Goal: Task Accomplishment & Management: Manage account settings

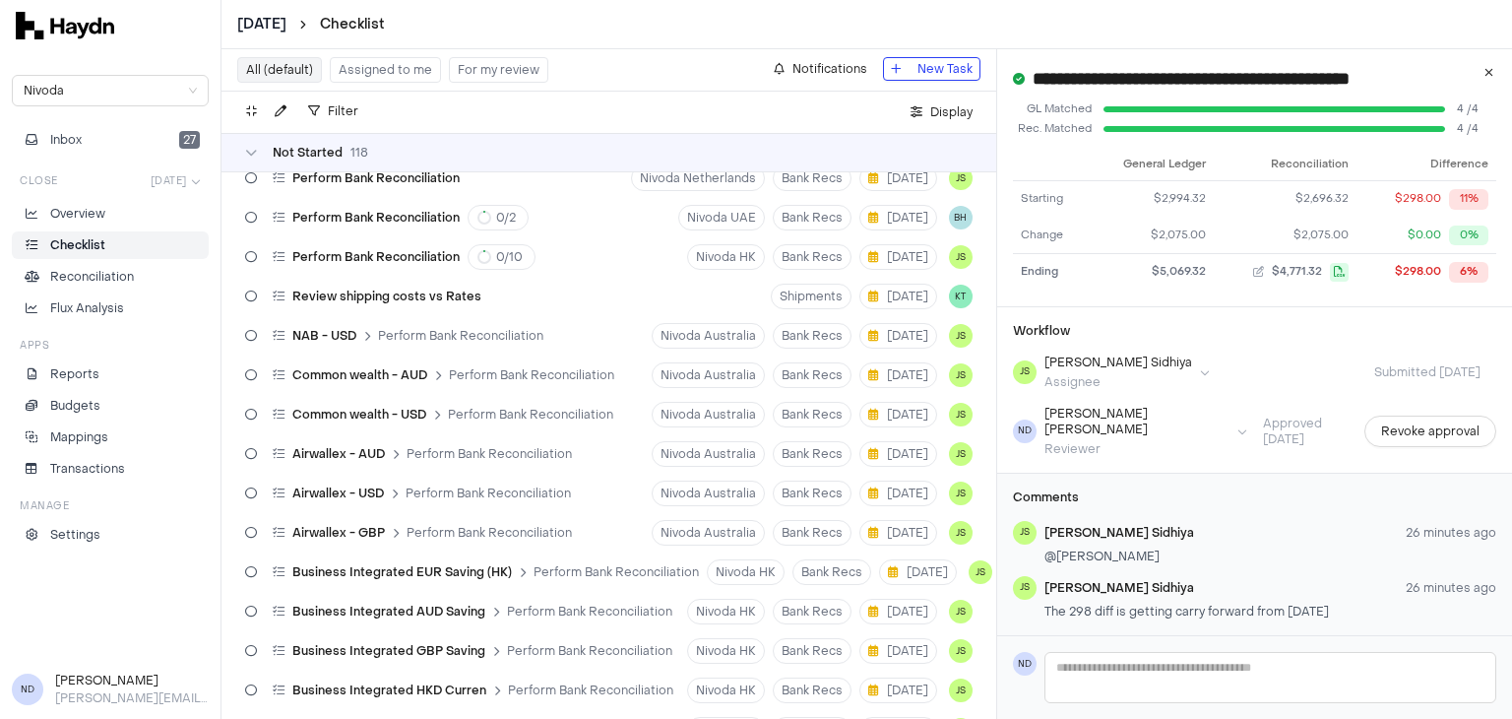
scroll to position [366, 0]
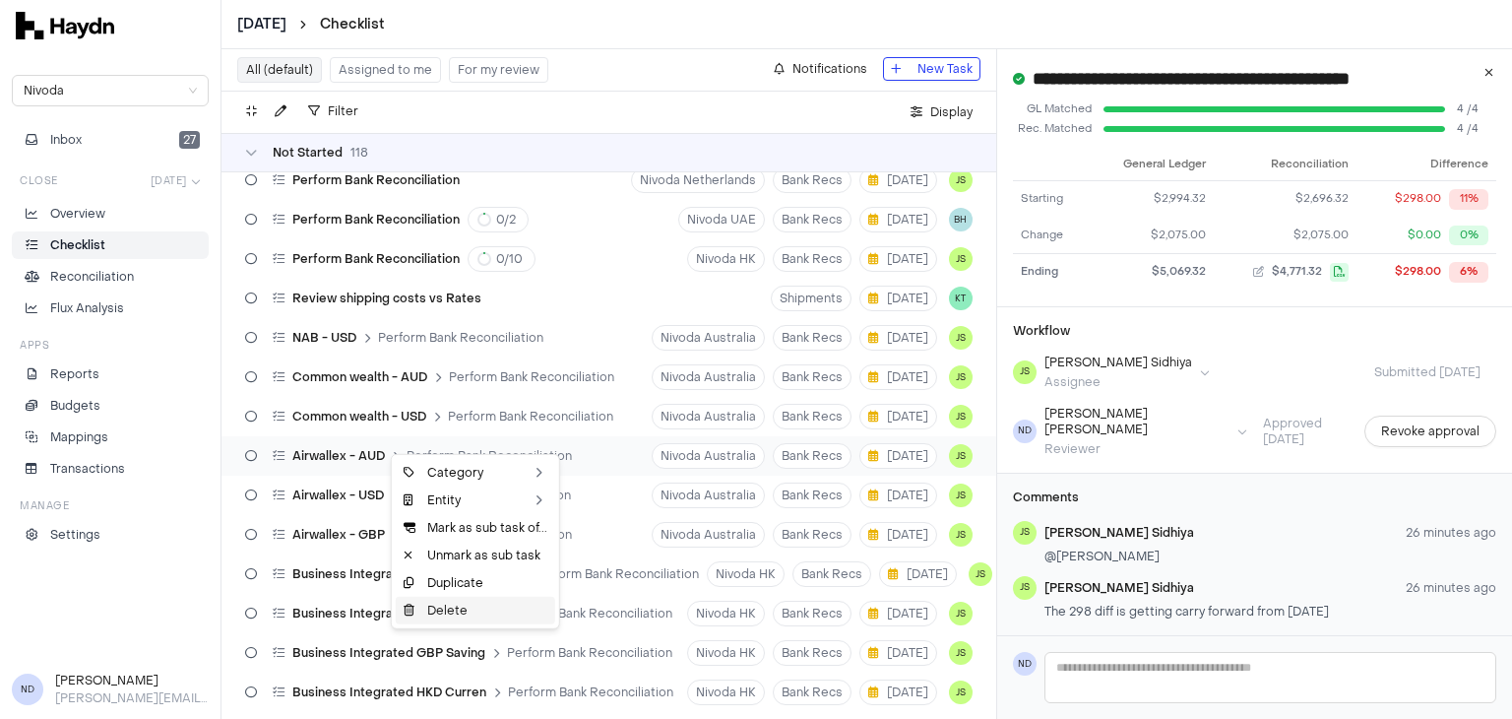
click at [461, 615] on div "Delete" at bounding box center [475, 610] width 159 height 28
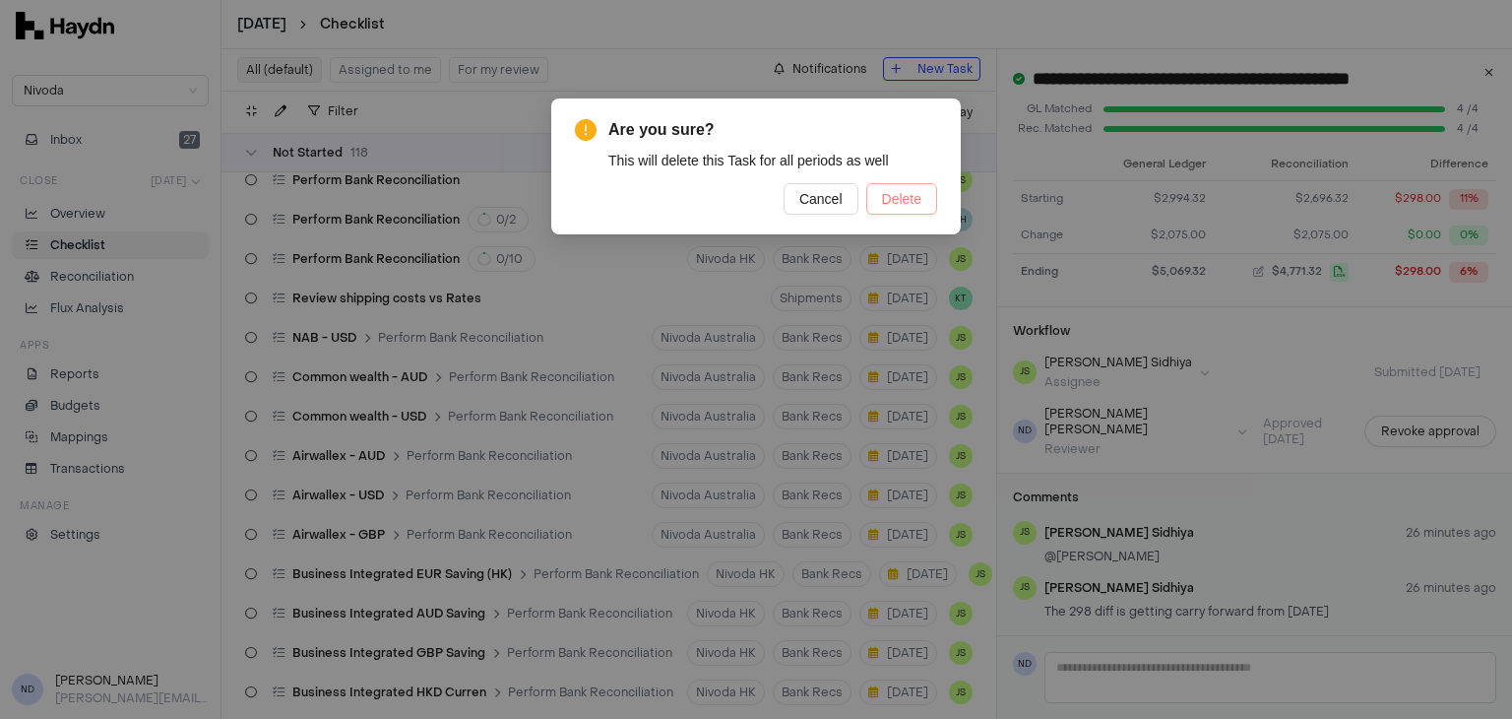
click at [902, 193] on span "Delete" at bounding box center [901, 199] width 39 height 22
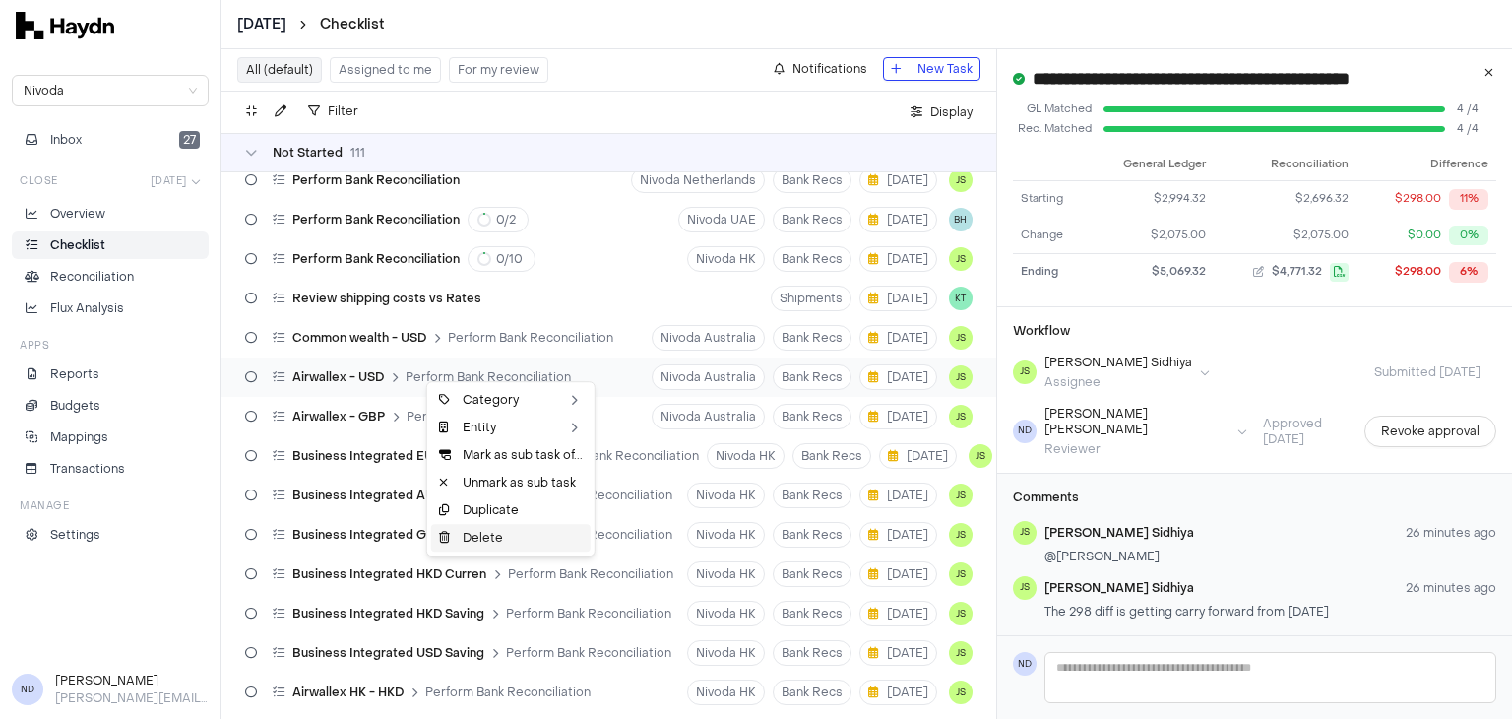
click at [505, 534] on div "Delete" at bounding box center [510, 538] width 159 height 28
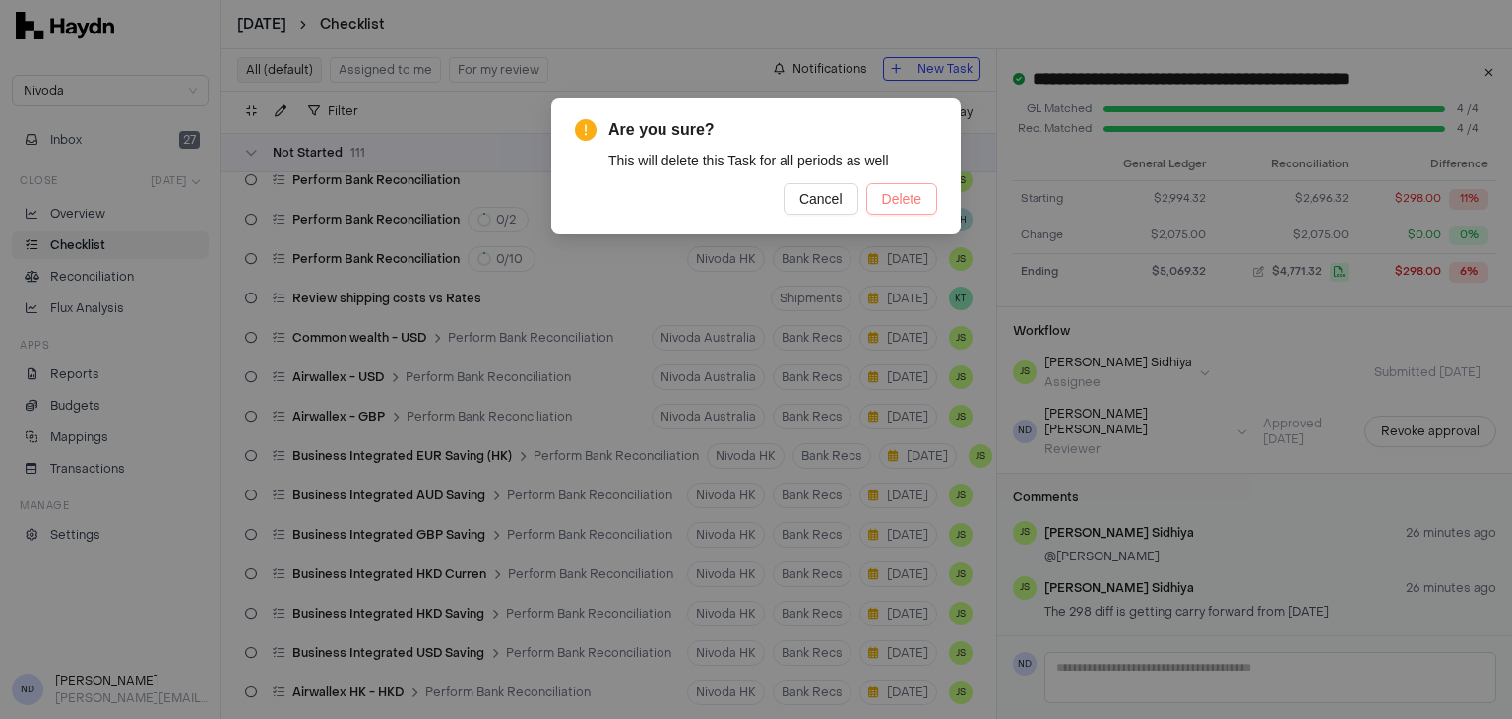
click at [906, 202] on span "Delete" at bounding box center [901, 199] width 39 height 22
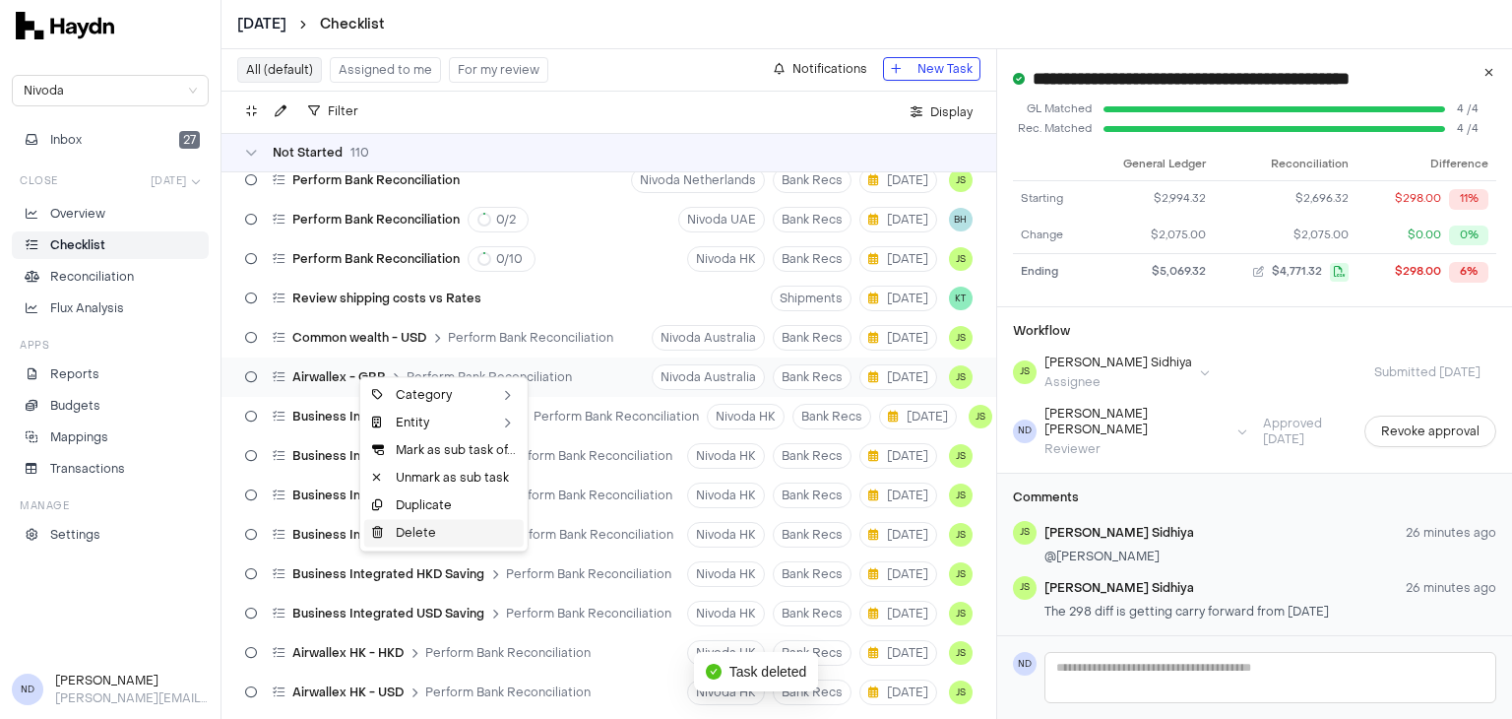
click at [425, 535] on div "Delete" at bounding box center [443, 533] width 159 height 28
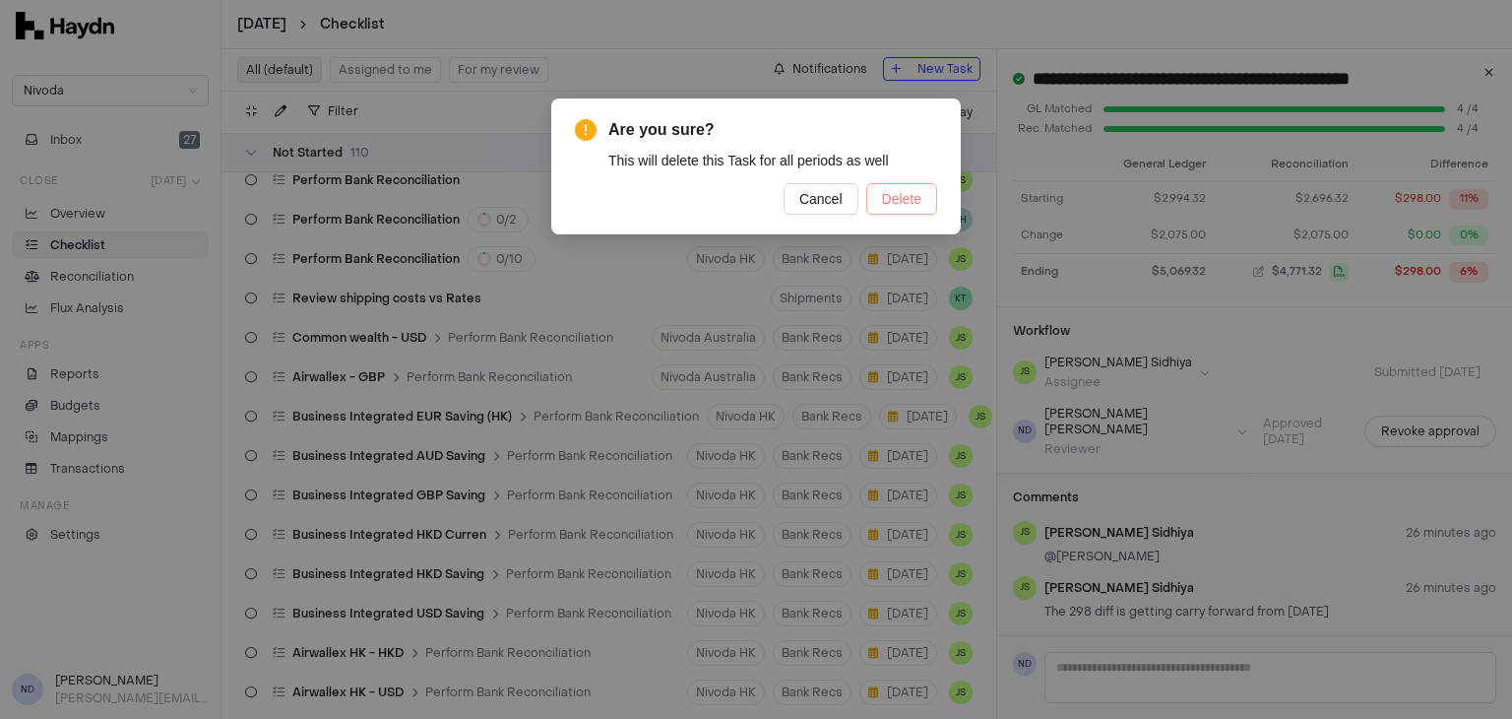
click at [906, 192] on span "Delete" at bounding box center [901, 199] width 39 height 22
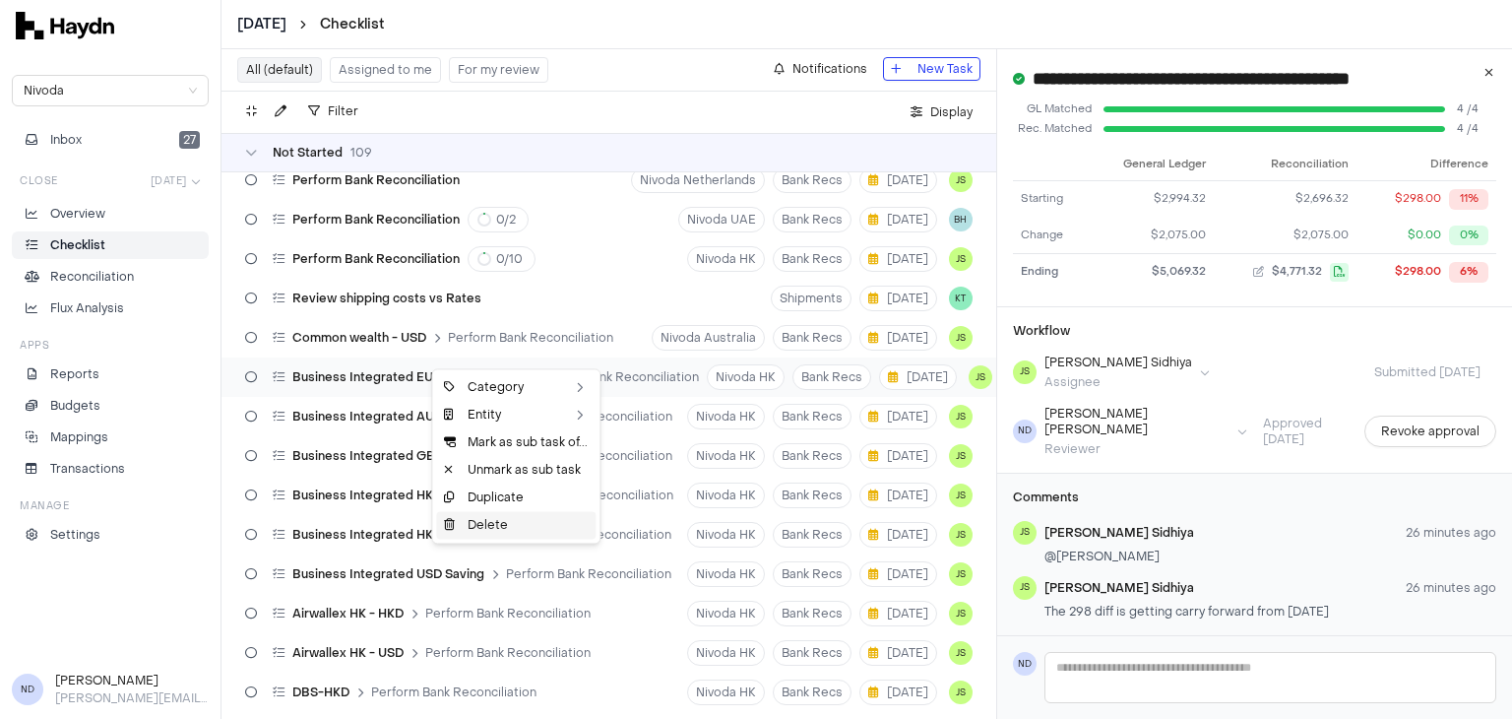
click at [512, 521] on div "Delete" at bounding box center [515, 525] width 159 height 28
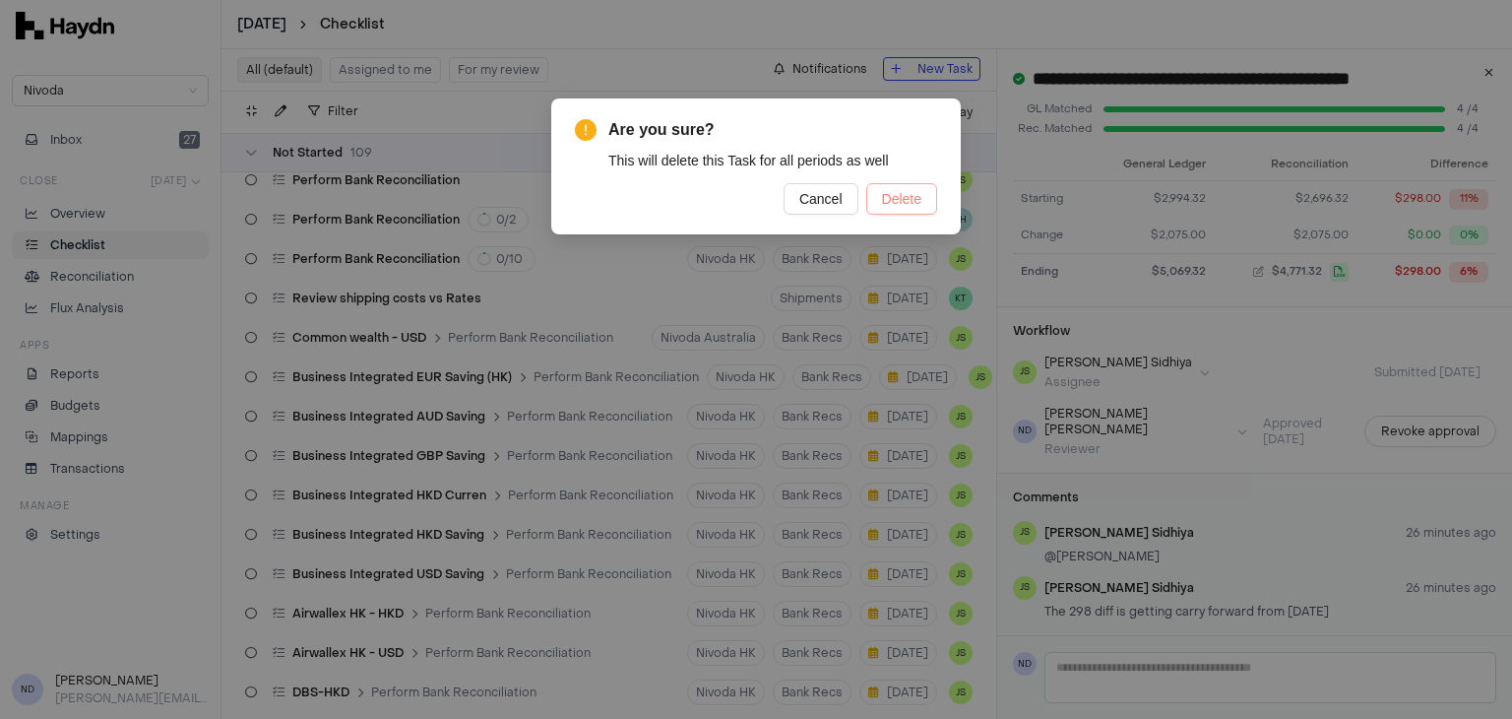
click at [881, 207] on button "Delete" at bounding box center [901, 198] width 71 height 31
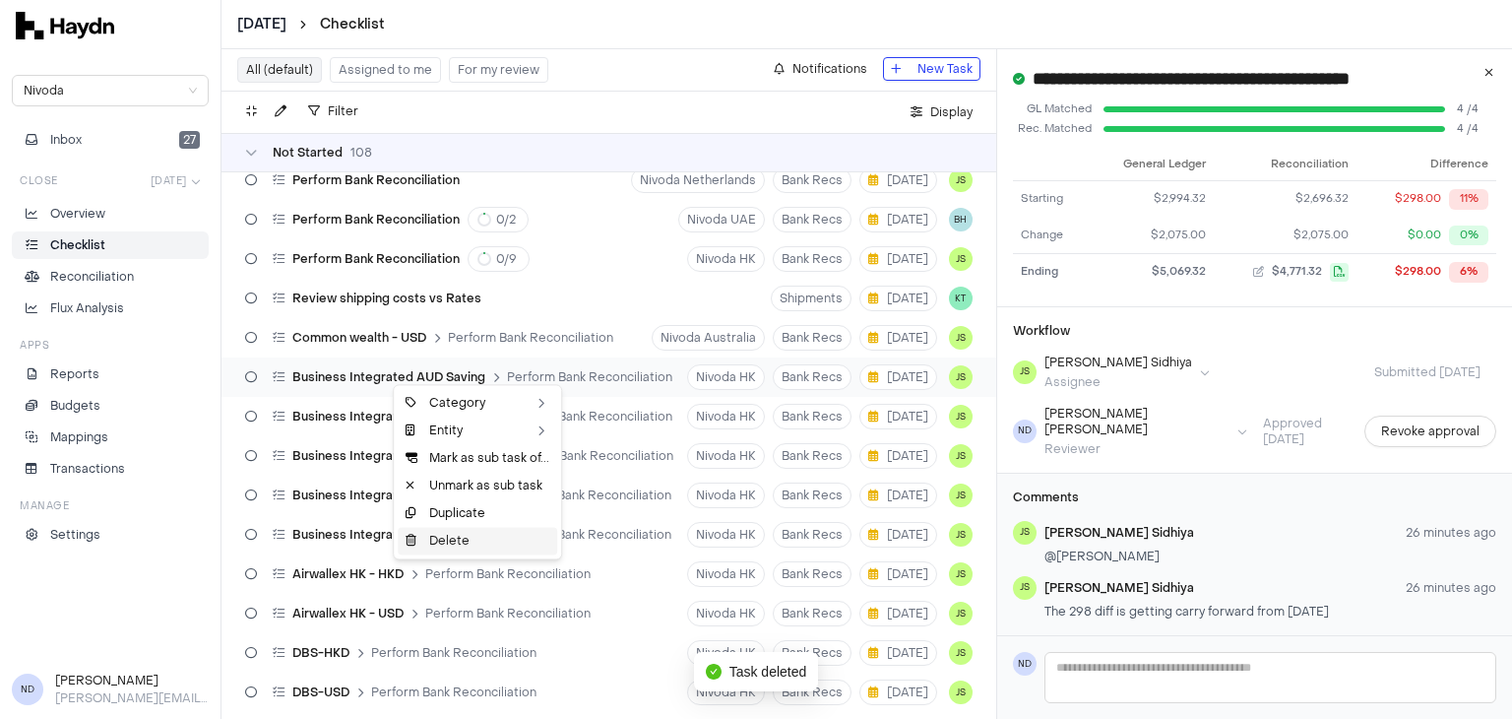
click at [502, 541] on div "Delete" at bounding box center [477, 541] width 159 height 28
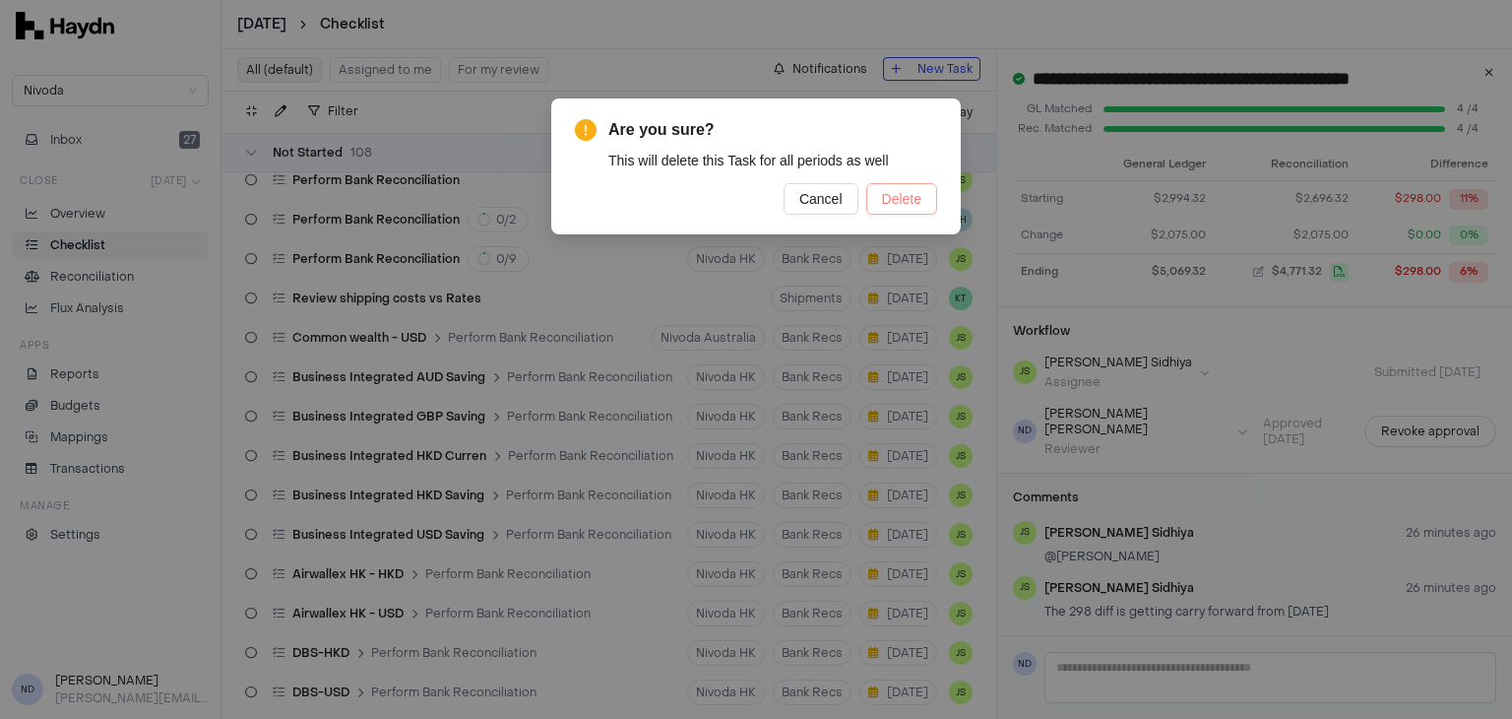
click at [902, 195] on span "Delete" at bounding box center [901, 199] width 39 height 22
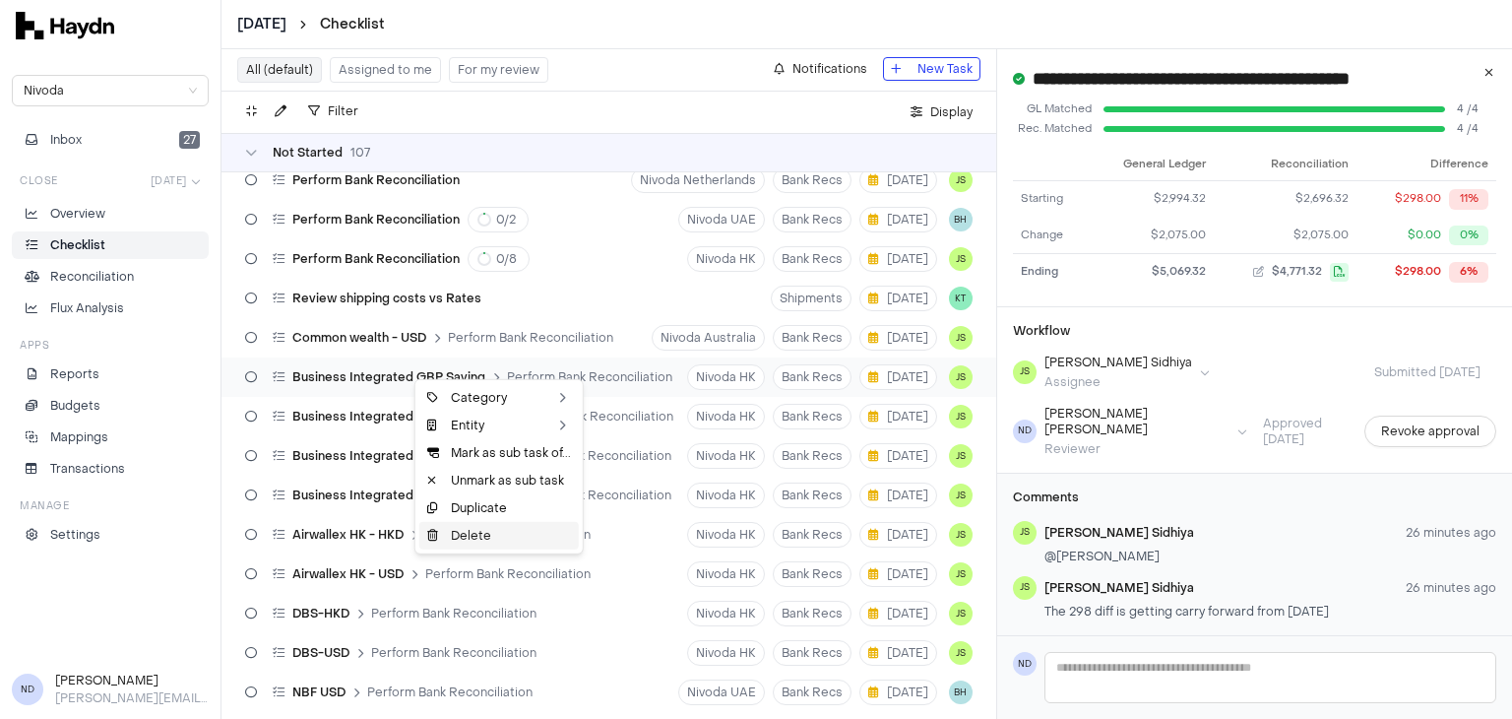
click at [498, 535] on div "Delete" at bounding box center [498, 536] width 159 height 28
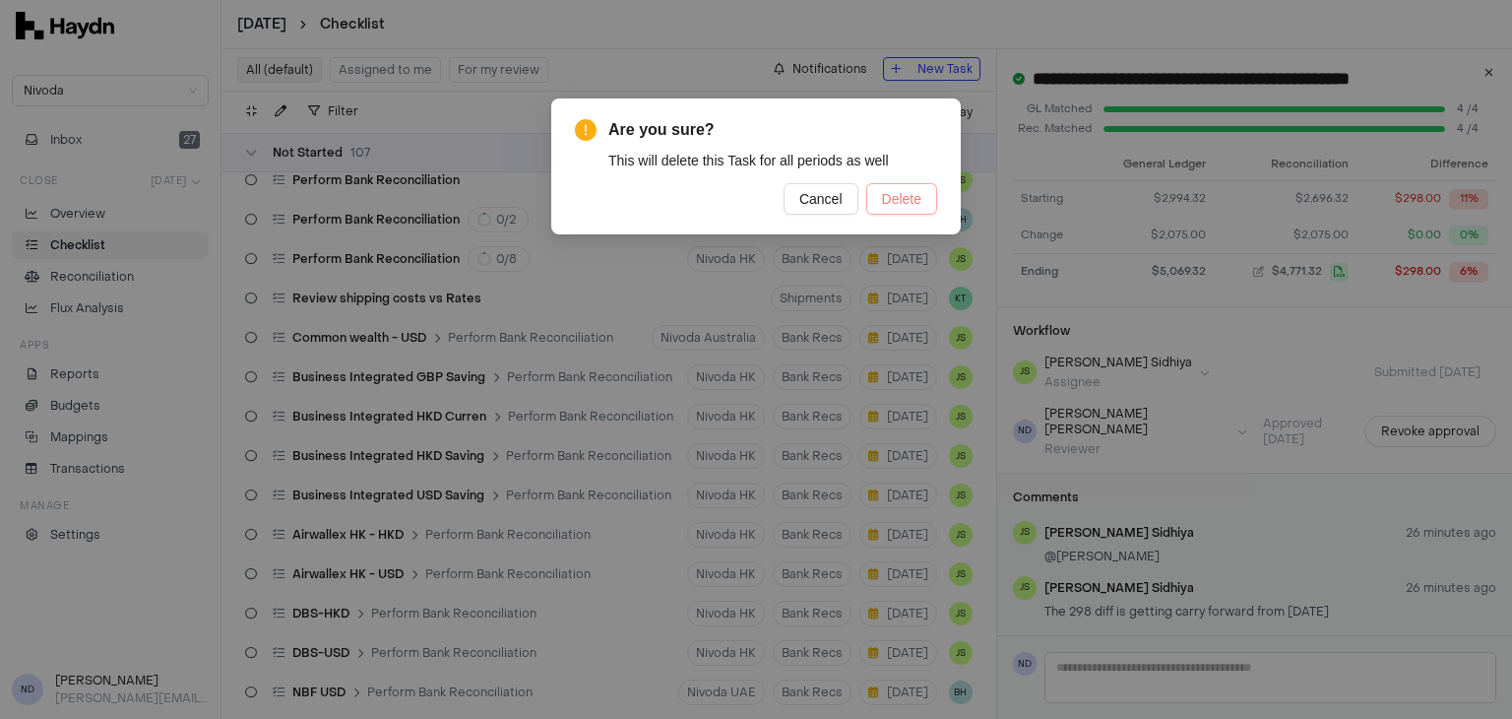
click at [880, 203] on button "Delete" at bounding box center [901, 198] width 71 height 31
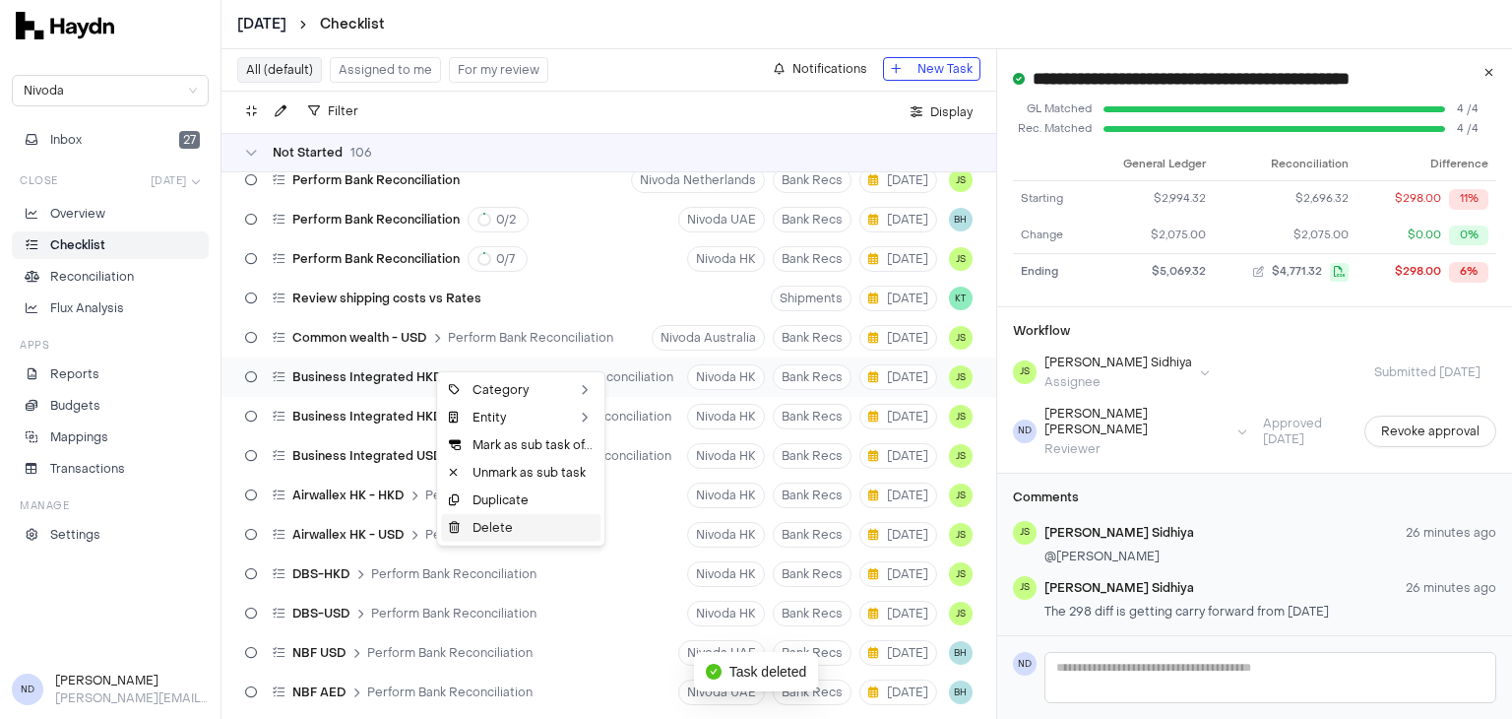
click at [512, 525] on div "Delete" at bounding box center [520, 528] width 159 height 28
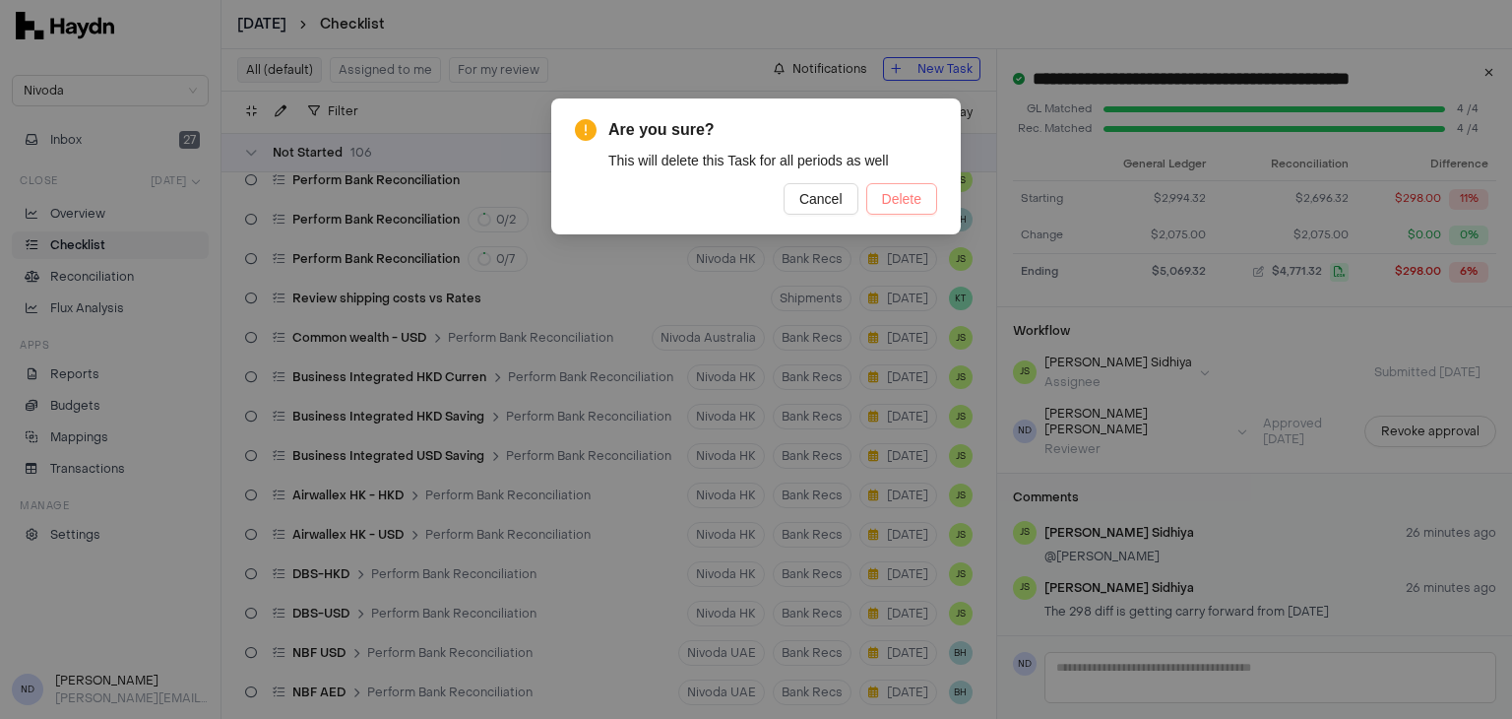
click at [902, 188] on span "Delete" at bounding box center [901, 199] width 39 height 22
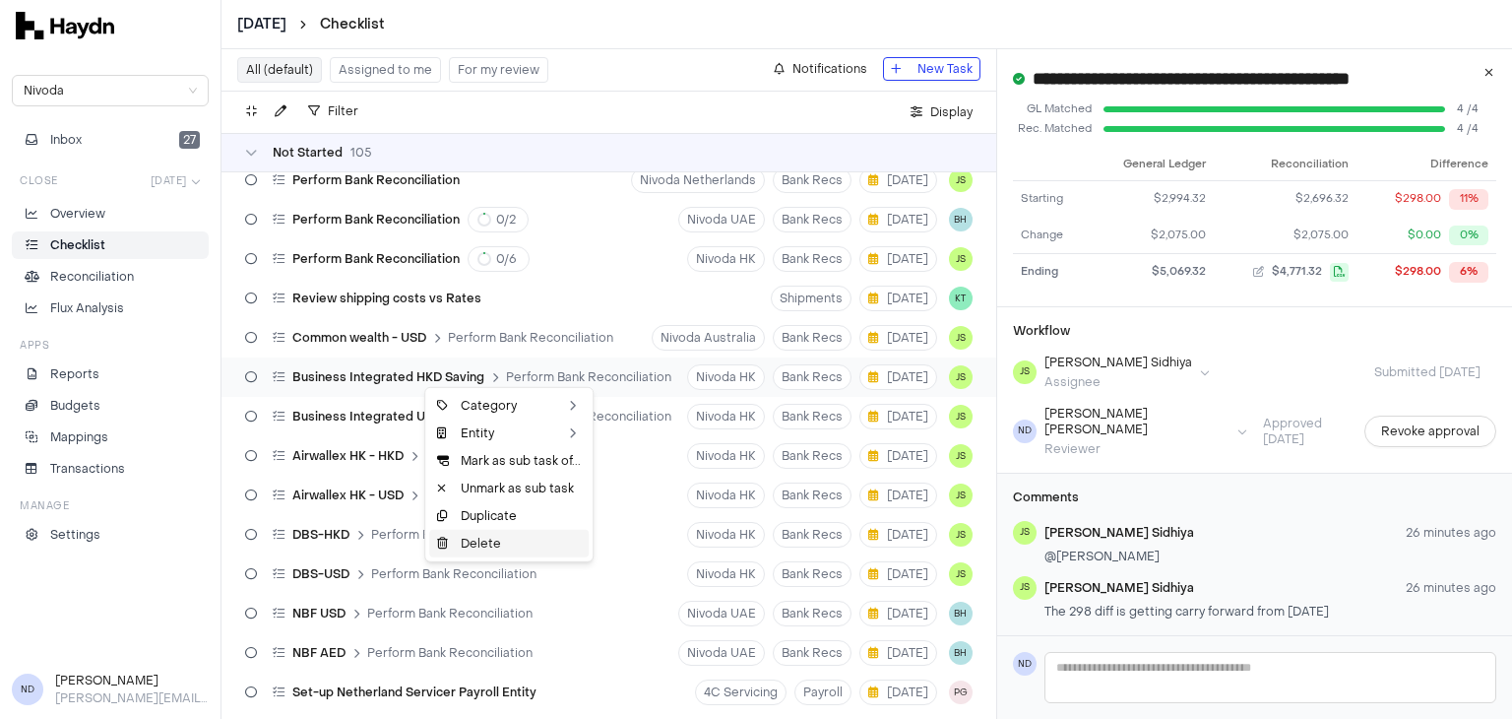
click at [512, 540] on div "Delete" at bounding box center [508, 544] width 159 height 28
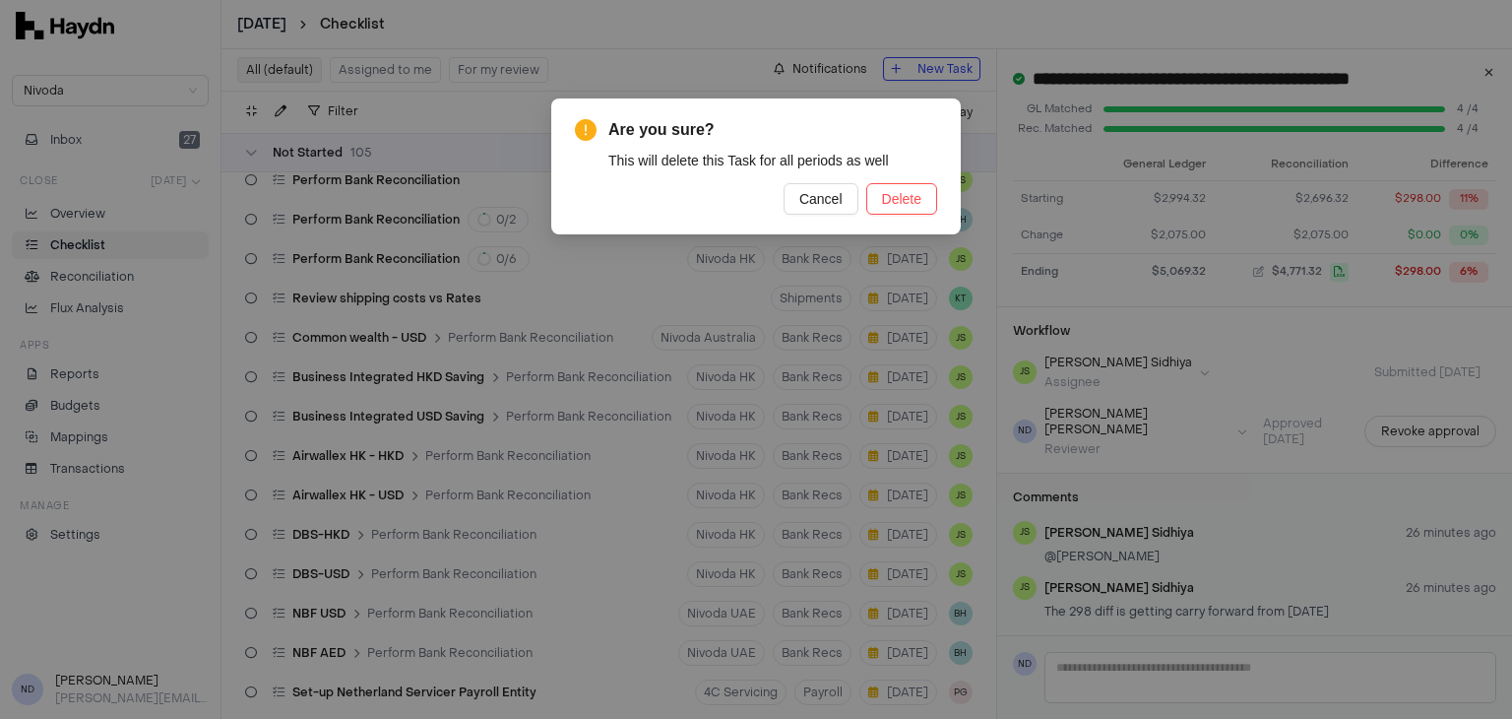
click at [909, 193] on span "Delete" at bounding box center [901, 199] width 39 height 22
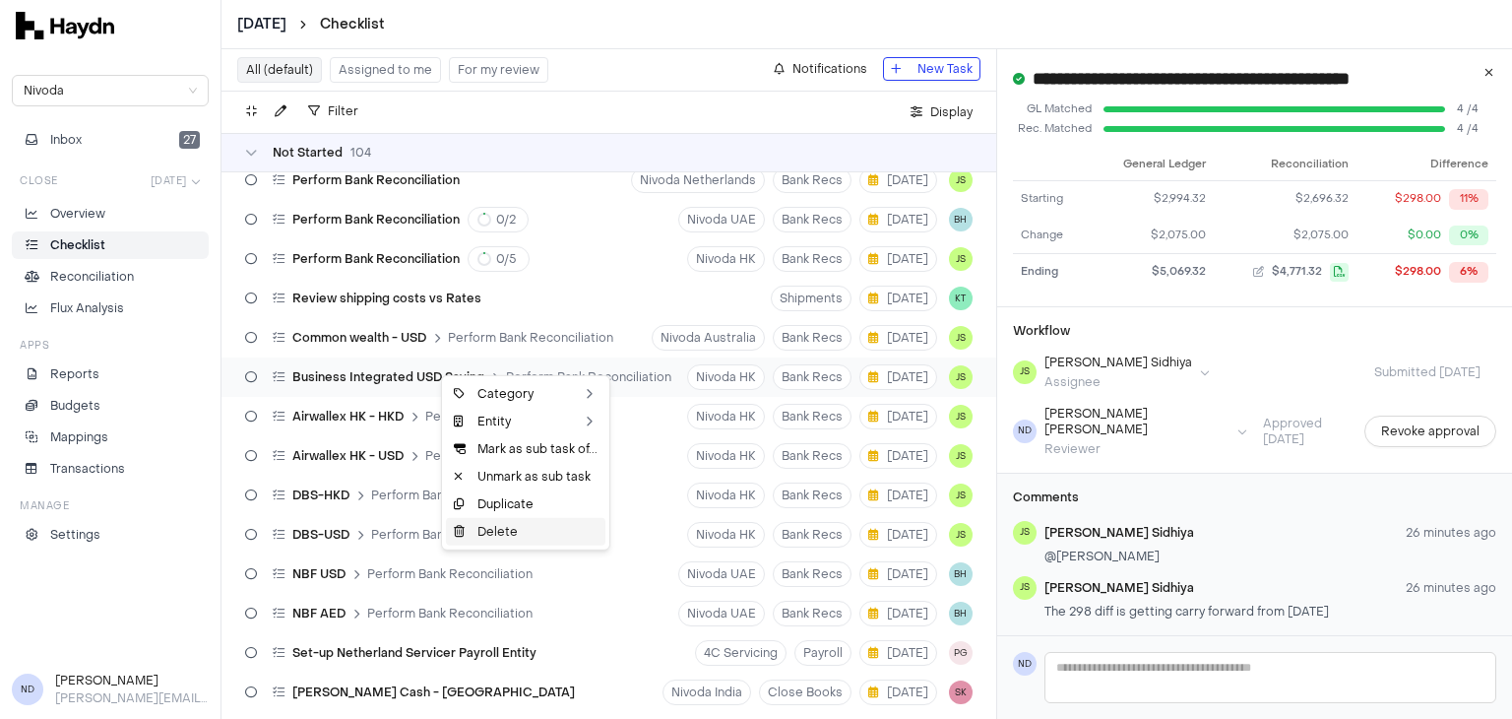
click at [512, 529] on div "Delete" at bounding box center [525, 532] width 159 height 28
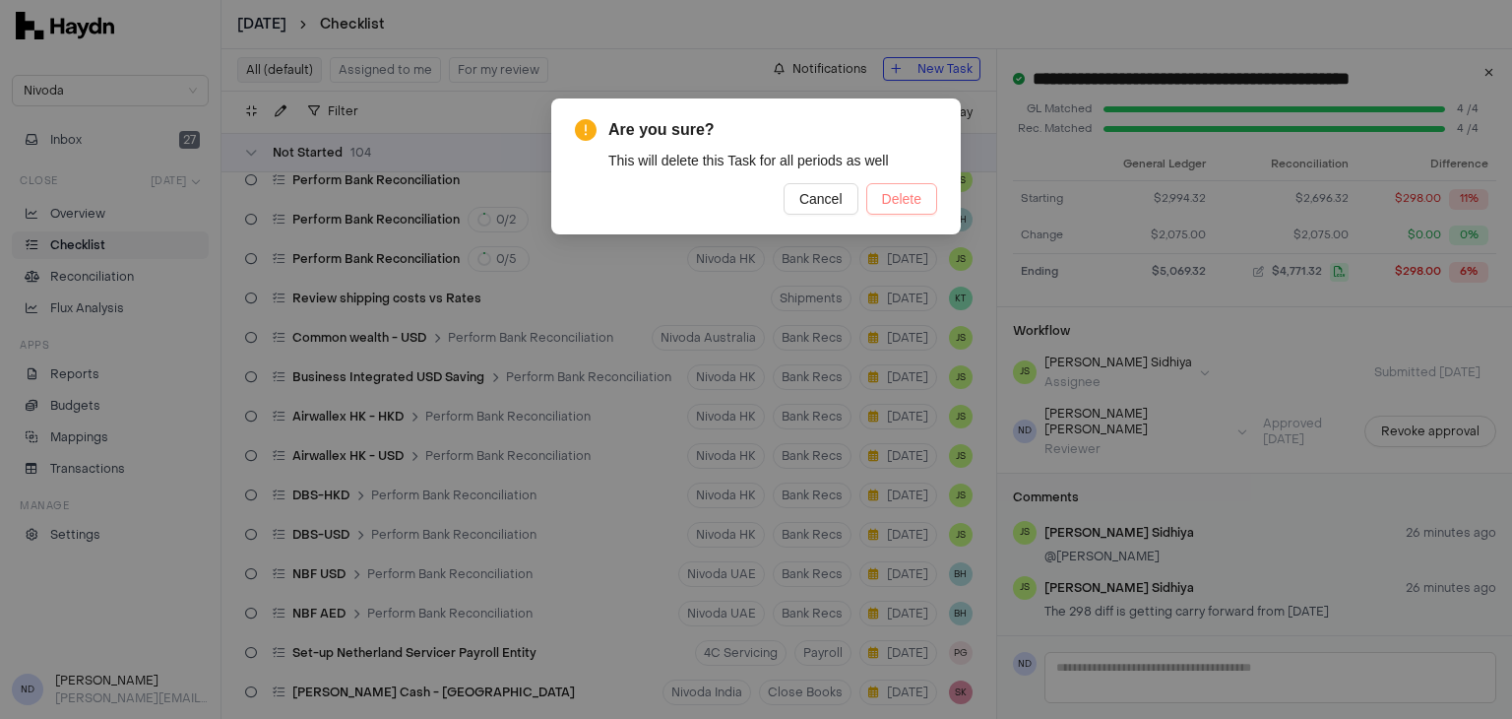
click at [900, 211] on button "Delete" at bounding box center [901, 198] width 71 height 31
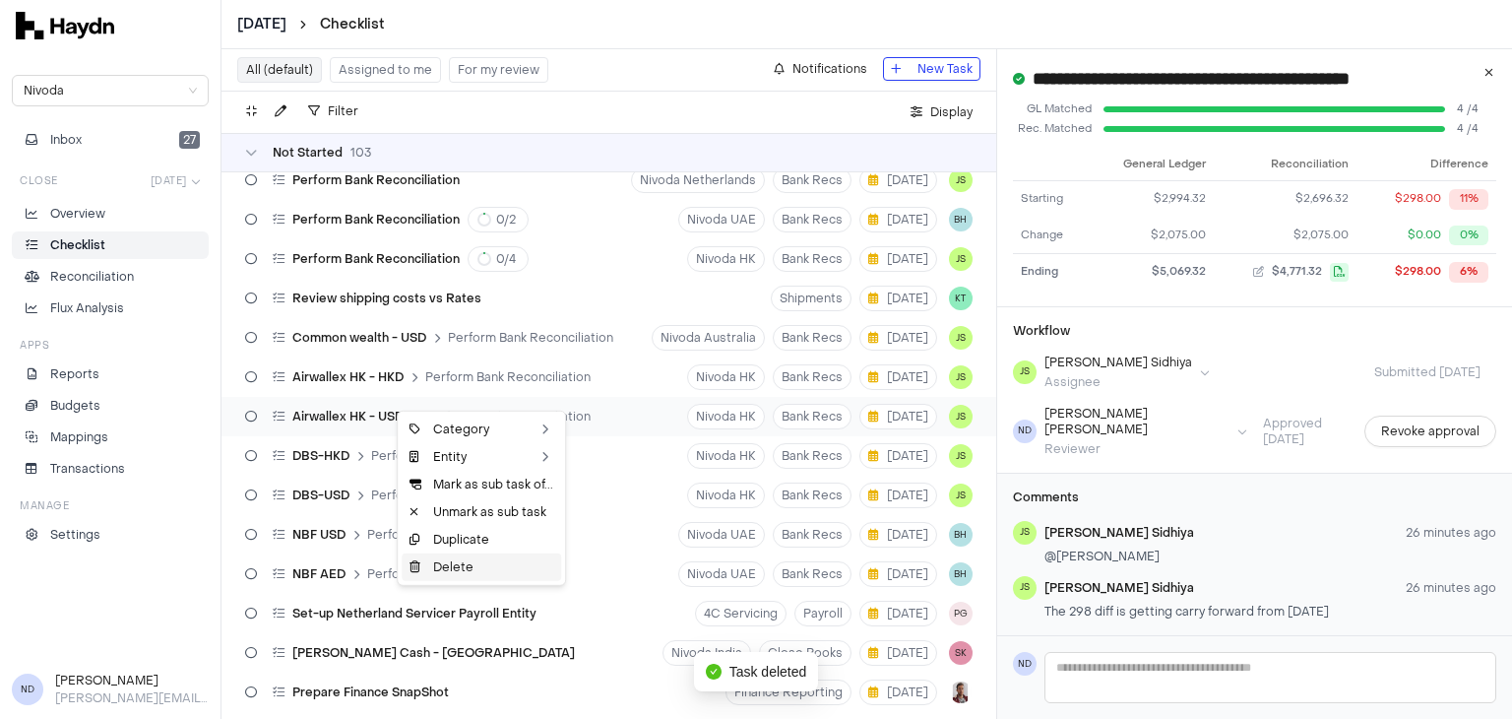
click at [473, 564] on div "Delete" at bounding box center [481, 567] width 159 height 28
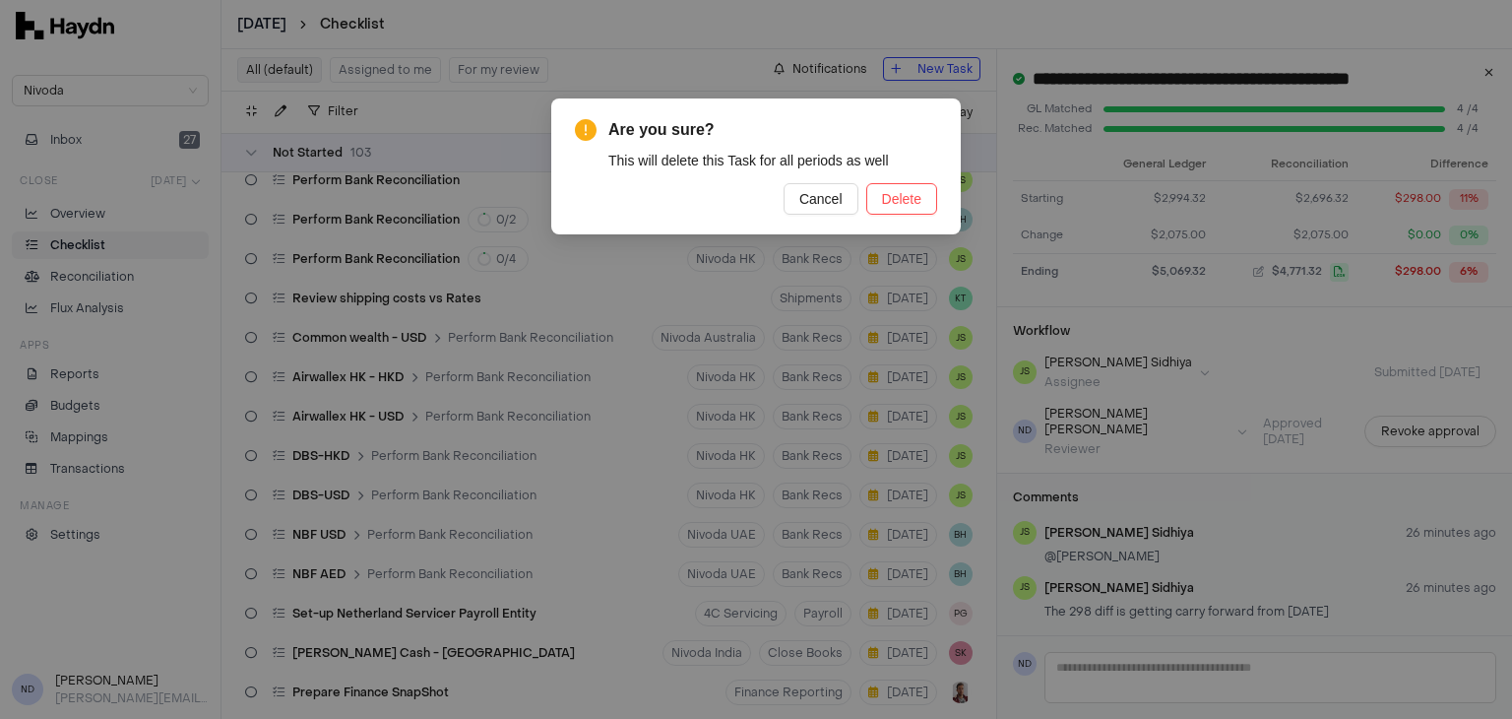
click at [894, 182] on div "Are you sure? This will delete this Task for all periods as well Cancel Delete" at bounding box center [756, 166] width 362 height 96
click at [892, 191] on span "Delete" at bounding box center [901, 199] width 39 height 22
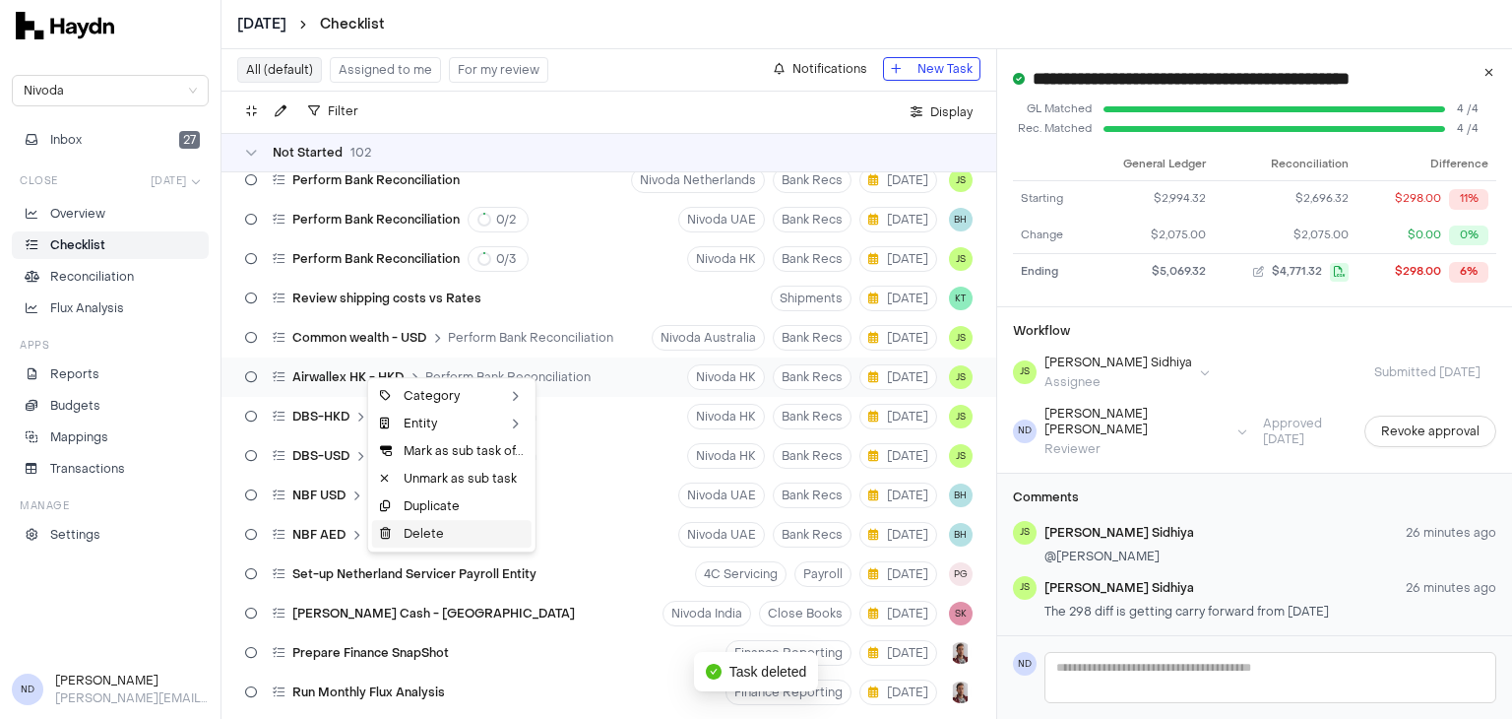
click at [445, 529] on div "Delete" at bounding box center [451, 534] width 159 height 28
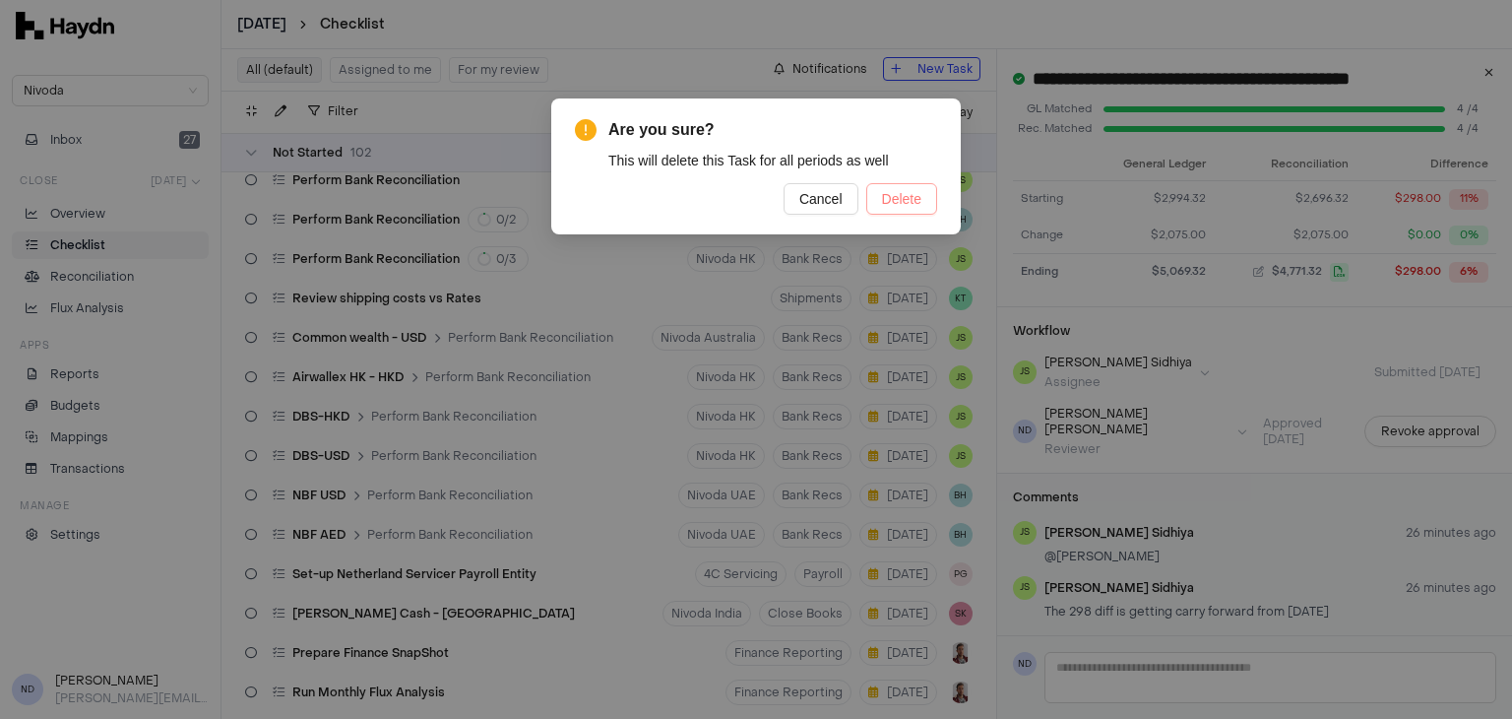
click at [890, 199] on span "Delete" at bounding box center [901, 199] width 39 height 22
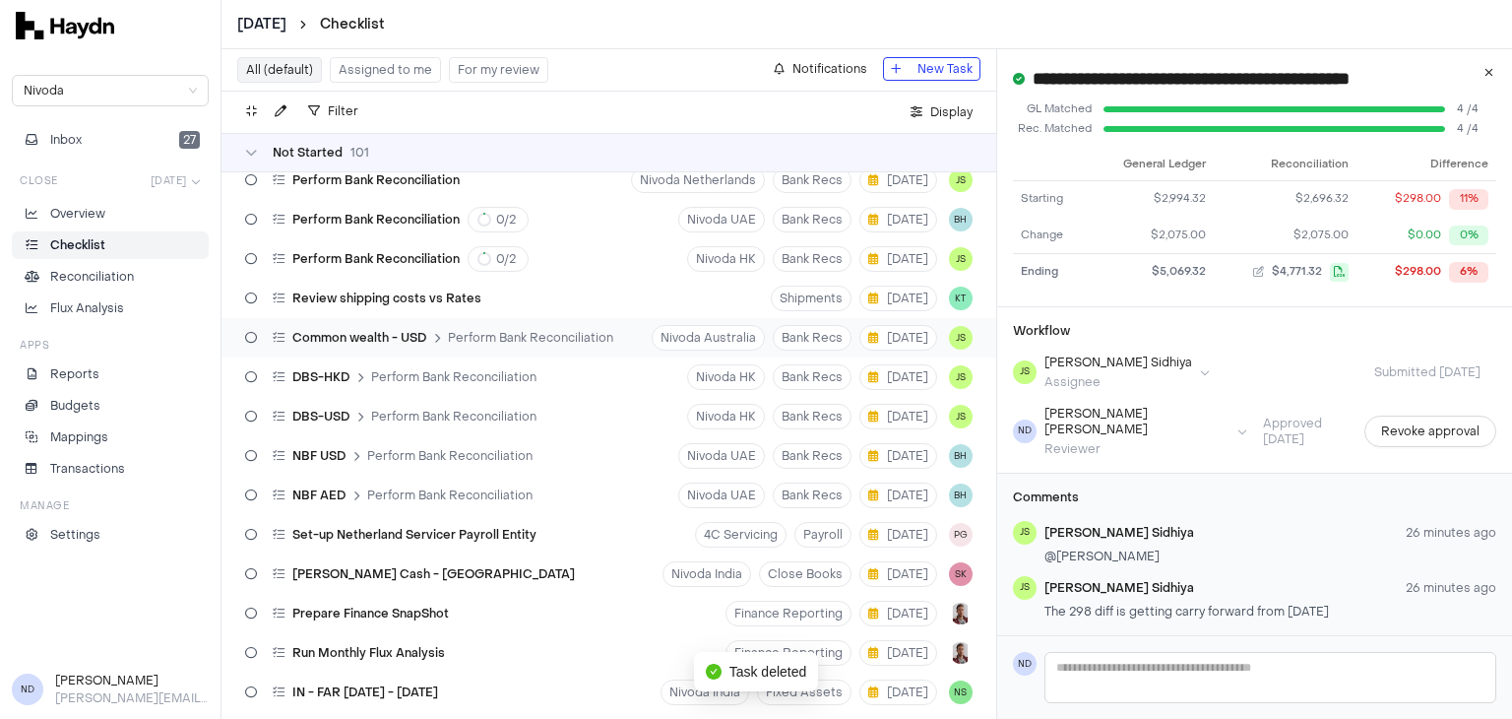
click at [319, 353] on div "Common wealth - USD Perform Bank Reconciliation" at bounding box center [429, 337] width 384 height 37
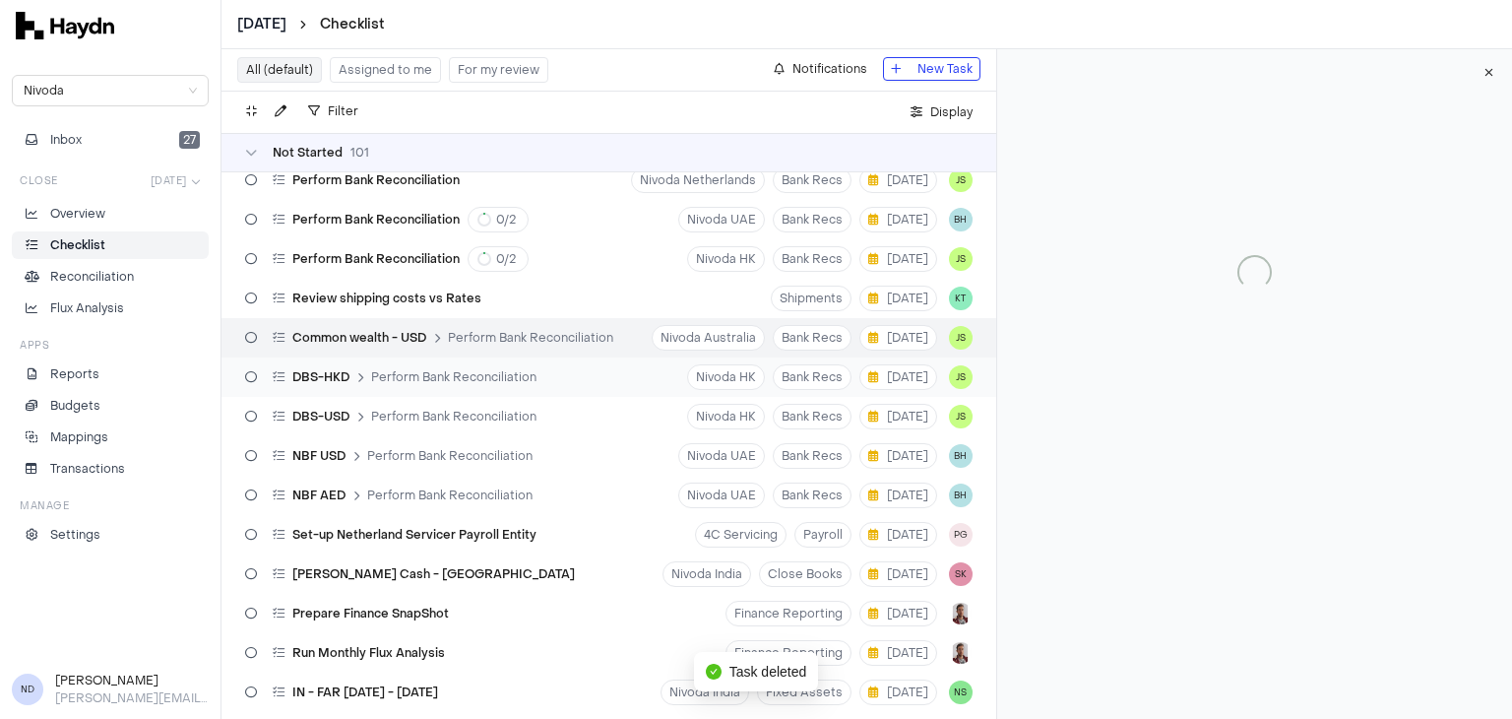
click at [307, 370] on span "DBS-HKD" at bounding box center [320, 377] width 57 height 16
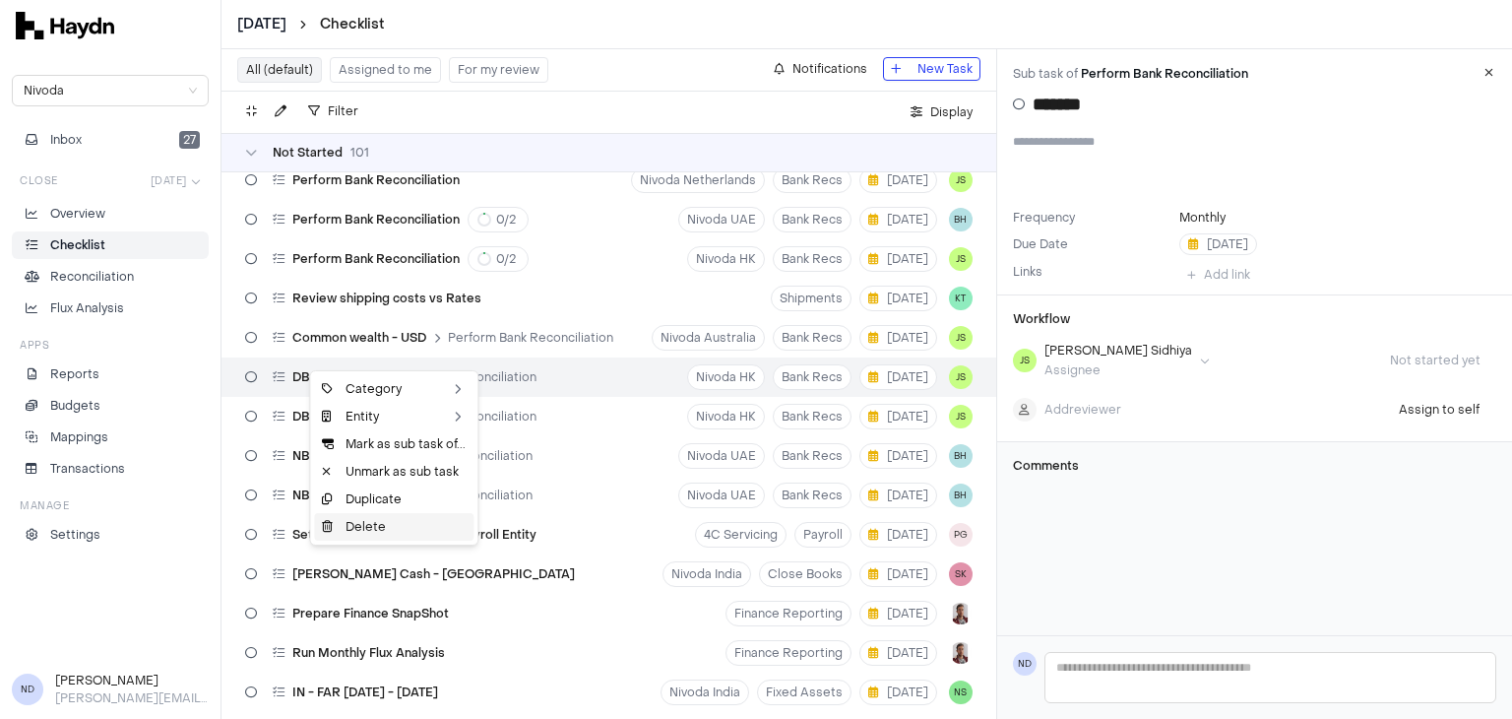
click at [346, 528] on div "Delete" at bounding box center [393, 527] width 159 height 28
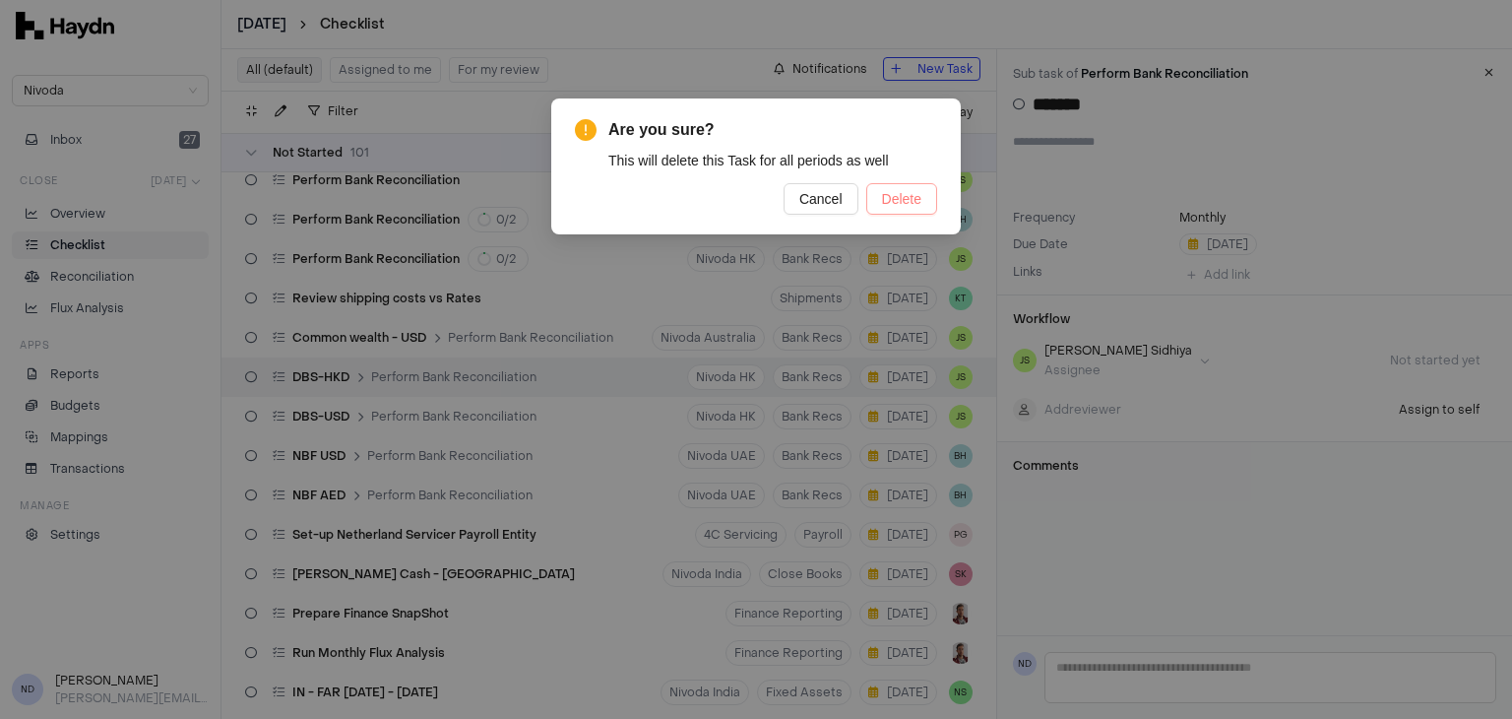
click at [907, 198] on span "Delete" at bounding box center [901, 199] width 39 height 22
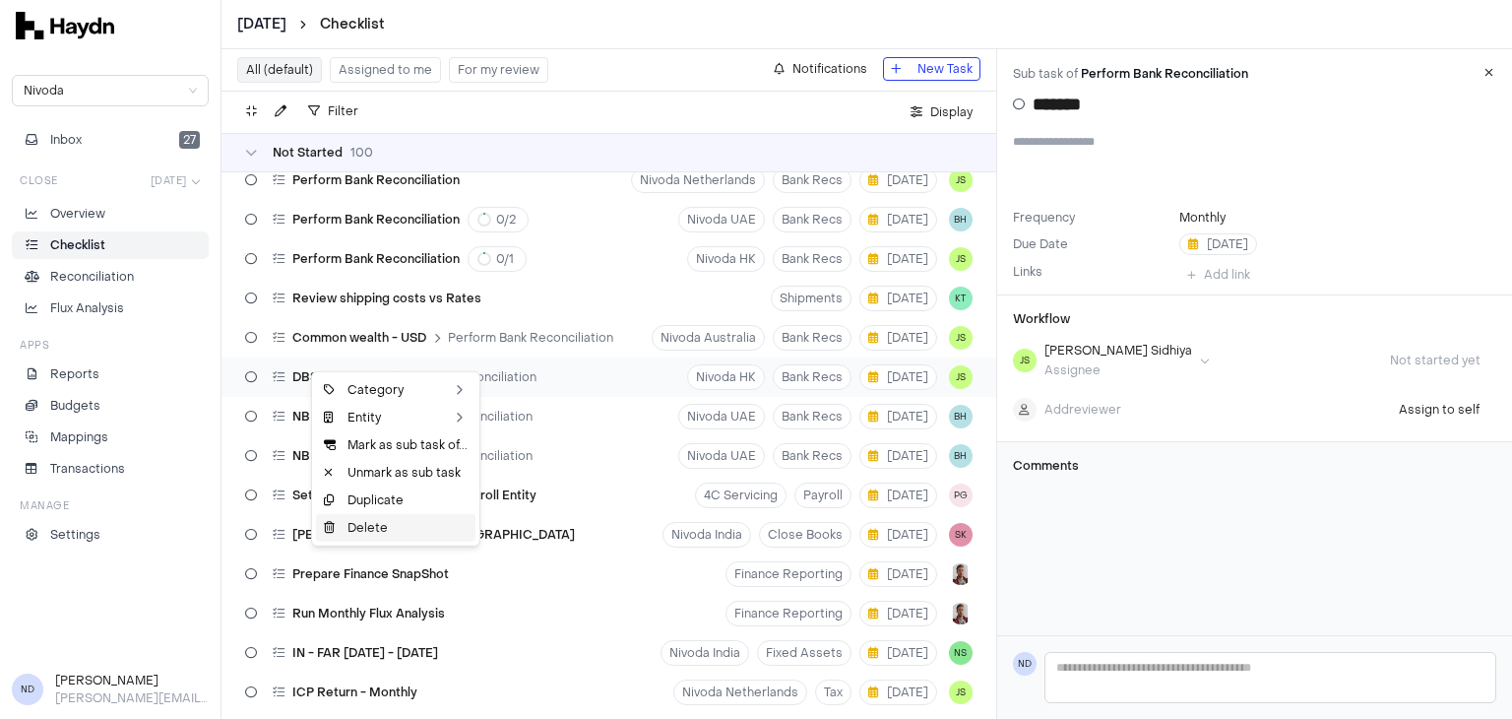
click at [412, 522] on div "Delete" at bounding box center [395, 528] width 159 height 28
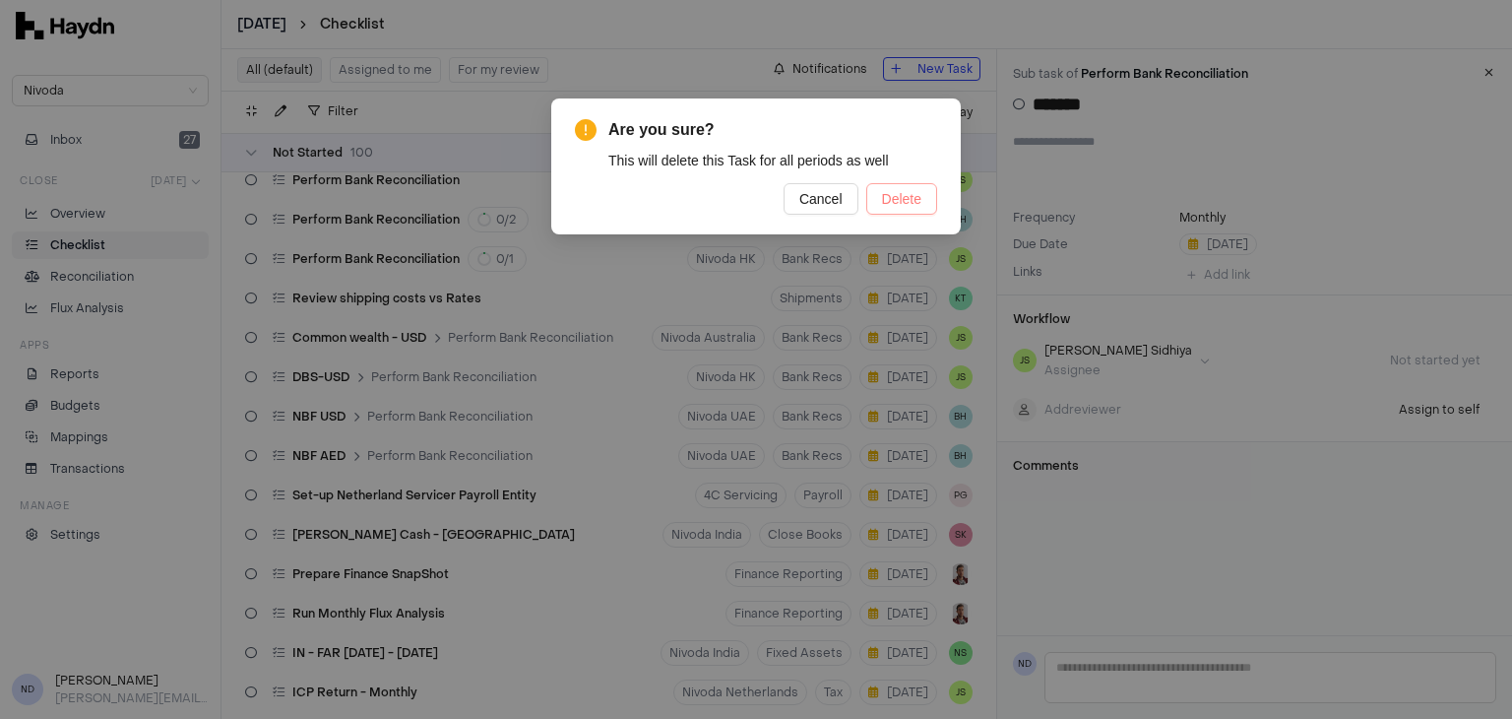
click at [907, 191] on span "Delete" at bounding box center [901, 199] width 39 height 22
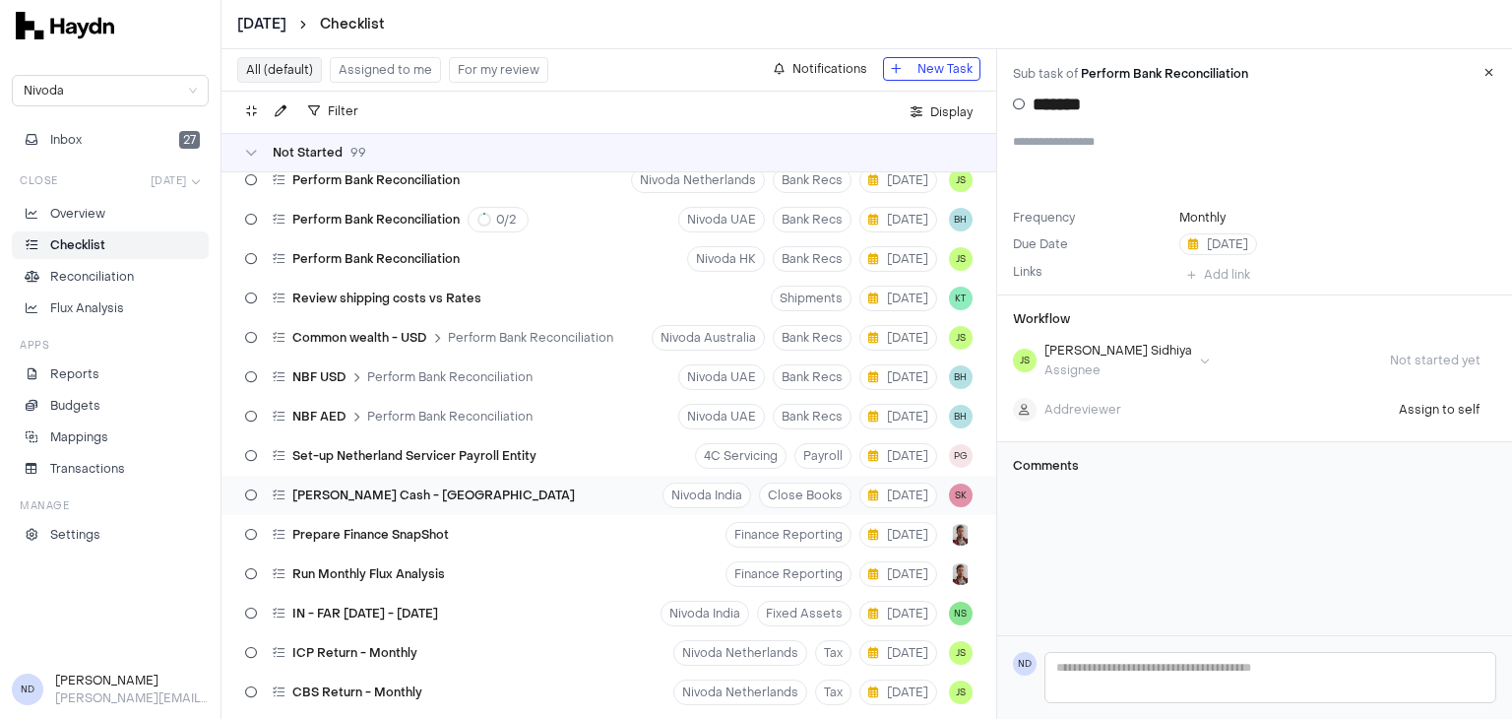
click at [379, 508] on div "Petty Cash - India" at bounding box center [409, 494] width 345 height 37
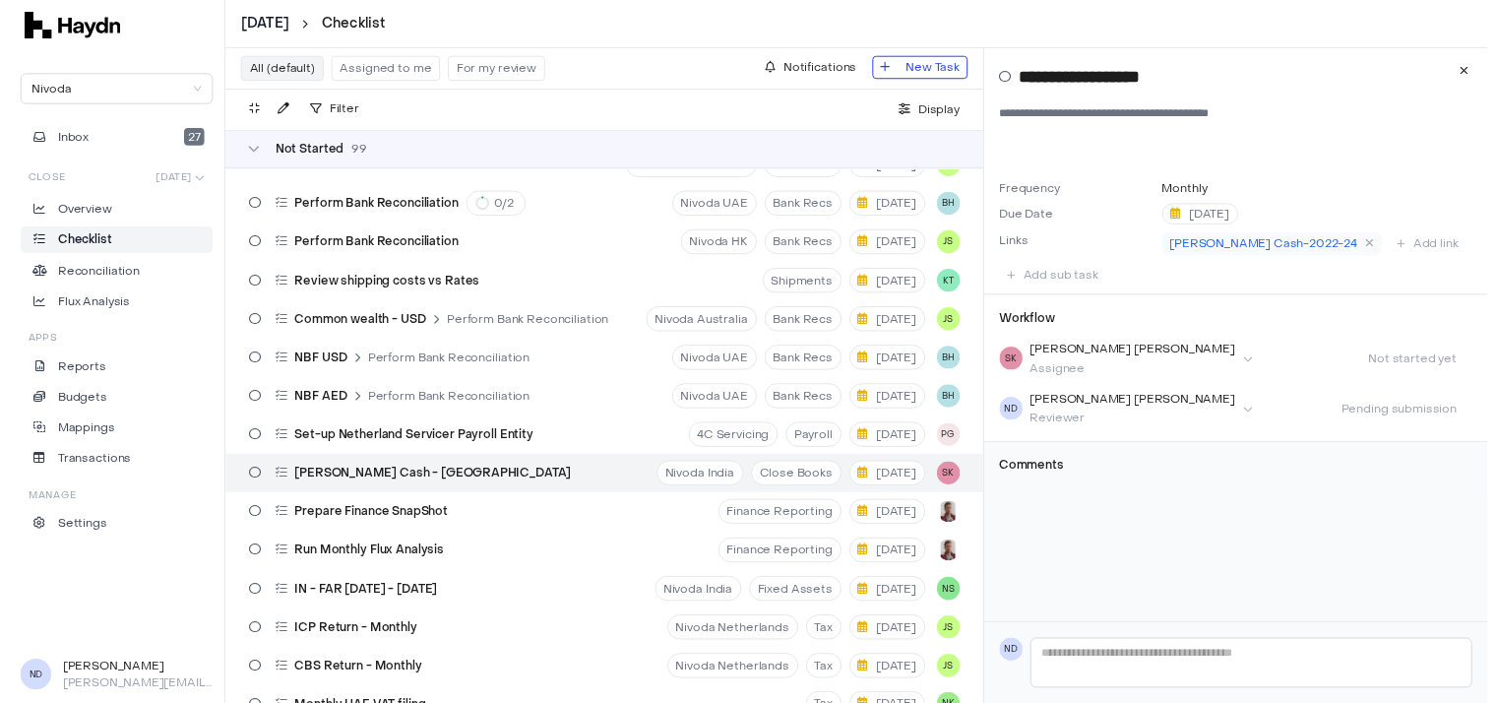
scroll to position [381, 0]
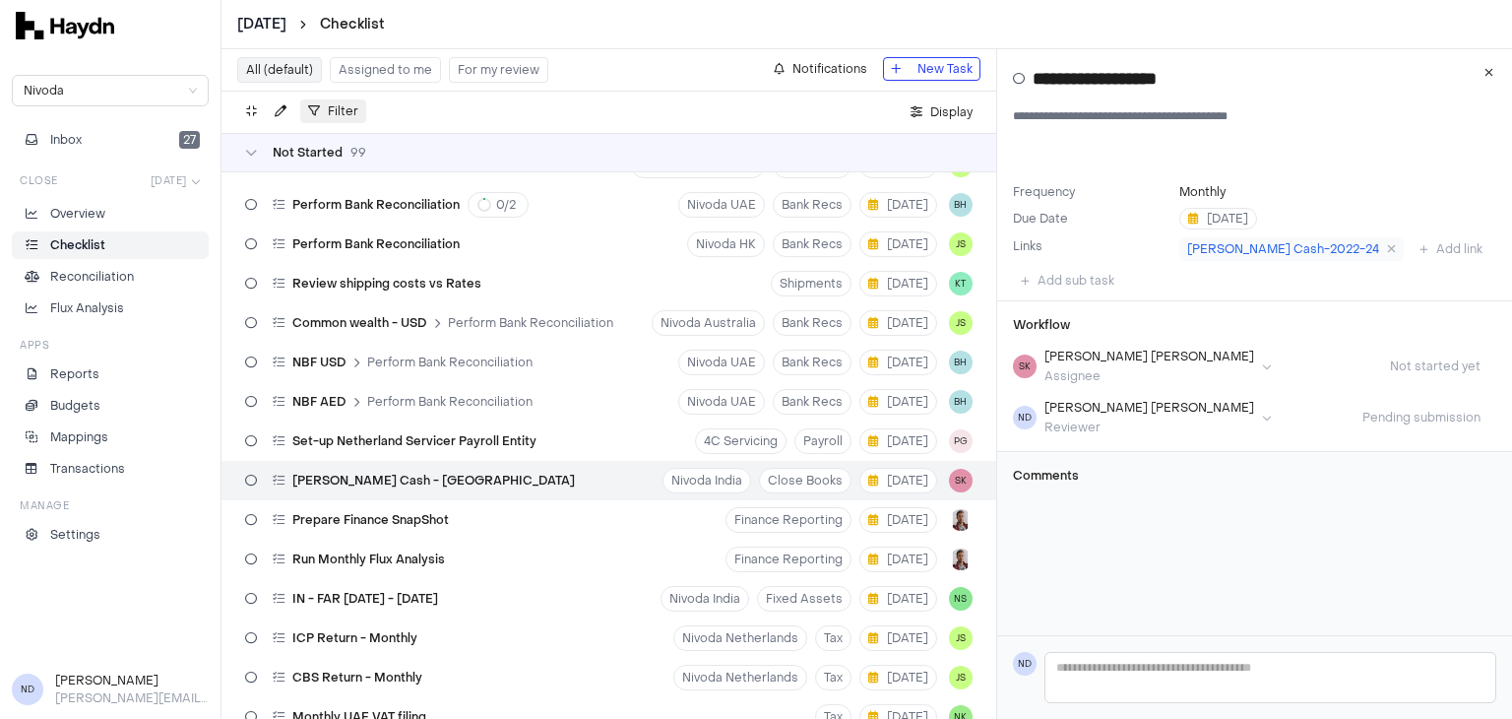
click at [335, 119] on span "Filter" at bounding box center [343, 111] width 31 height 20
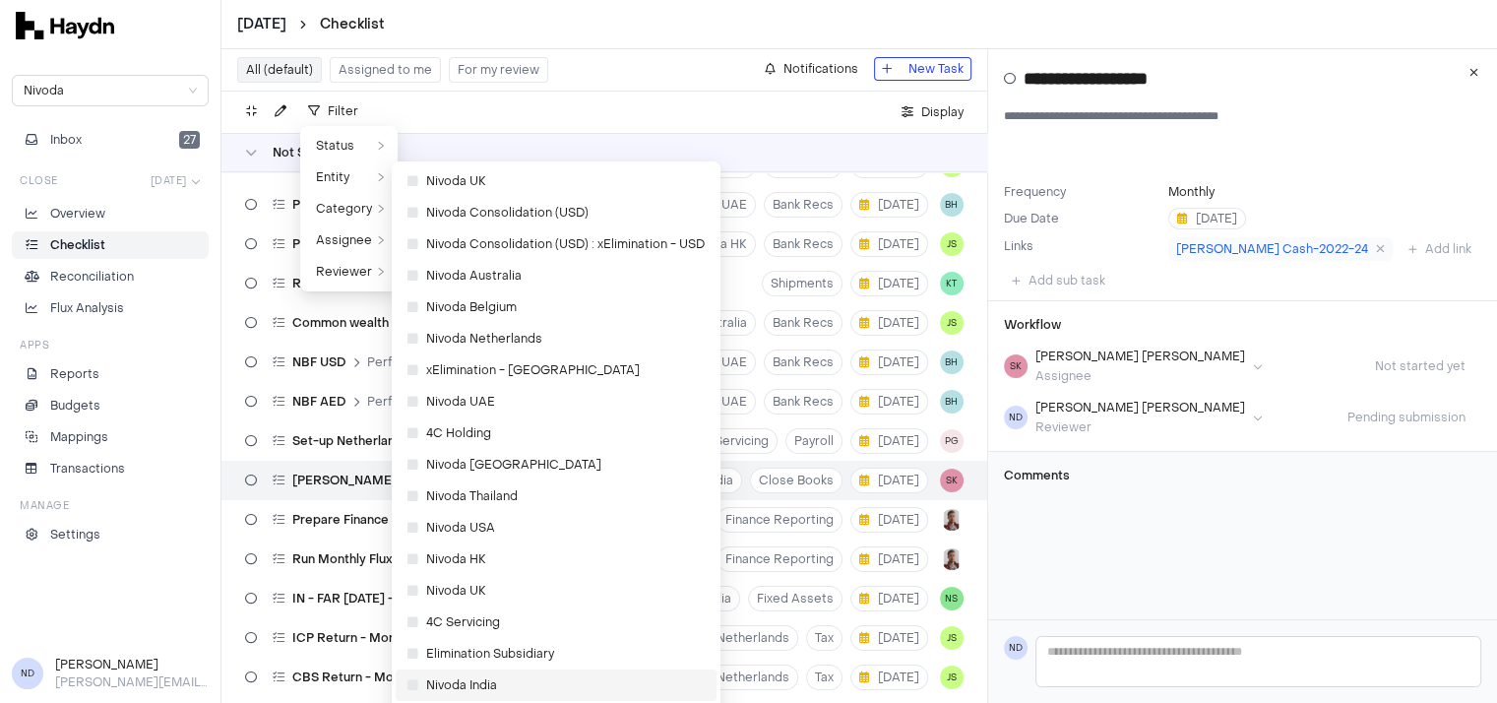
click at [488, 686] on span "Nivoda India" at bounding box center [452, 685] width 90 height 20
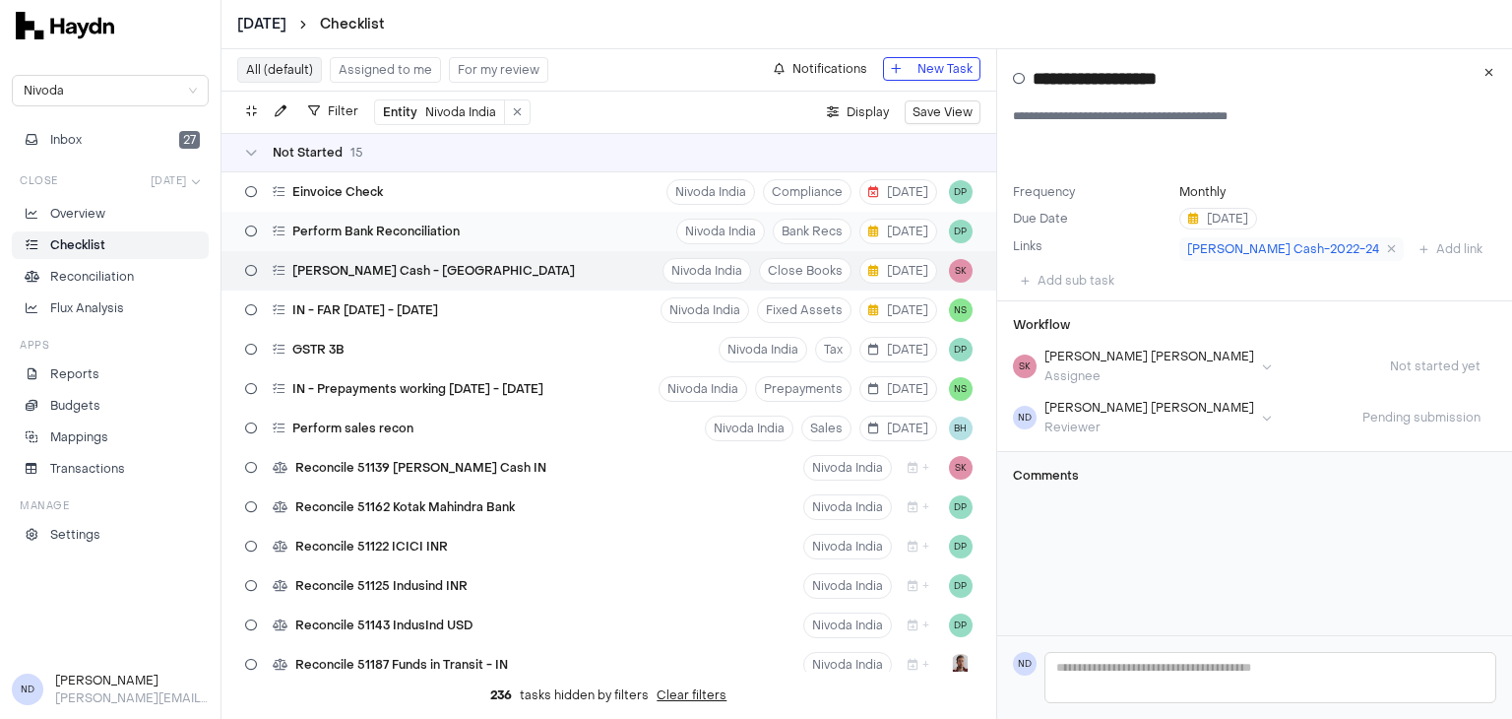
click at [366, 241] on div "Perform Bank Reconciliation" at bounding box center [352, 231] width 230 height 37
click at [360, 282] on div "Petty Cash - India" at bounding box center [409, 270] width 345 height 37
type input "**********"
type textarea "**********"
click at [387, 236] on span "Perform Bank Reconciliation" at bounding box center [375, 231] width 167 height 16
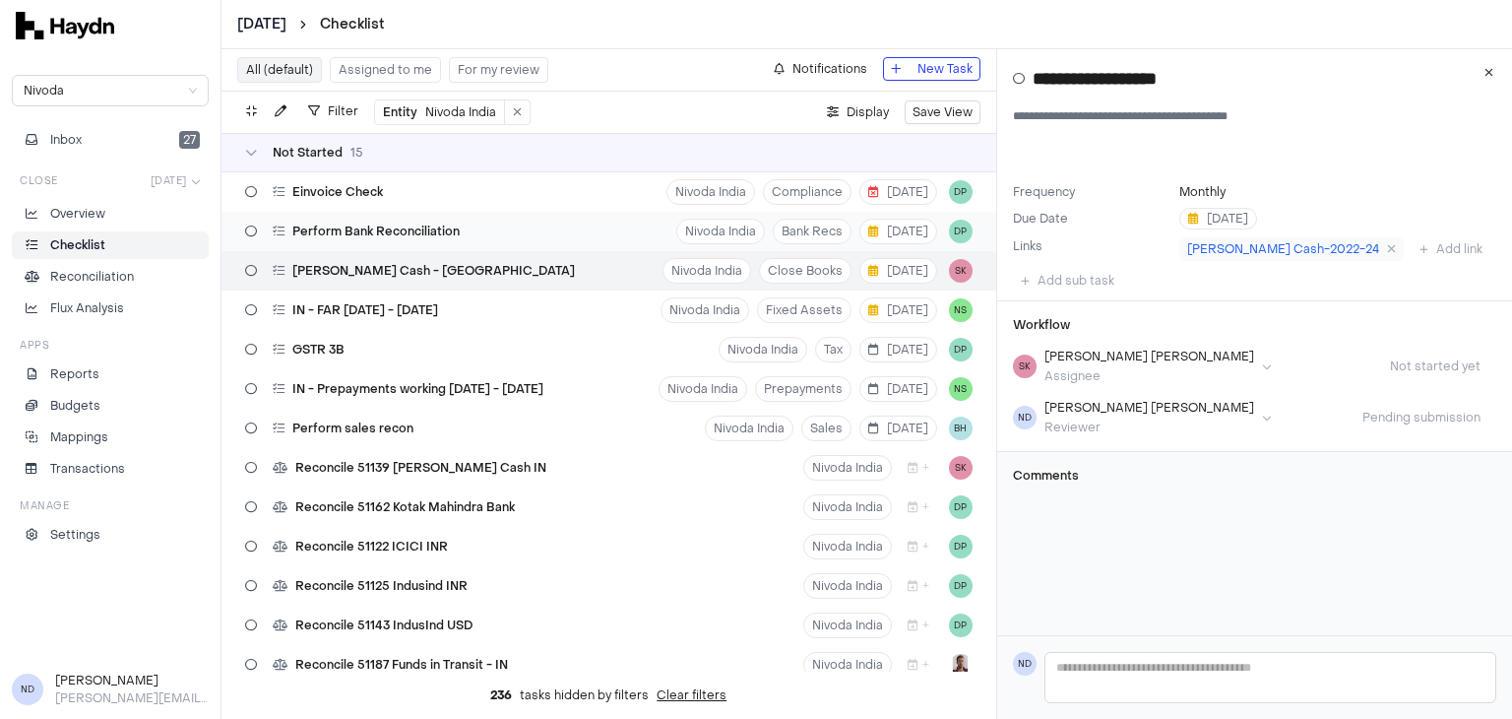
type input "**********"
type textarea "**********"
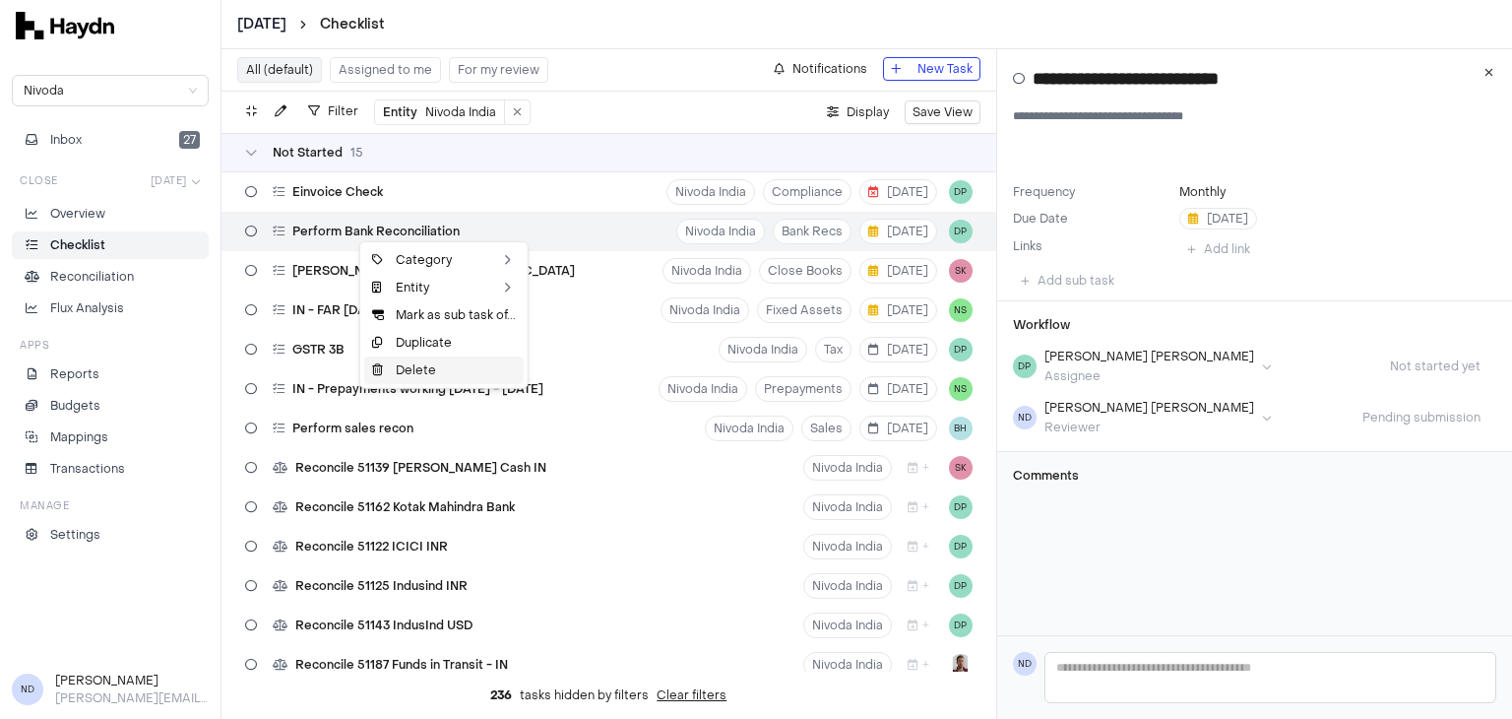
click at [395, 367] on div "Delete" at bounding box center [443, 370] width 159 height 28
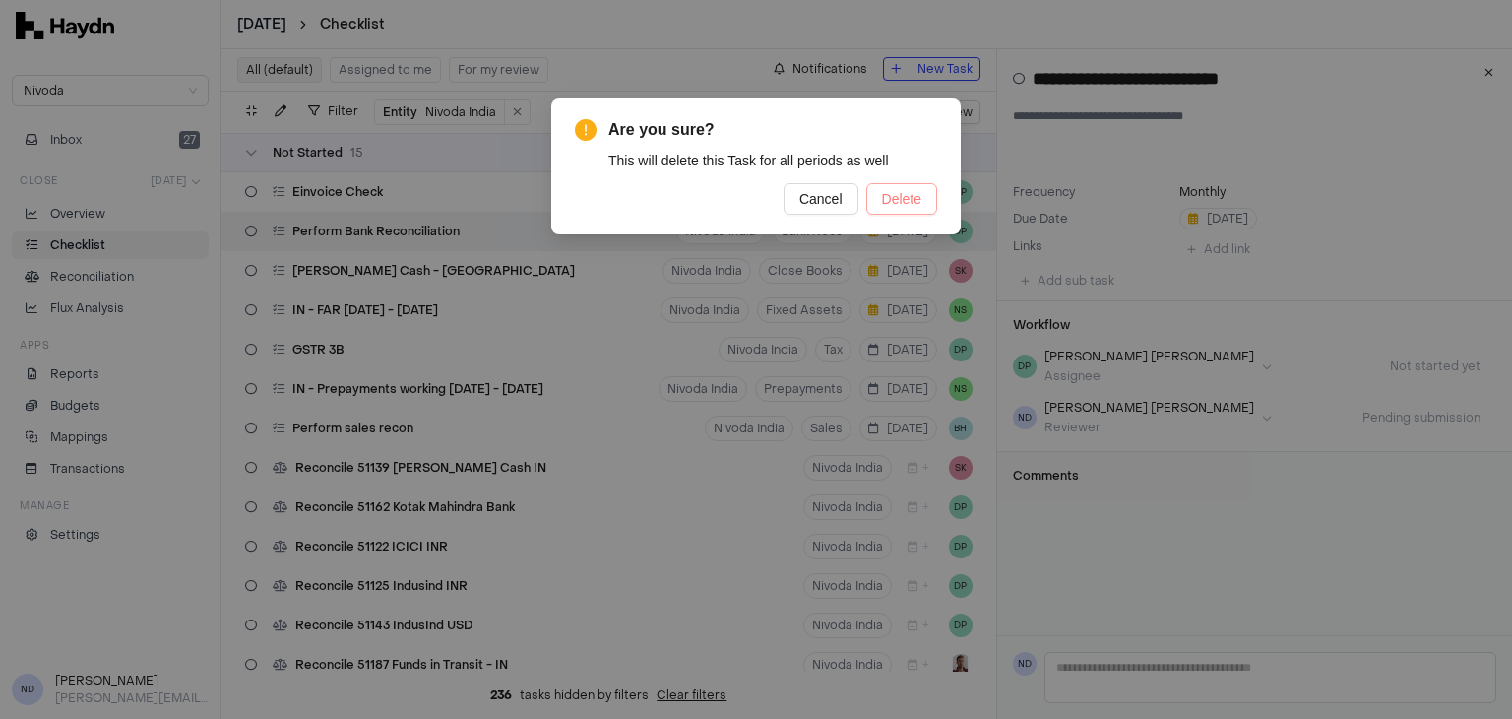
click at [902, 195] on span "Delete" at bounding box center [901, 199] width 39 height 22
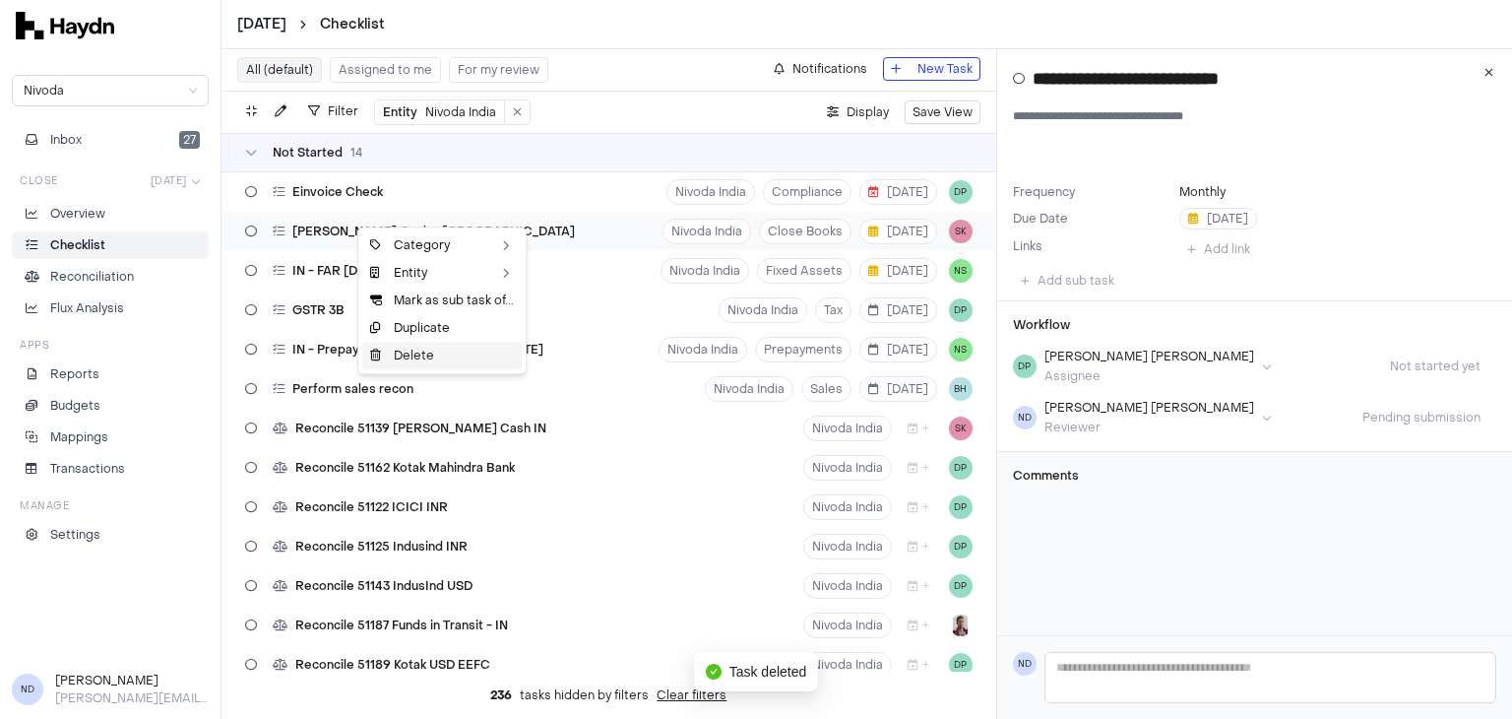
click at [430, 355] on div "Delete" at bounding box center [441, 356] width 159 height 28
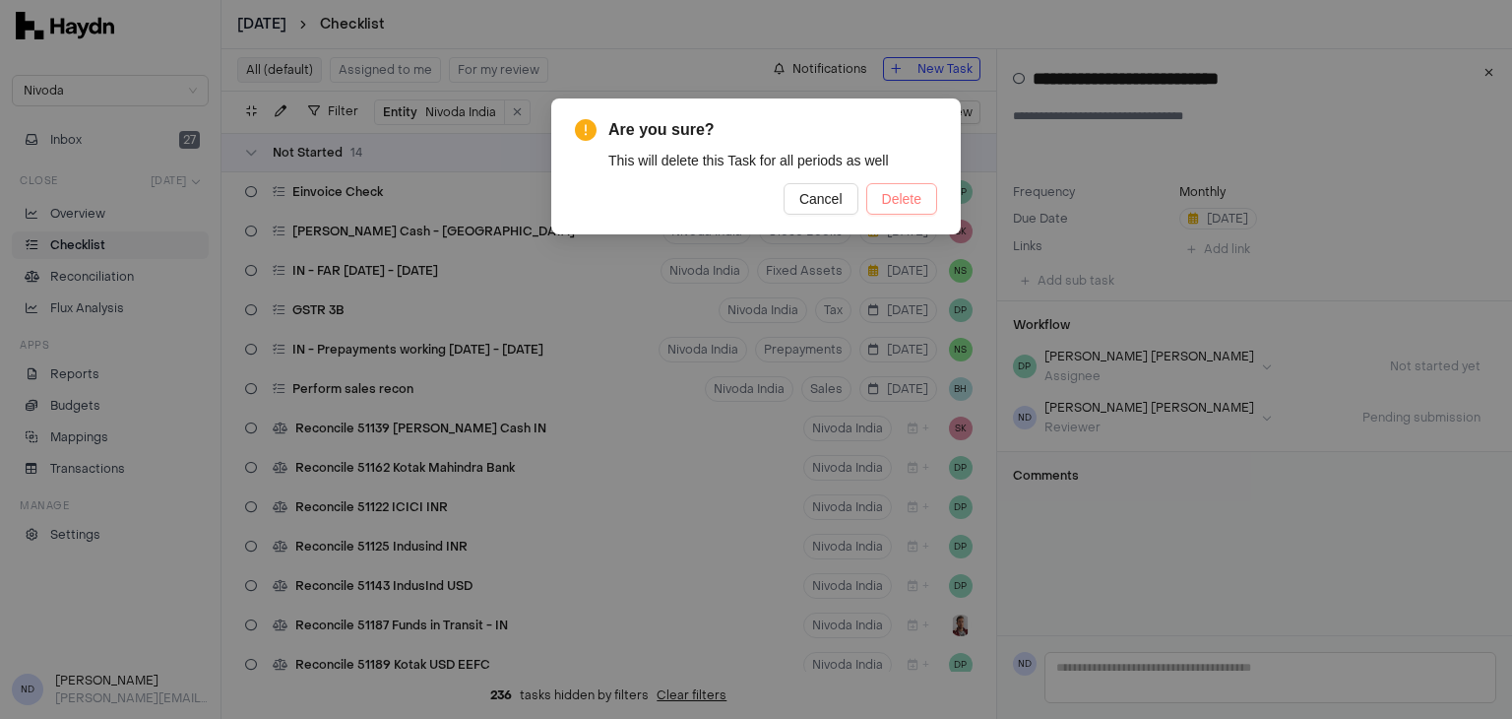
click at [922, 202] on button "Delete" at bounding box center [901, 198] width 71 height 31
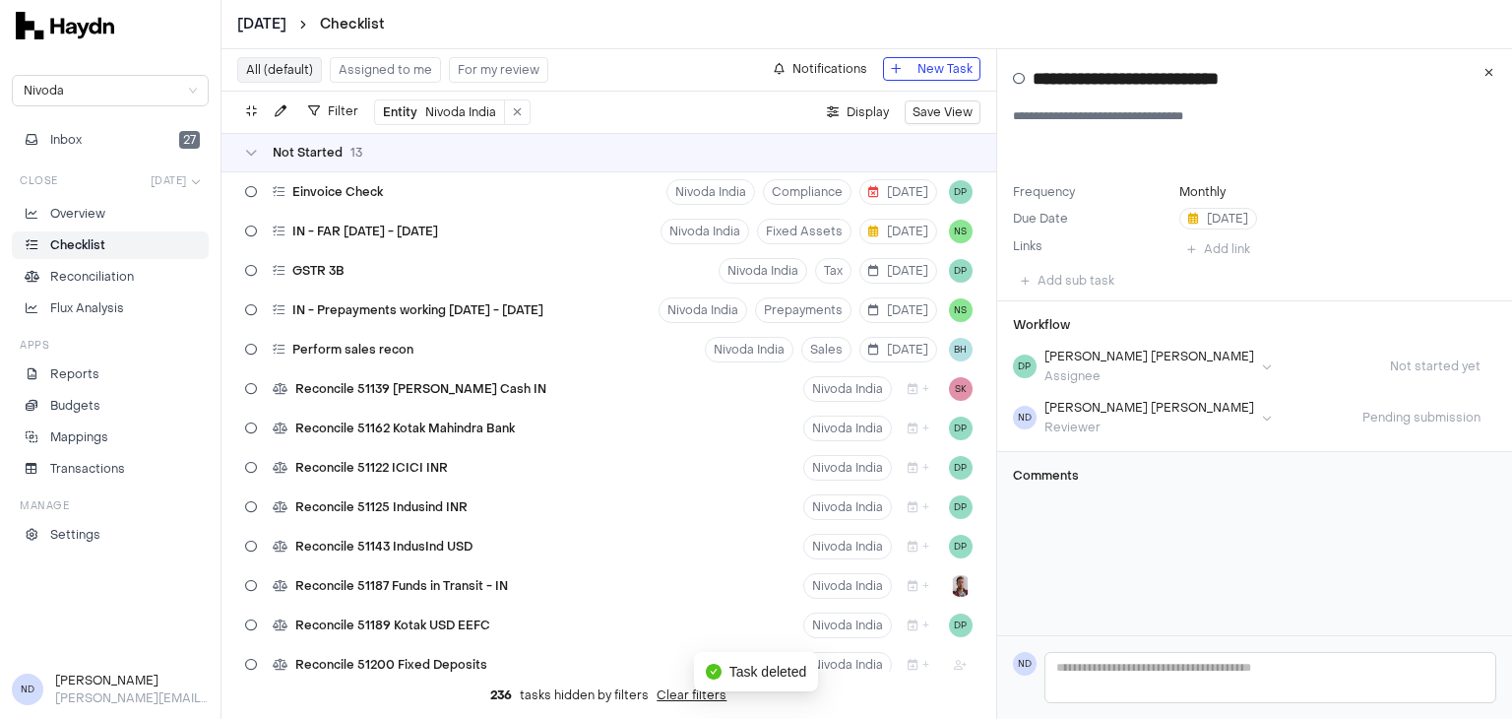
click at [91, 245] on p "Checklist" at bounding box center [77, 245] width 55 height 18
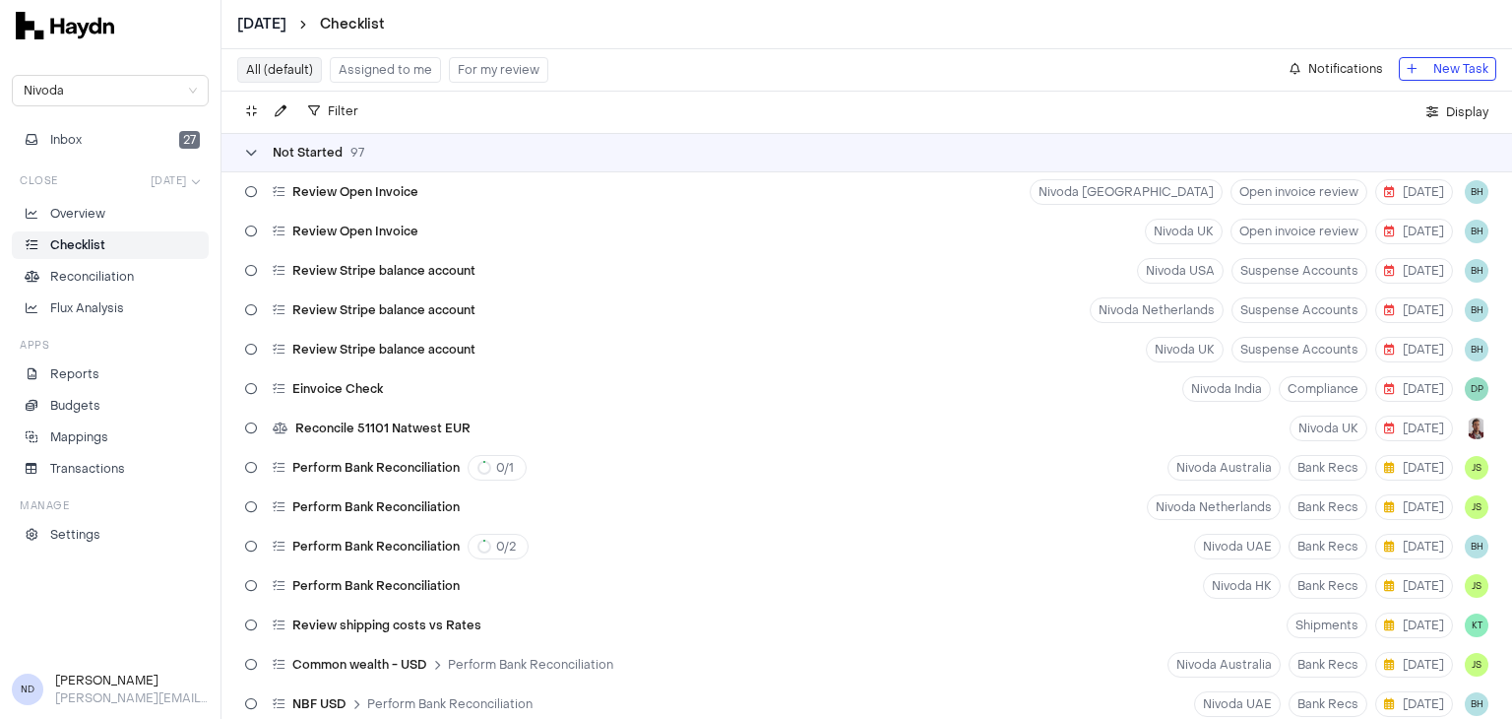
click at [249, 152] on icon at bounding box center [251, 153] width 12 height 12
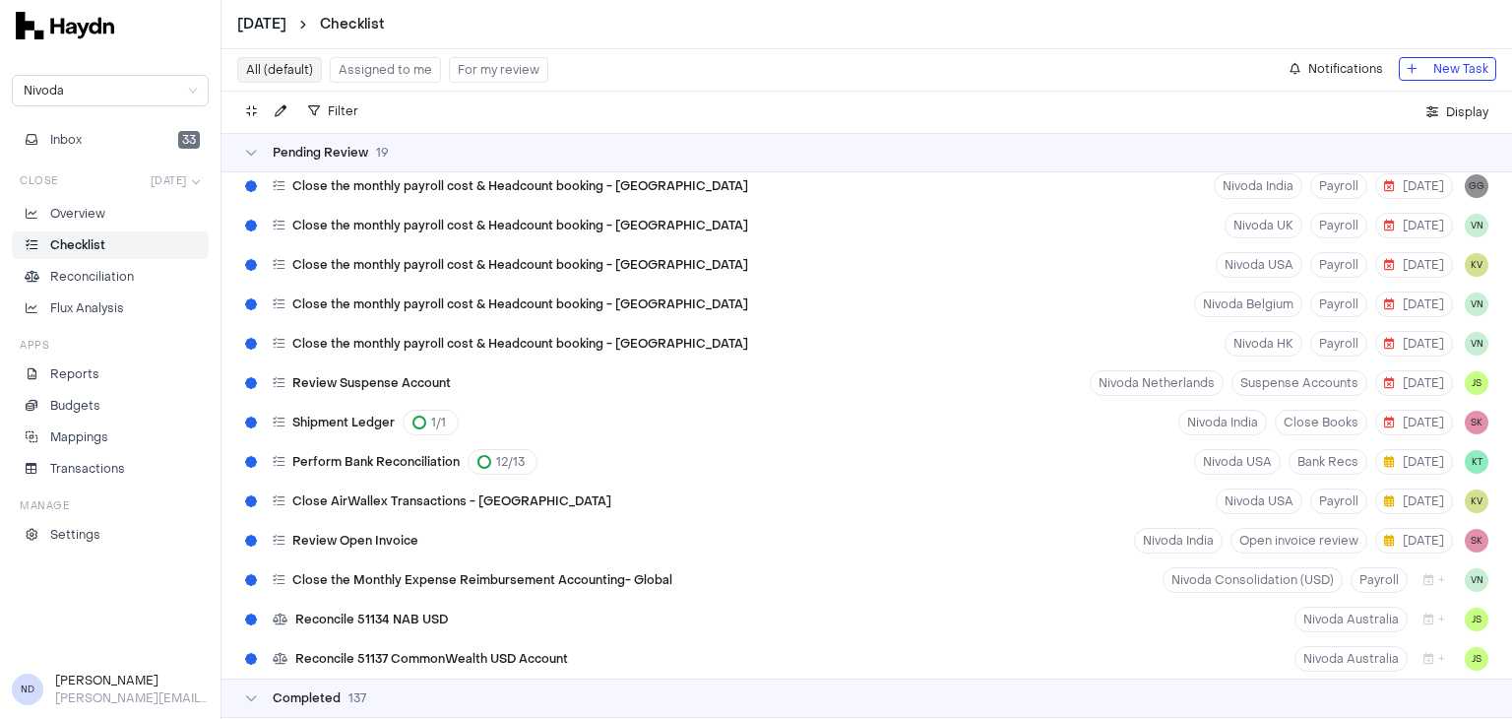
scroll to position [740, 0]
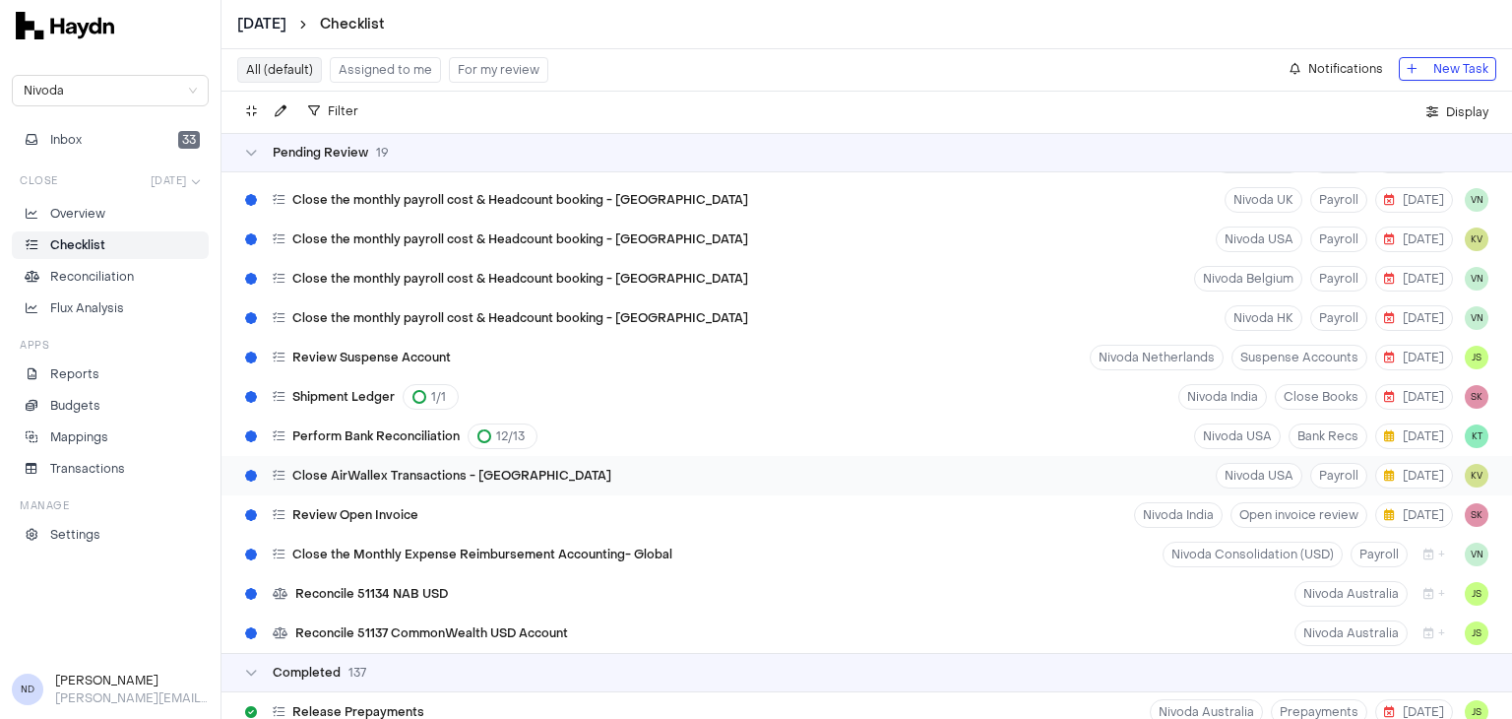
click at [539, 471] on div "Close AirWallex Transactions - USA Nivoda USA Payroll 11 Aug KV" at bounding box center [866, 475] width 1290 height 39
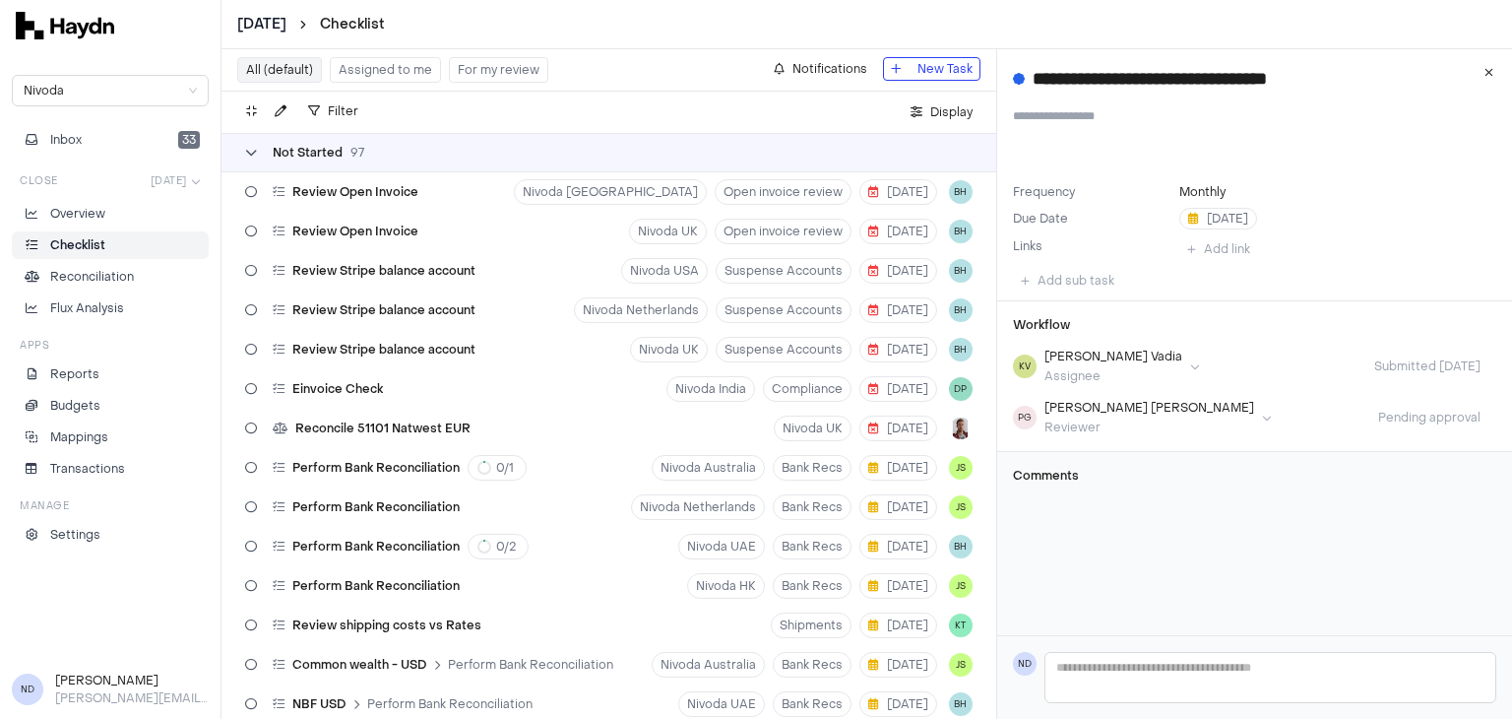
click at [249, 155] on icon at bounding box center [251, 153] width 12 height 12
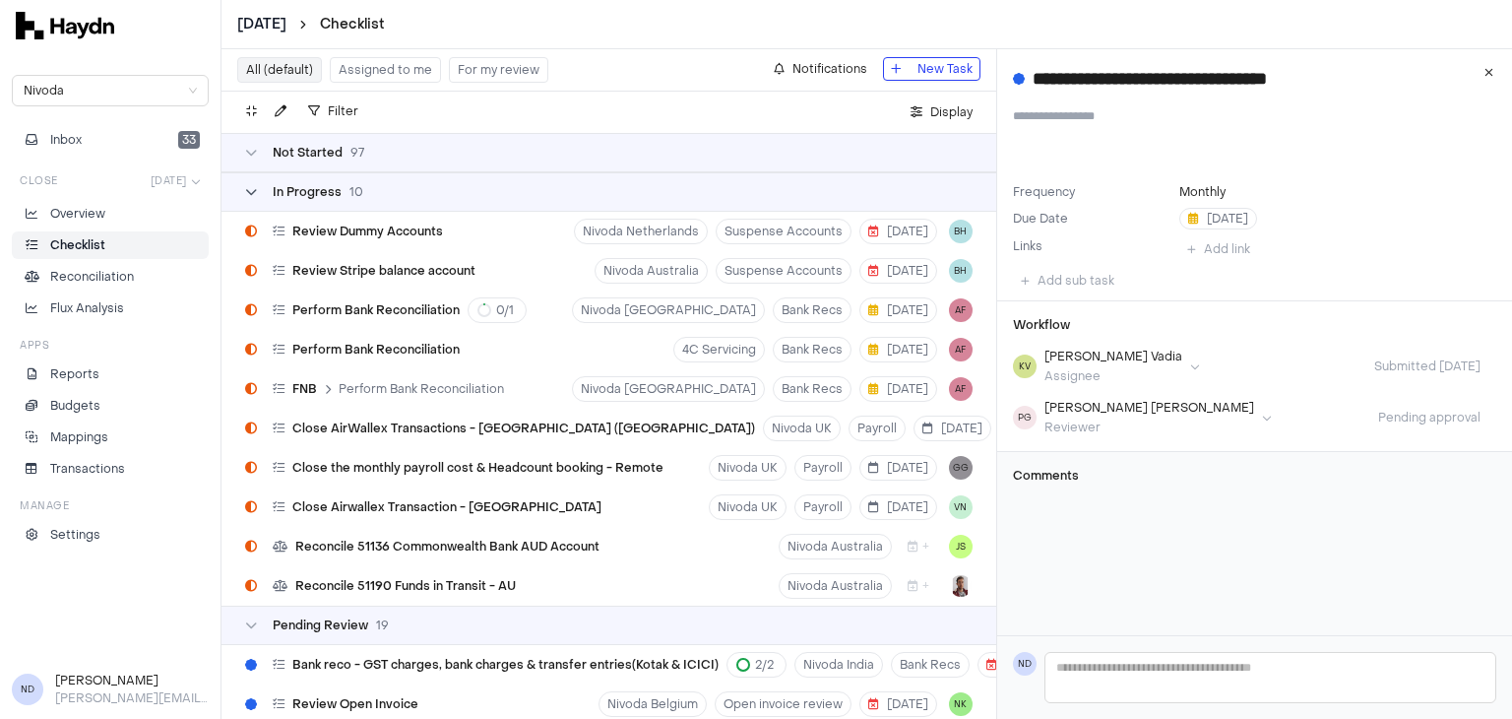
click at [257, 194] on div "In Progress 10" at bounding box center [304, 192] width 118 height 16
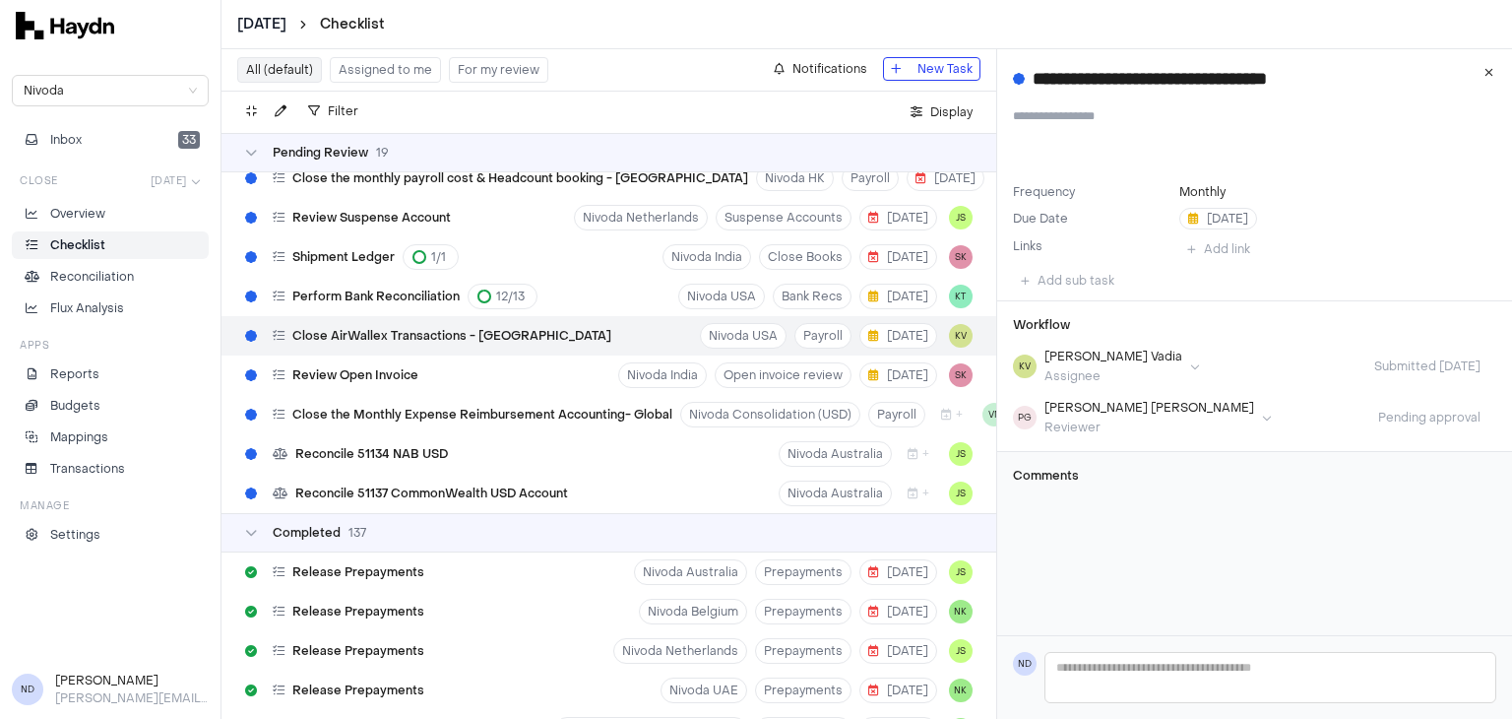
scroll to position [487, 0]
click at [442, 485] on span "Reconcile 51137 CommonWealth USD Account" at bounding box center [431, 492] width 273 height 16
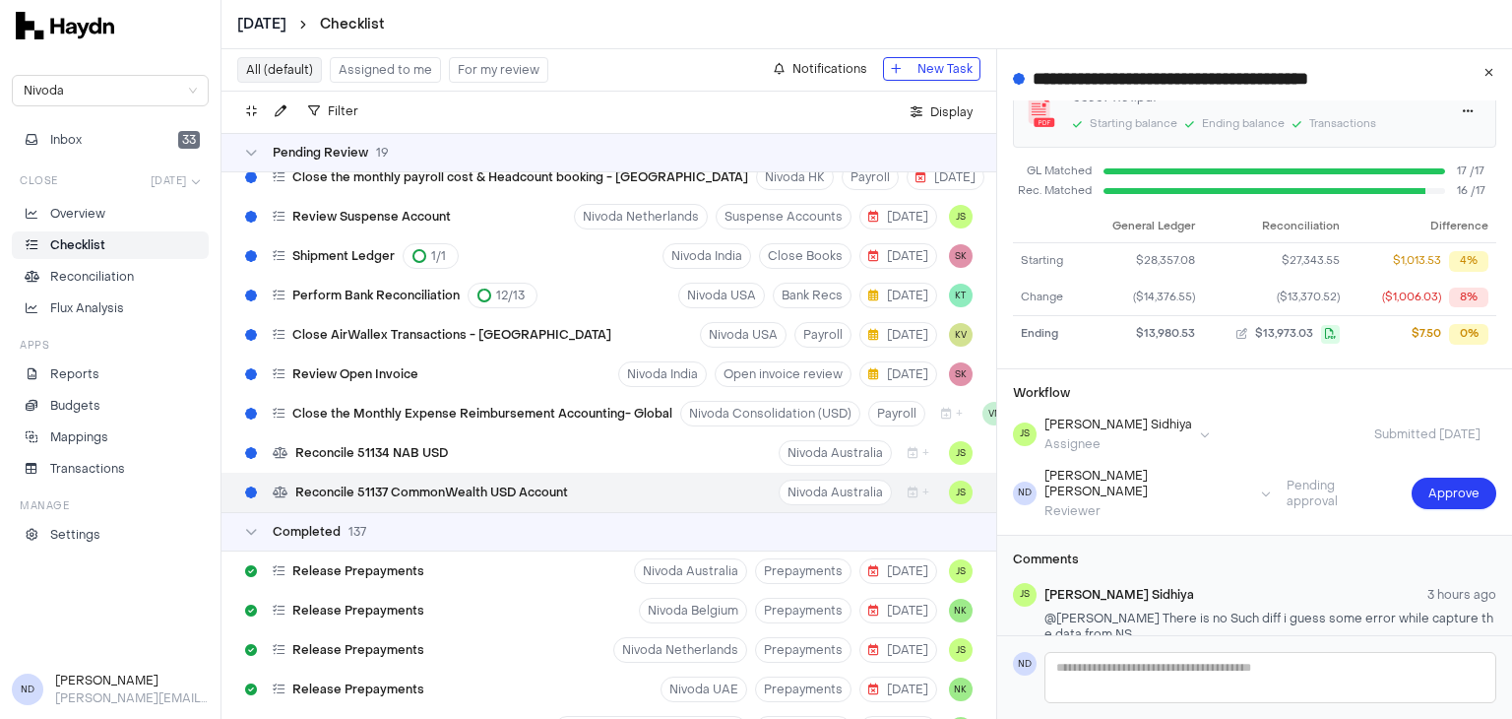
scroll to position [178, 0]
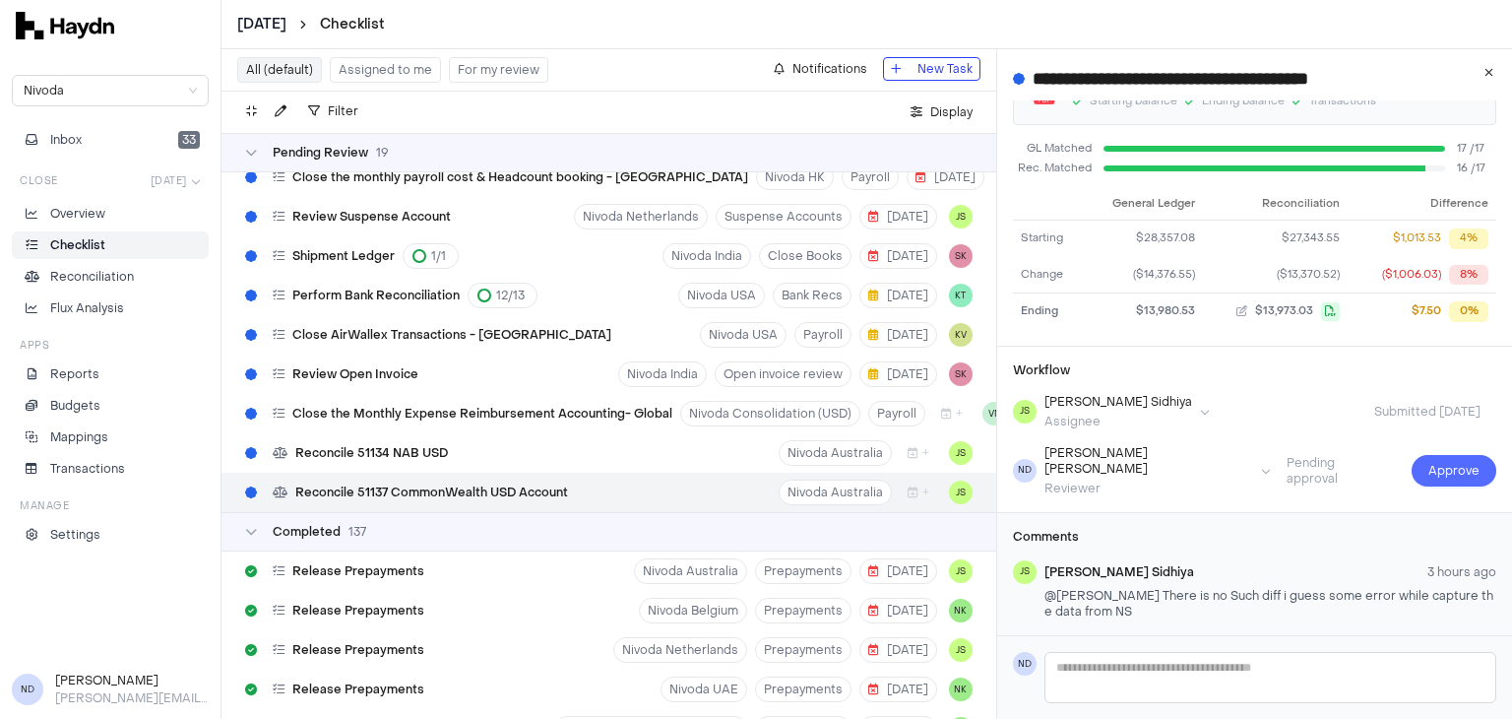
click at [1438, 462] on span "Approve" at bounding box center [1453, 471] width 51 height 20
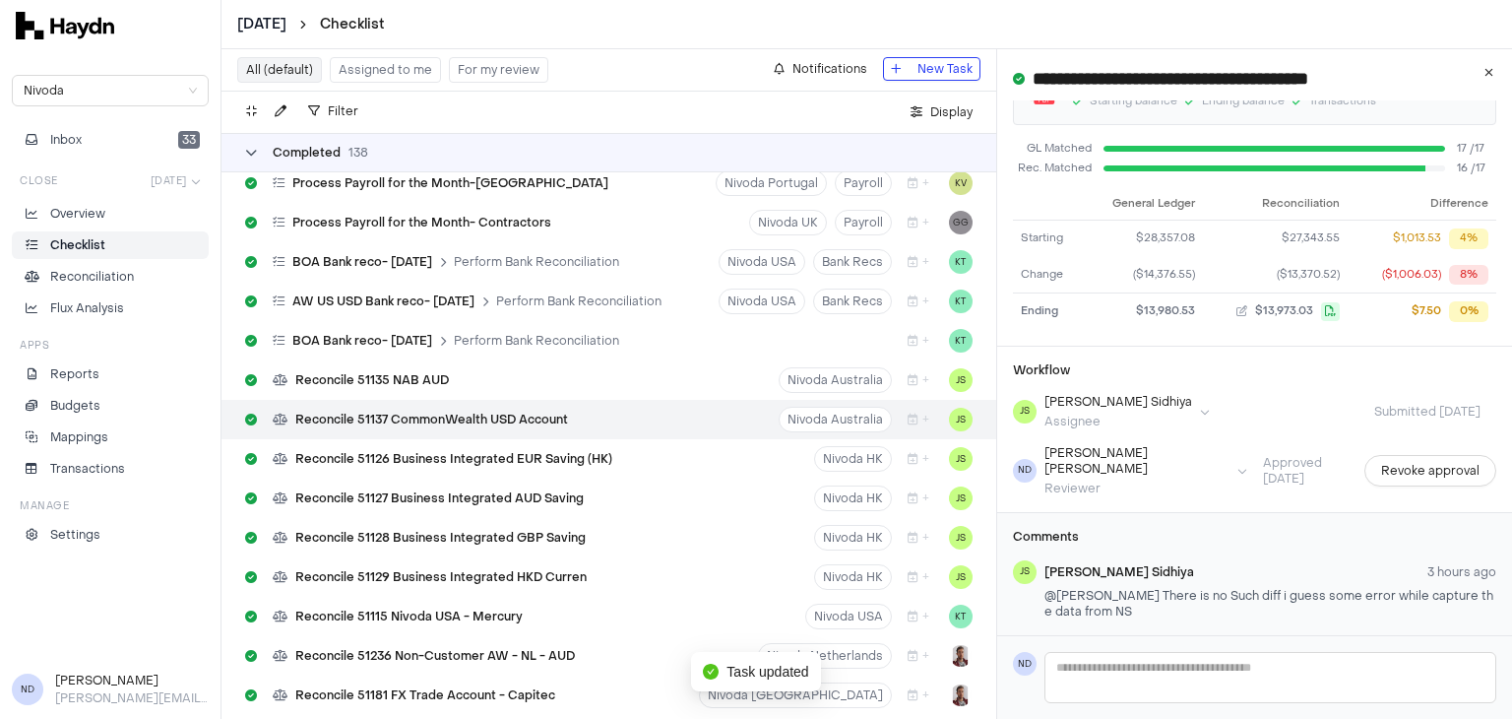
click at [263, 150] on div "Completed 138" at bounding box center [306, 153] width 123 height 16
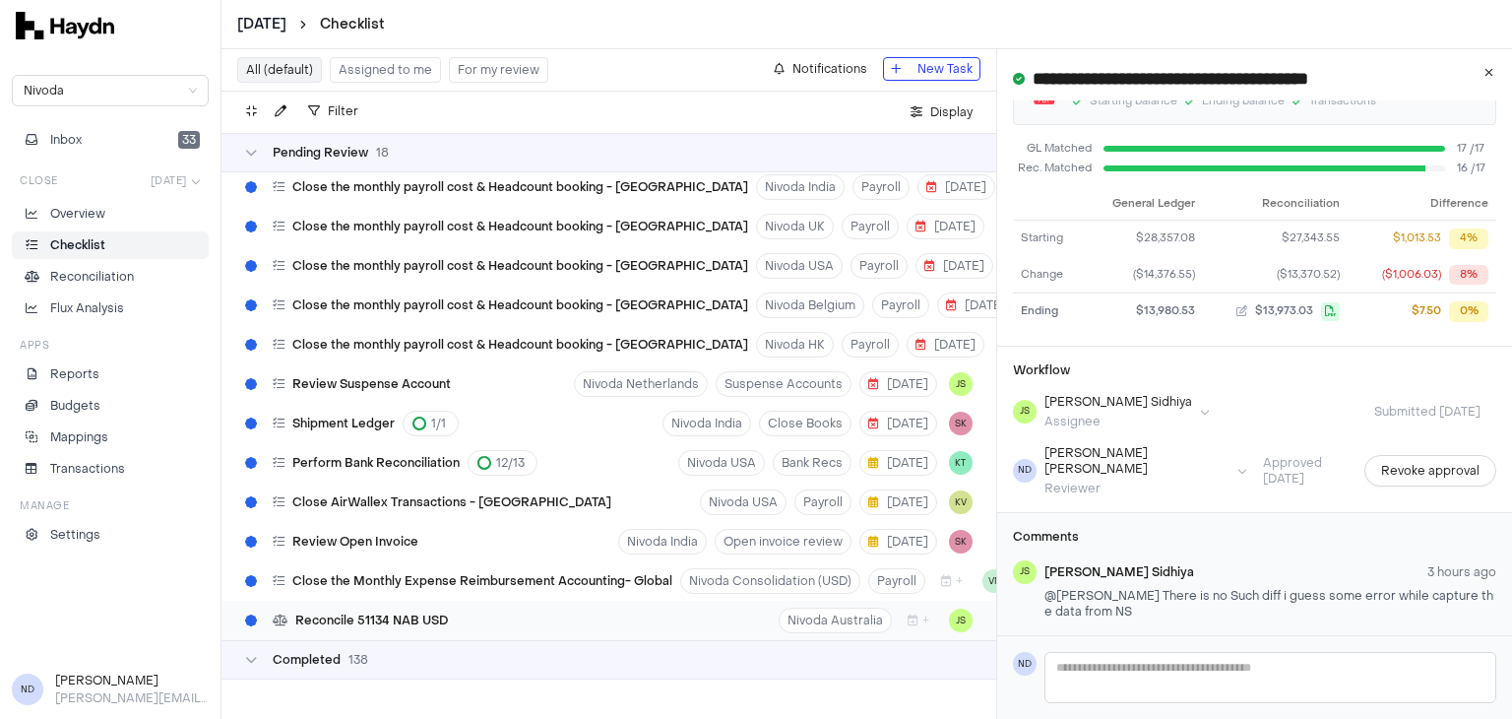
click at [429, 612] on span "Reconcile 51134 NAB USD" at bounding box center [371, 620] width 153 height 16
type input "**********"
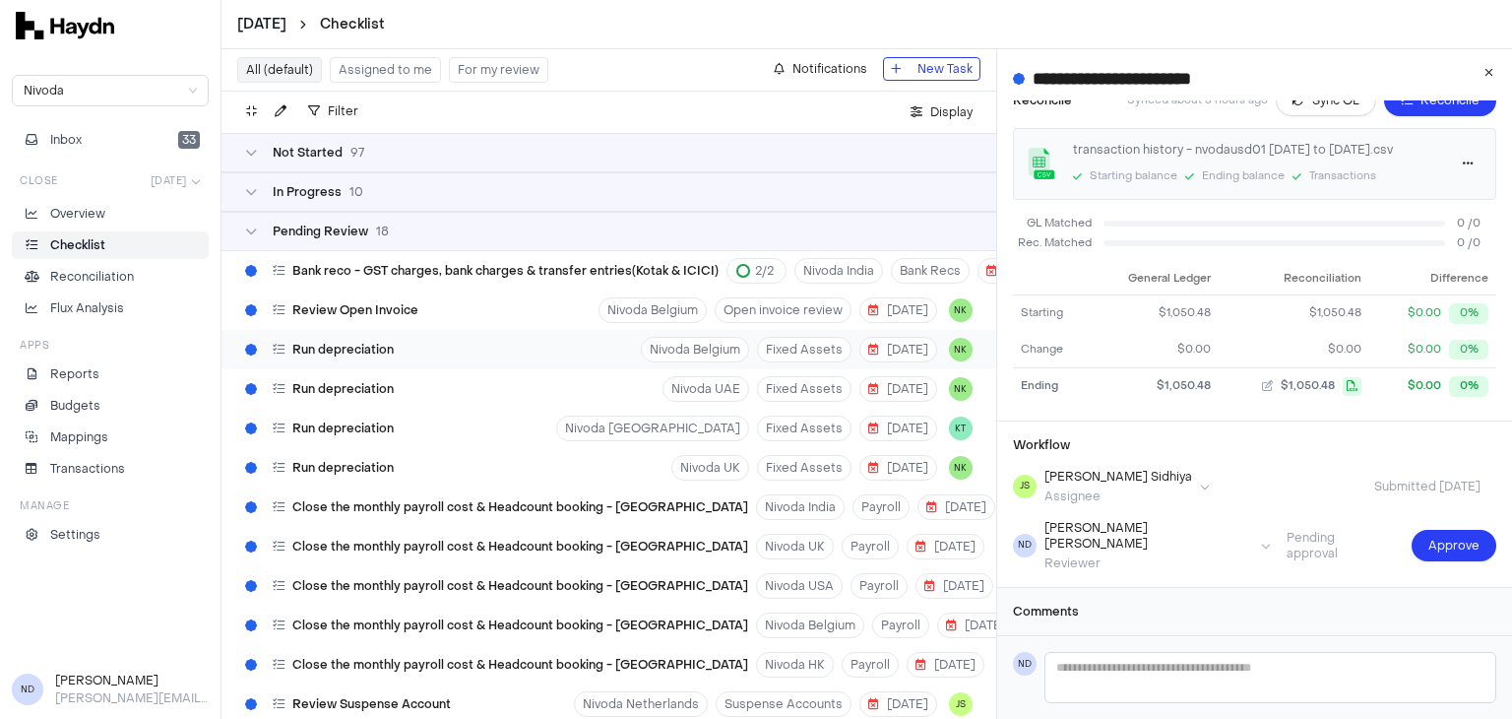
scroll to position [334, 0]
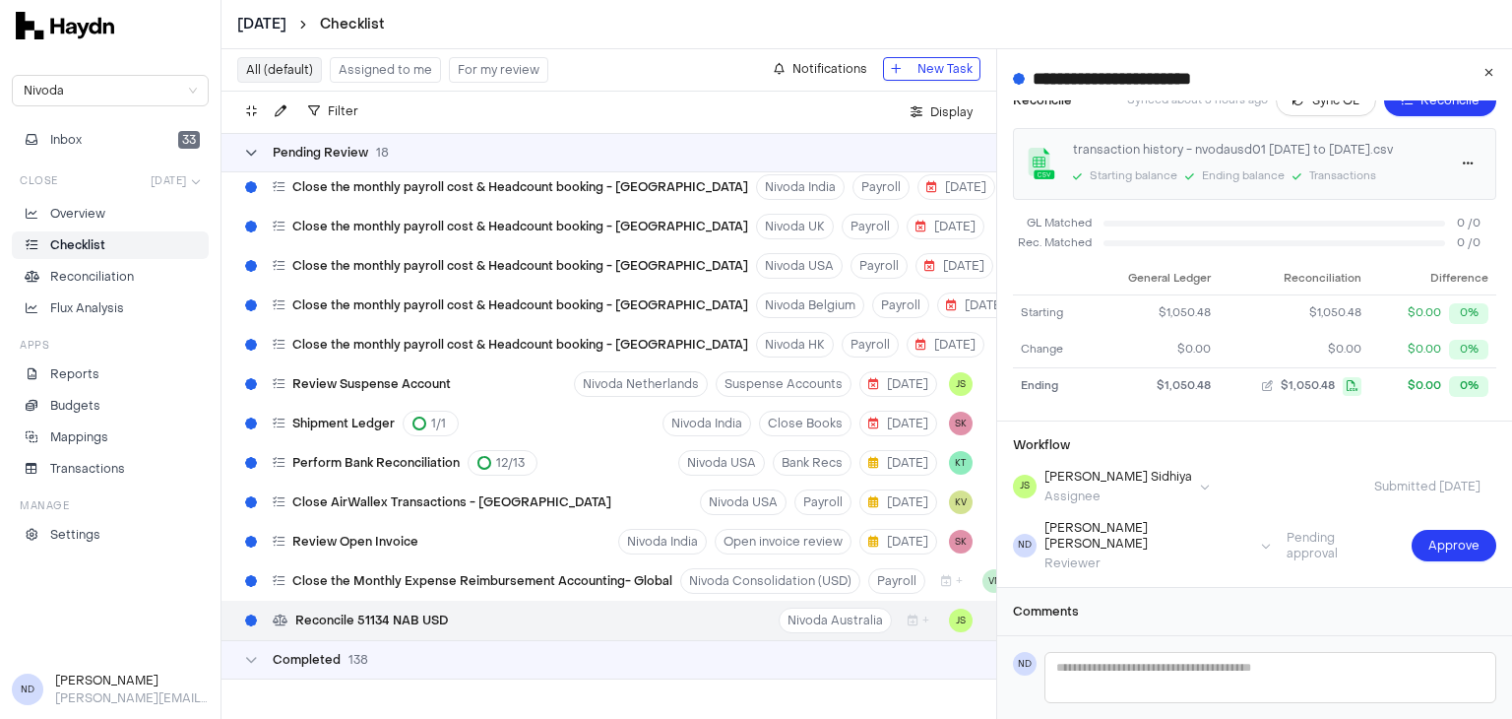
click at [247, 153] on icon at bounding box center [251, 153] width 12 height 12
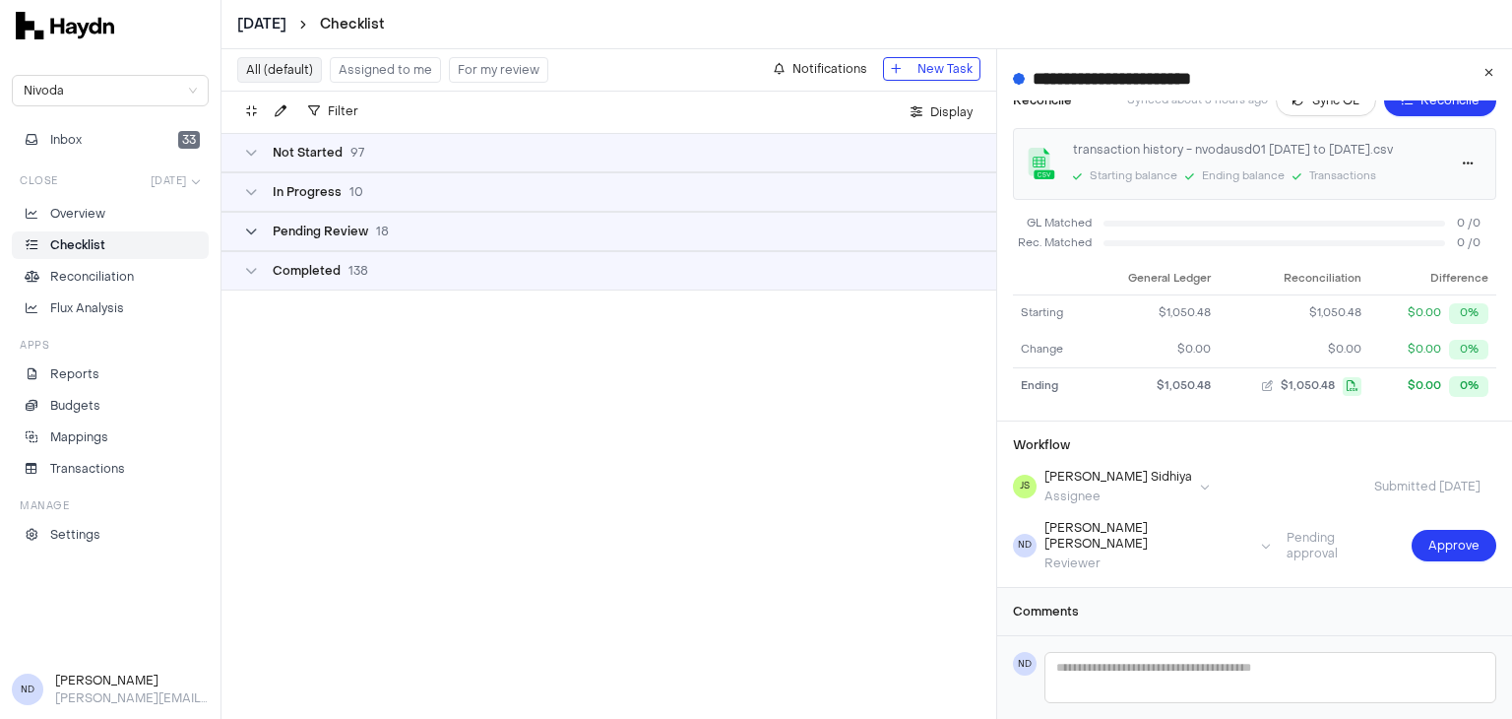
scroll to position [0, 0]
click at [271, 194] on div "In Progress 10" at bounding box center [304, 192] width 118 height 16
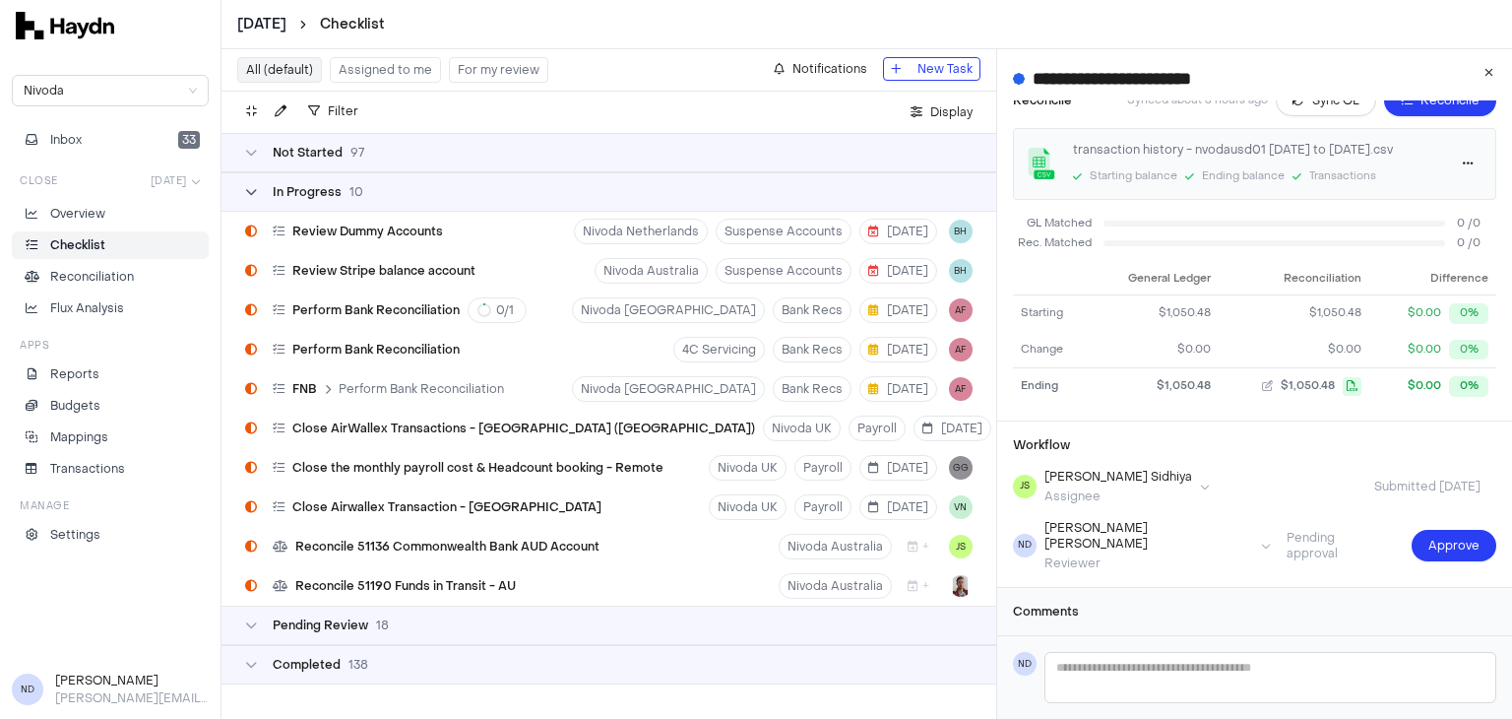
click at [271, 194] on div "In Progress 10" at bounding box center [304, 192] width 118 height 16
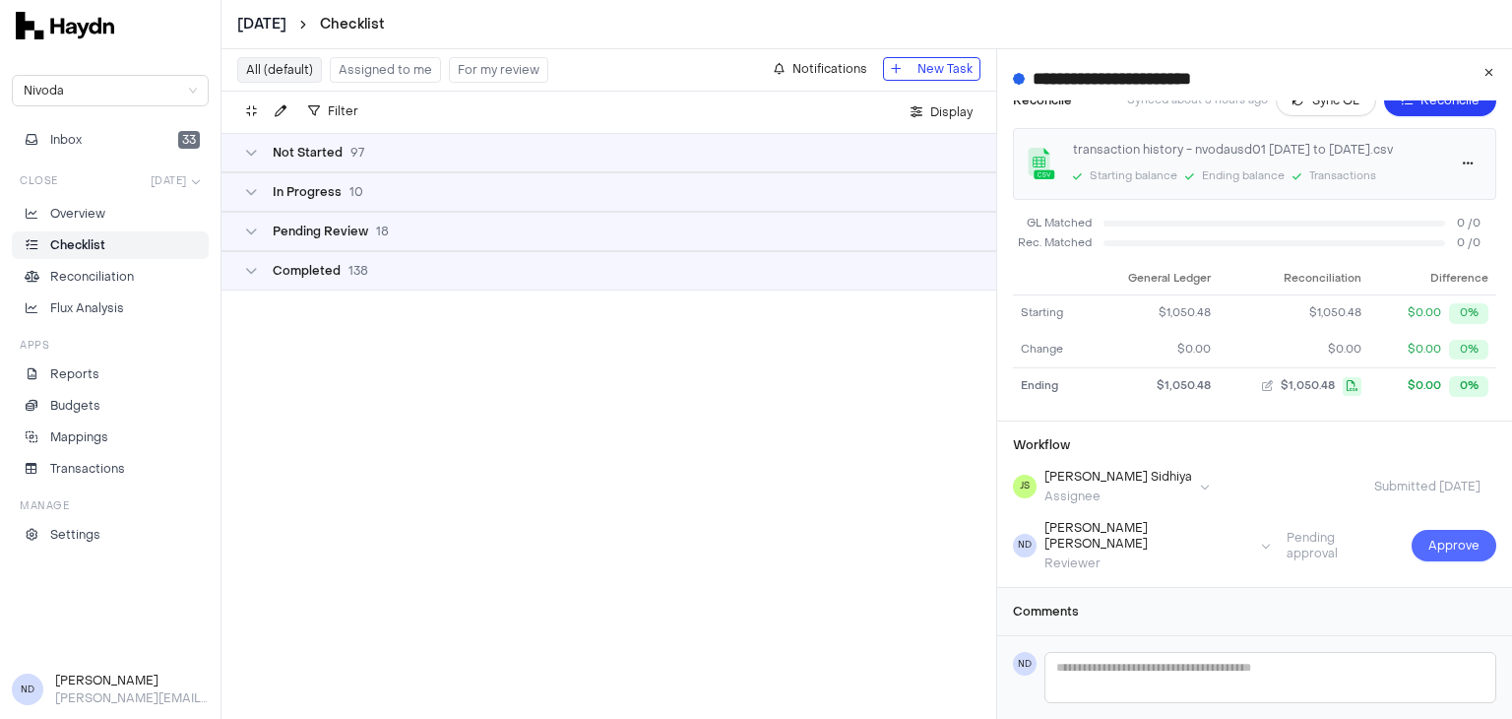
click at [1428, 536] on span "Approve" at bounding box center [1453, 545] width 51 height 20
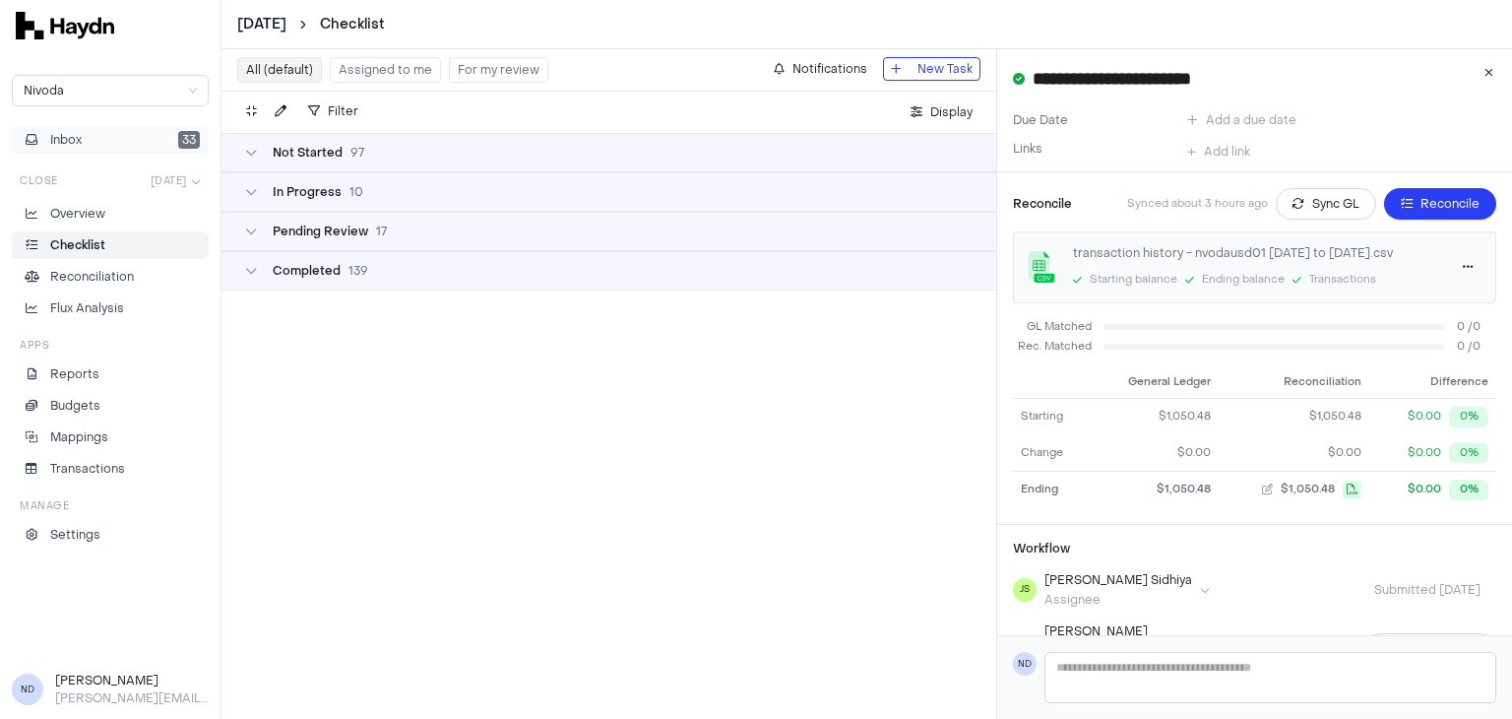
click at [70, 139] on span "Inbox" at bounding box center [65, 140] width 31 height 18
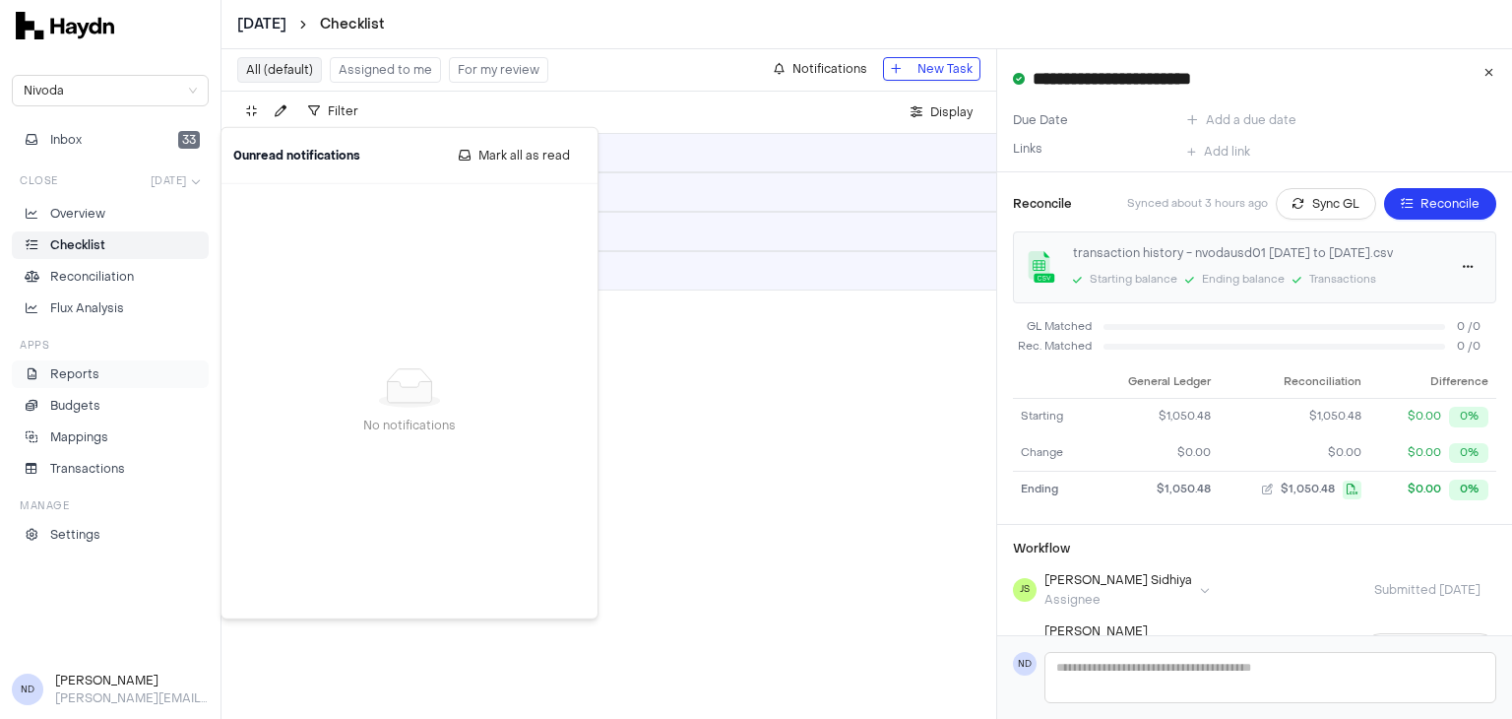
click at [103, 379] on li "Reports" at bounding box center [110, 374] width 179 height 18
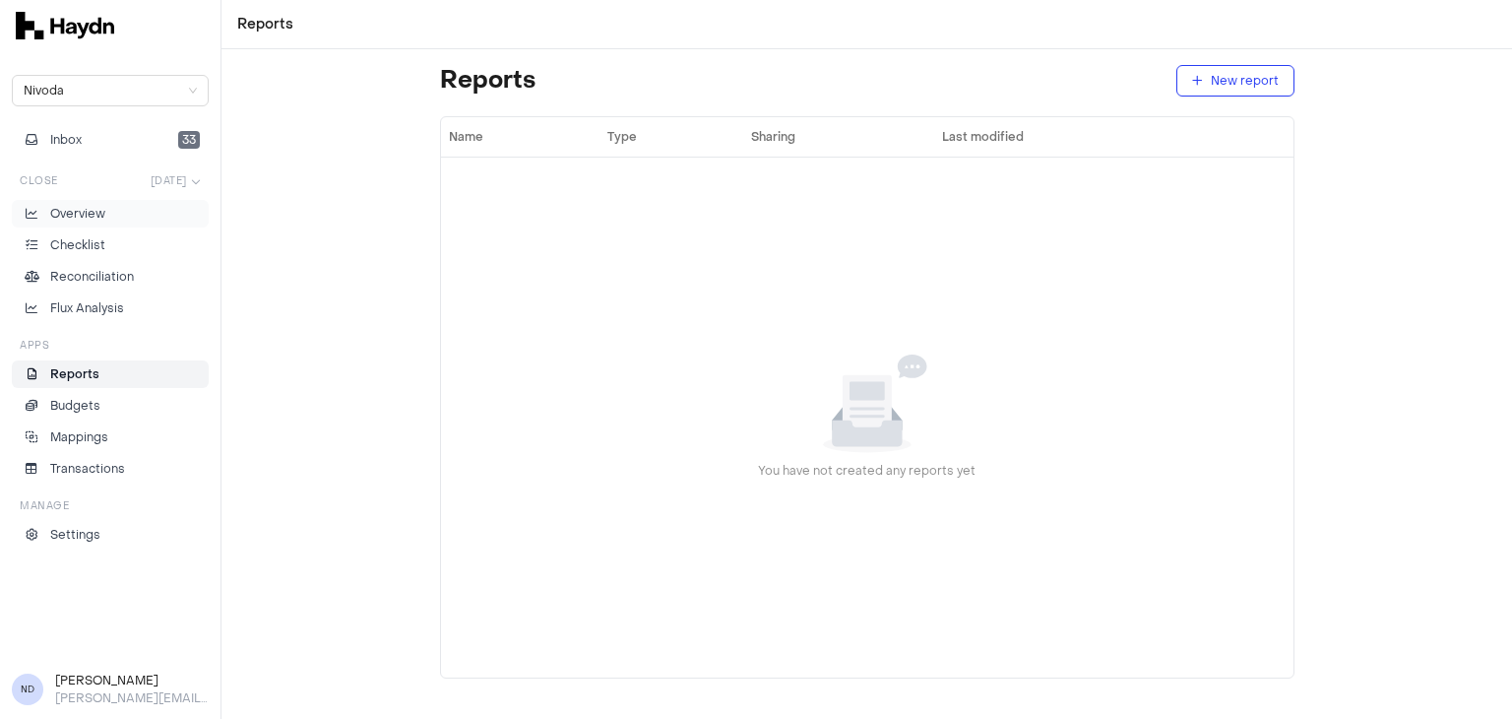
click at [75, 220] on p "Overview" at bounding box center [77, 214] width 55 height 18
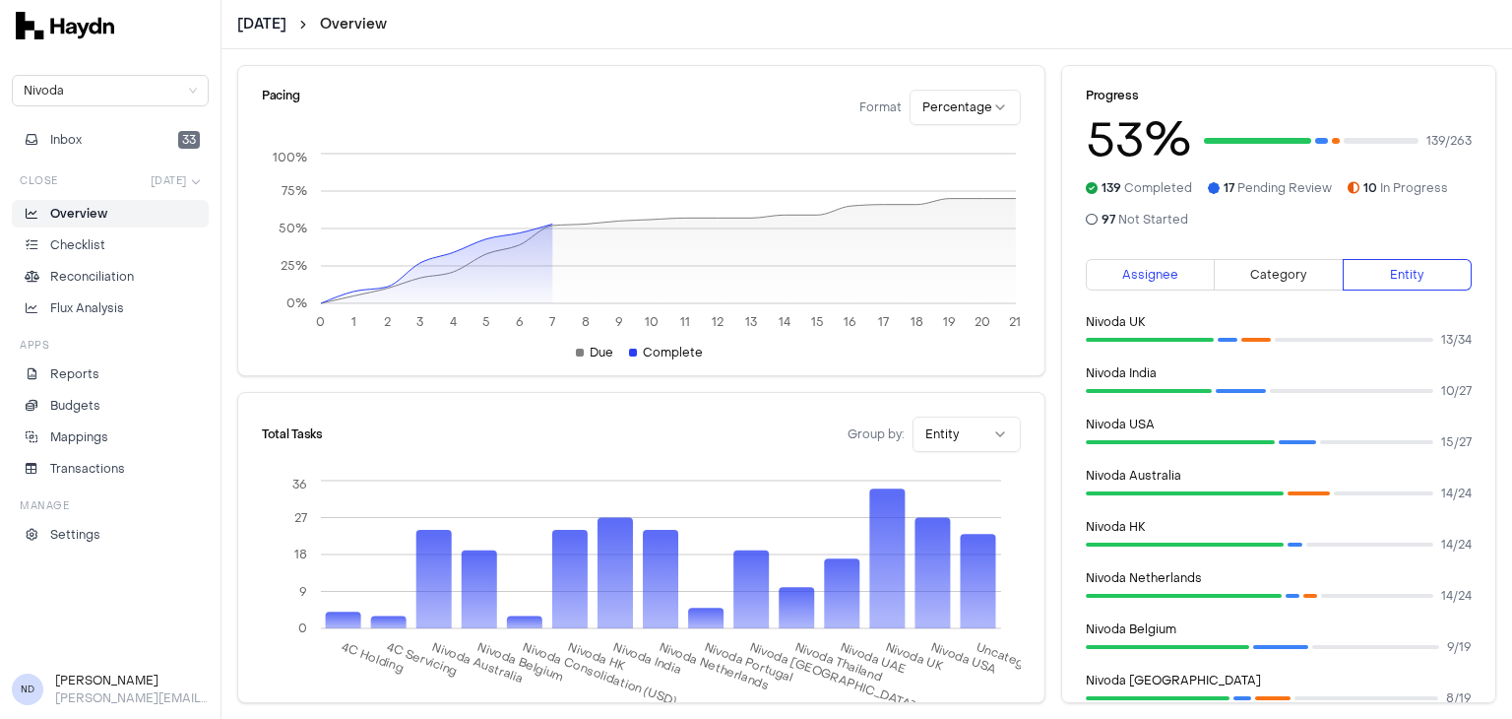
click at [1167, 271] on span "Assignee" at bounding box center [1150, 275] width 56 height 16
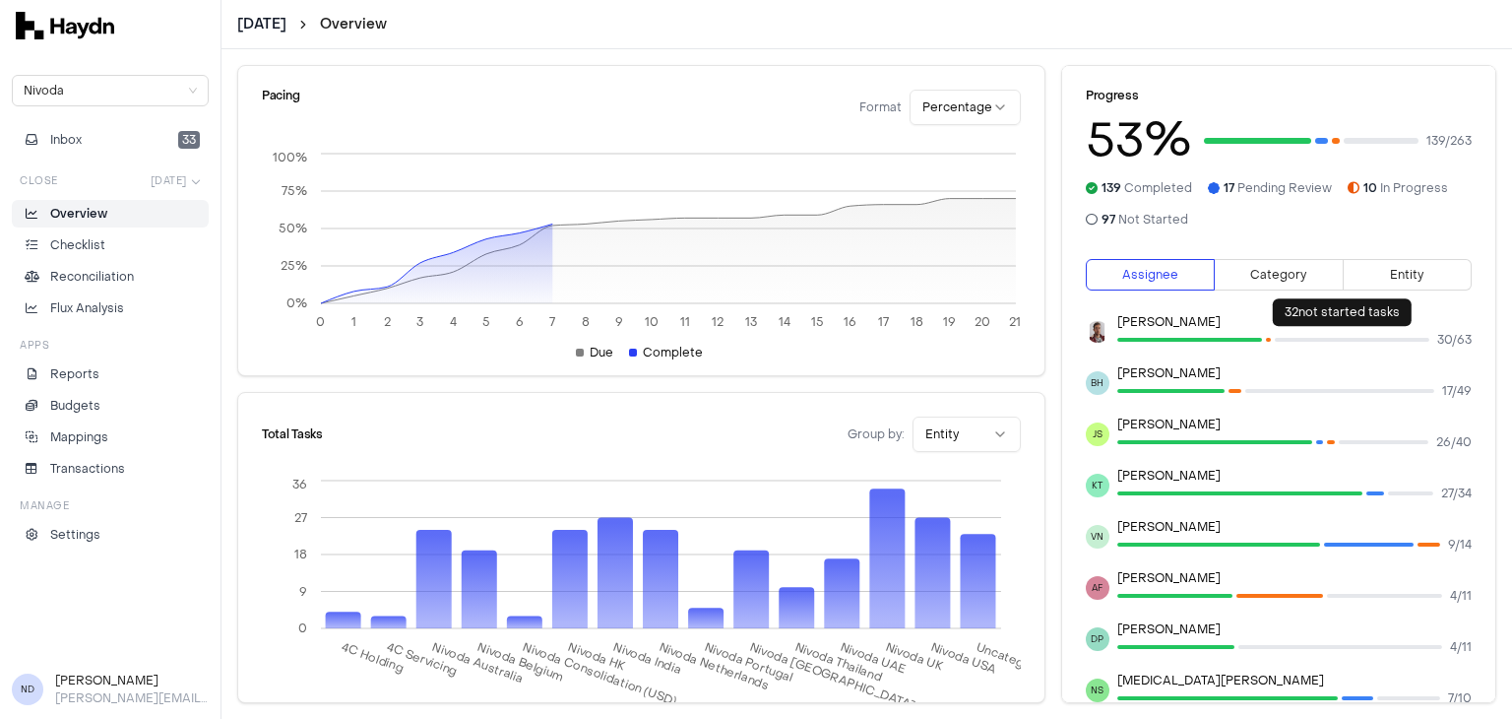
click at [1299, 341] on div at bounding box center [1352, 340] width 155 height 4
click at [1298, 347] on div at bounding box center [1352, 340] width 155 height 20
click at [1303, 343] on div at bounding box center [1352, 340] width 155 height 20
click at [1298, 339] on div at bounding box center [1352, 340] width 155 height 4
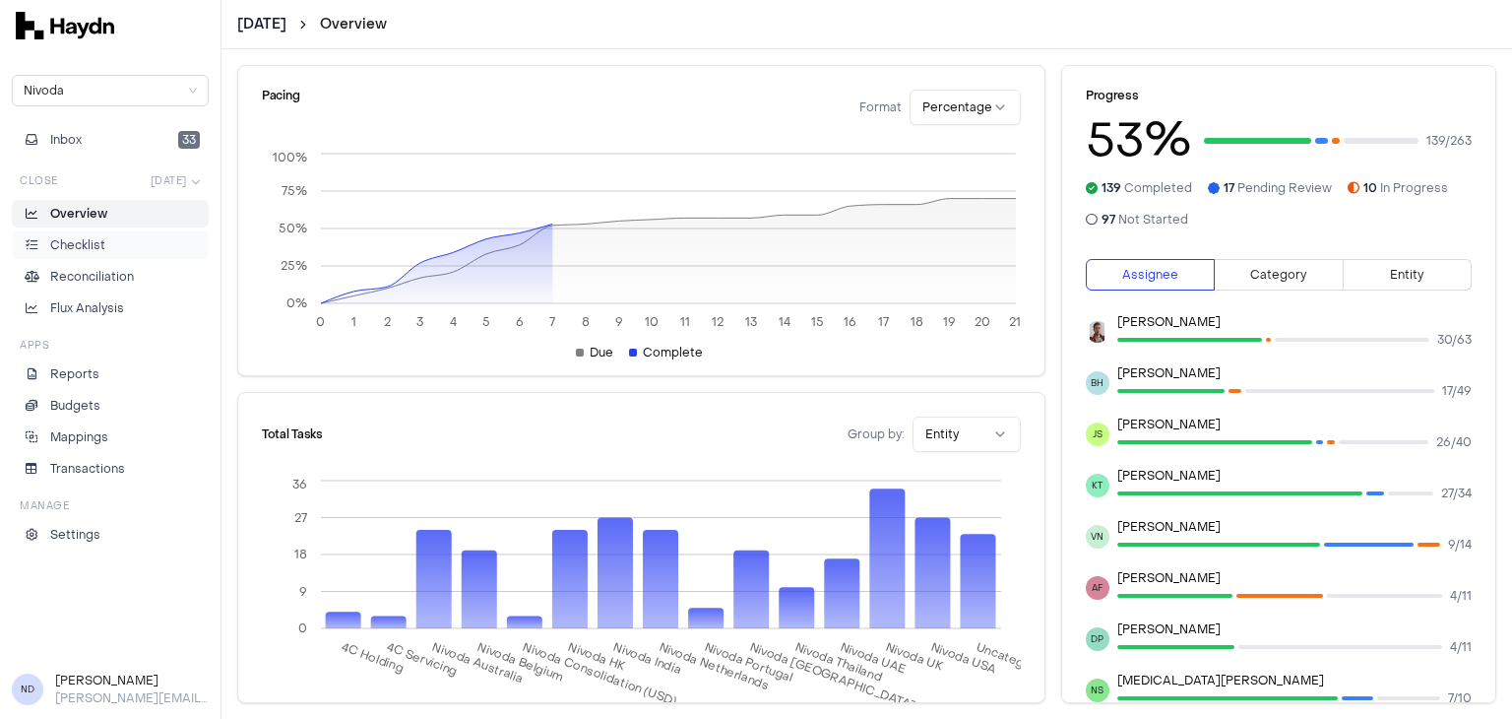
click at [65, 247] on p "Checklist" at bounding box center [77, 245] width 55 height 18
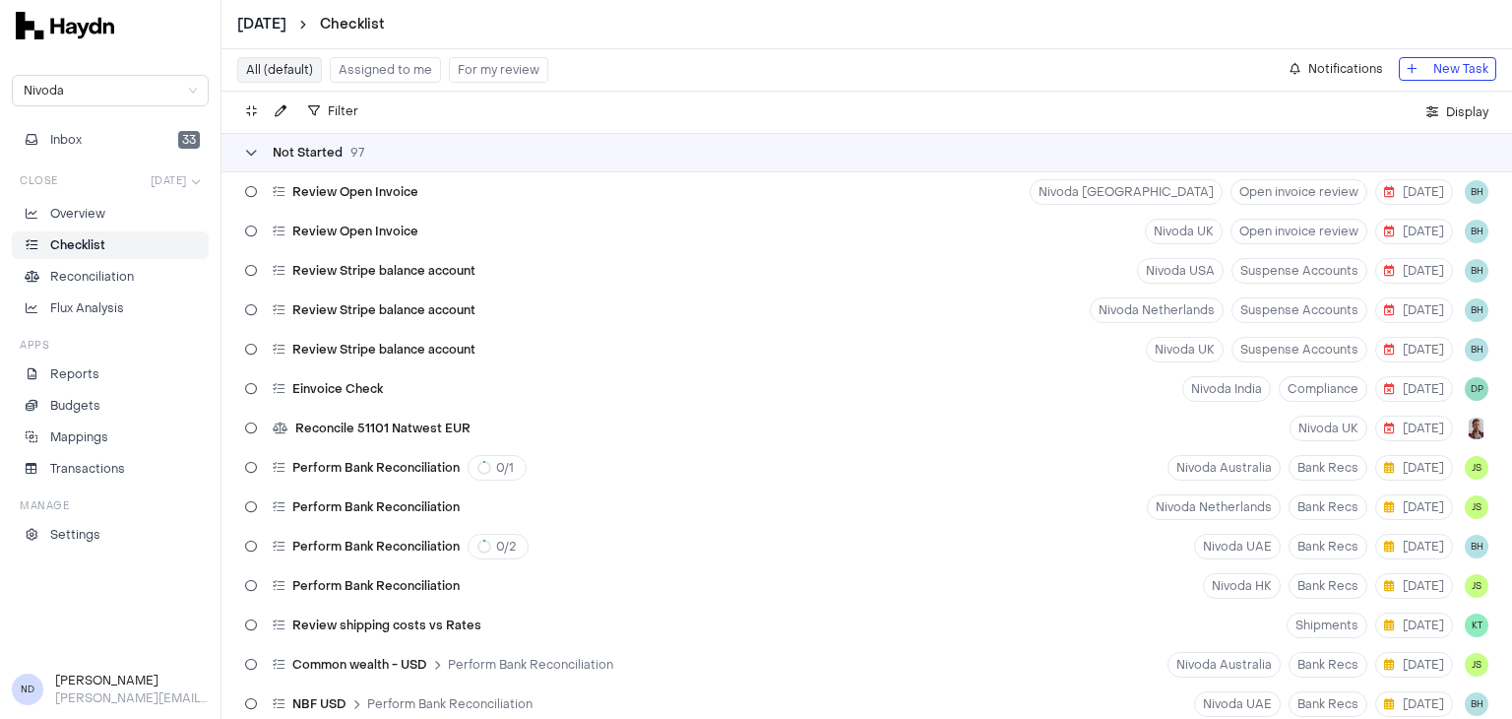
click at [259, 156] on div "Not Started 97" at bounding box center [304, 153] width 119 height 16
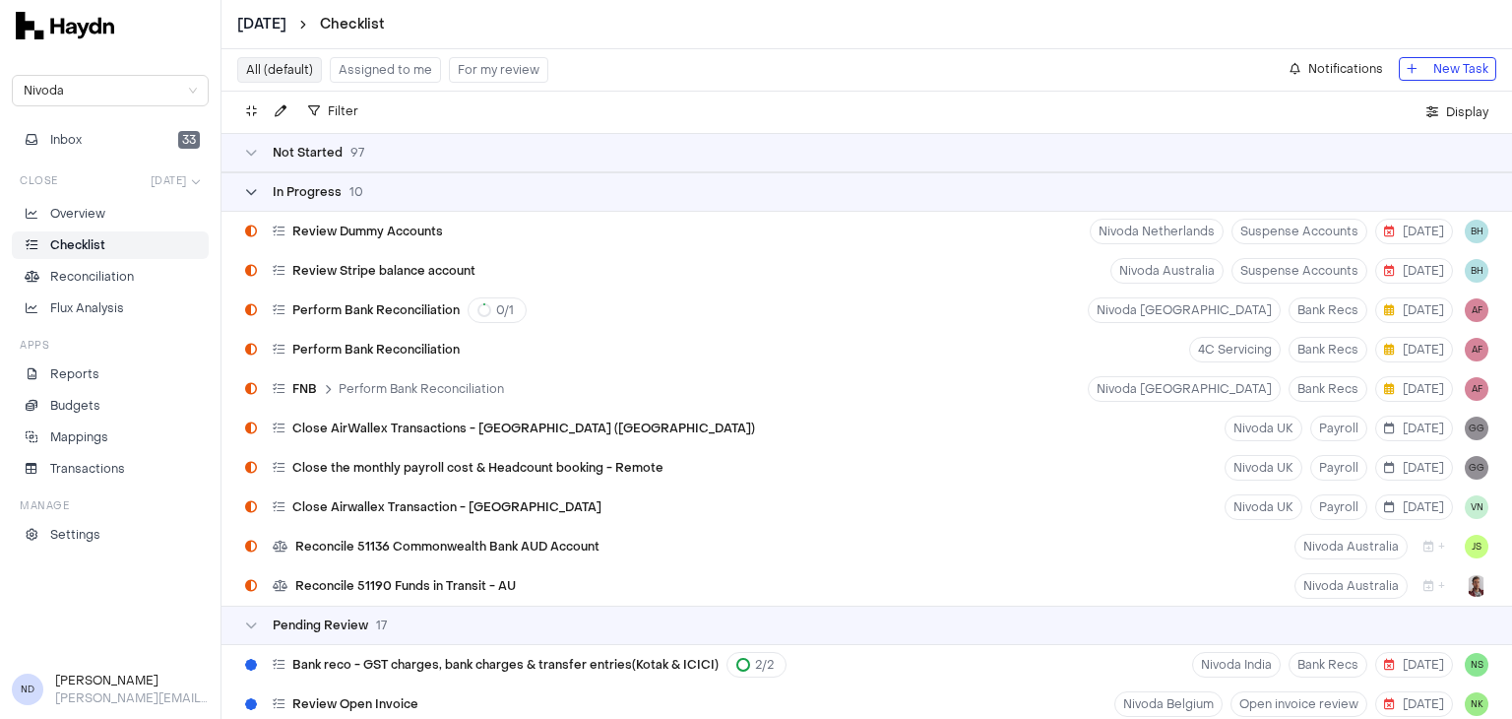
click at [260, 190] on div "In Progress 10" at bounding box center [304, 192] width 118 height 16
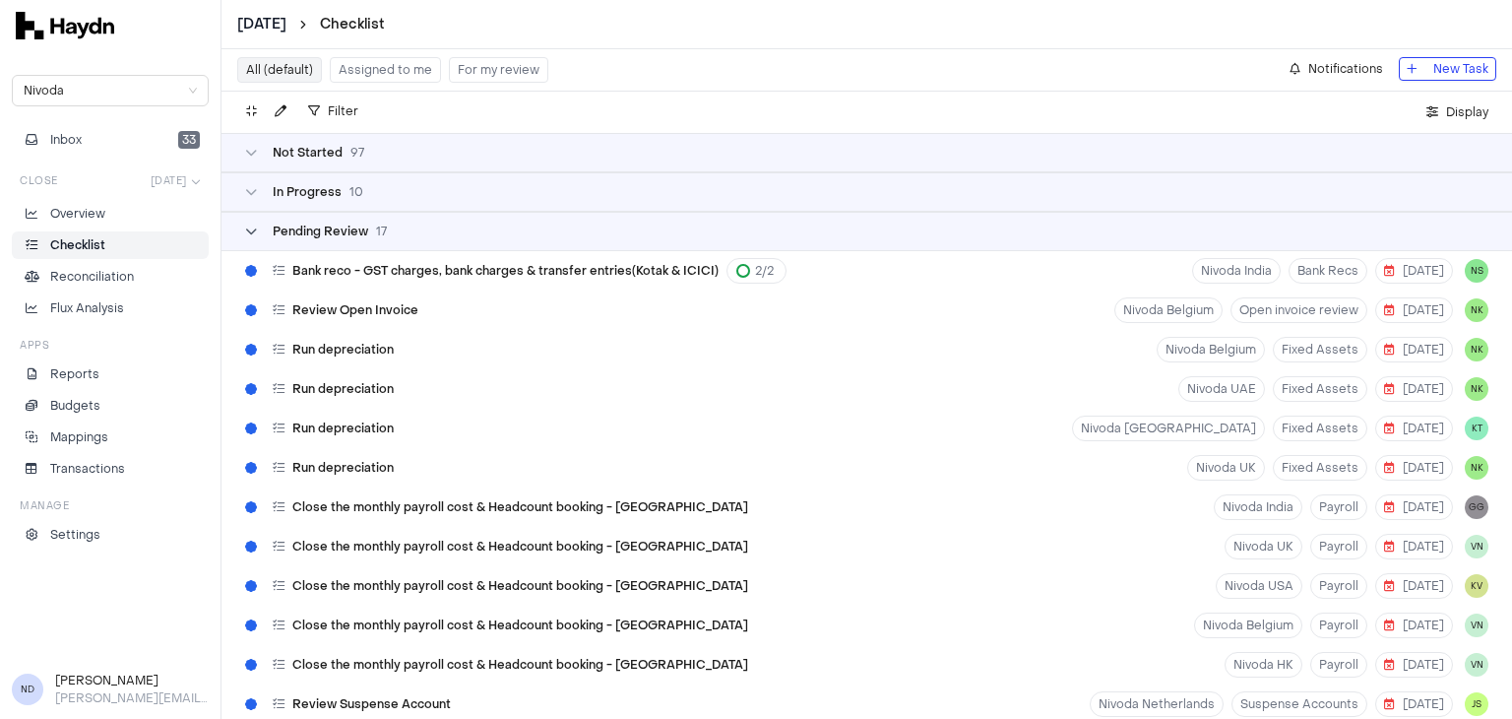
click at [263, 237] on div "Pending Review 17" at bounding box center [316, 231] width 142 height 16
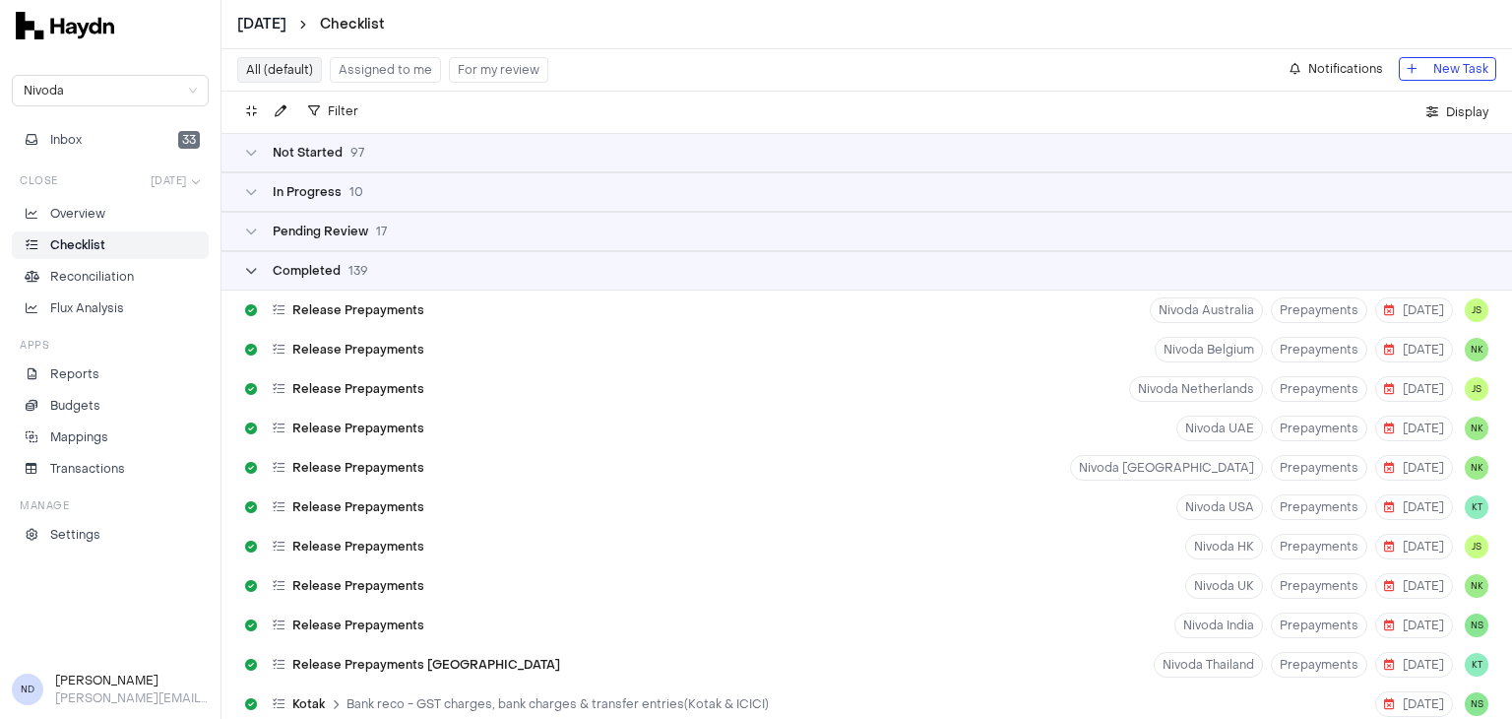
click at [254, 271] on icon at bounding box center [251, 271] width 12 height 12
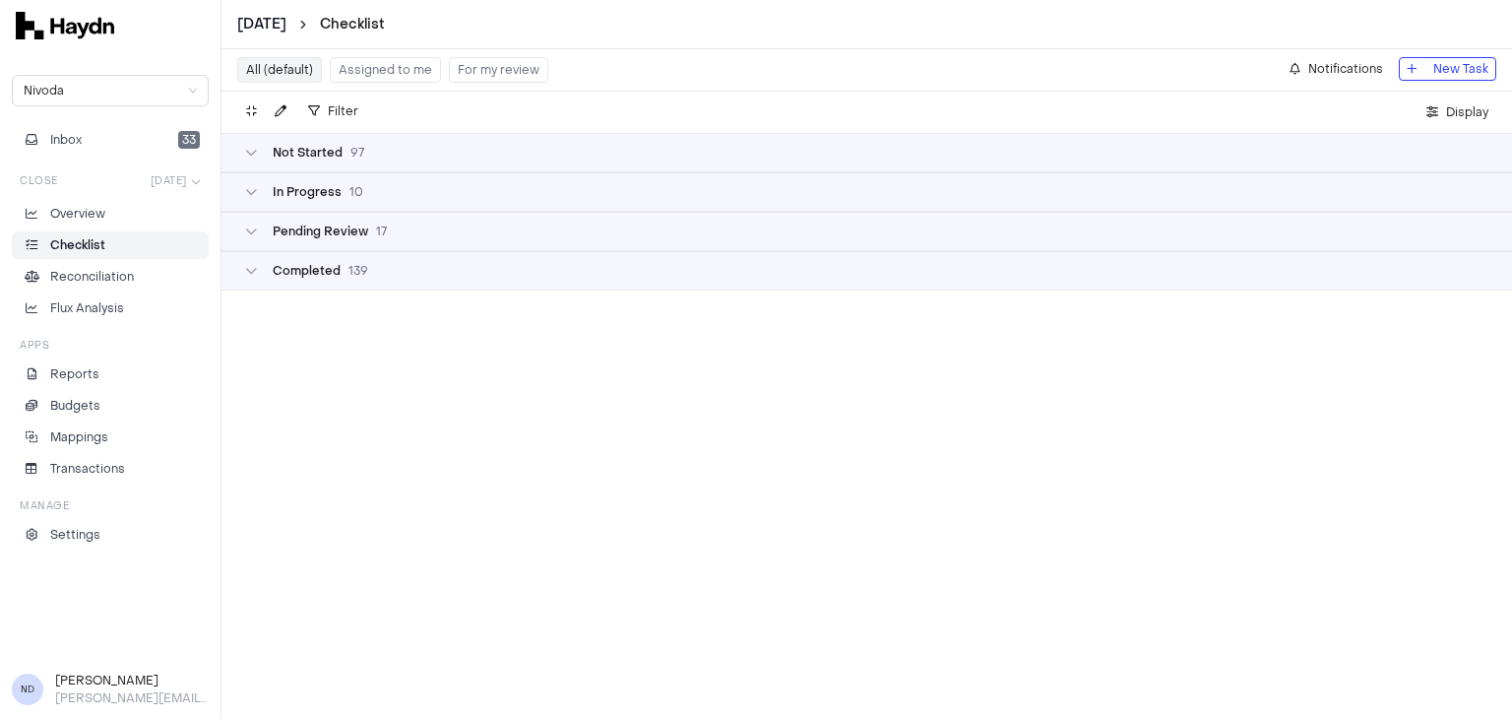
click at [290, 76] on button "All (default)" at bounding box center [279, 70] width 85 height 26
click at [331, 119] on span "Filter" at bounding box center [343, 111] width 31 height 20
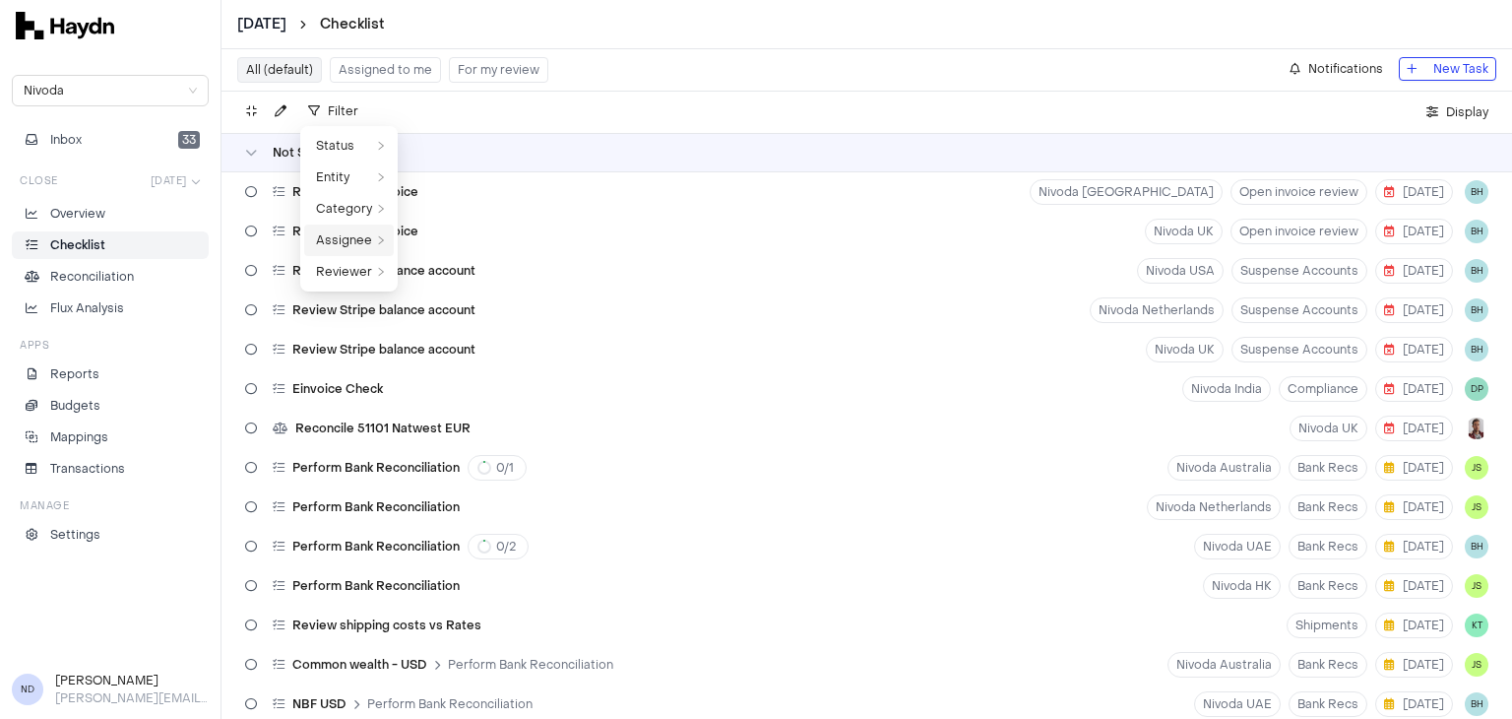
click at [369, 246] on span "Assignee" at bounding box center [344, 240] width 56 height 20
click at [346, 244] on span "Assignee" at bounding box center [344, 240] width 56 height 20
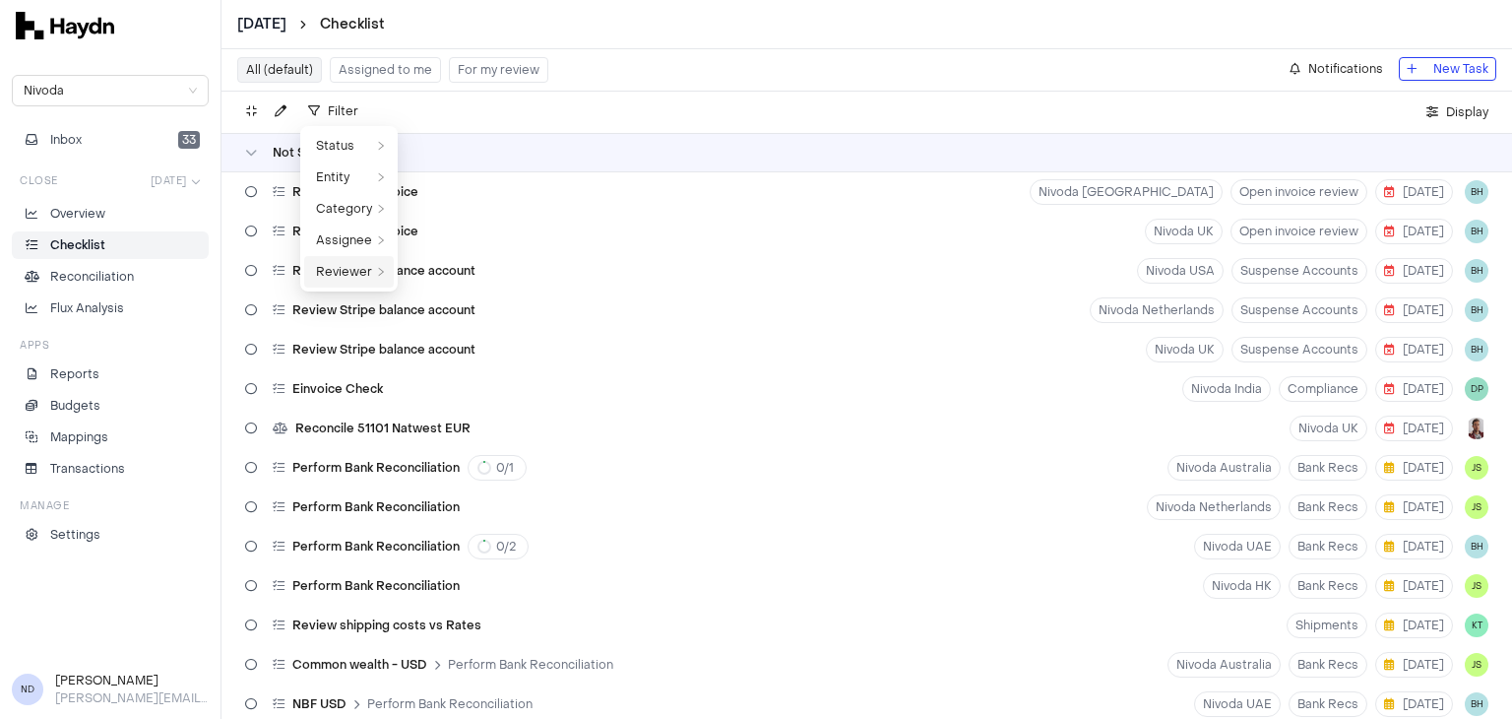
click at [337, 273] on span "Reviewer" at bounding box center [344, 272] width 56 height 20
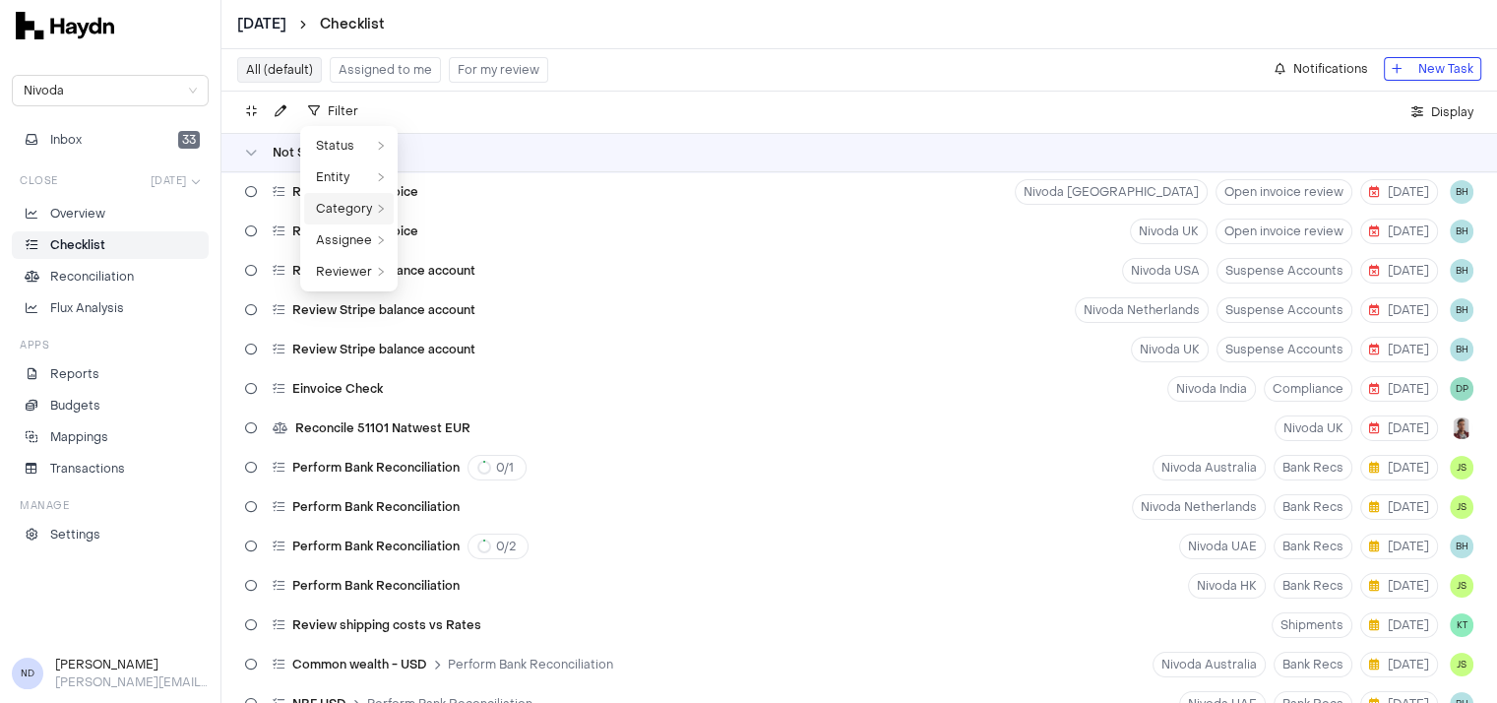
click at [354, 206] on span "Category" at bounding box center [344, 209] width 56 height 20
click at [344, 237] on span "Assignee" at bounding box center [344, 240] width 56 height 20
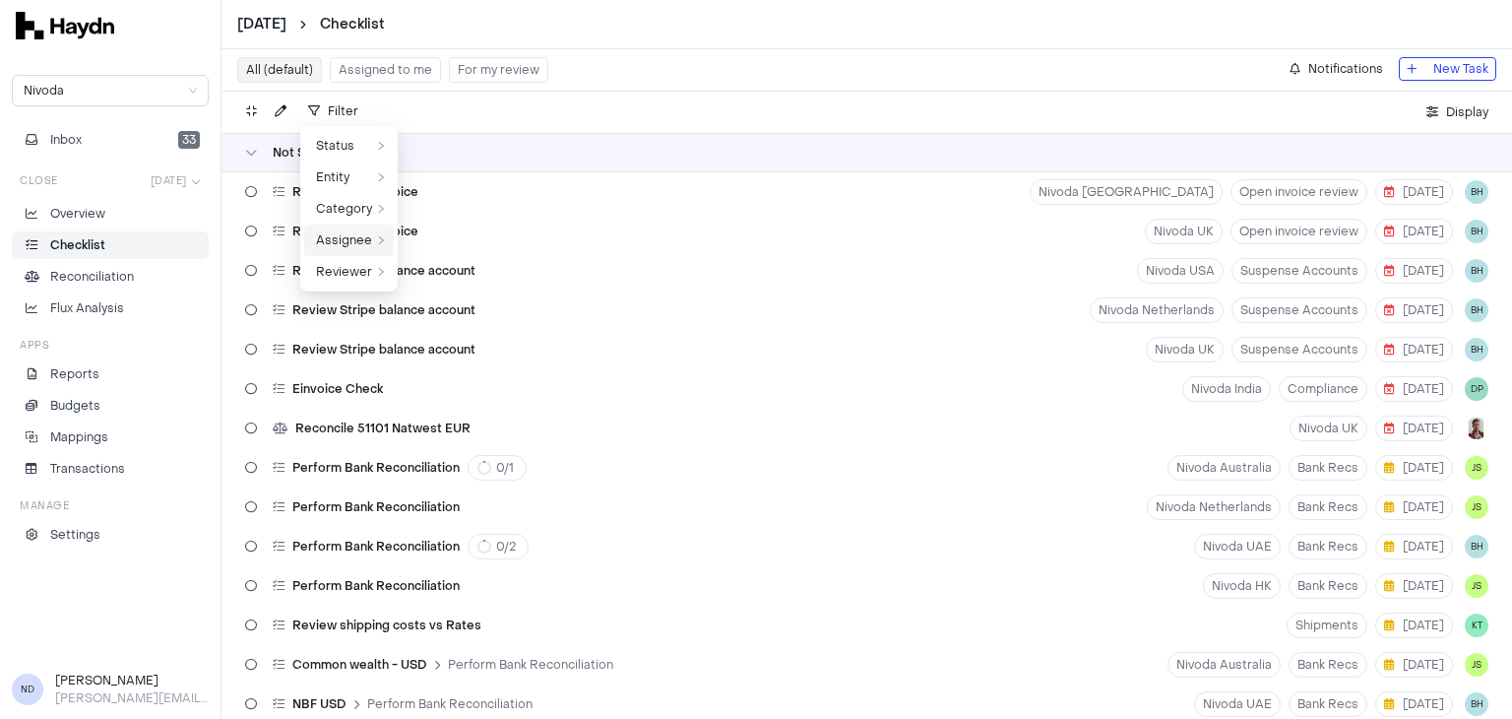
click at [344, 237] on span "Assignee" at bounding box center [344, 240] width 56 height 20
click at [263, 152] on div "Not Started 97" at bounding box center [304, 153] width 119 height 16
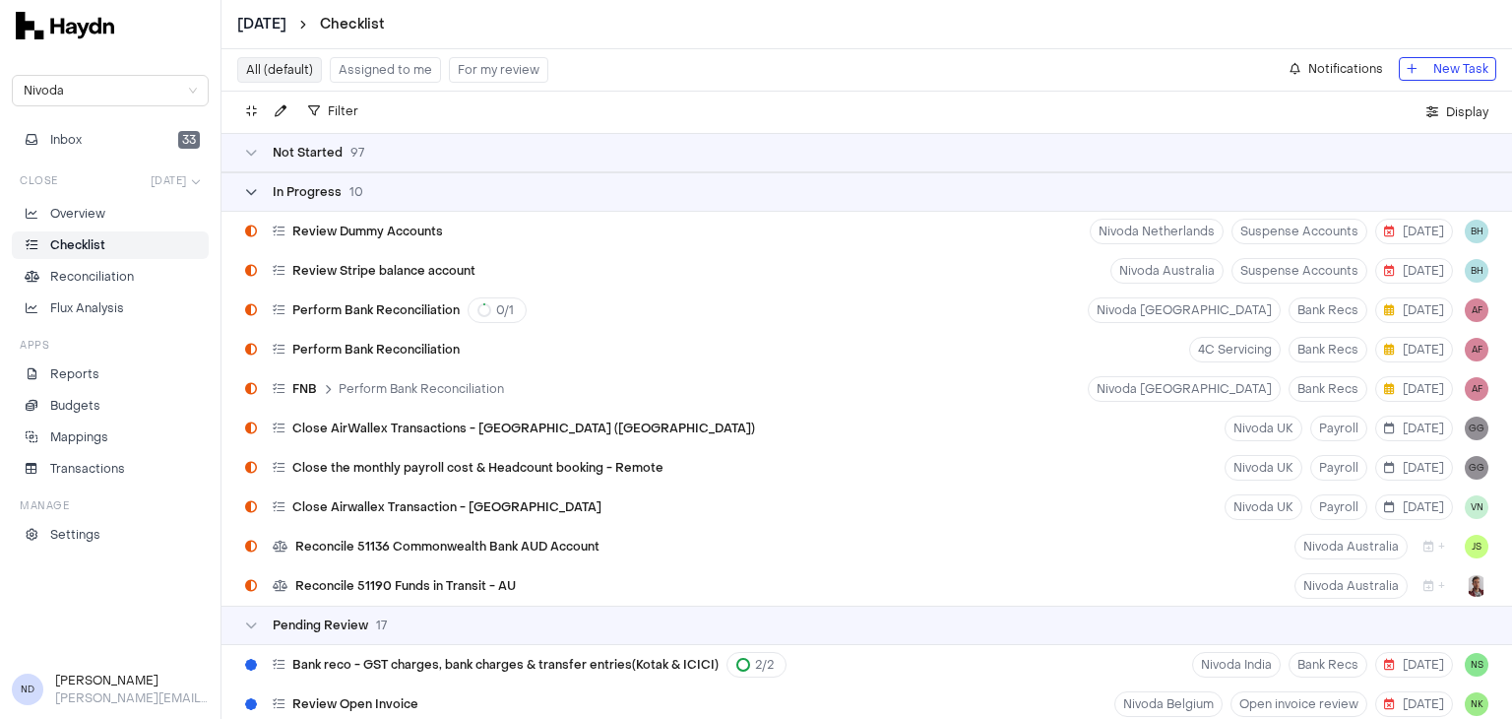
click at [264, 193] on div "In Progress 10" at bounding box center [304, 192] width 118 height 16
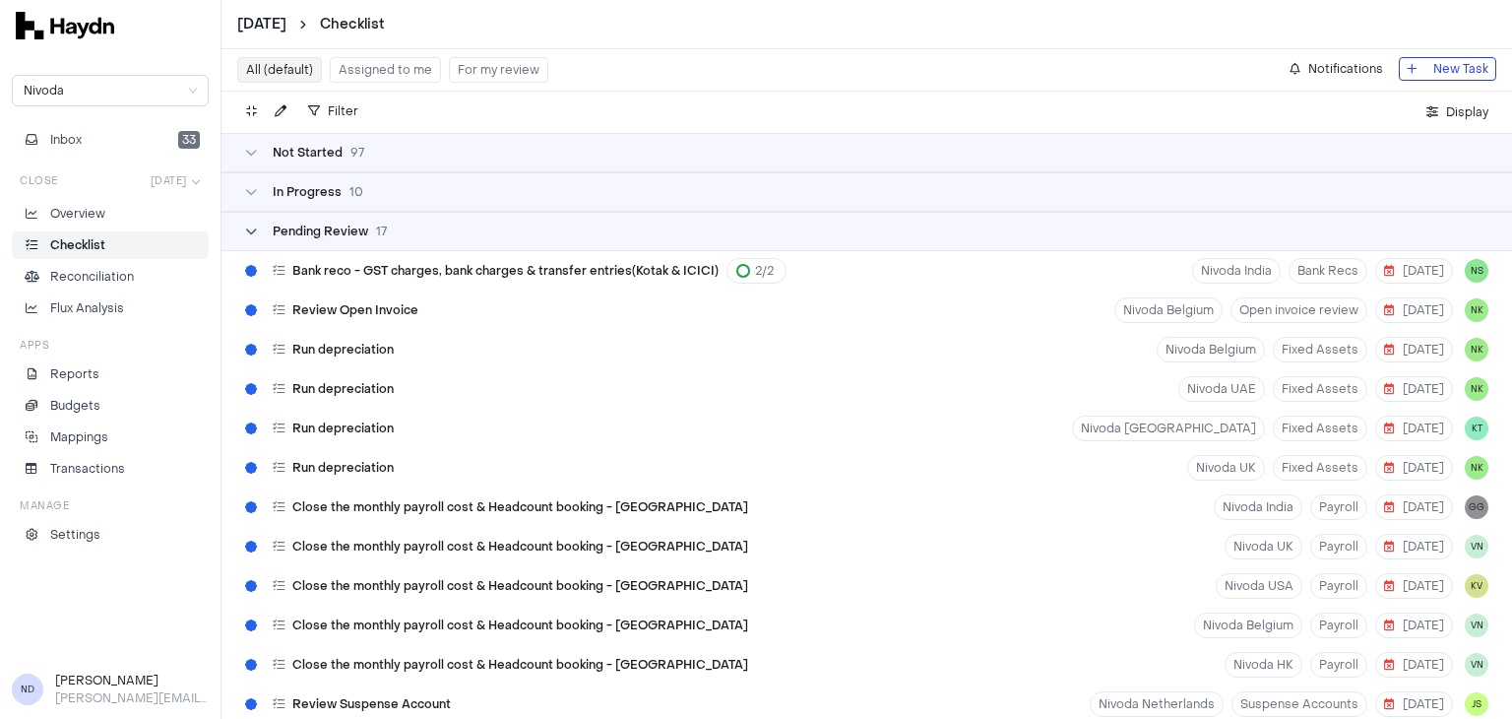
click at [268, 233] on div "Pending Review 17" at bounding box center [316, 231] width 142 height 16
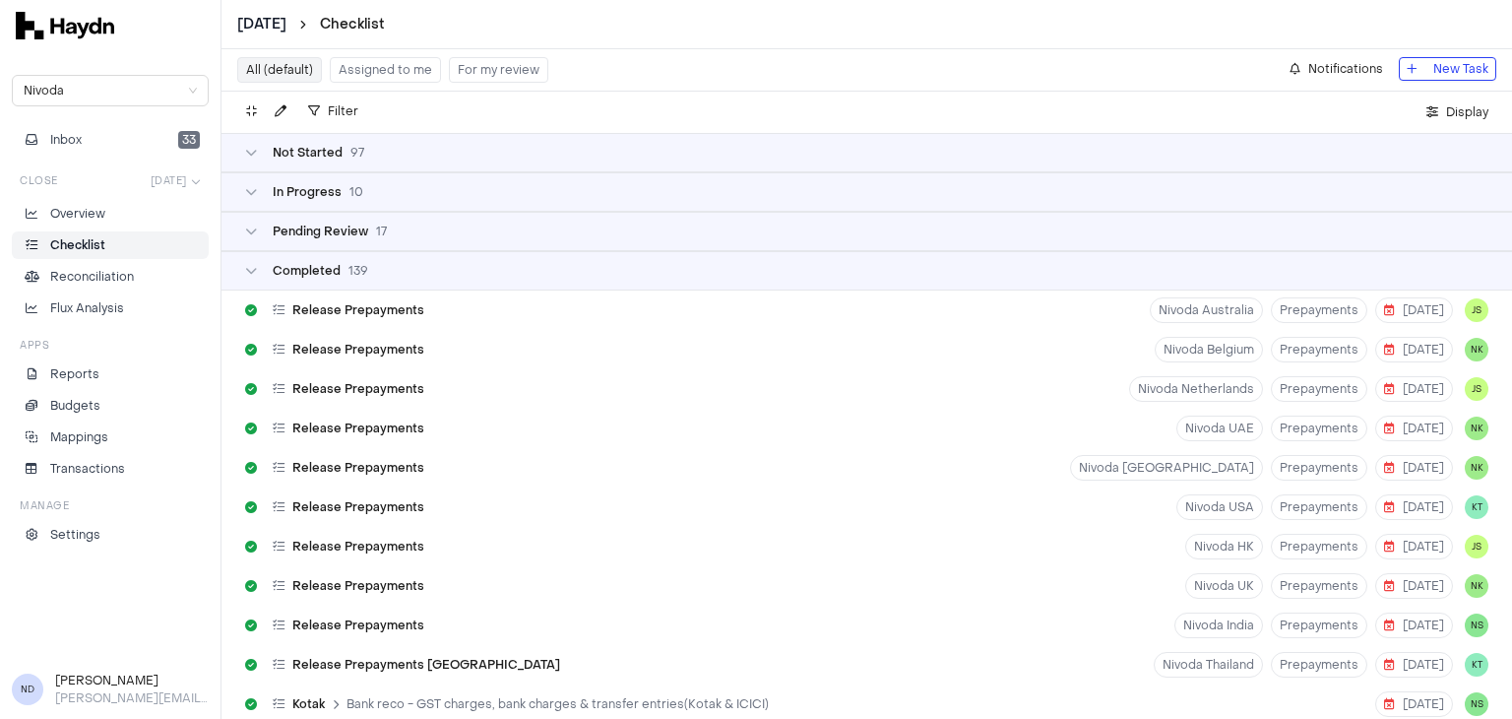
click at [298, 279] on div "Completed 139" at bounding box center [866, 270] width 1290 height 39
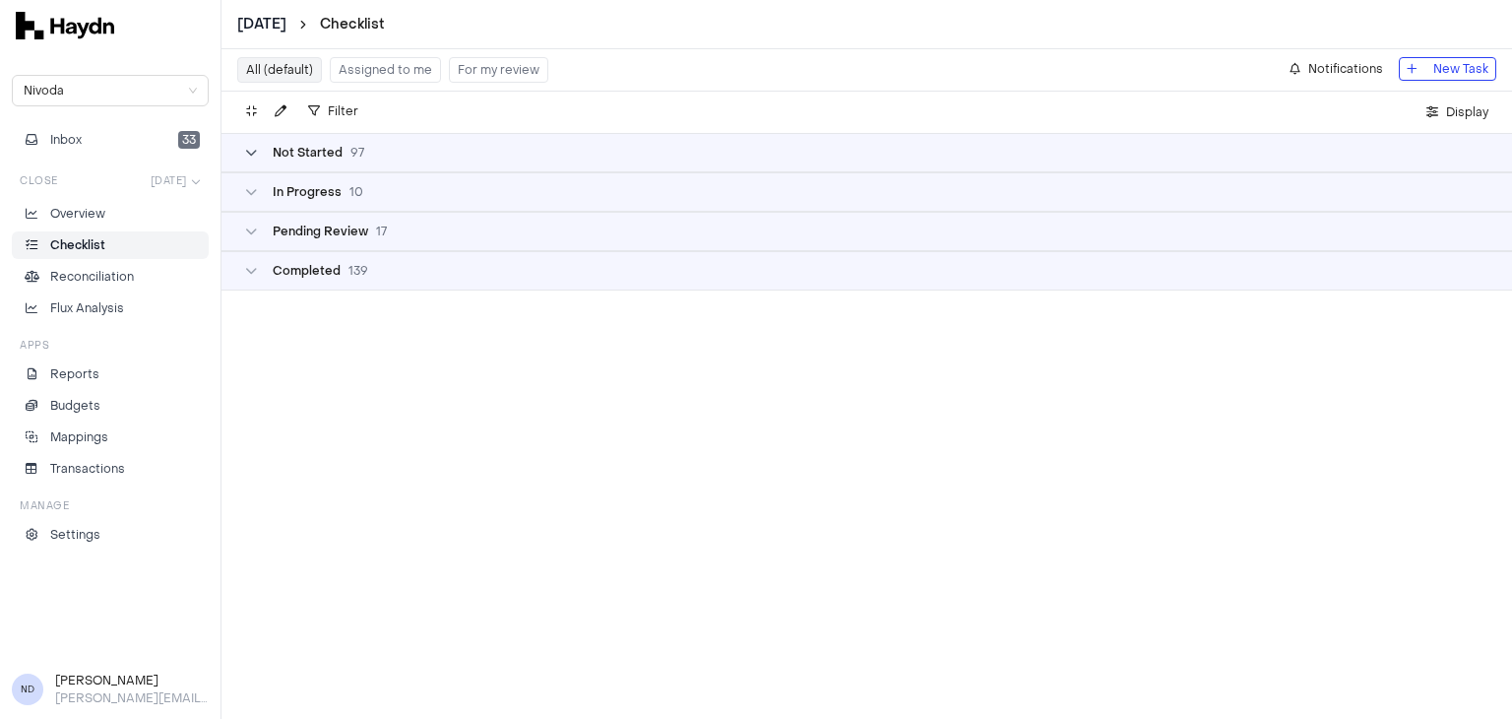
click at [303, 154] on span "Not Started" at bounding box center [308, 153] width 70 height 16
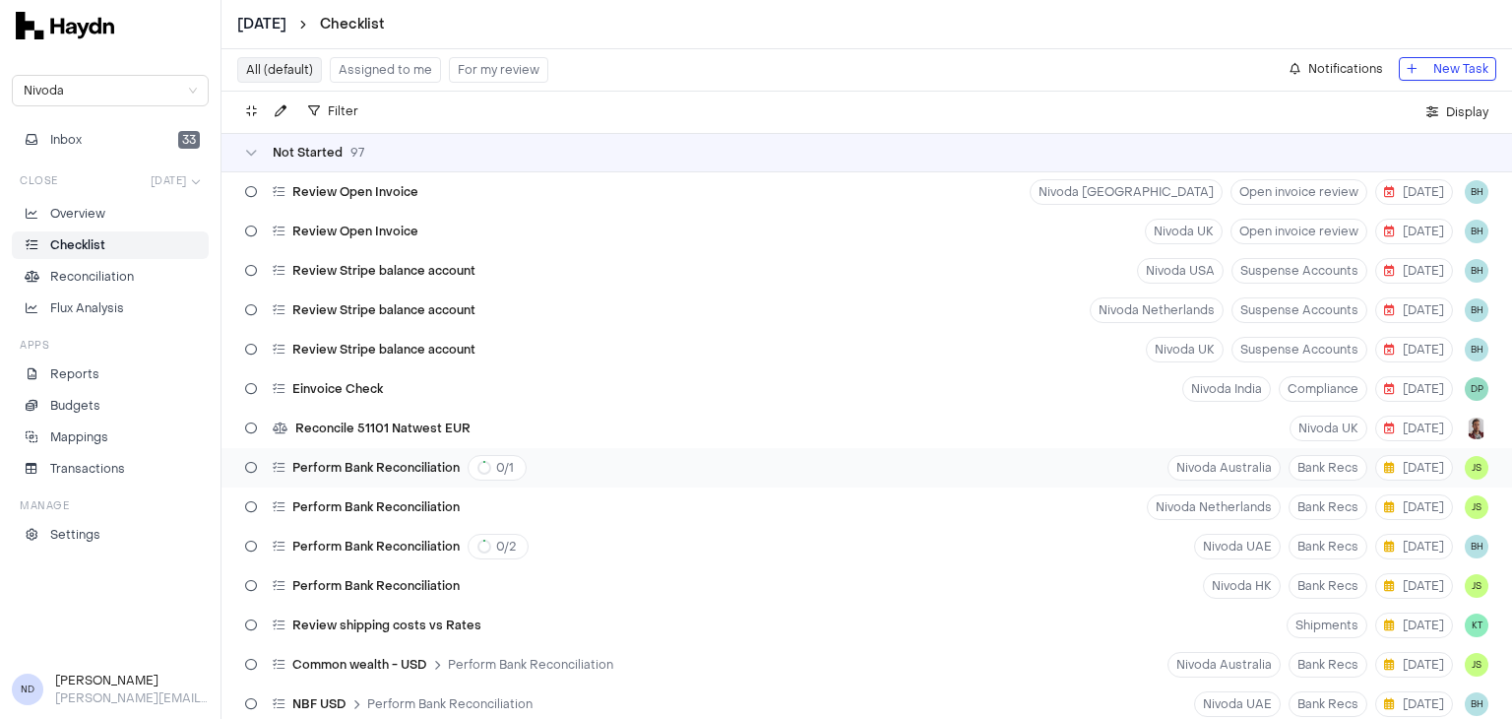
click at [953, 450] on div "Perform Bank Reconciliation 0 / 1 Nivoda Australia Bank Recs 11 Aug JS" at bounding box center [866, 467] width 1290 height 39
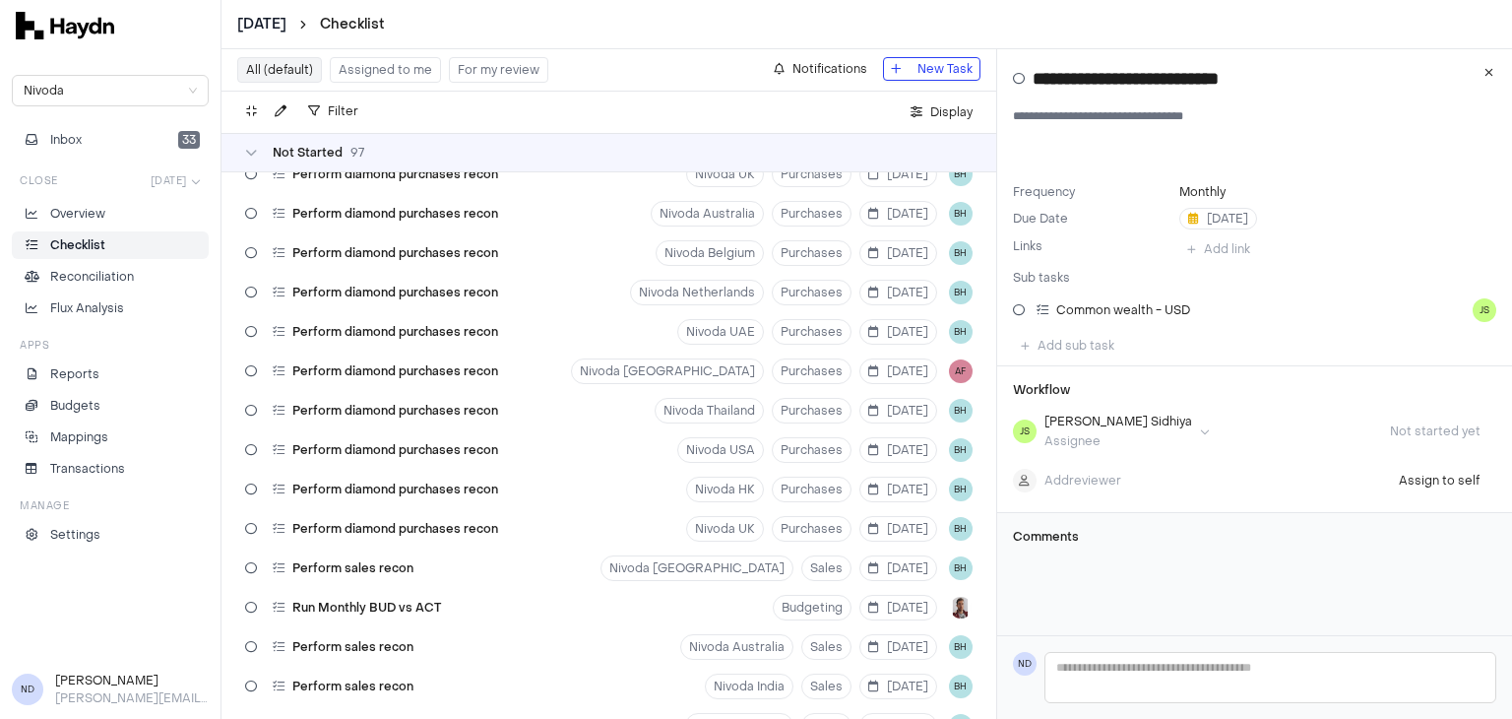
scroll to position [1244, 0]
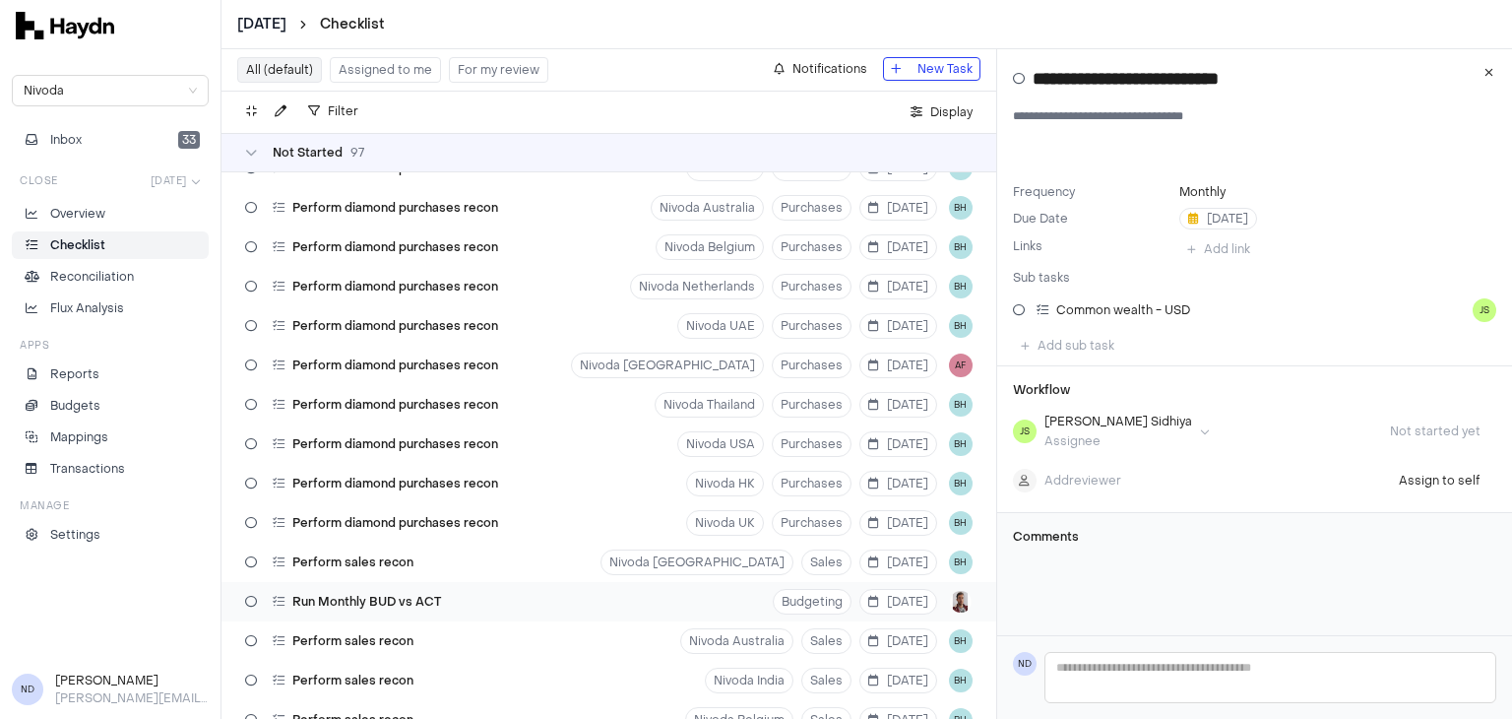
click at [442, 608] on div "Run Monthly BUD vs ACT" at bounding box center [343, 601] width 212 height 37
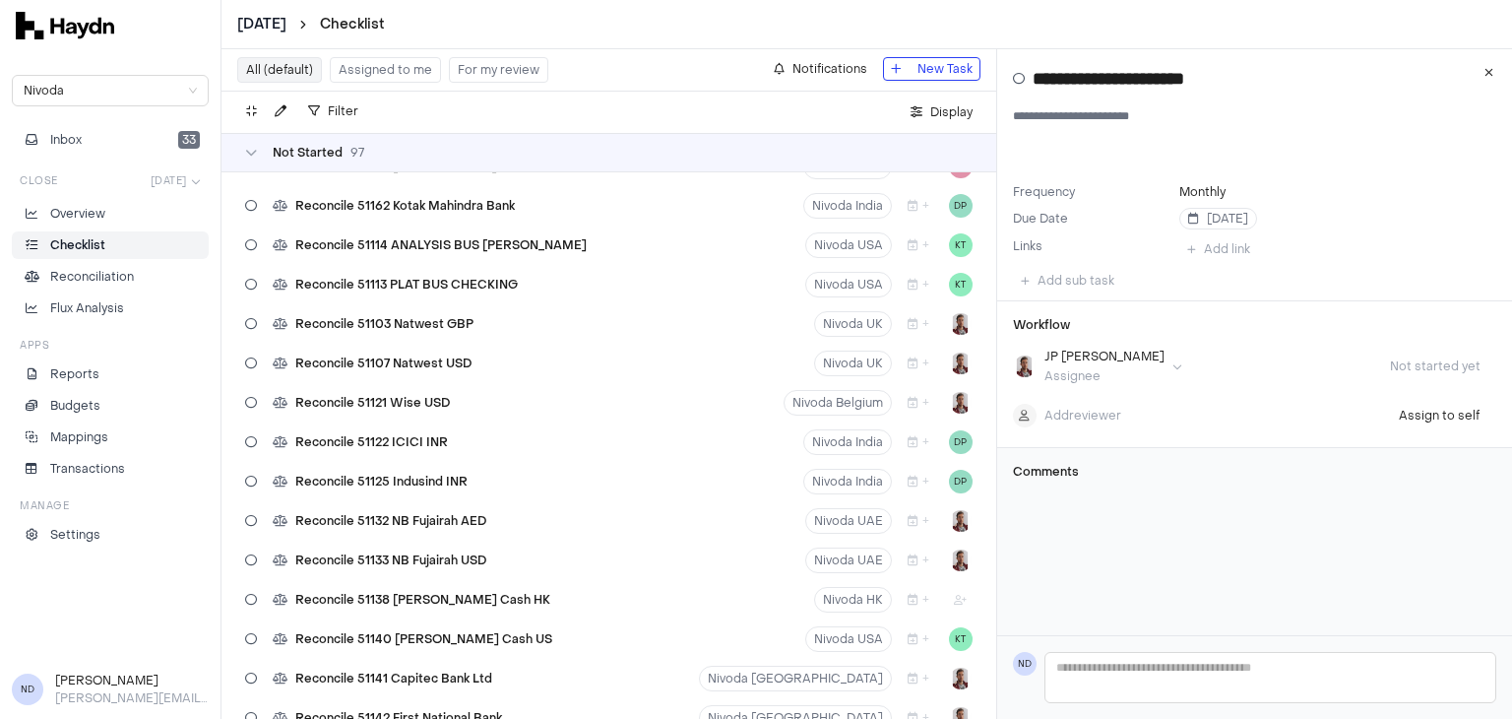
scroll to position [2335, 0]
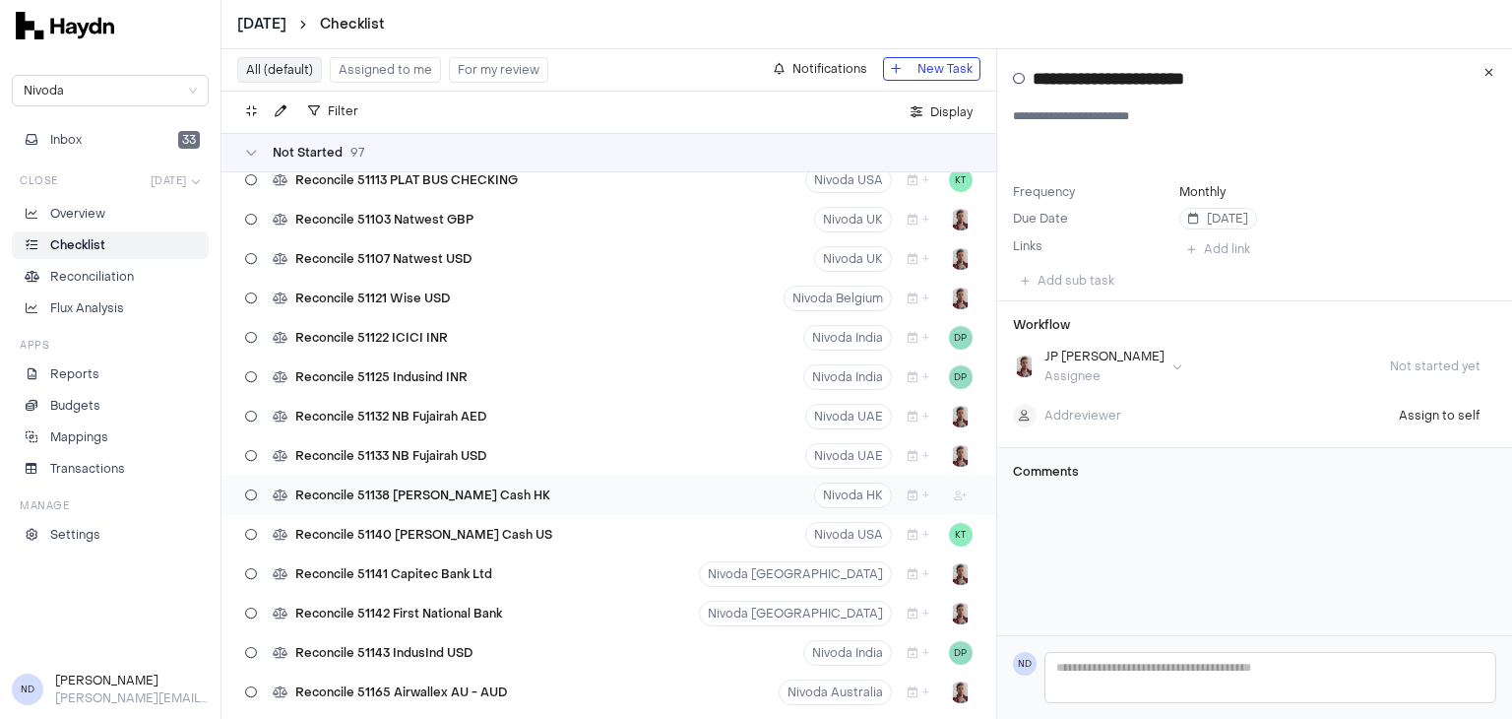
click at [487, 500] on div "Reconcile 51138 Petty Cash HK Nivoda HK +" at bounding box center [608, 494] width 775 height 39
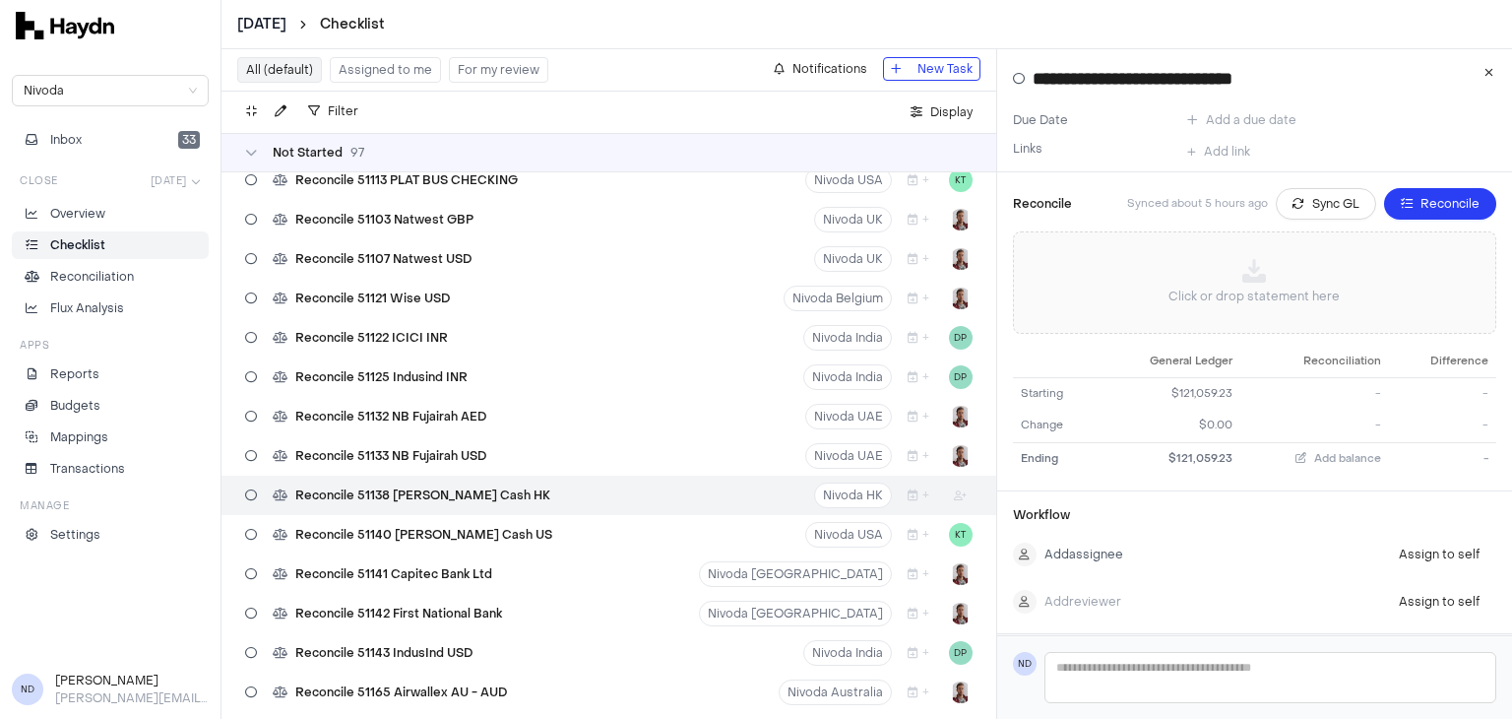
click at [1094, 551] on html "July 2025 Checklist Nivoda Inbox 33 Close Jul 2025 Overview Checklist Reconcili…" at bounding box center [756, 359] width 1512 height 719
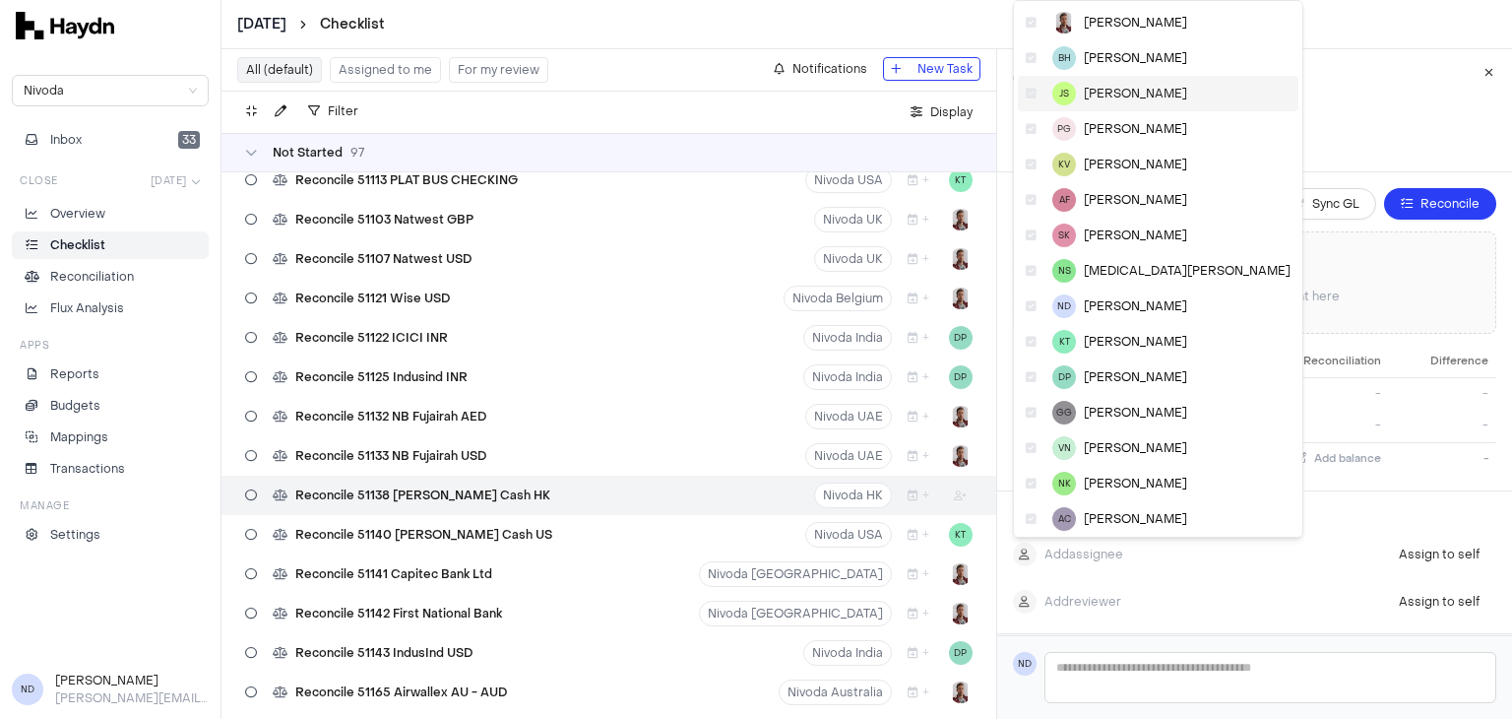
click at [1105, 92] on span "[PERSON_NAME]" at bounding box center [1135, 94] width 103 height 16
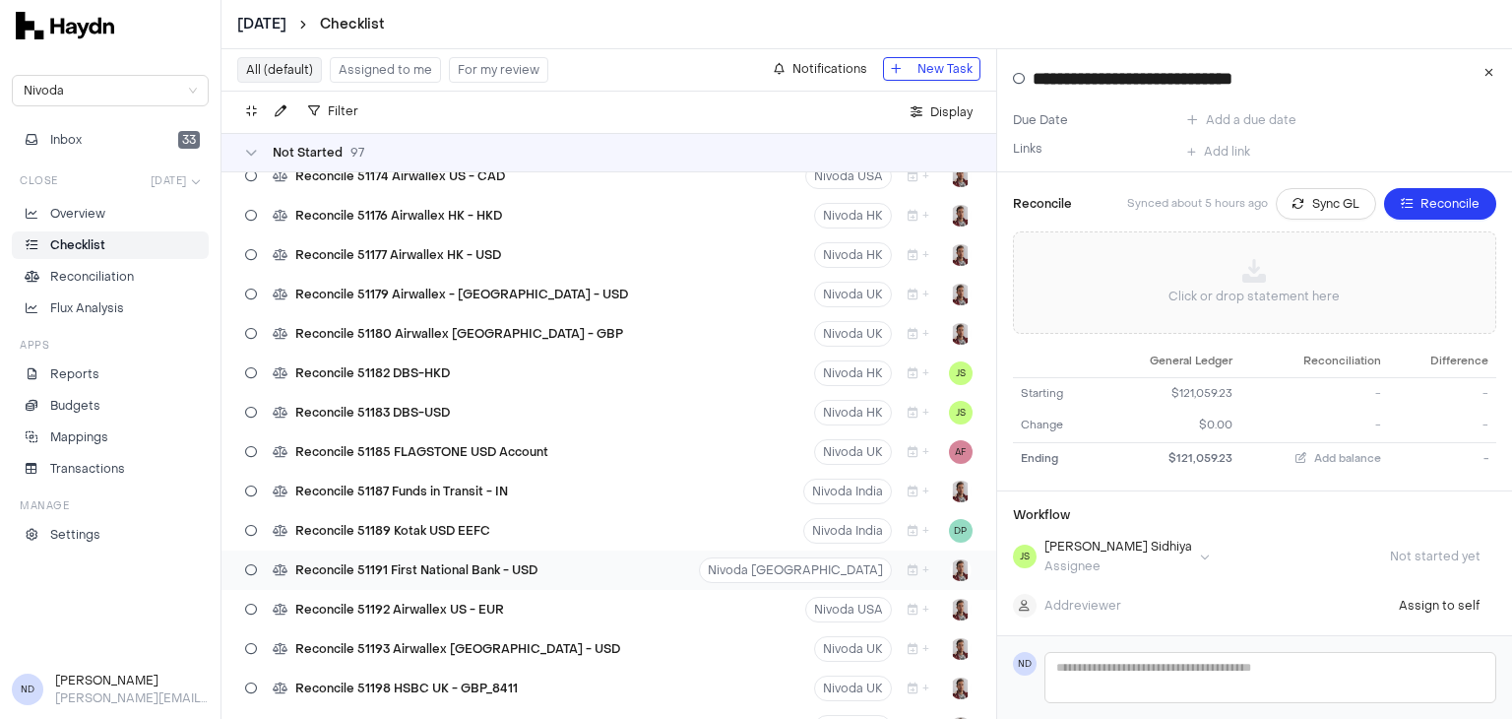
scroll to position [3185, 0]
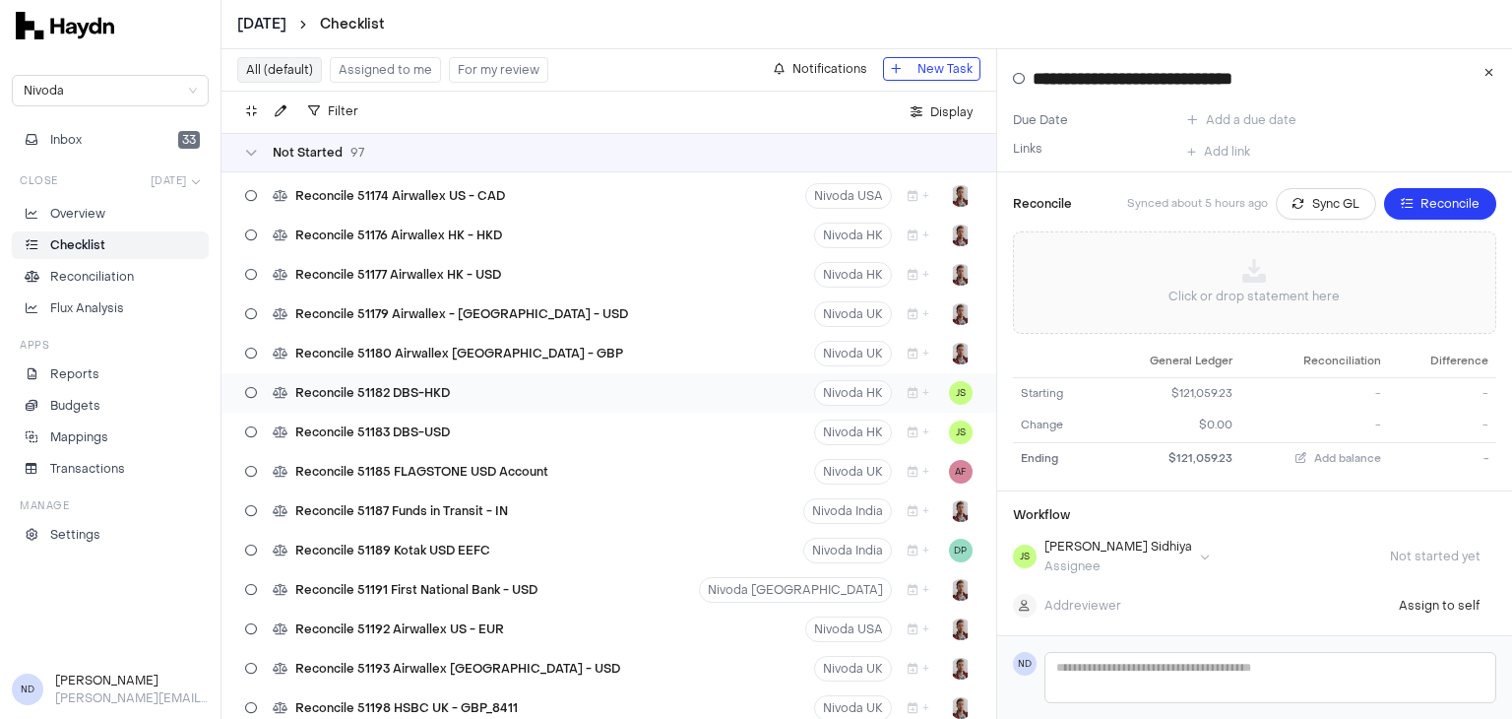
click at [465, 395] on div "Reconcile 51182 DBS-HKD Nivoda HK + JS" at bounding box center [608, 392] width 775 height 39
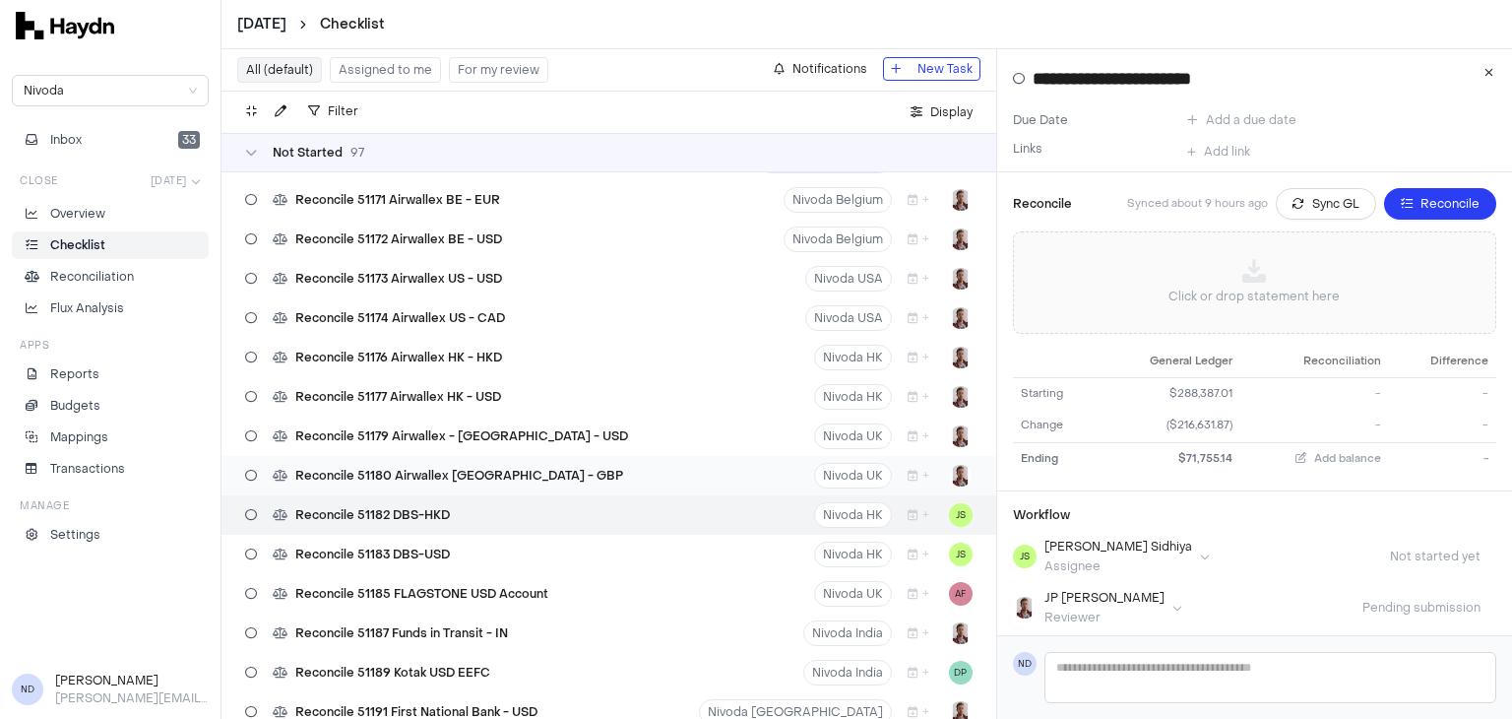
scroll to position [3059, 0]
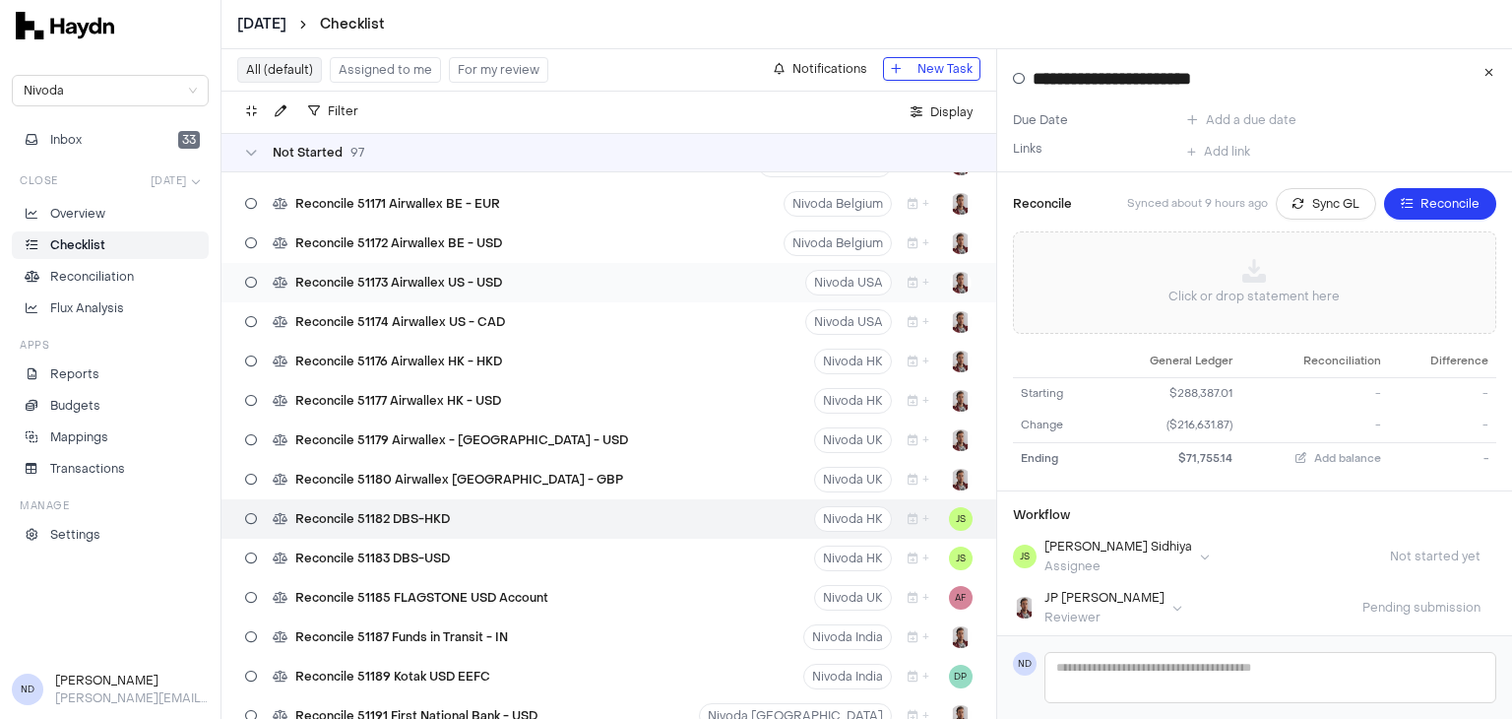
click at [469, 284] on span "Reconcile 51173 Airwallex US - USD" at bounding box center [398, 283] width 207 height 16
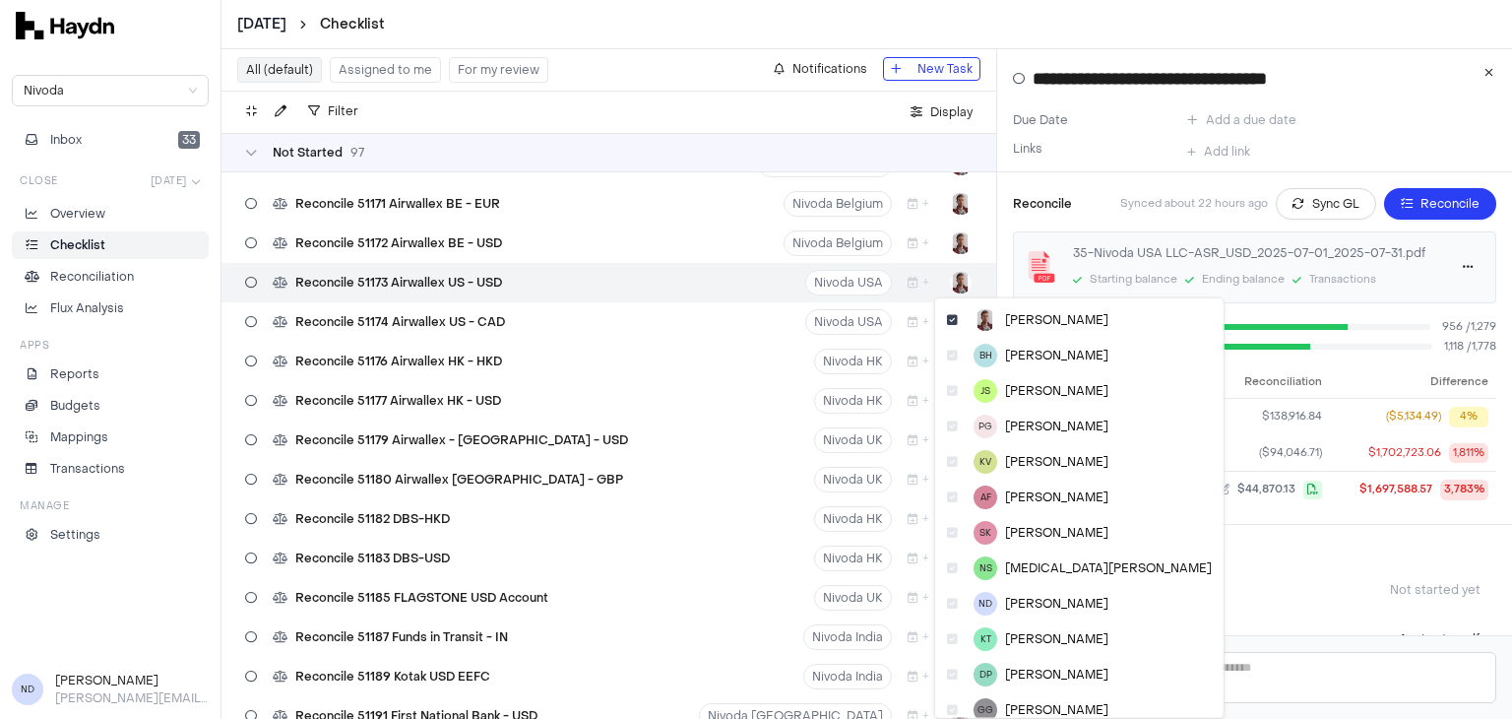
click at [945, 286] on html "July 2025 Checklist Nivoda Inbox 33 Close Jul 2025 Overview Checklist Reconcili…" at bounding box center [756, 359] width 1512 height 719
click at [949, 388] on icon at bounding box center [952, 391] width 11 height 12
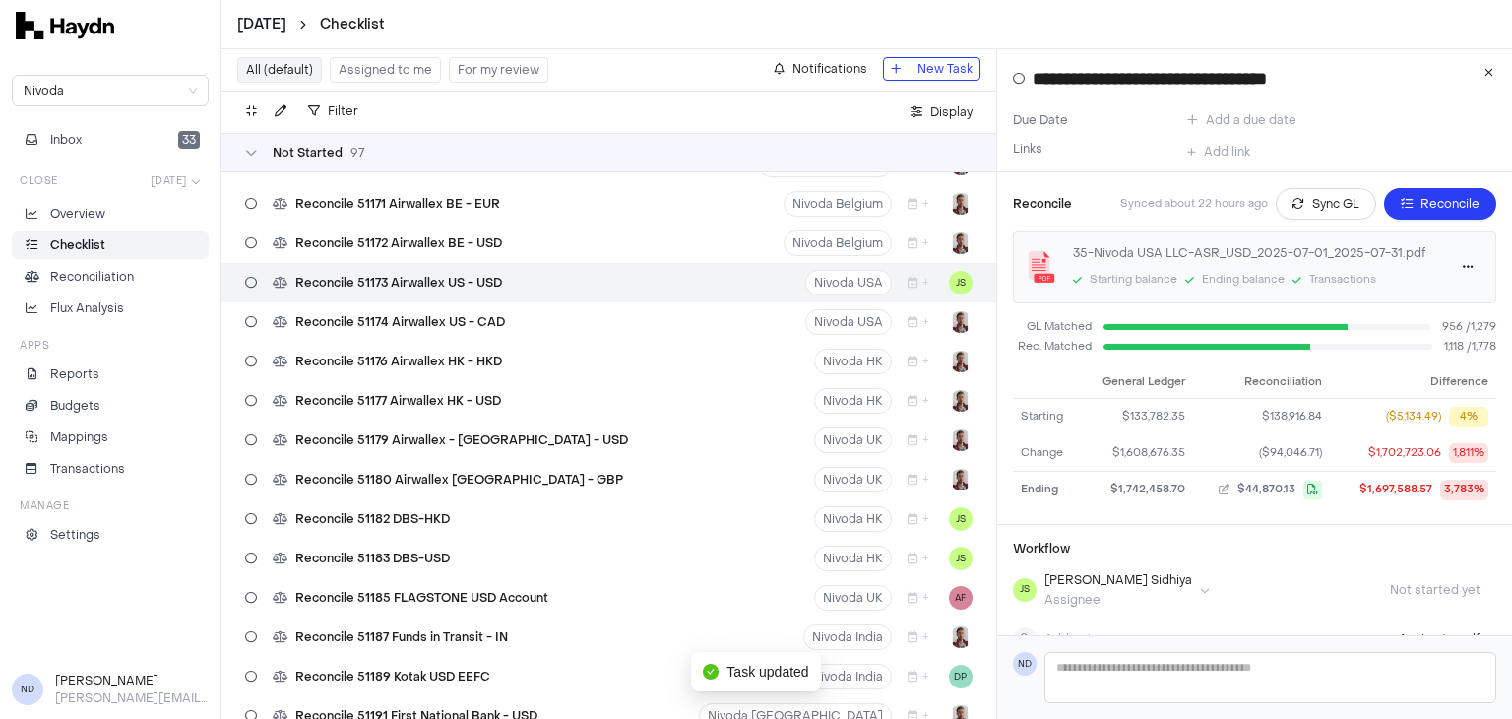
click at [597, 281] on div "Reconcile 51173 Airwallex US - USD Nivoda USA + JS" at bounding box center [608, 282] width 775 height 39
click at [952, 282] on html "July 2025 Checklist Nivoda Inbox 33 Close Jul 2025 Overview Checklist Reconcili…" at bounding box center [756, 359] width 1512 height 719
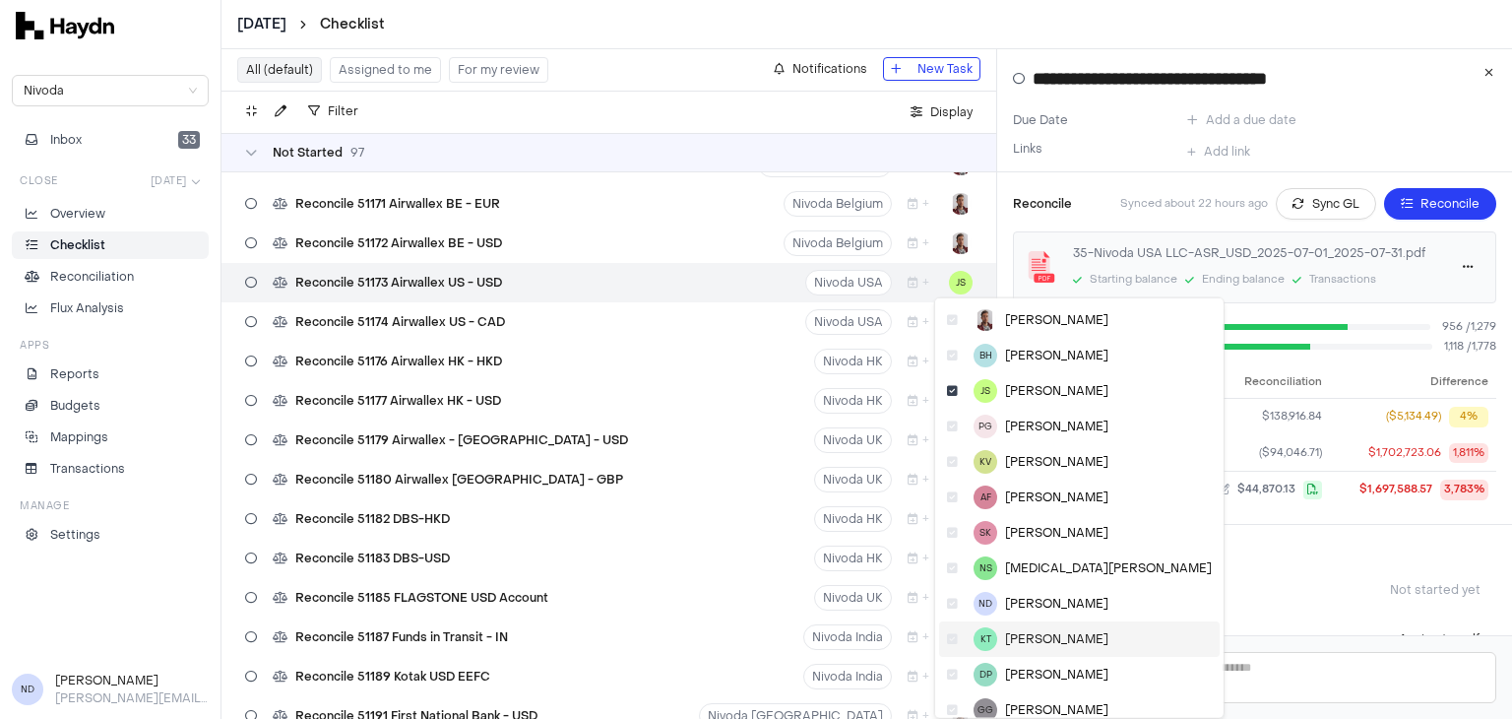
click at [1022, 638] on span "[PERSON_NAME]" at bounding box center [1056, 639] width 103 height 16
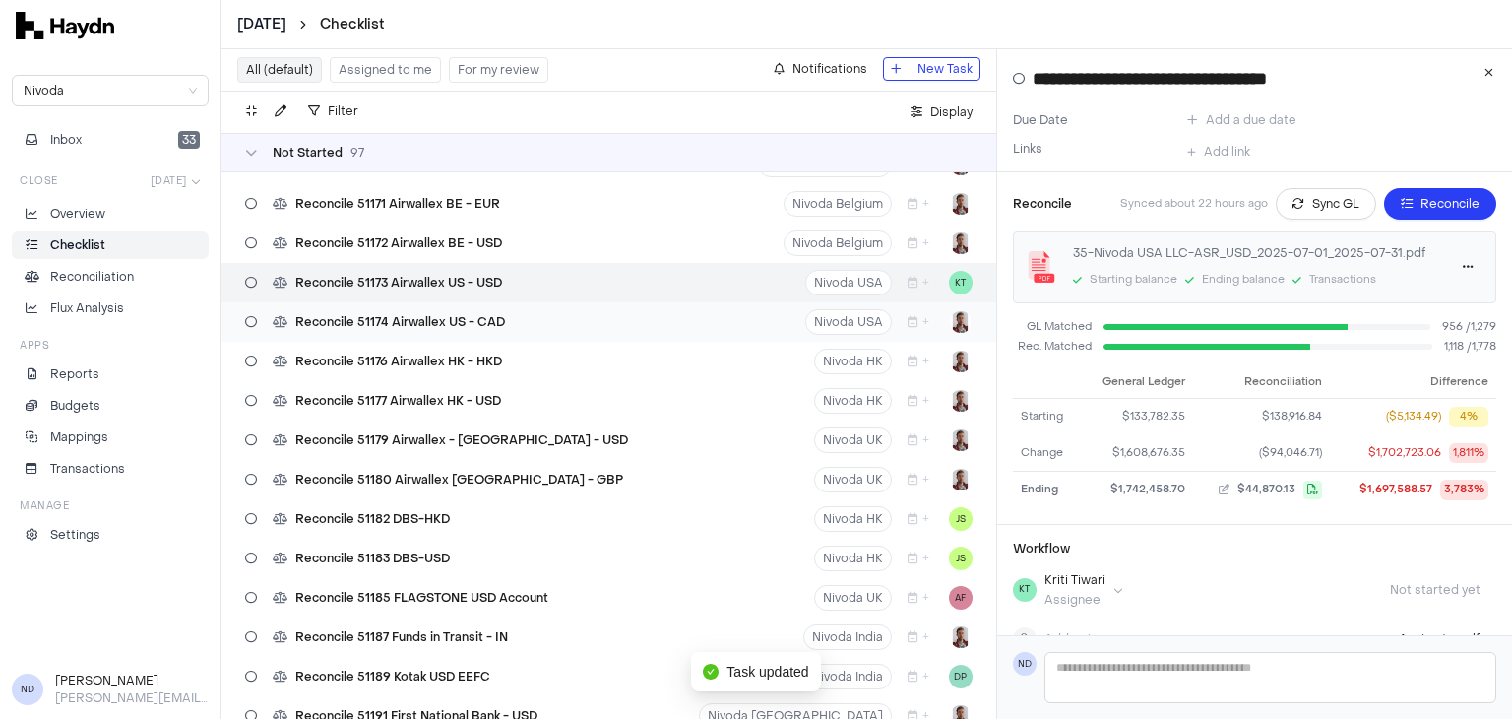
click at [556, 328] on div "Reconcile 51174 Airwallex US - CAD Nivoda USA +" at bounding box center [608, 321] width 775 height 39
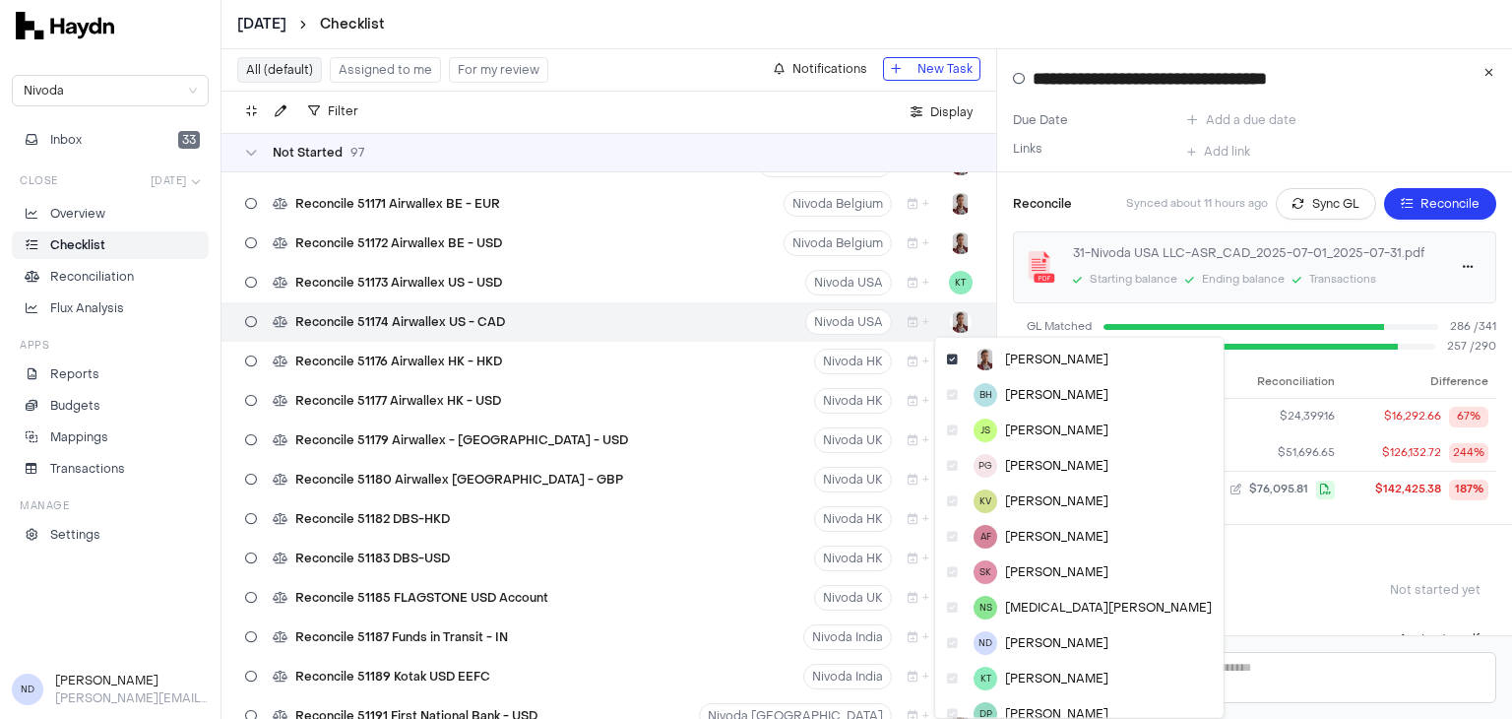
click at [953, 322] on html "July 2025 Checklist Nivoda Inbox 33 Close Jul 2025 Overview Checklist Reconcili…" at bounding box center [756, 359] width 1512 height 719
click at [1012, 682] on span "[PERSON_NAME]" at bounding box center [1056, 678] width 103 height 16
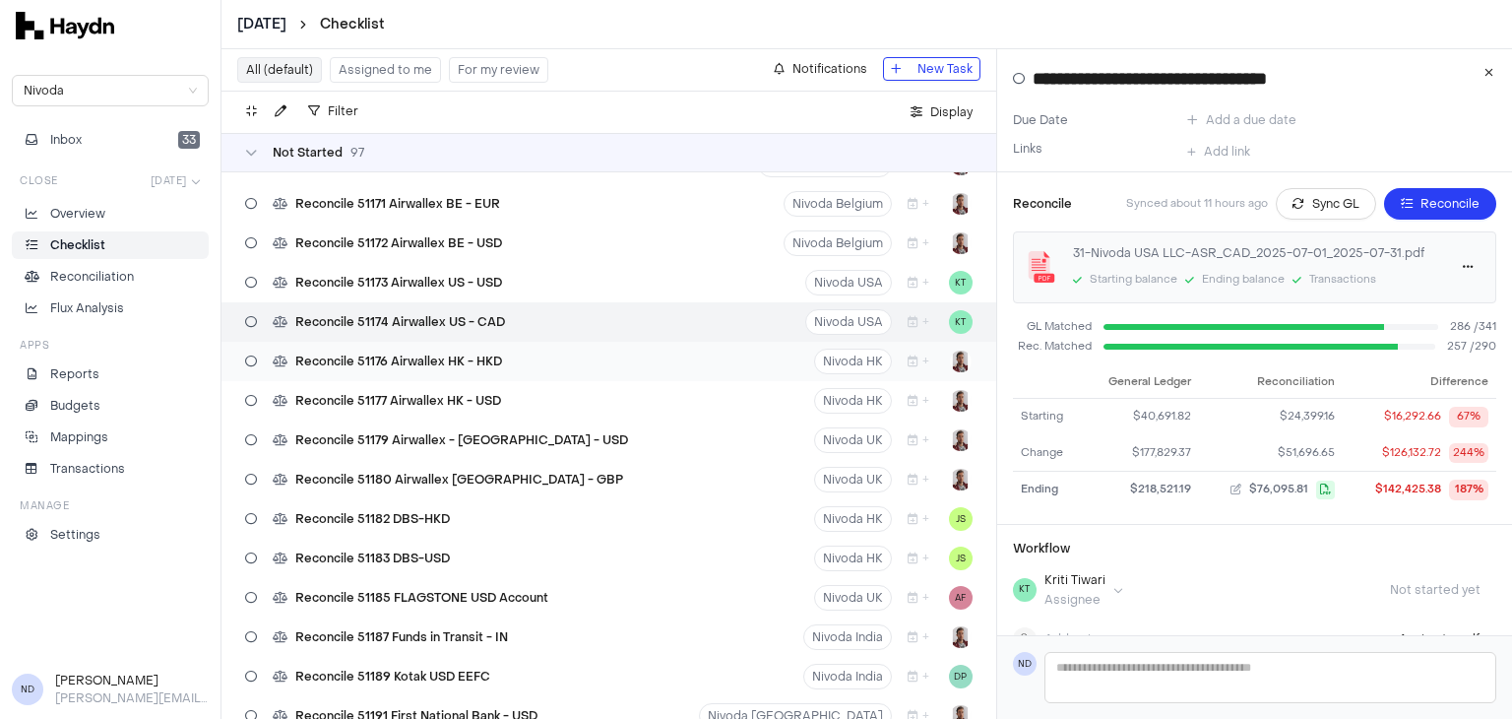
click at [604, 360] on div "Reconcile 51176 Airwallex HK - HKD Nivoda HK +" at bounding box center [608, 361] width 775 height 39
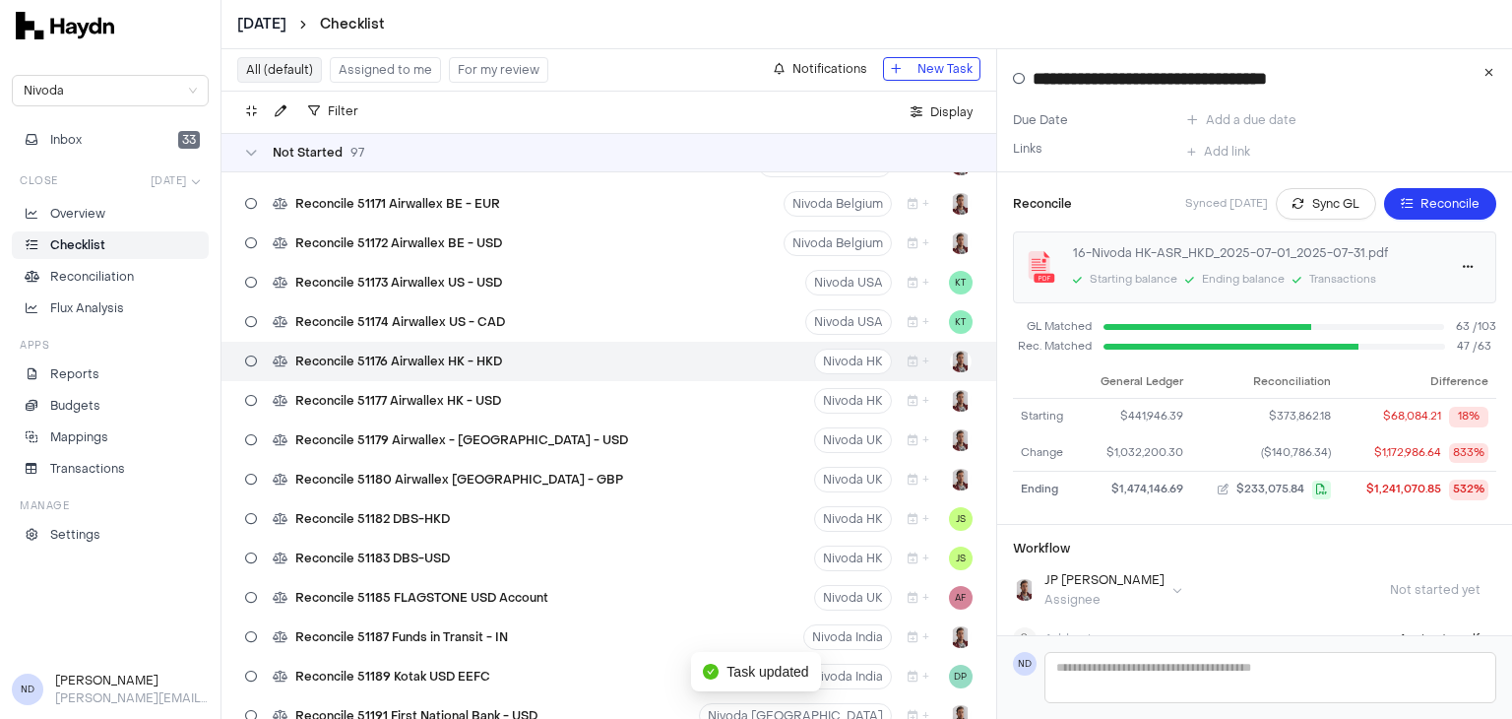
click at [949, 364] on html "July 2025 Checklist Nivoda Inbox 33 Close Jul 2025 Overview Checklist Reconcili…" at bounding box center [756, 359] width 1512 height 719
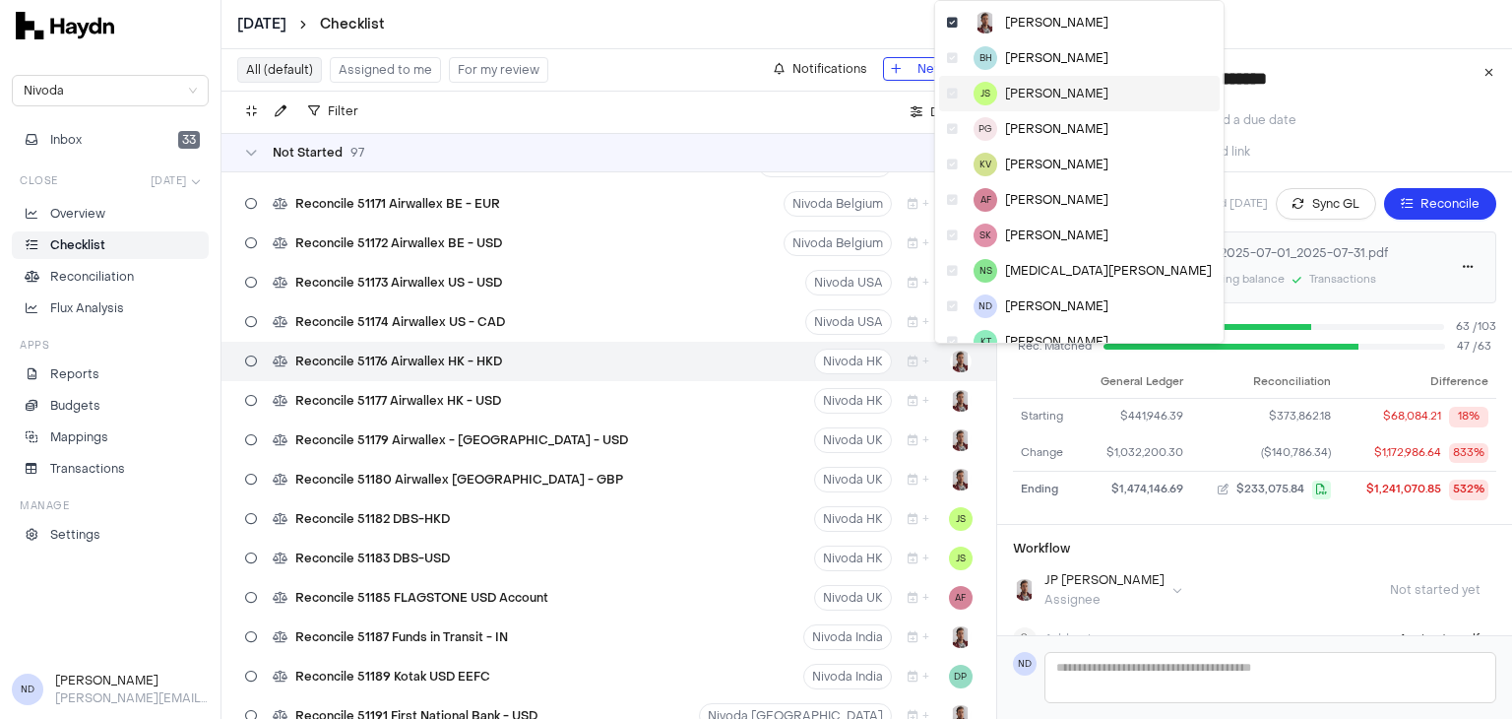
click at [1020, 93] on span "[PERSON_NAME]" at bounding box center [1056, 94] width 103 height 16
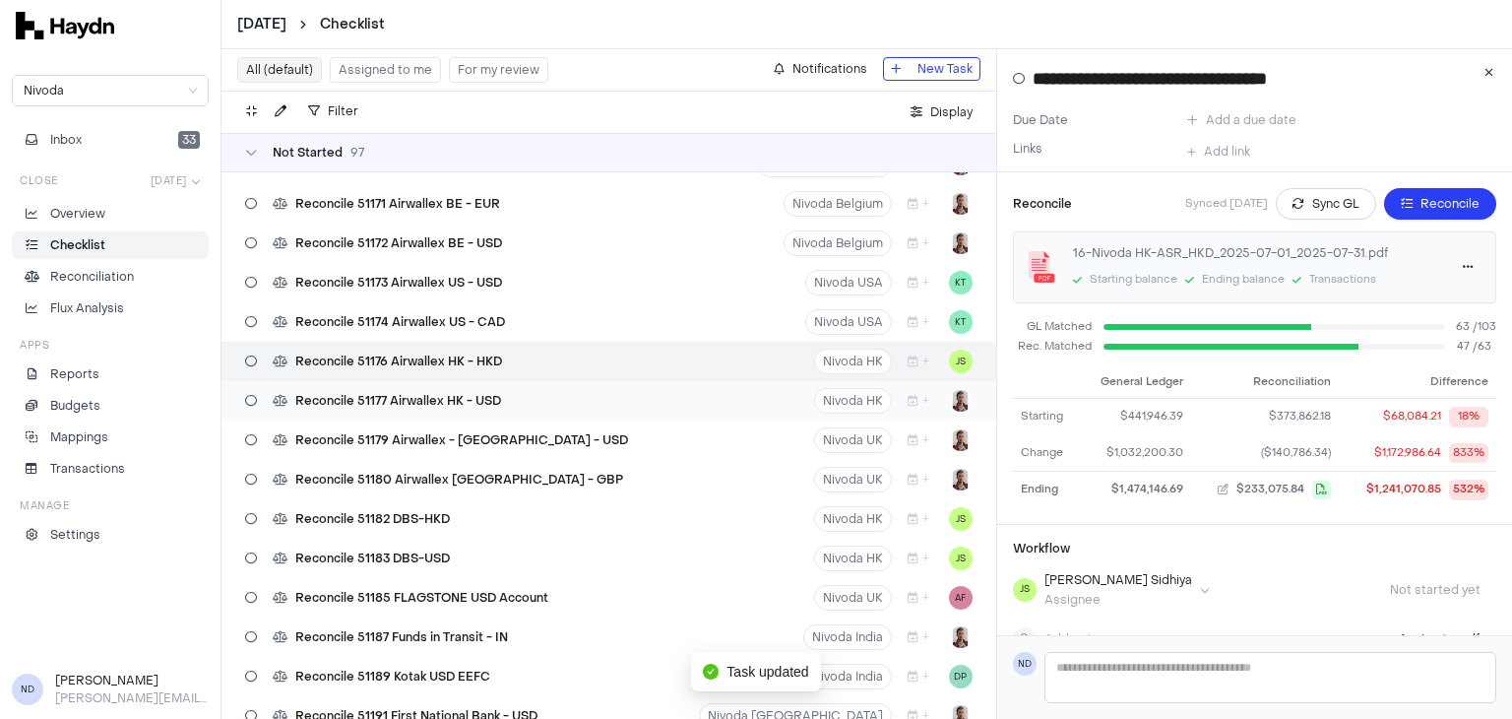
click at [604, 411] on div "Reconcile 51177 Airwallex HK - USD Nivoda HK +" at bounding box center [608, 400] width 775 height 39
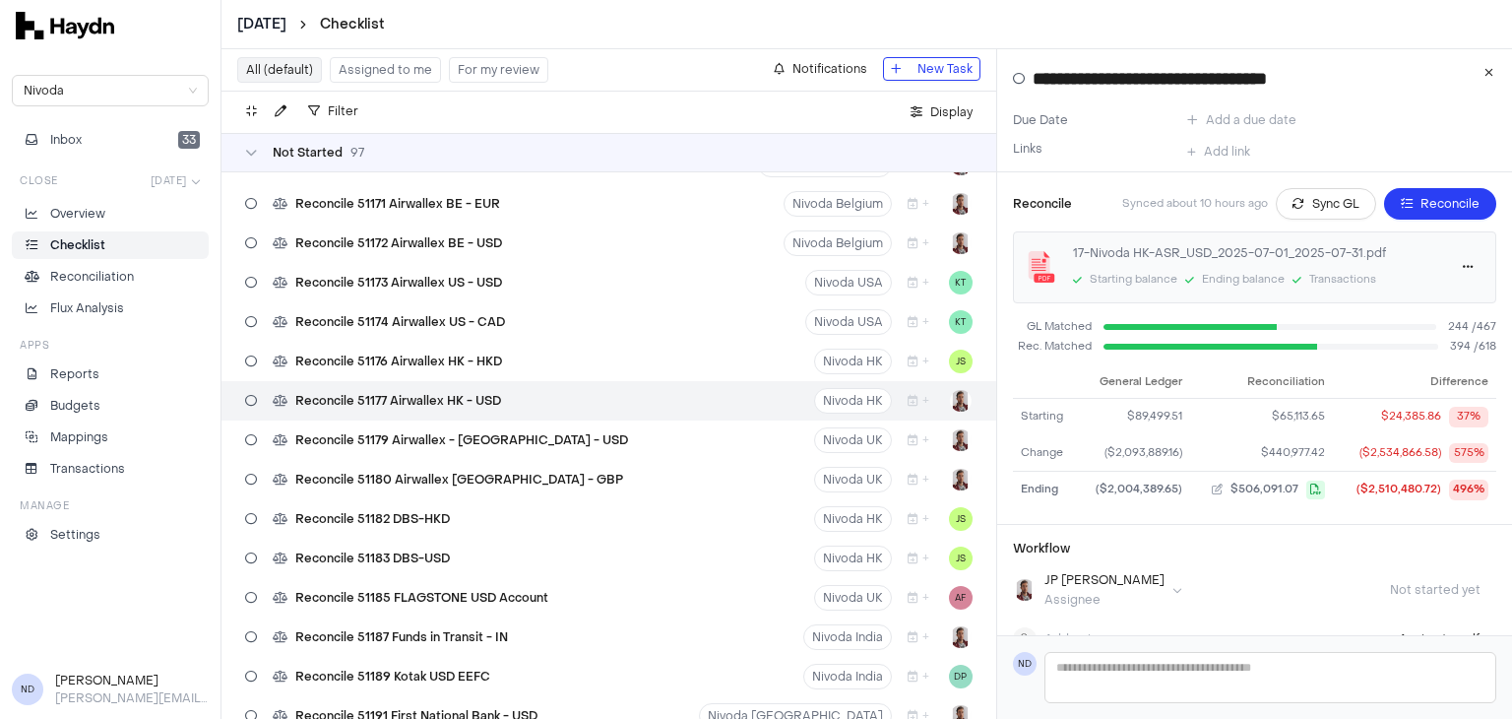
click at [952, 401] on html "July 2025 Checklist Nivoda Inbox 33 Close Jul 2025 Overview Checklist Reconcili…" at bounding box center [756, 359] width 1512 height 719
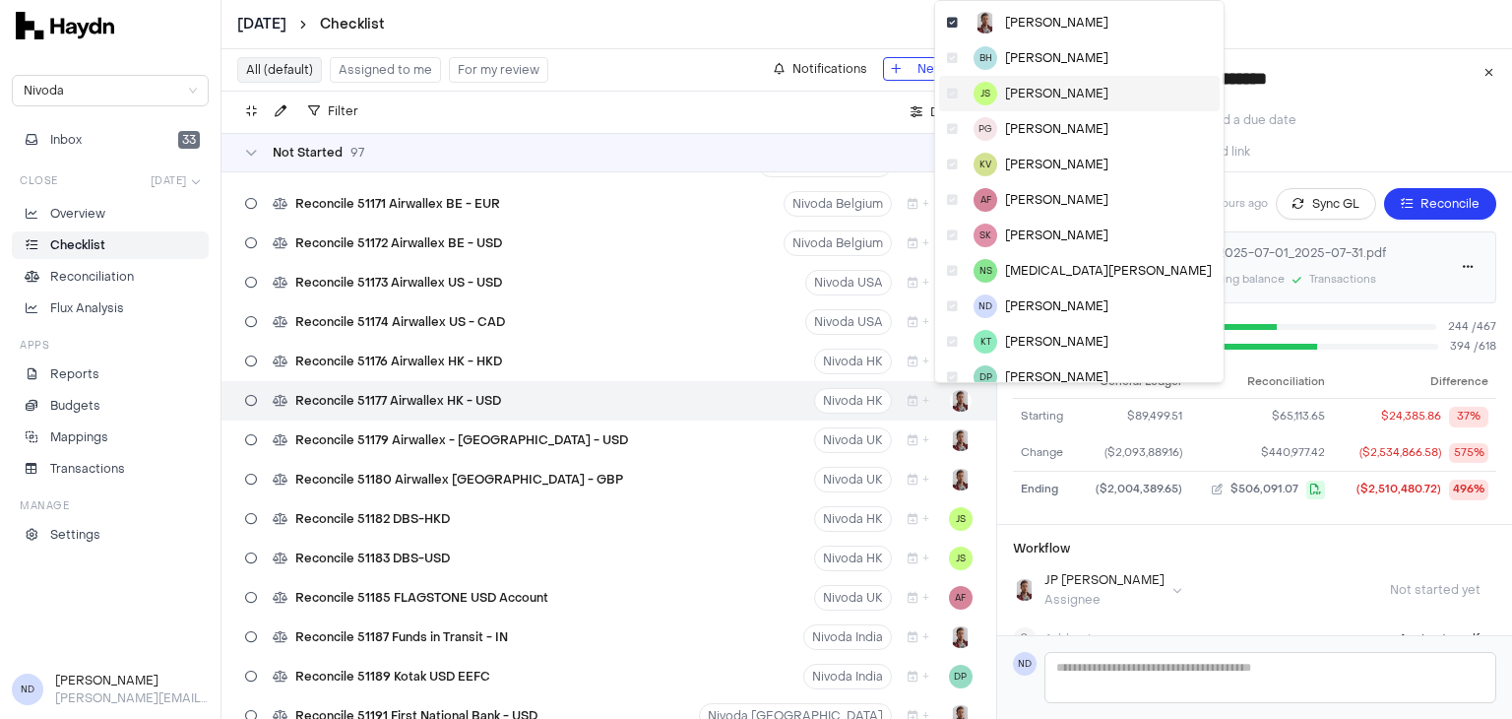
click at [1030, 97] on span "[PERSON_NAME]" at bounding box center [1056, 94] width 103 height 16
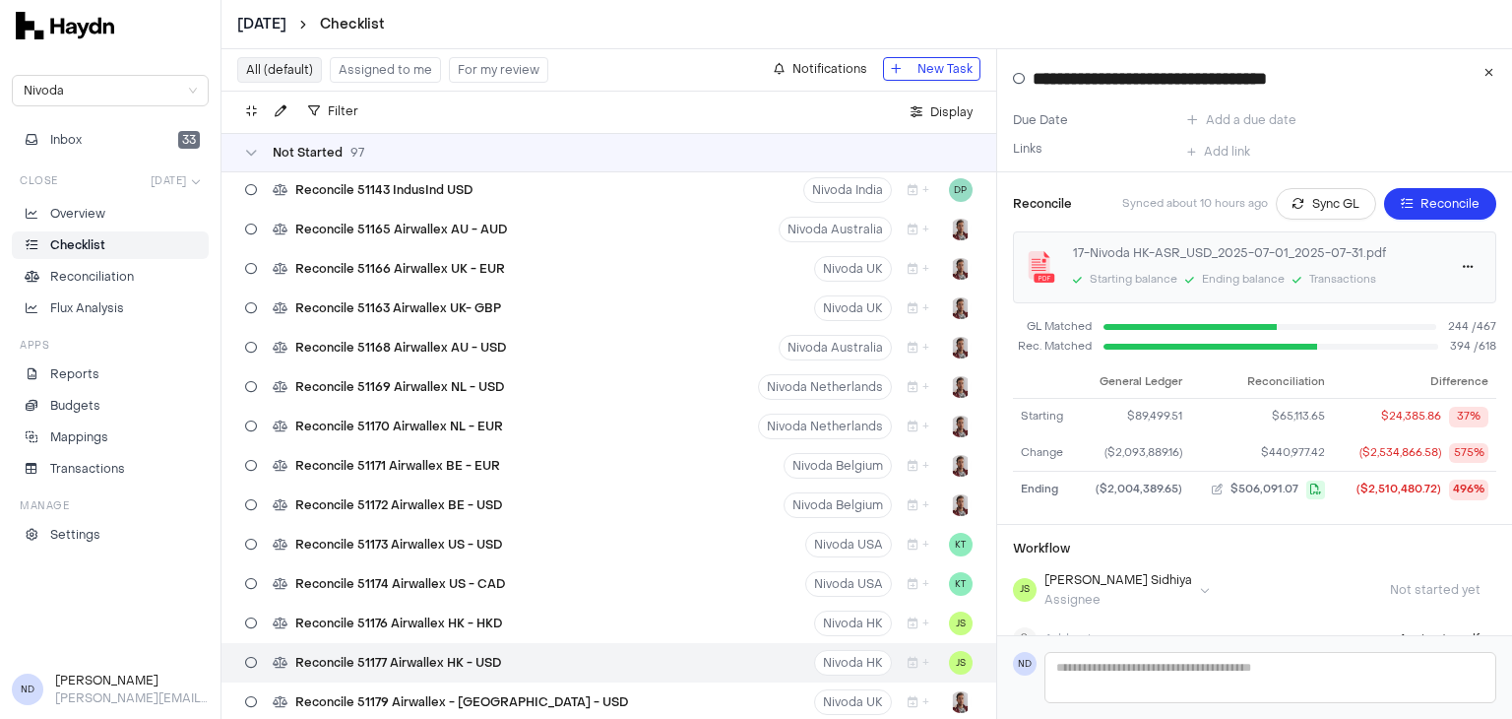
scroll to position [2787, 0]
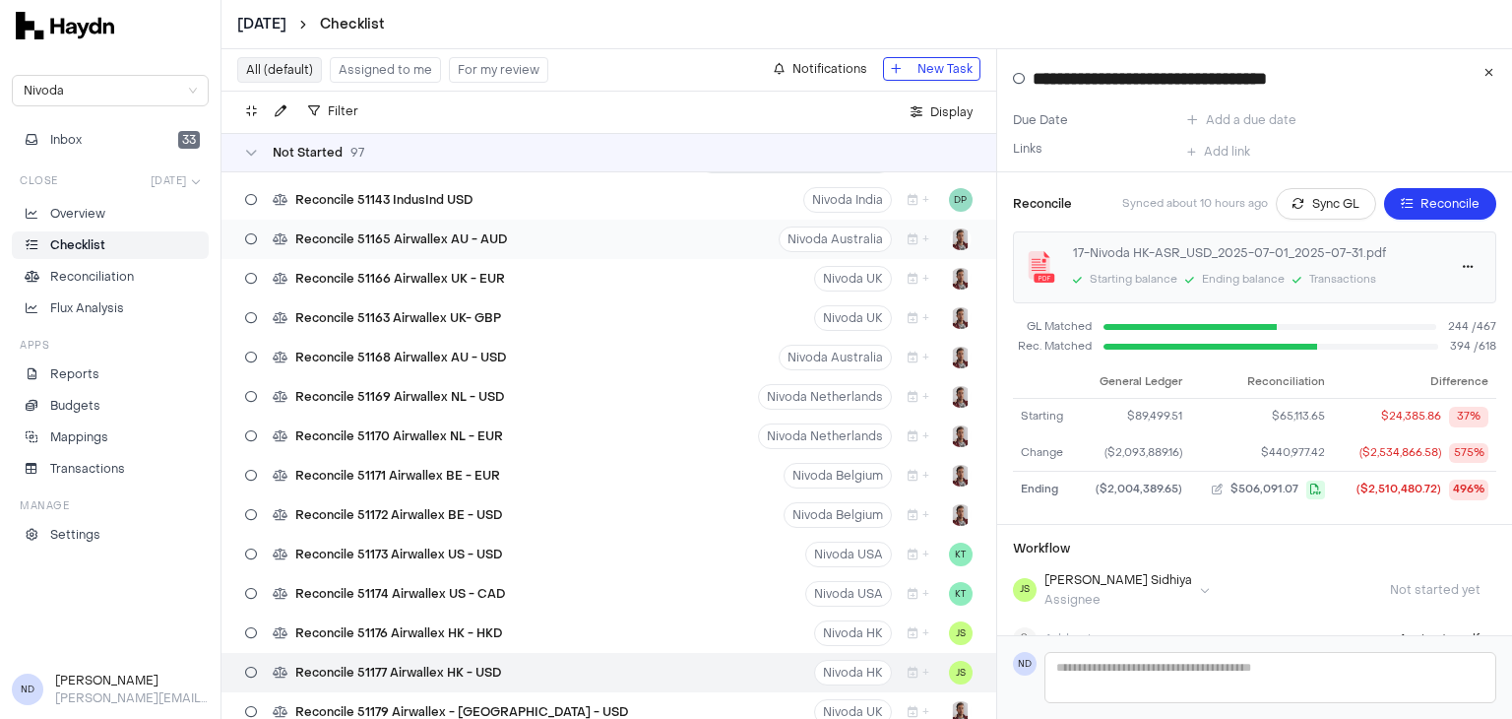
click at [608, 231] on div "Reconcile 51165 Airwallex AU - AUD Nivoda Australia +" at bounding box center [608, 238] width 775 height 39
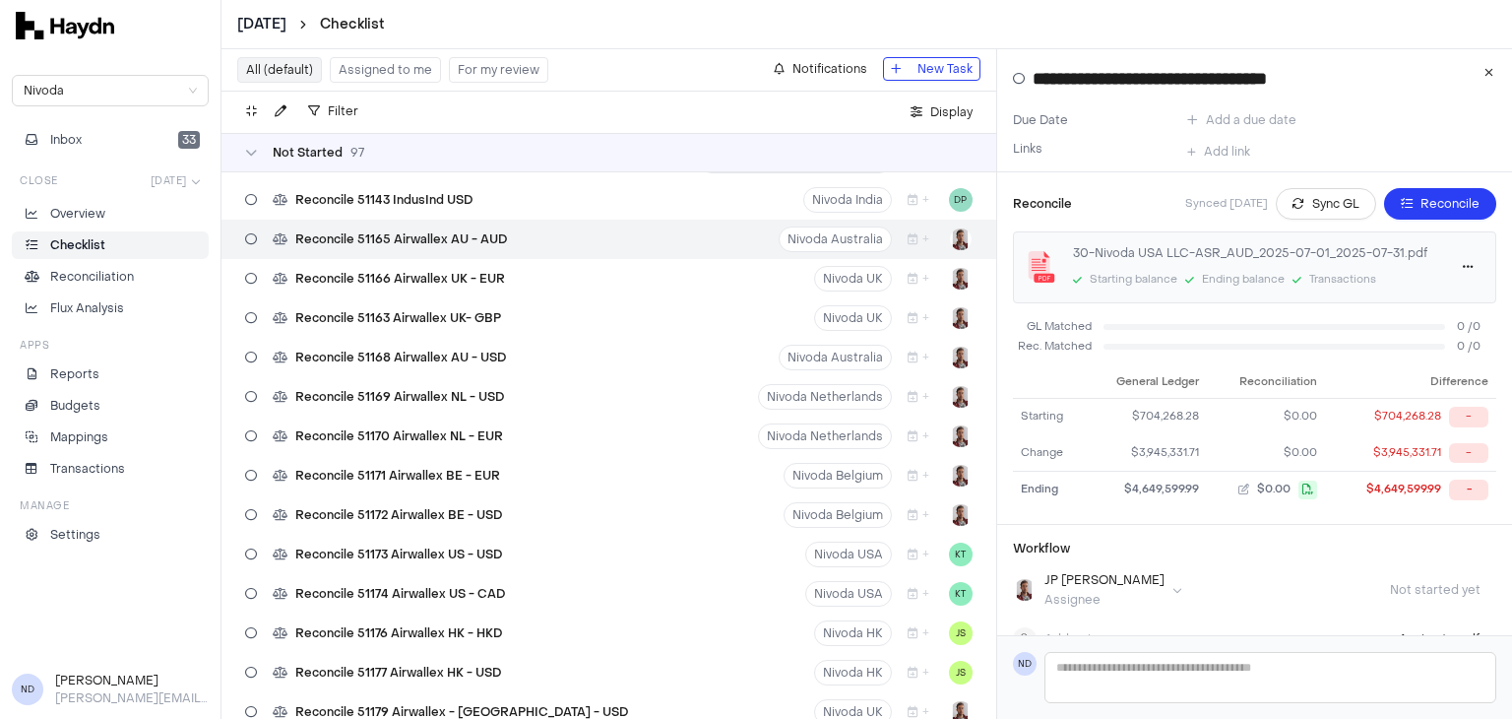
click at [948, 233] on html "July 2025 Checklist Nivoda Inbox 33 Close Jul 2025 Overview Checklist Reconcili…" at bounding box center [756, 359] width 1512 height 719
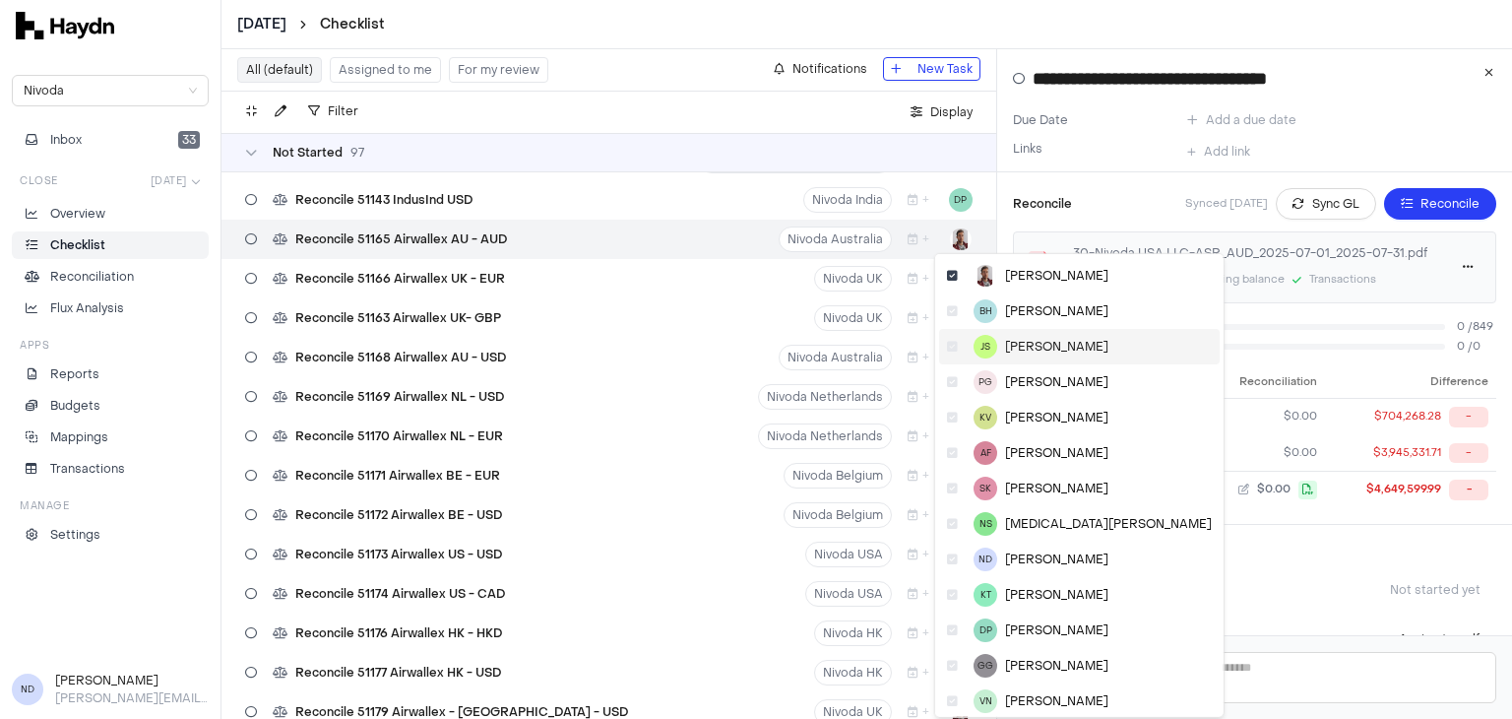
click at [1029, 346] on span "[PERSON_NAME]" at bounding box center [1056, 347] width 103 height 16
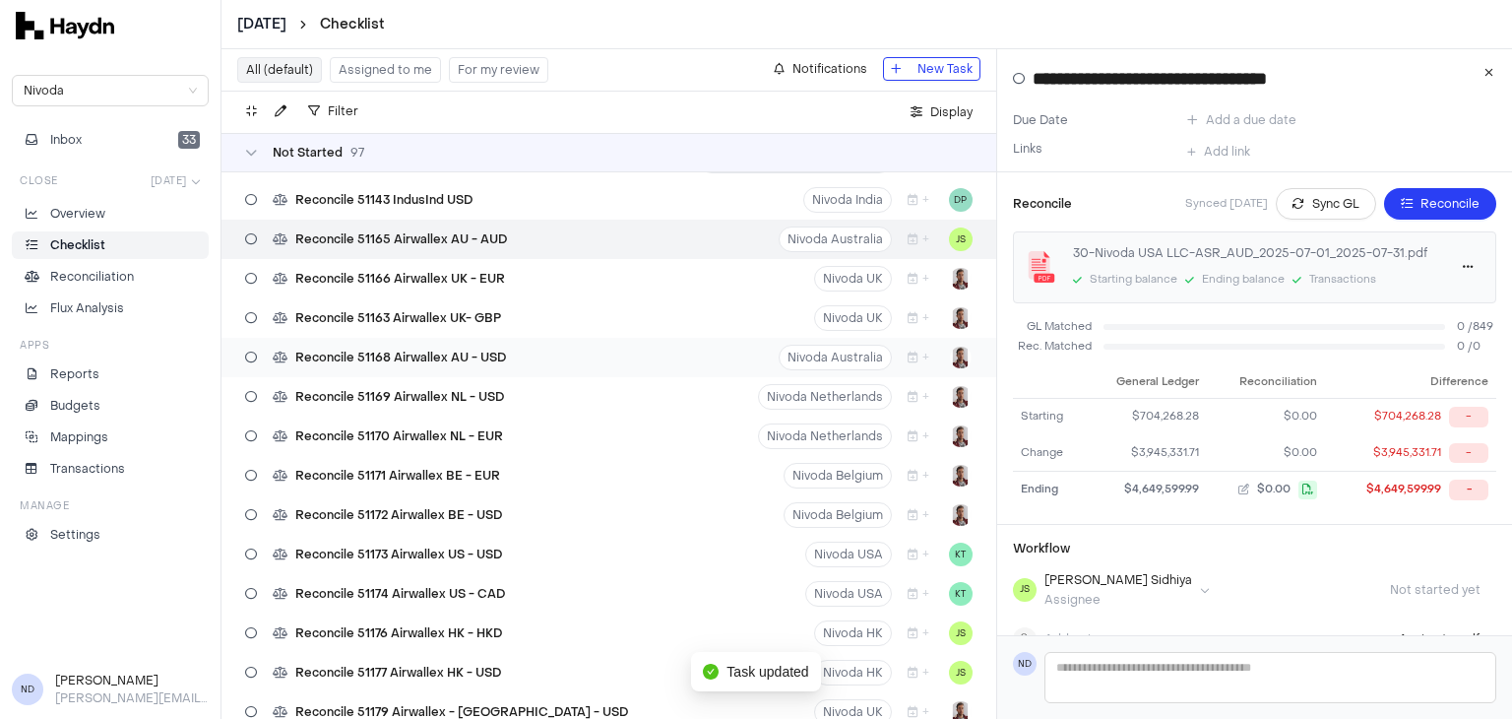
click at [585, 355] on div "Reconcile 51168 Airwallex AU - USD Nivoda Australia +" at bounding box center [608, 357] width 775 height 39
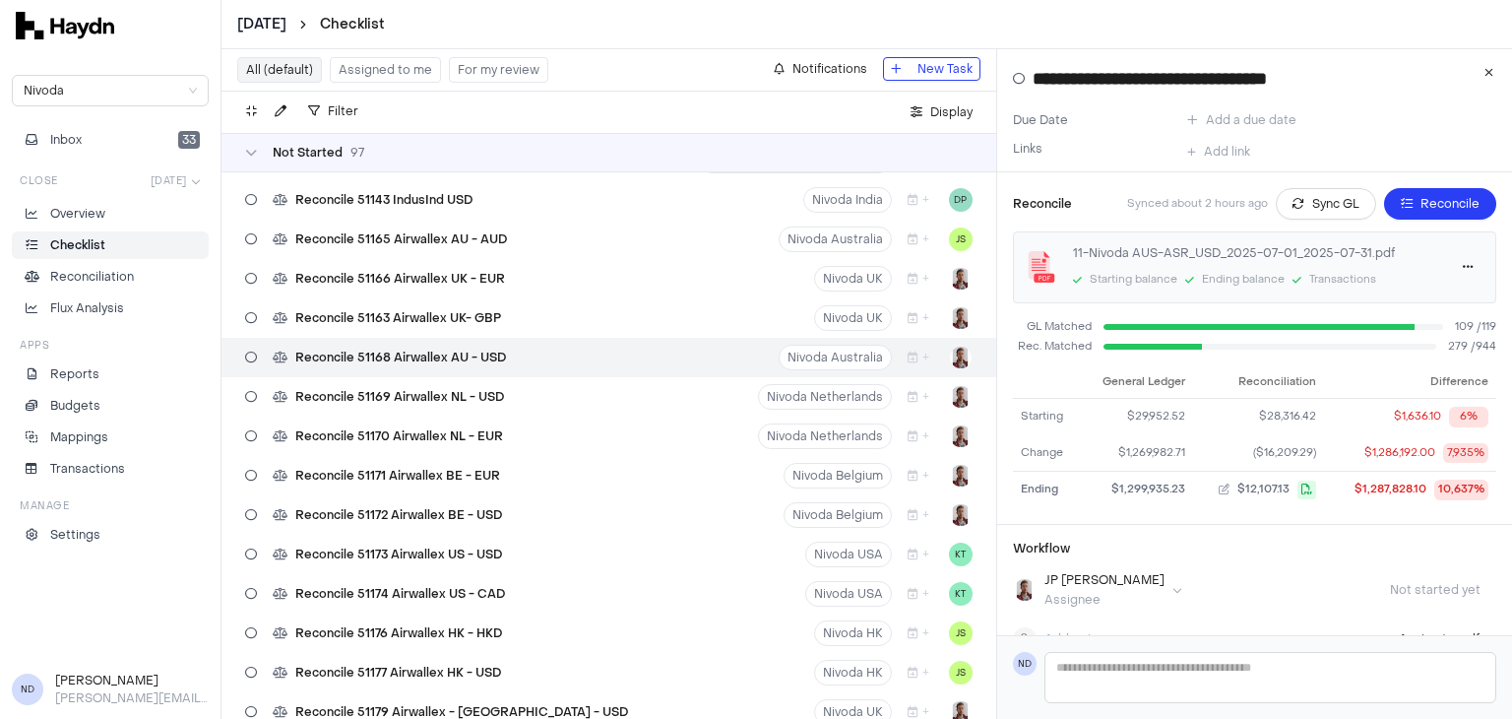
click at [941, 355] on html "July 2025 Checklist Nivoda Inbox 33 Close Jul 2025 Overview Checklist Reconcili…" at bounding box center [756, 359] width 1512 height 719
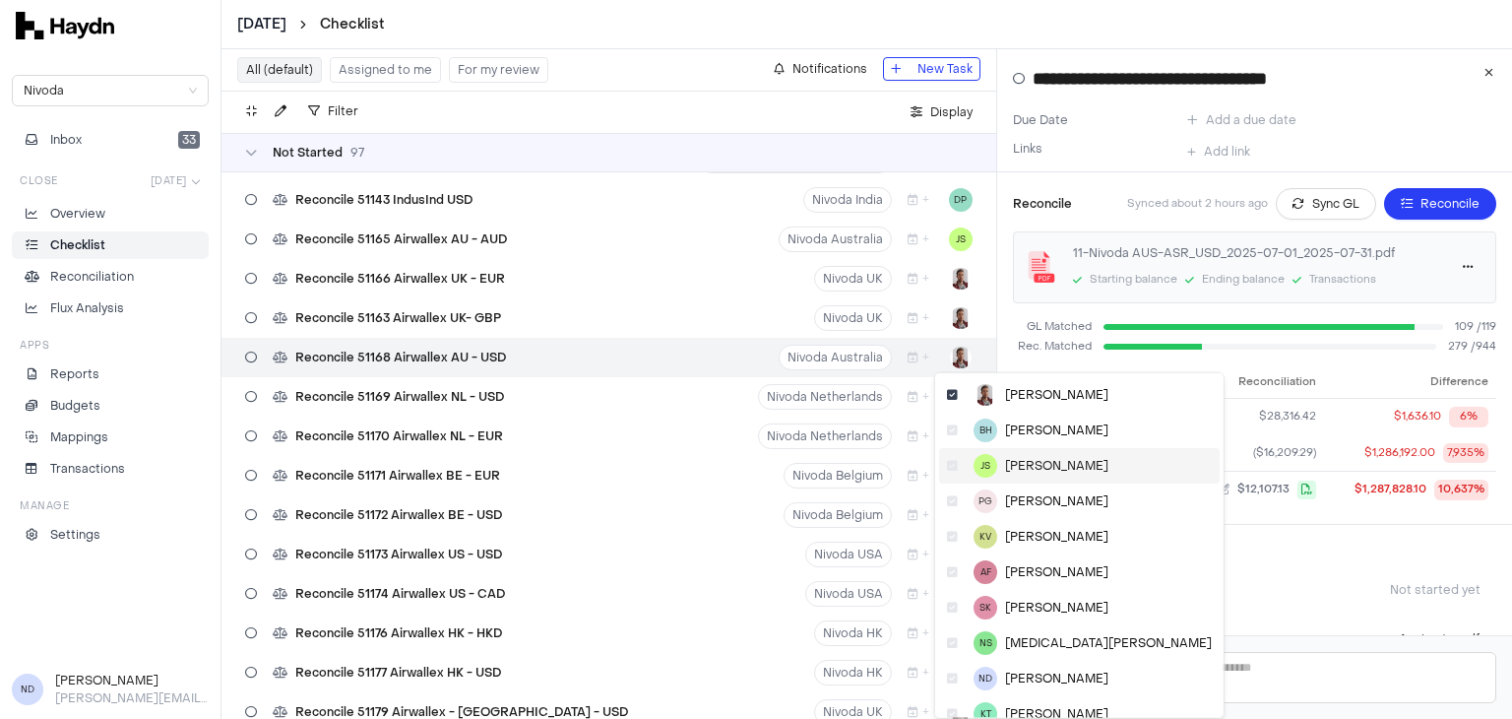
click at [1019, 466] on span "[PERSON_NAME]" at bounding box center [1056, 466] width 103 height 16
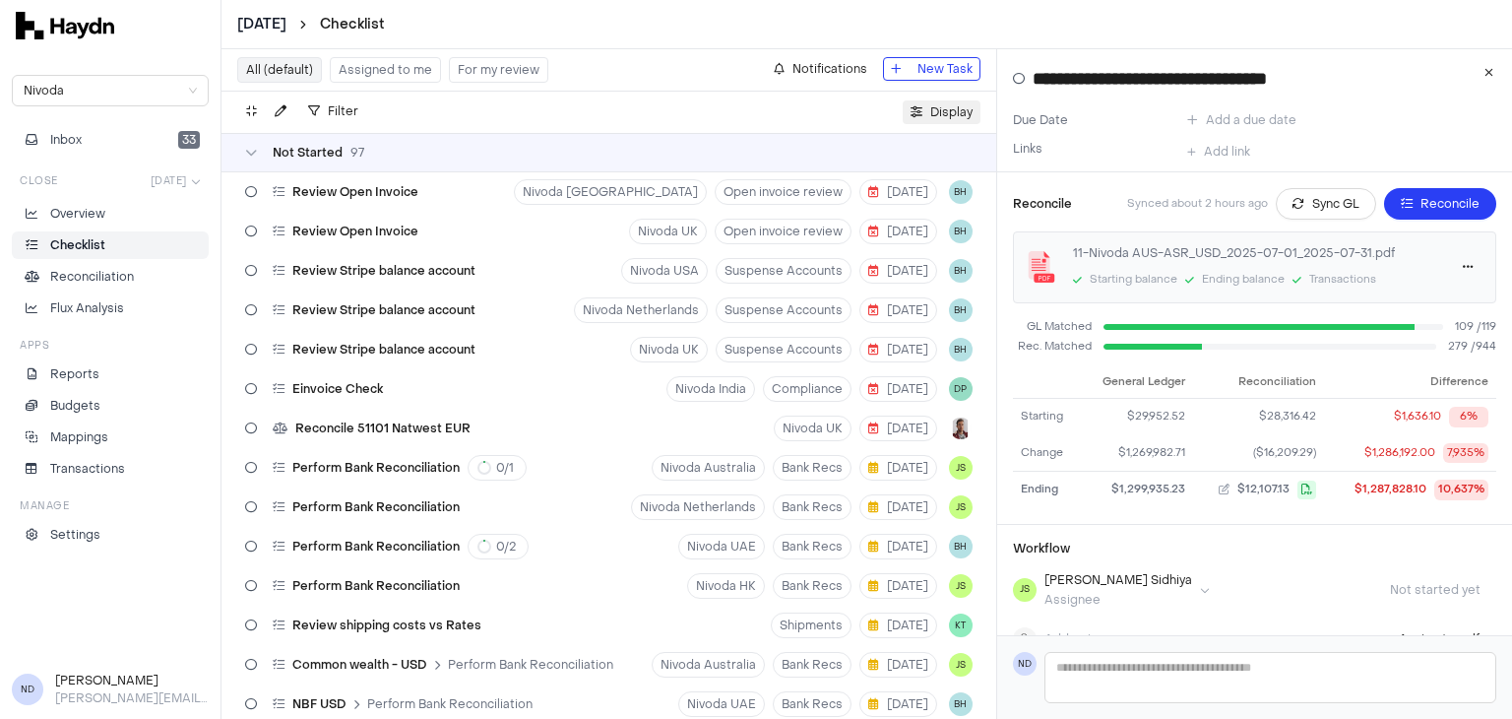
click at [955, 112] on span "Display" at bounding box center [951, 112] width 42 height 20
click at [334, 115] on span "Filter" at bounding box center [343, 111] width 31 height 20
click at [665, 95] on div "Filter . Display" at bounding box center [608, 112] width 775 height 41
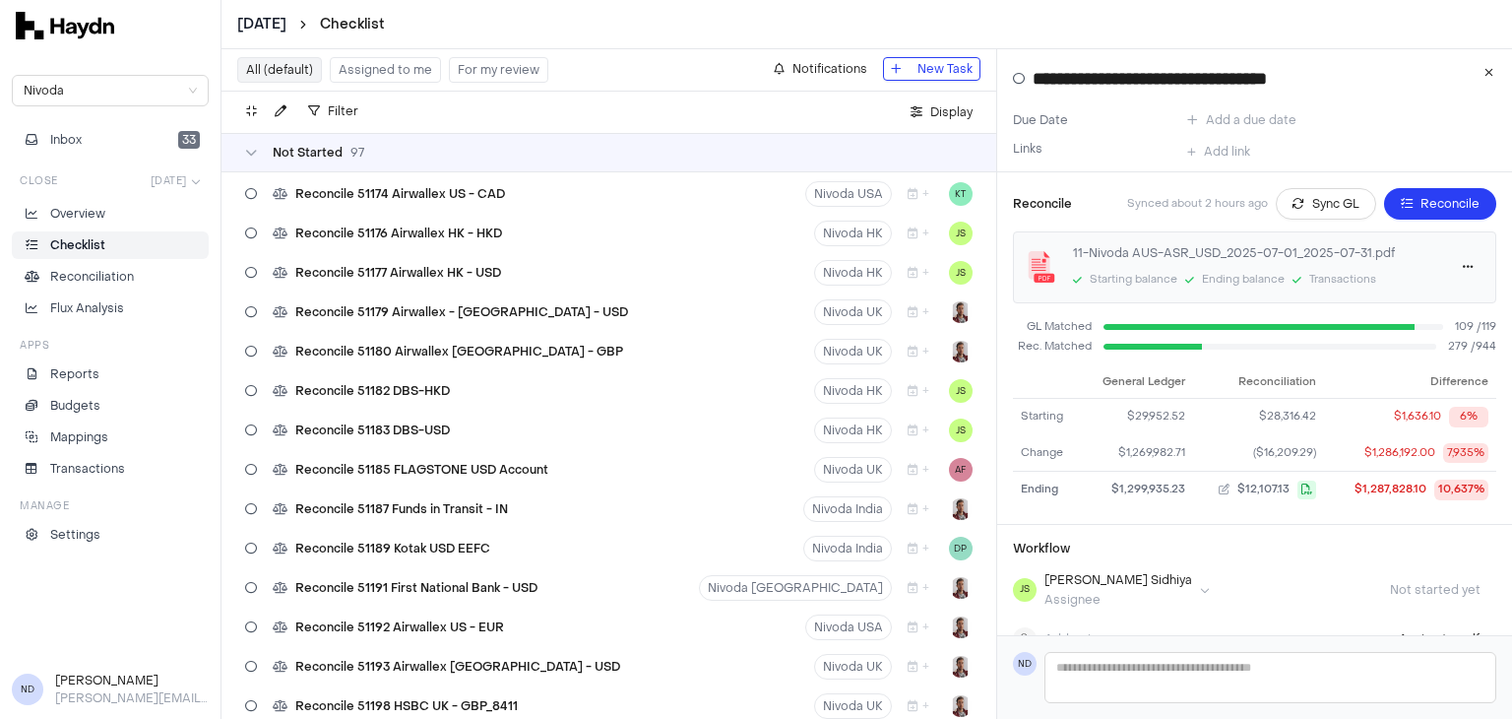
scroll to position [3228, 0]
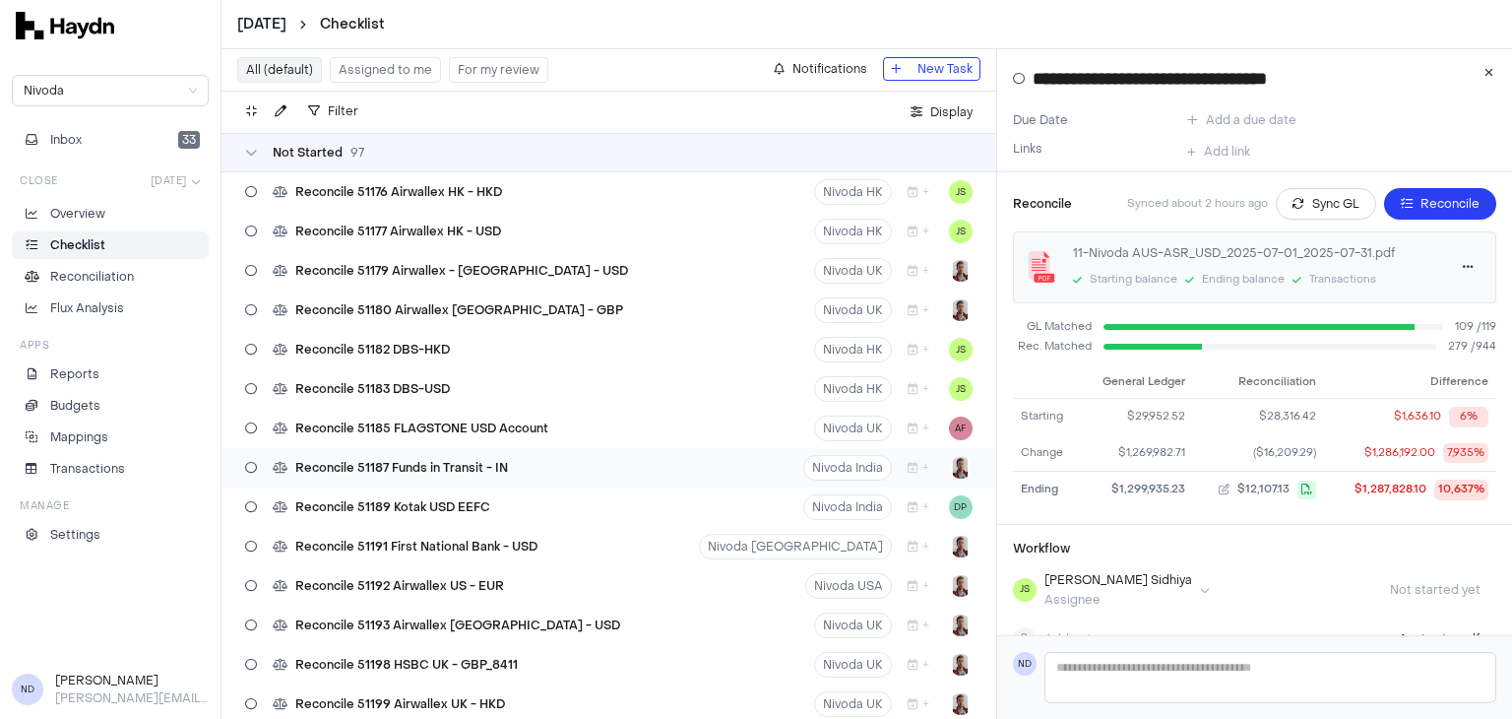
click at [606, 467] on div "Reconcile 51187 Funds in Transit - IN Nivoda India +" at bounding box center [608, 467] width 775 height 39
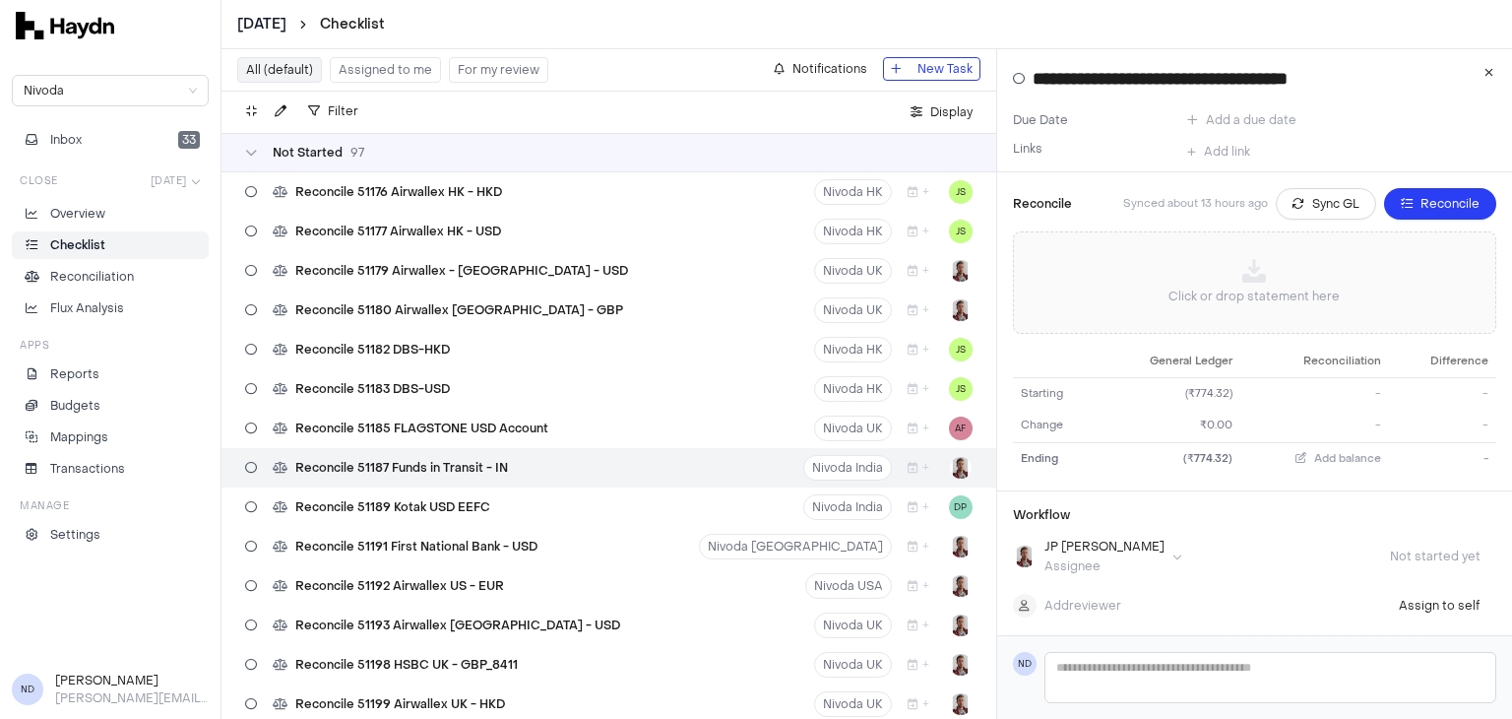
click at [951, 468] on html "July 2025 Checklist Nivoda Inbox 33 Close Jul 2025 Overview Checklist Reconcili…" at bounding box center [756, 359] width 1512 height 719
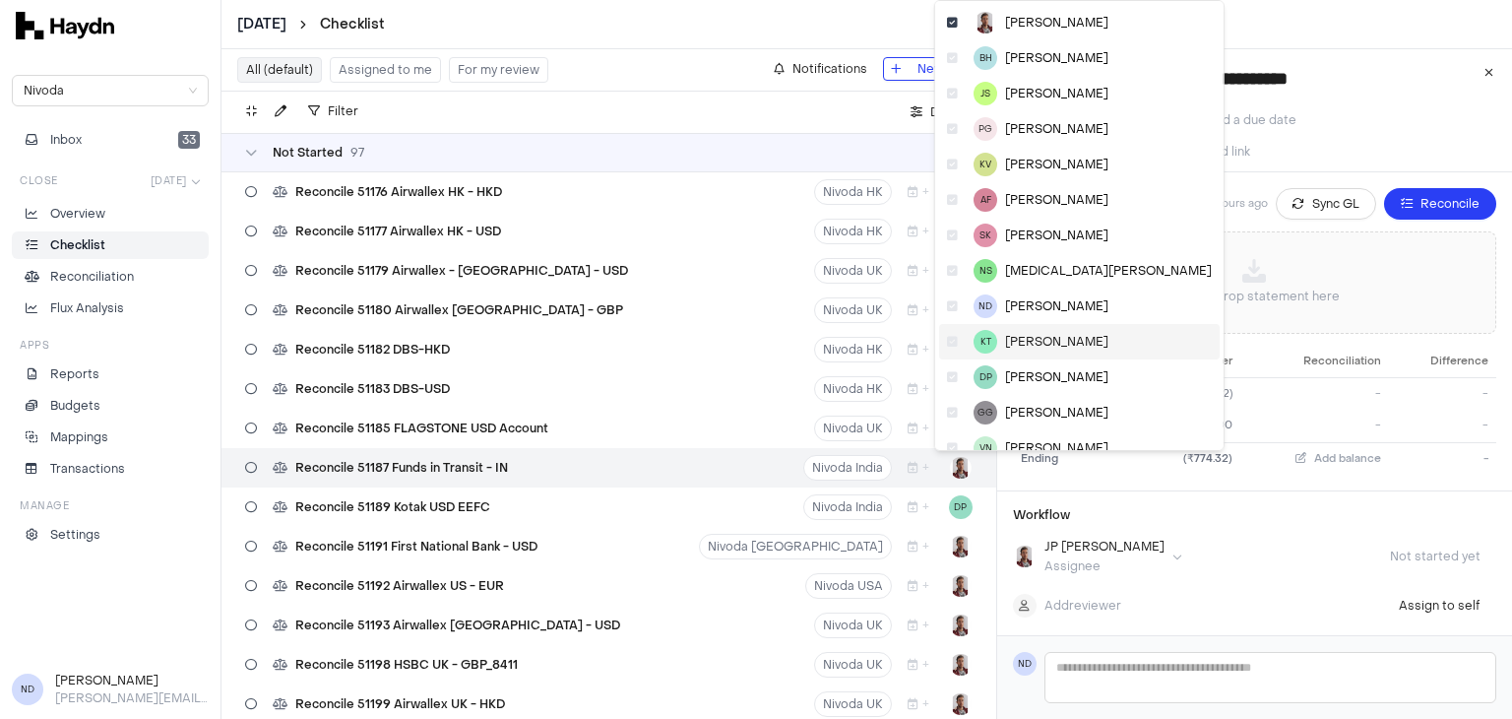
scroll to position [90, 0]
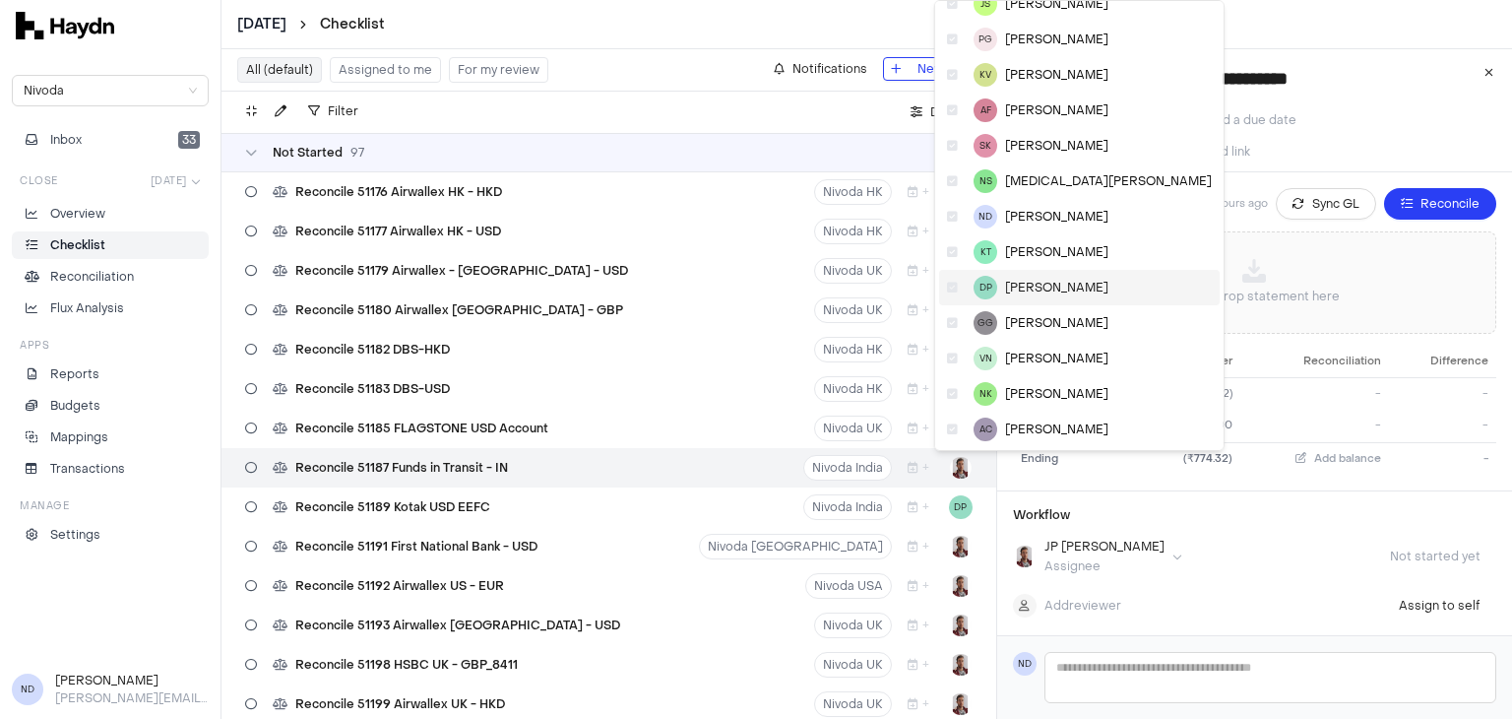
click at [1000, 290] on div "DP Dipti Panchal" at bounding box center [1079, 287] width 281 height 35
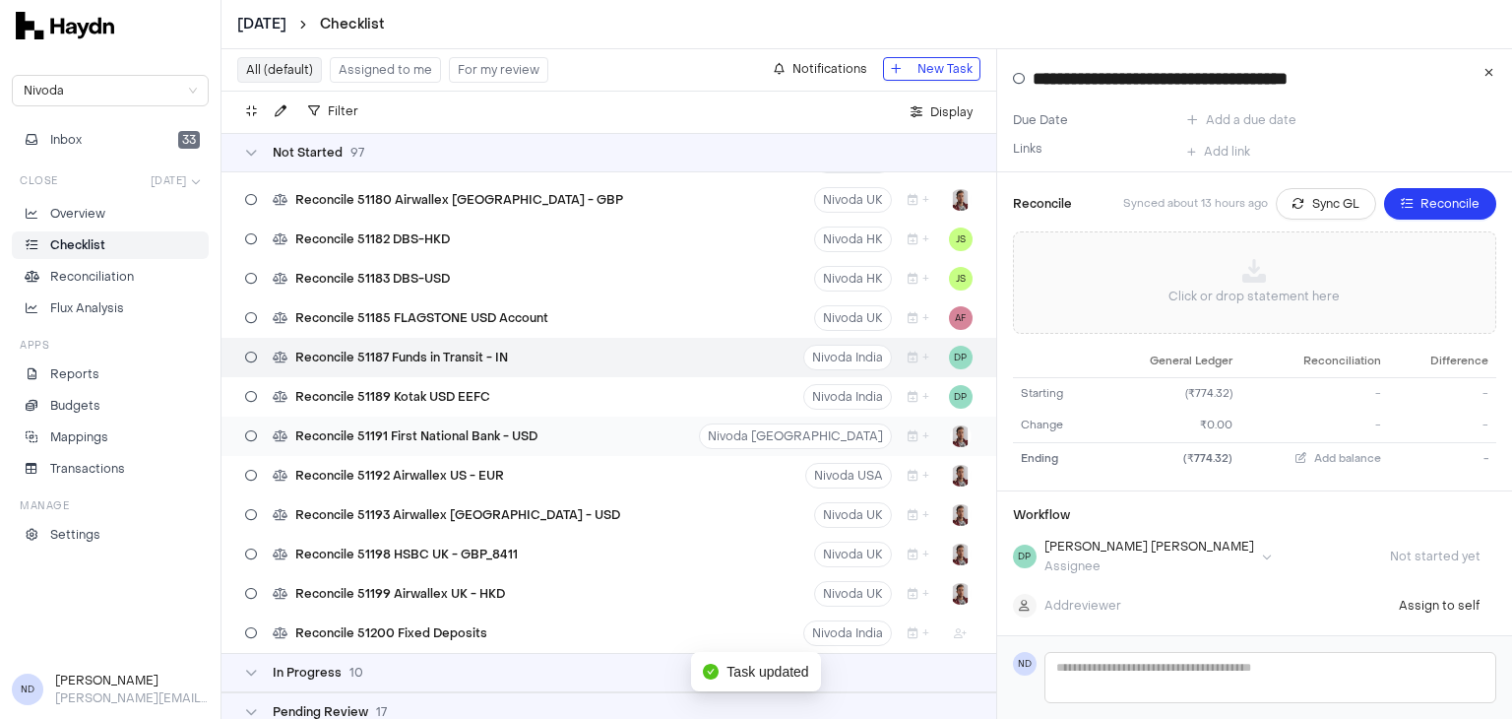
scroll to position [3346, 0]
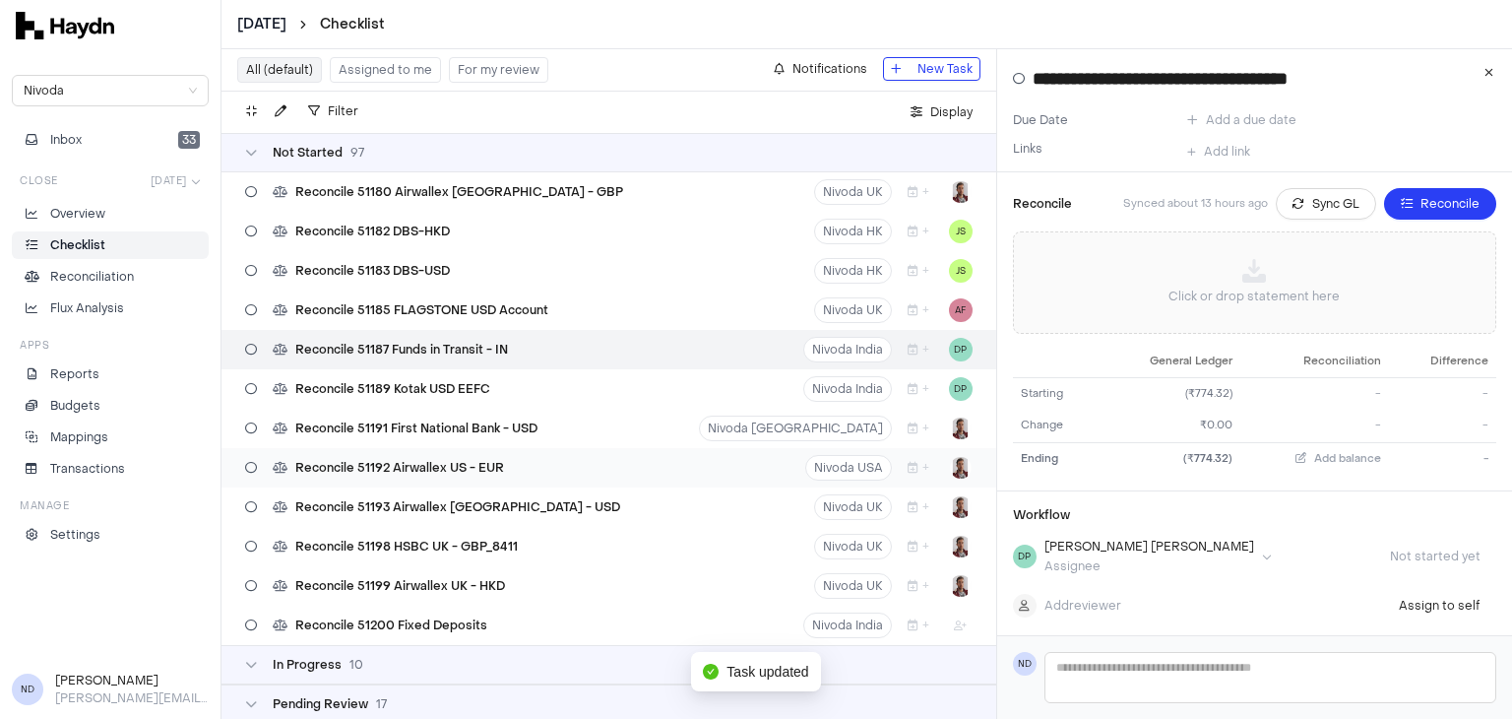
click at [945, 472] on html "July 2025 Checklist Nivoda Inbox 33 Close Jul 2025 Overview Checklist Reconcili…" at bounding box center [756, 359] width 1512 height 719
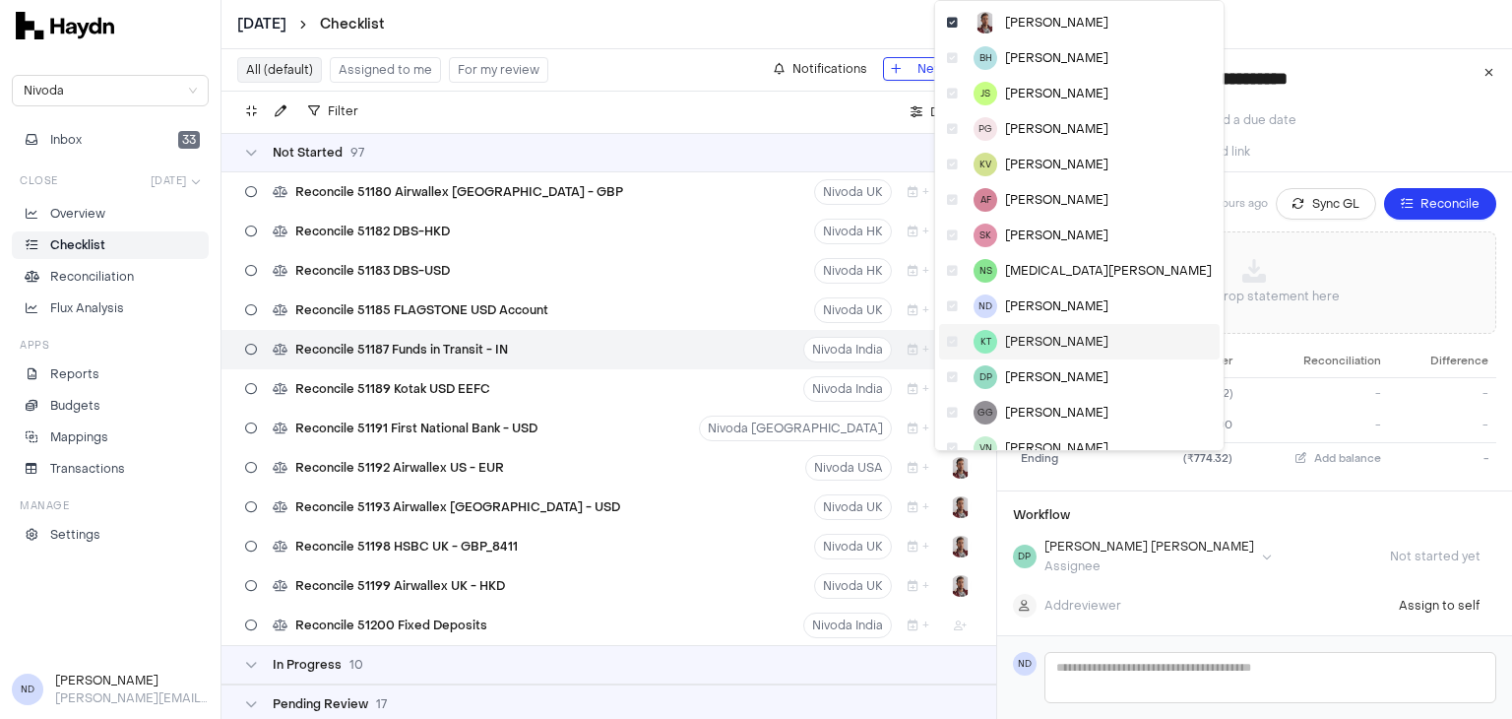
click at [1020, 351] on div "KT Kriti Tiwari" at bounding box center [1079, 341] width 281 height 35
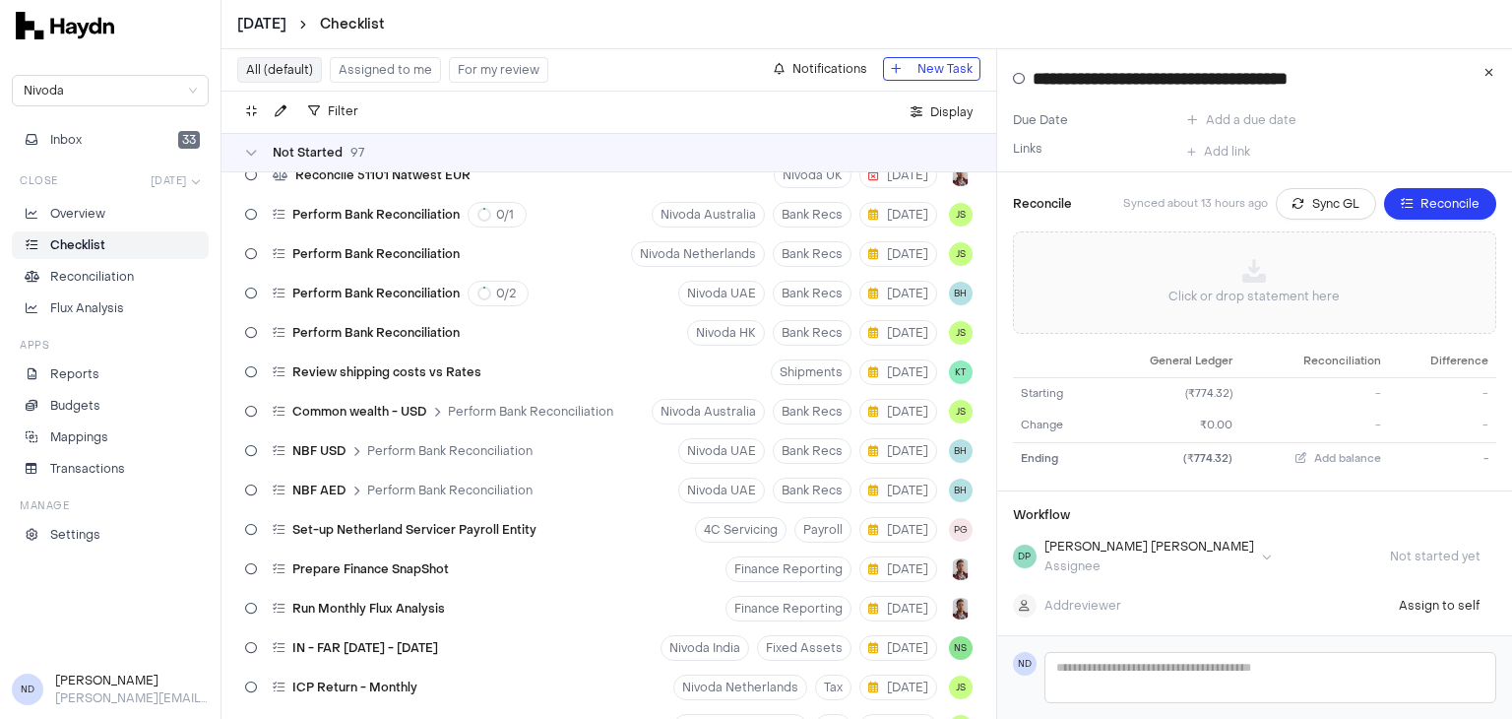
scroll to position [0, 0]
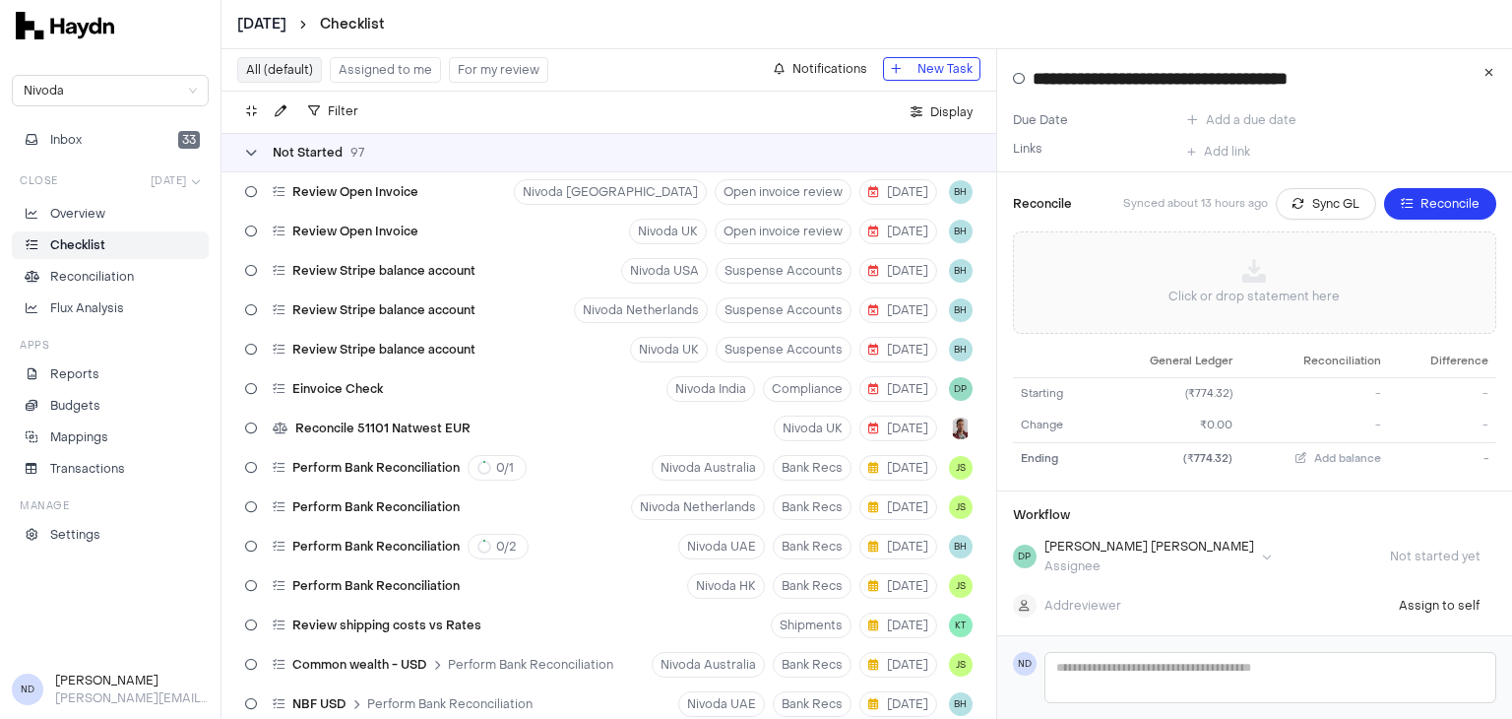
click at [262, 151] on div "Not Started 97" at bounding box center [304, 153] width 119 height 16
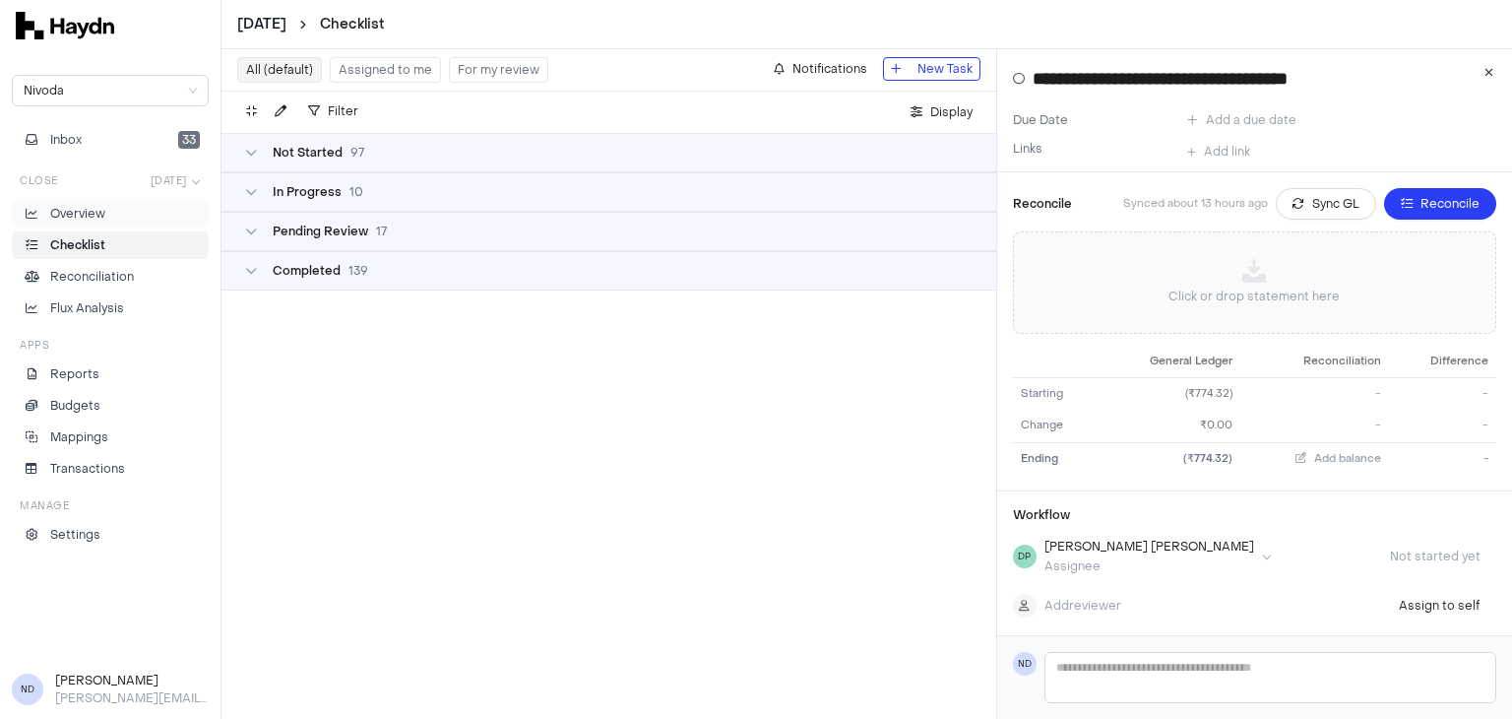
click at [110, 221] on li "Overview" at bounding box center [110, 214] width 179 height 18
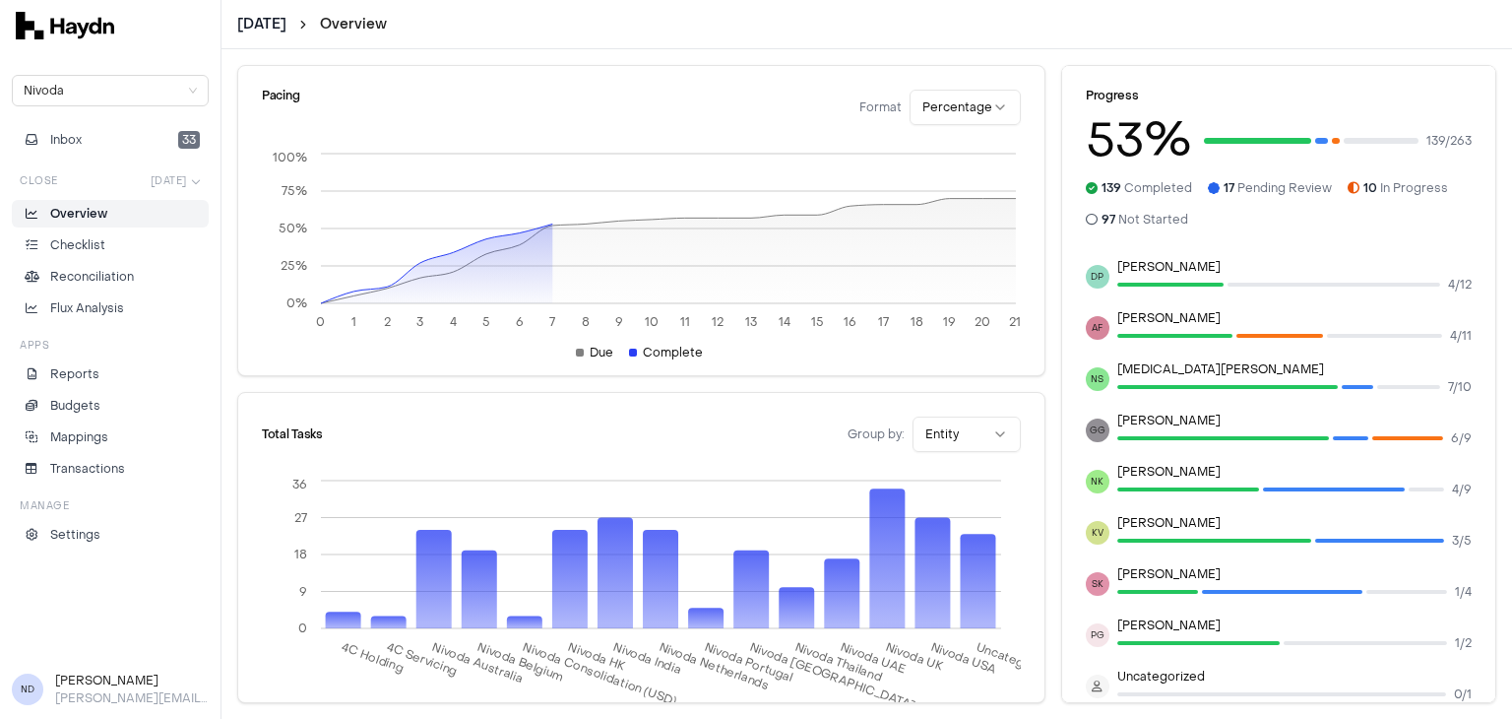
scroll to position [333, 0]
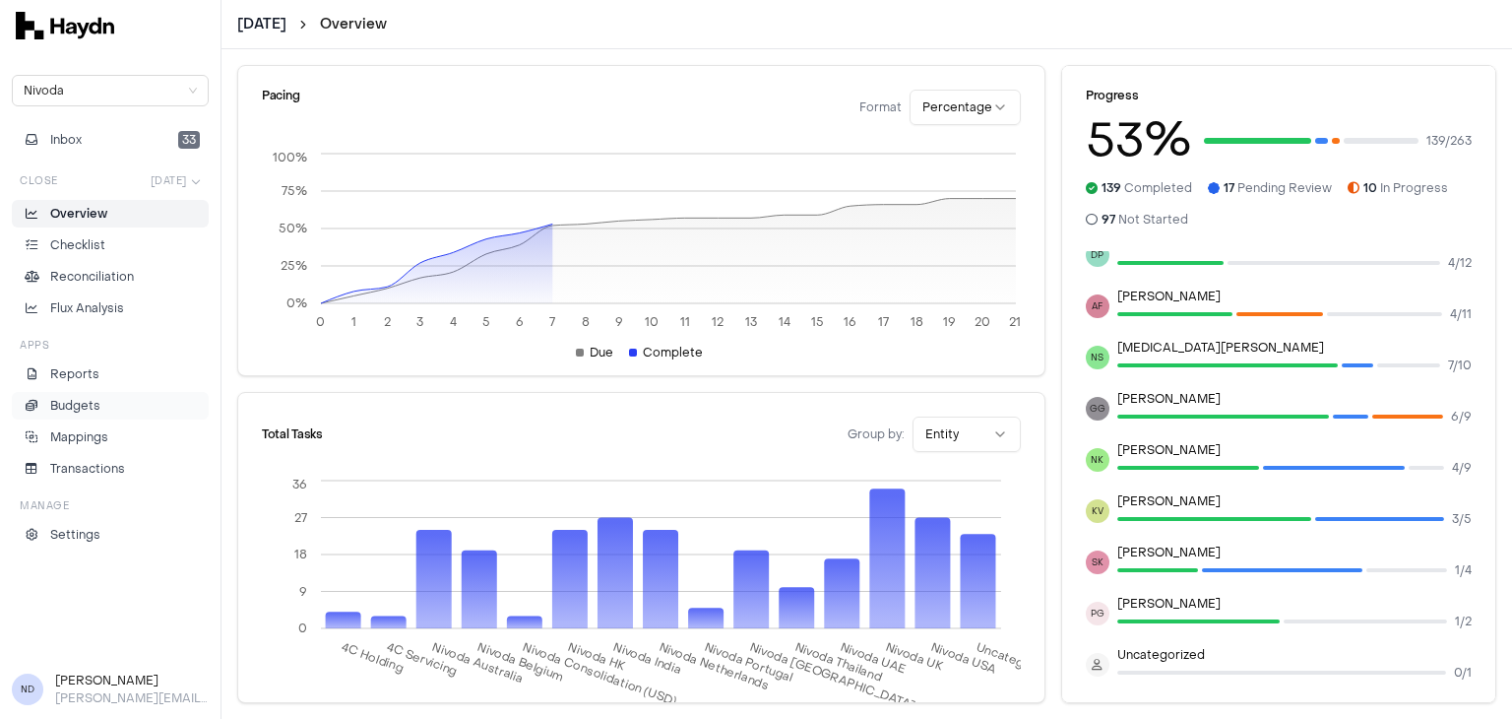
click at [97, 397] on p "Budgets" at bounding box center [75, 406] width 50 height 18
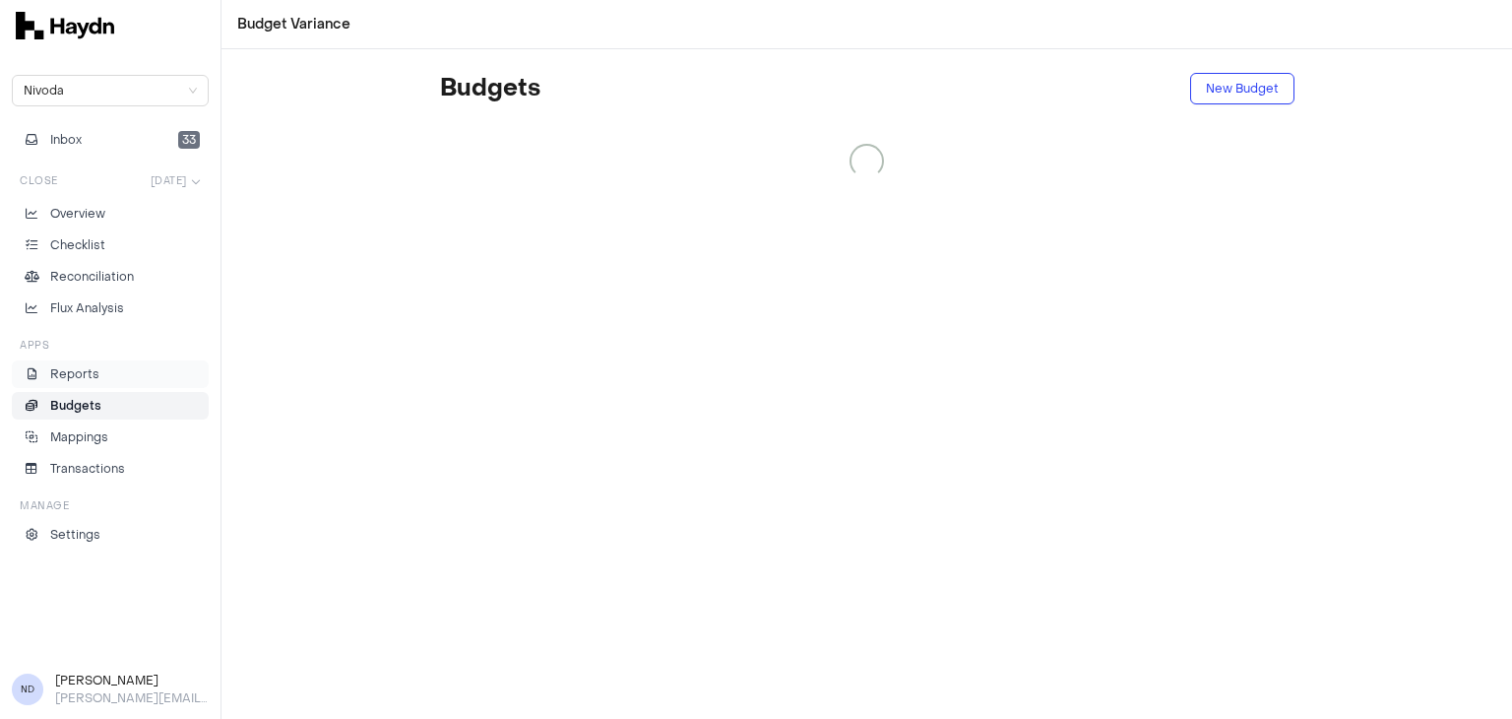
click at [83, 367] on p "Reports" at bounding box center [74, 374] width 49 height 18
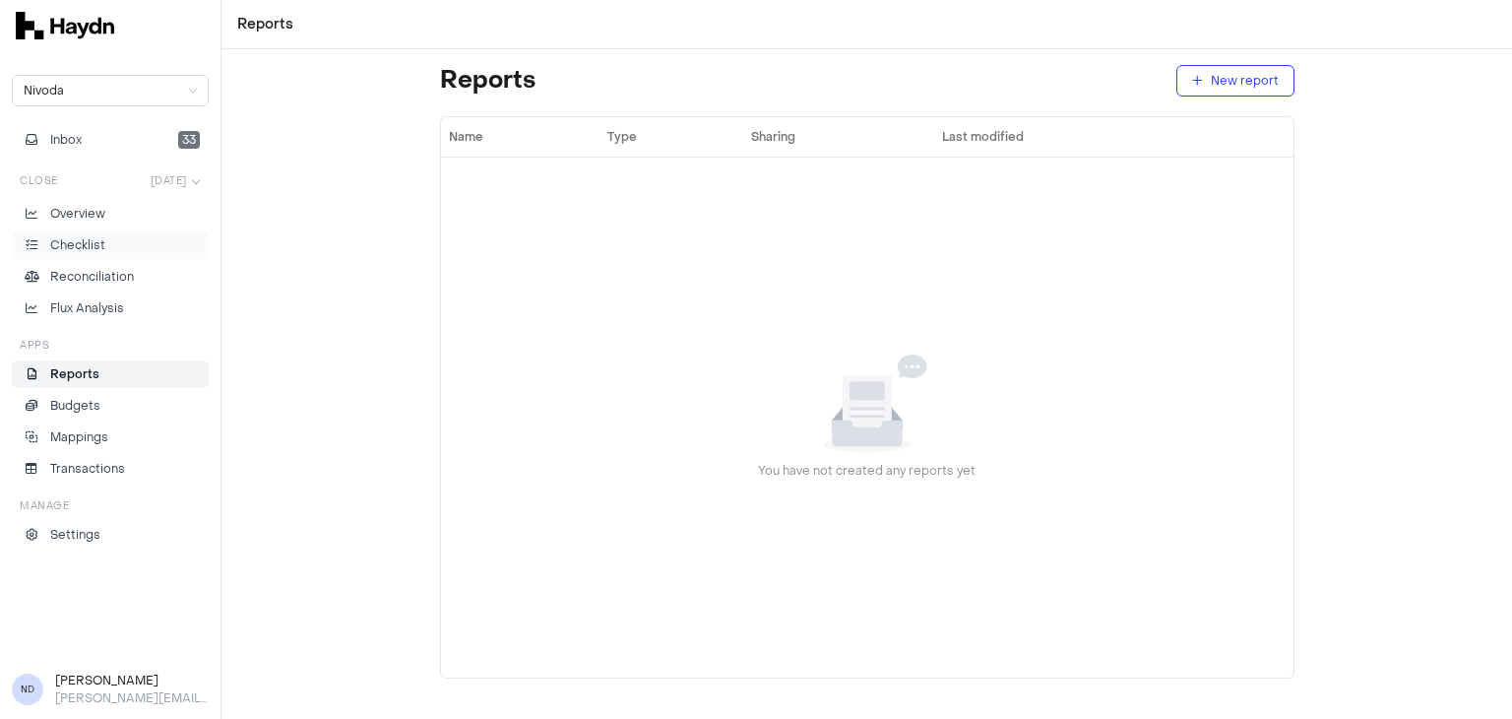
click at [70, 253] on link "Checklist" at bounding box center [110, 245] width 197 height 28
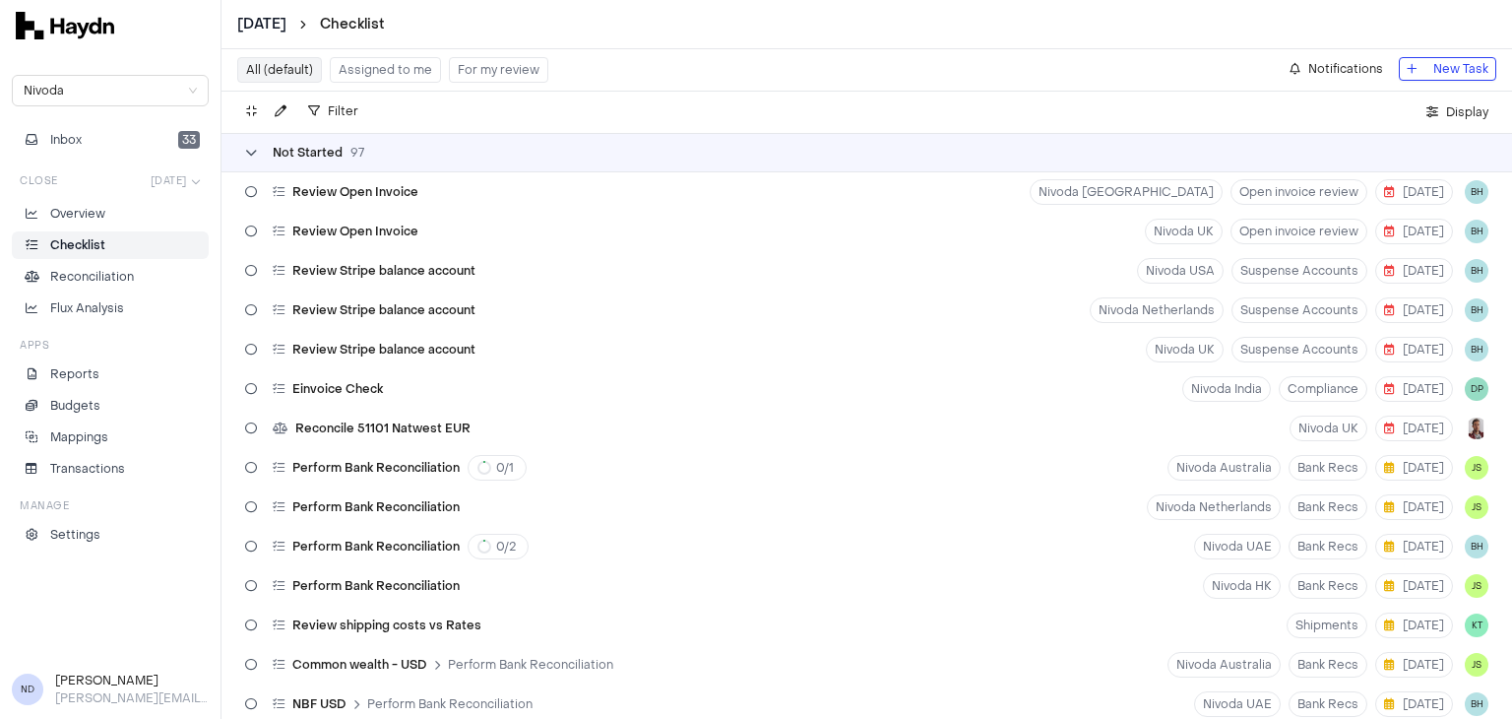
click at [245, 156] on icon at bounding box center [251, 153] width 12 height 12
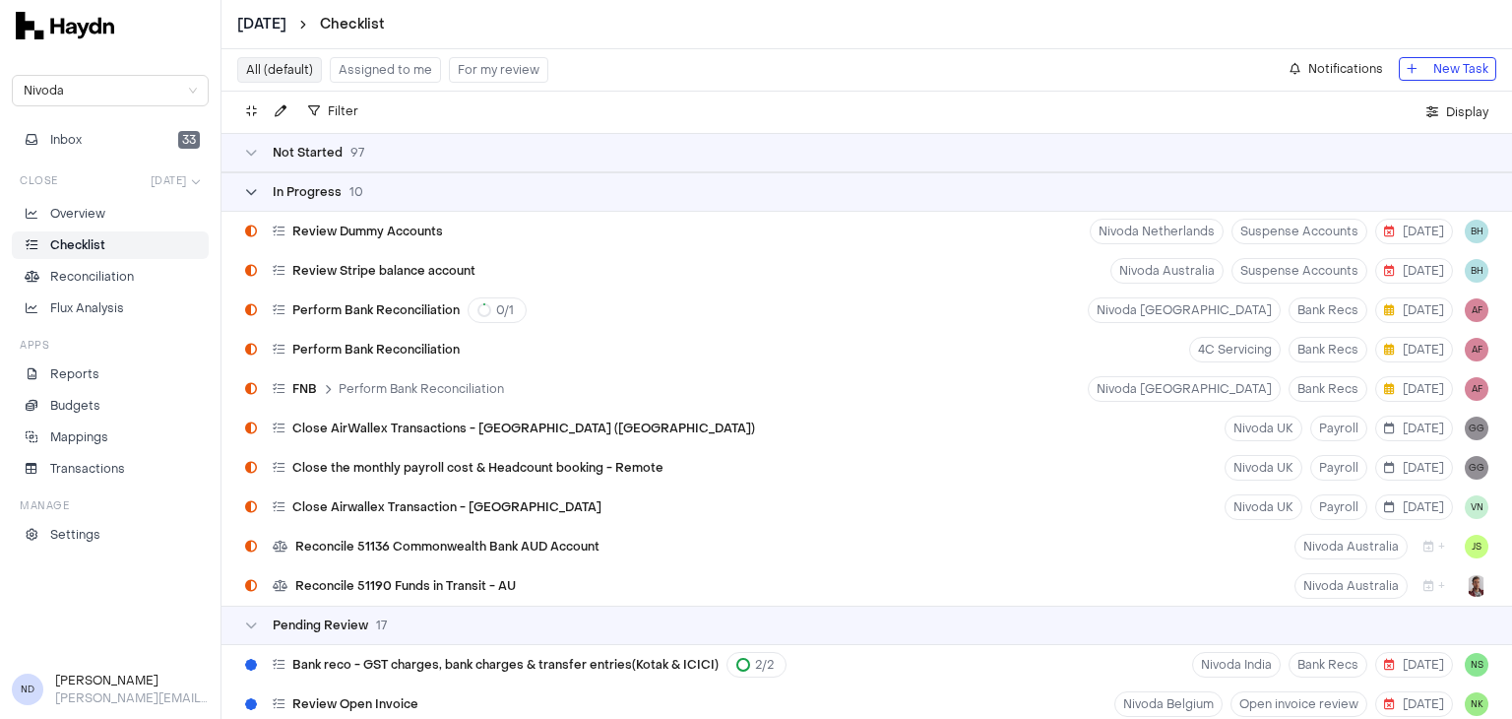
click at [255, 188] on icon at bounding box center [251, 192] width 12 height 12
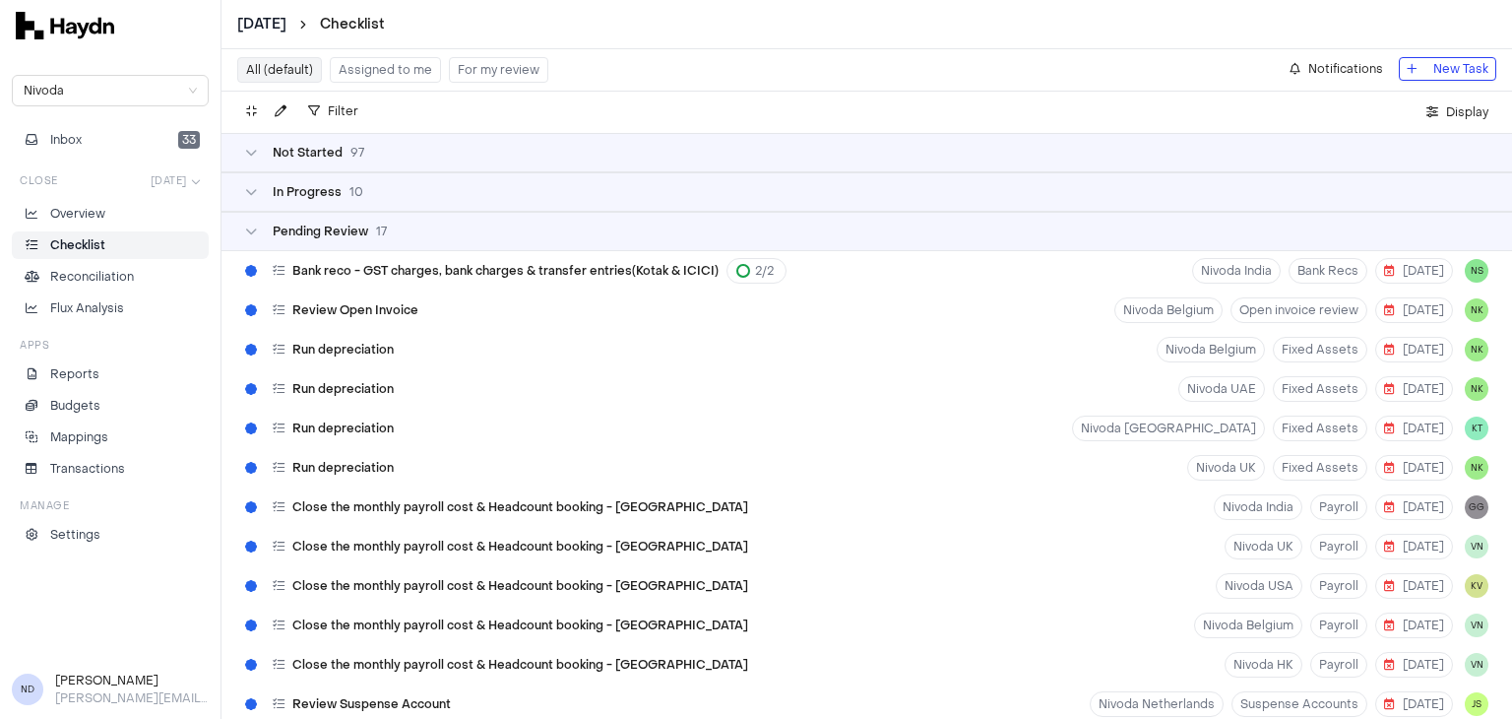
click at [243, 236] on div "Pending Review 17" at bounding box center [866, 231] width 1290 height 39
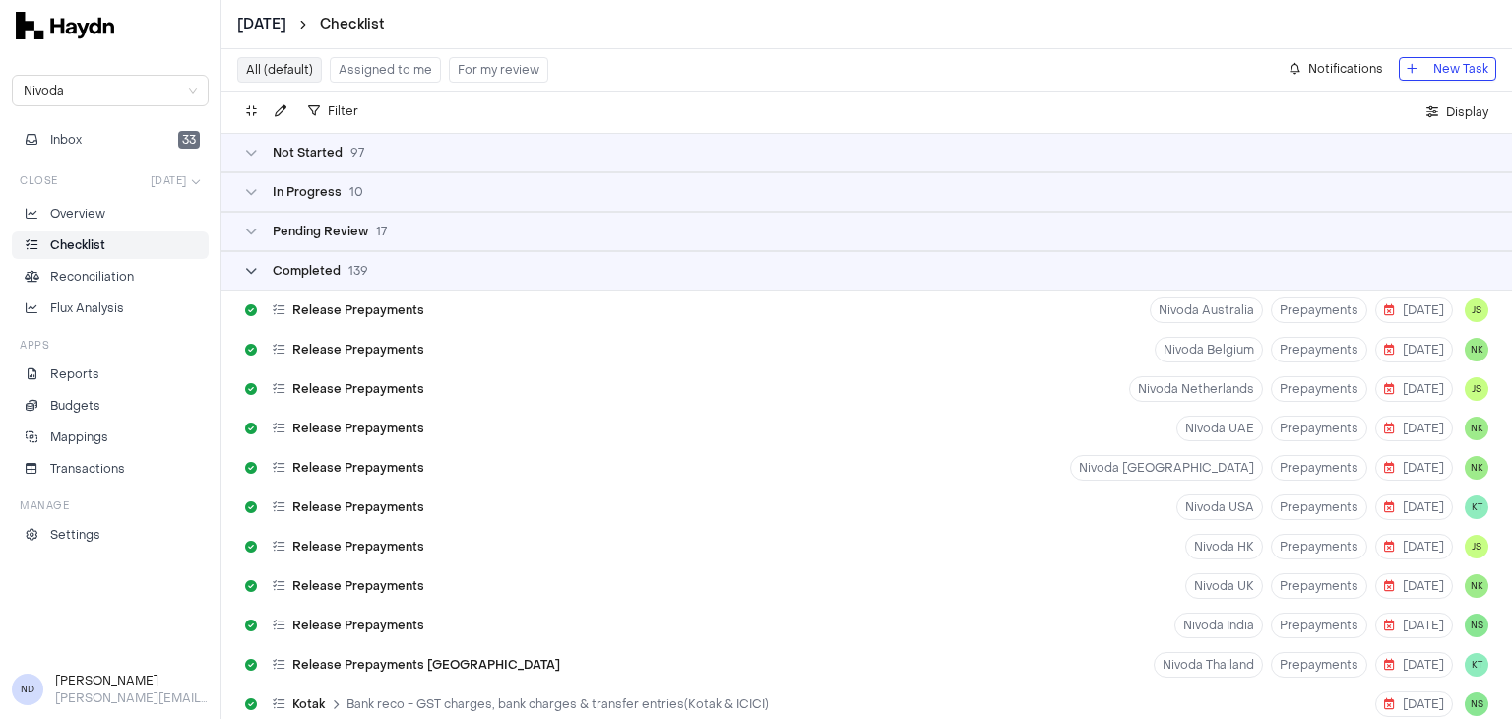
click at [259, 273] on div "Completed 139" at bounding box center [306, 271] width 123 height 16
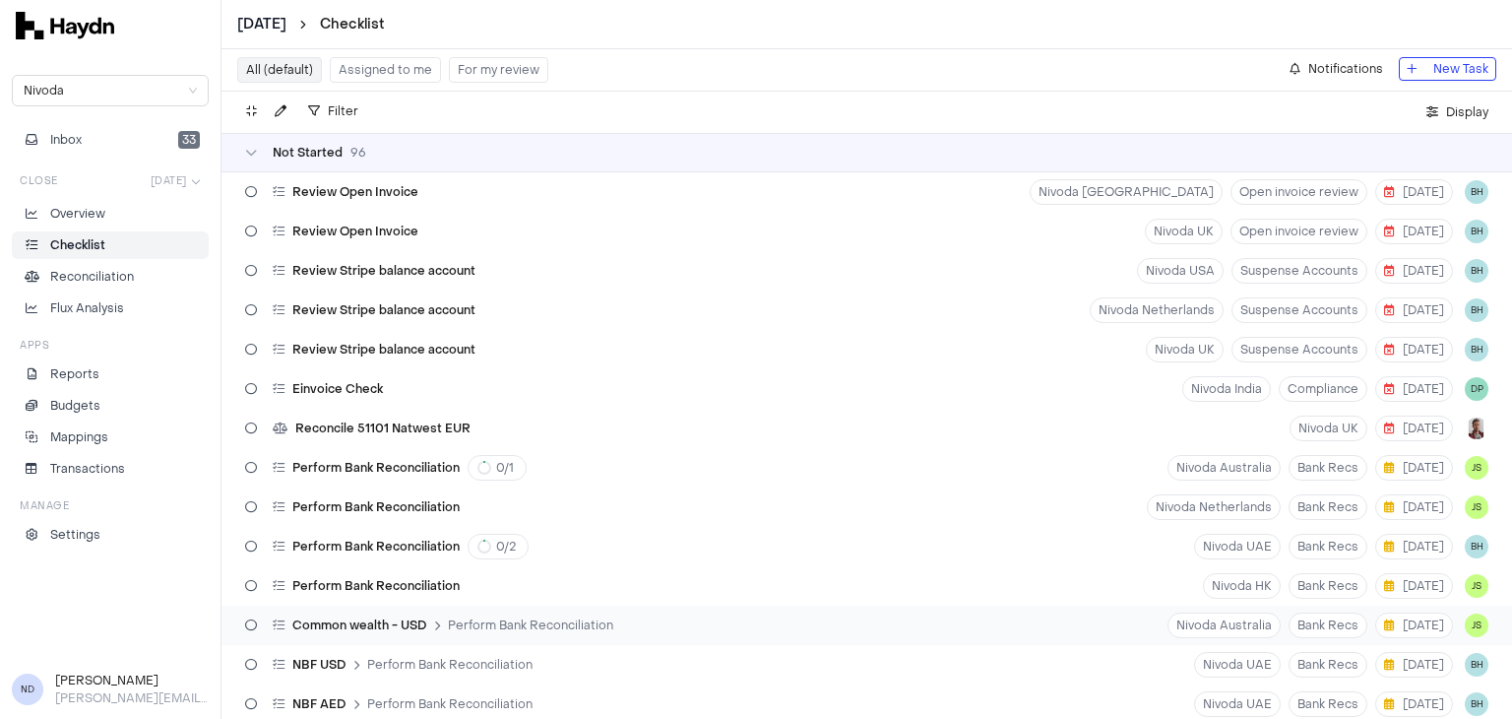
click at [450, 631] on span "Perform Bank Reconciliation" at bounding box center [530, 625] width 165 height 16
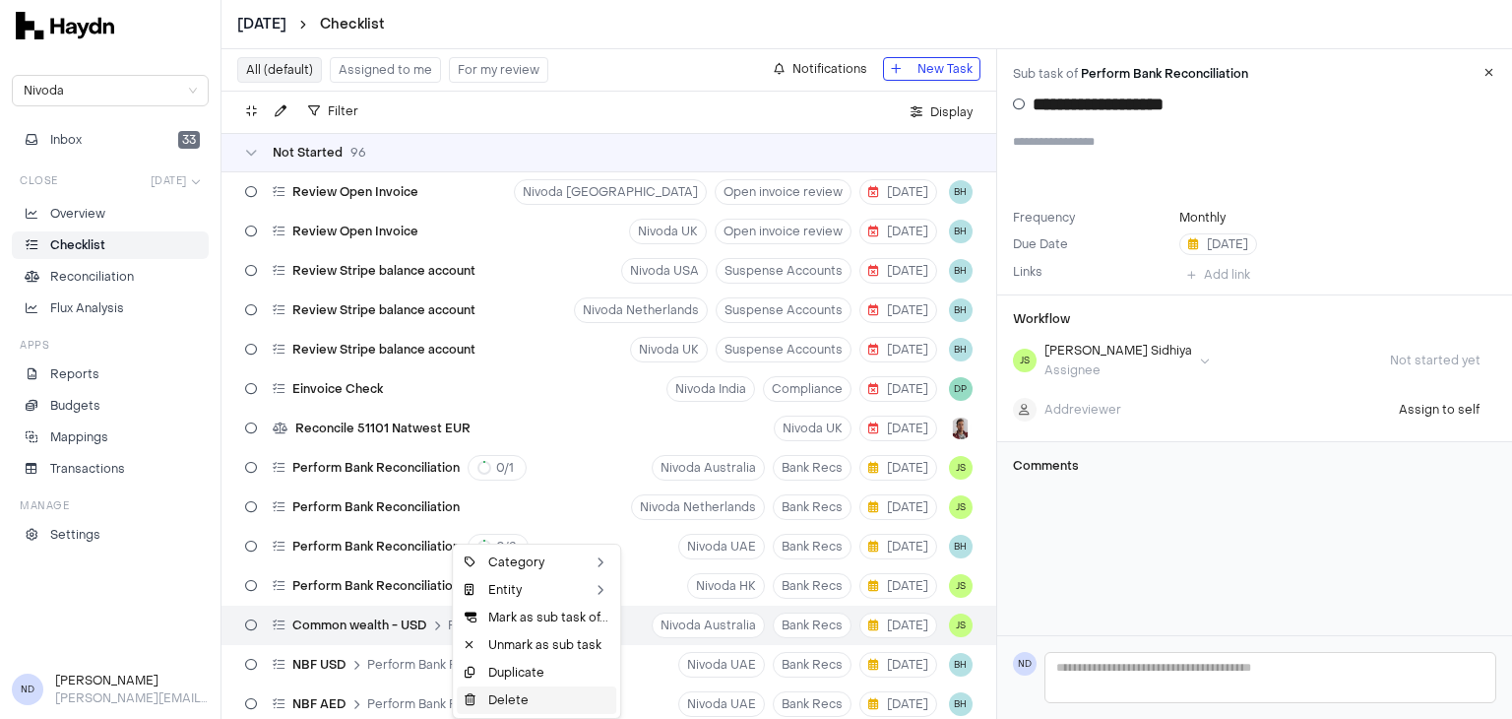
click at [505, 693] on div "Delete" at bounding box center [536, 700] width 159 height 28
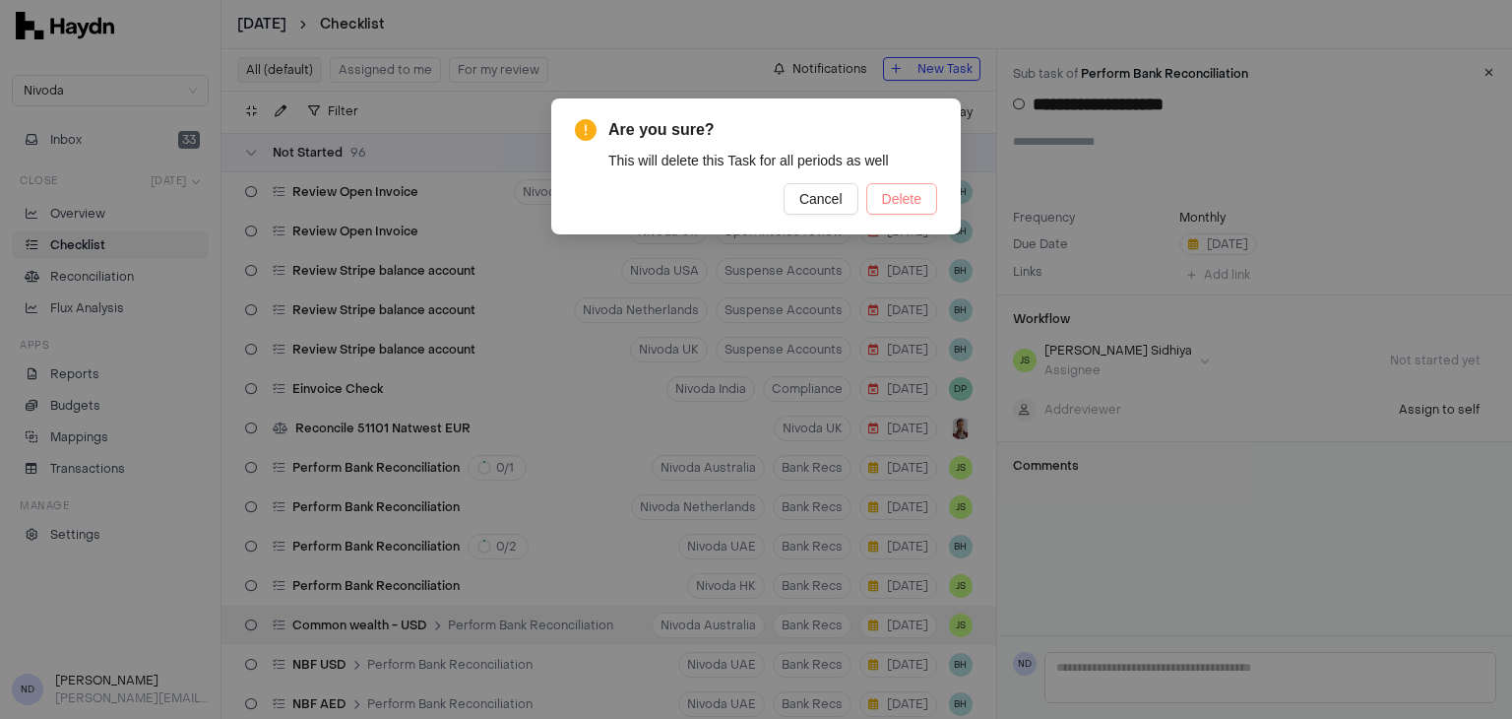
click at [885, 208] on span "Delete" at bounding box center [901, 199] width 39 height 22
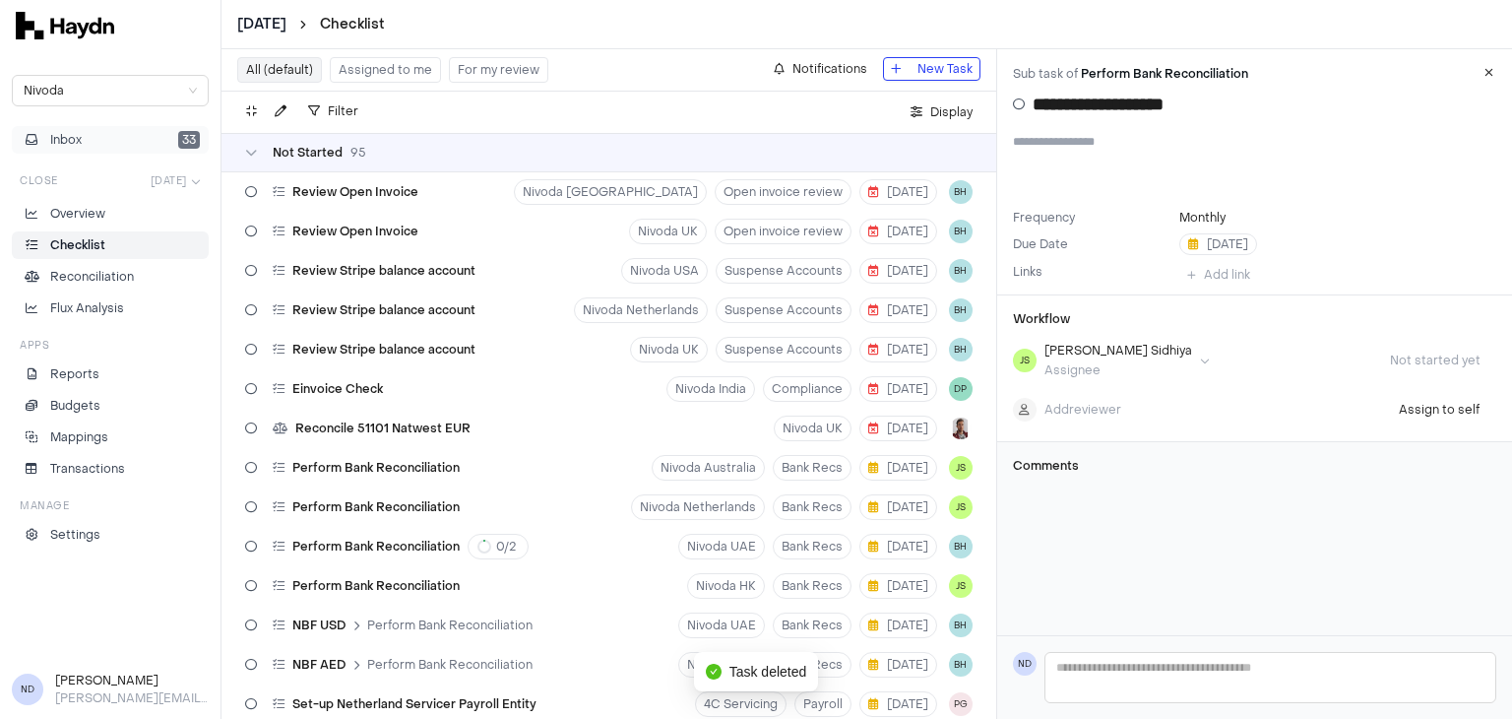
click at [161, 140] on button "Inbox 33" at bounding box center [110, 140] width 197 height 28
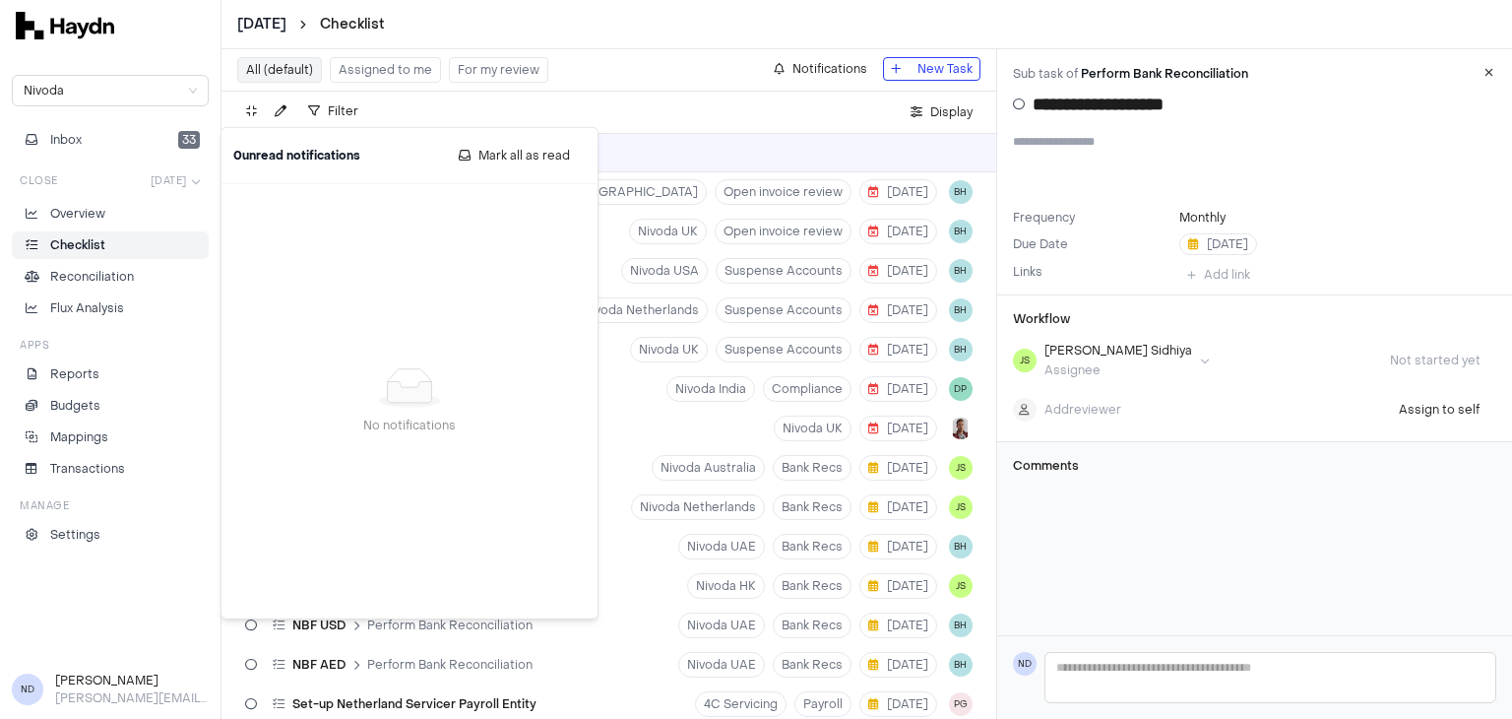
click at [123, 251] on li "Checklist" at bounding box center [110, 245] width 179 height 18
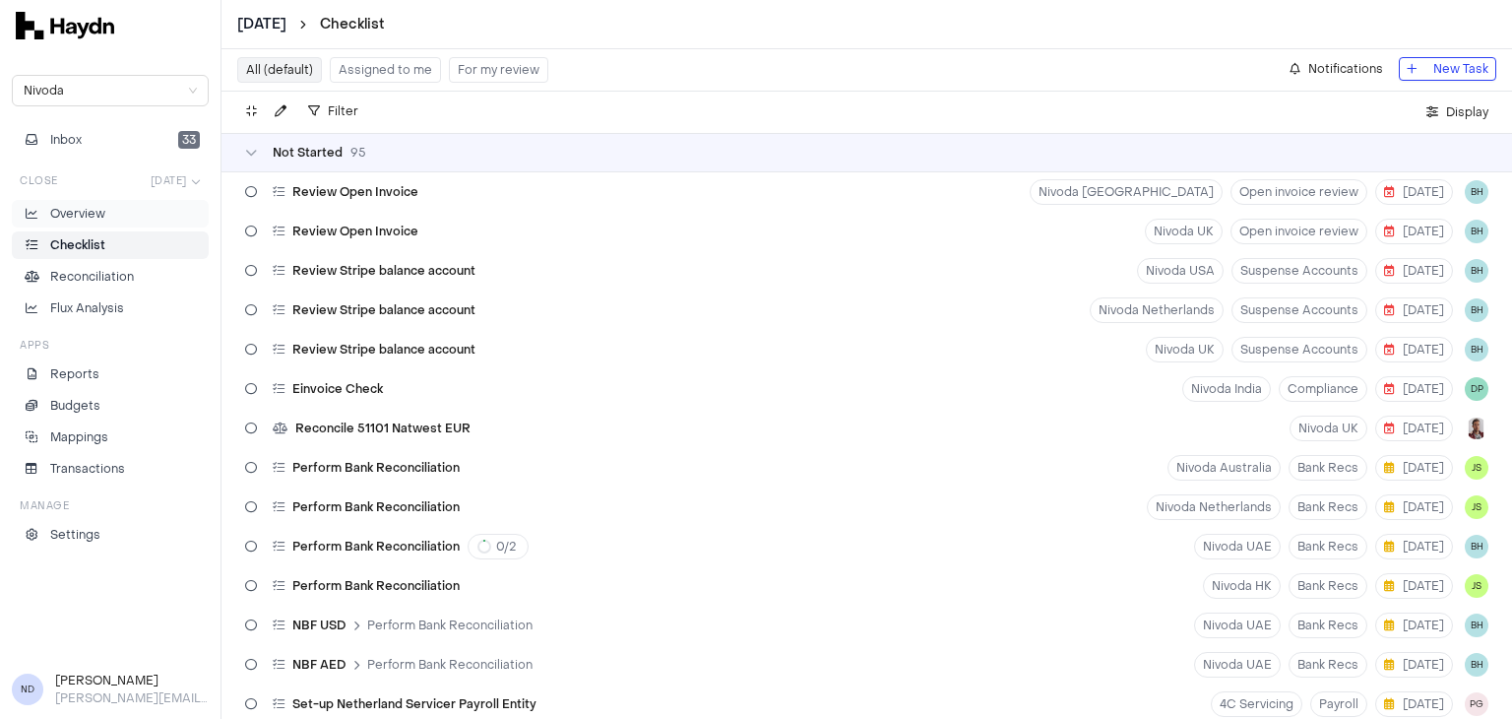
click at [75, 218] on p "Overview" at bounding box center [77, 214] width 55 height 18
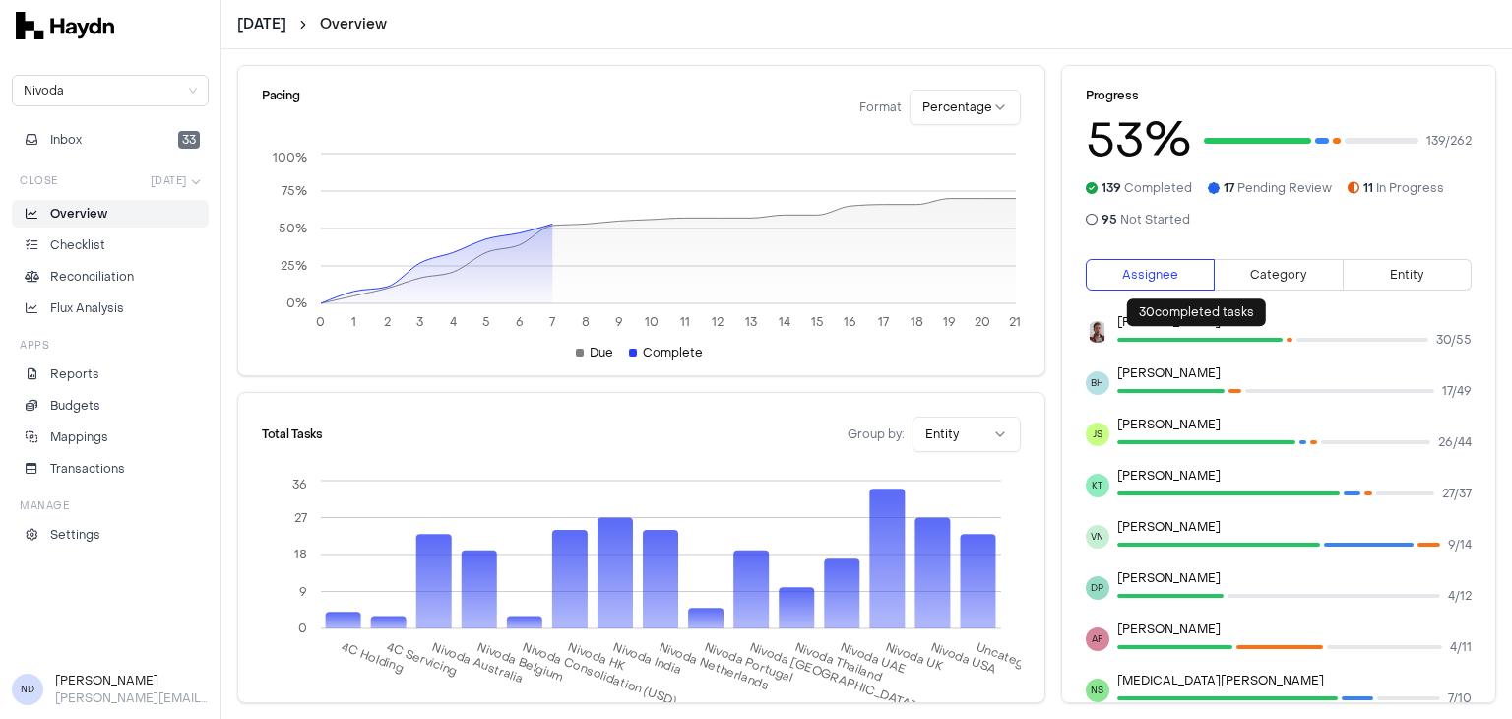
click at [1220, 340] on div at bounding box center [1199, 340] width 165 height 4
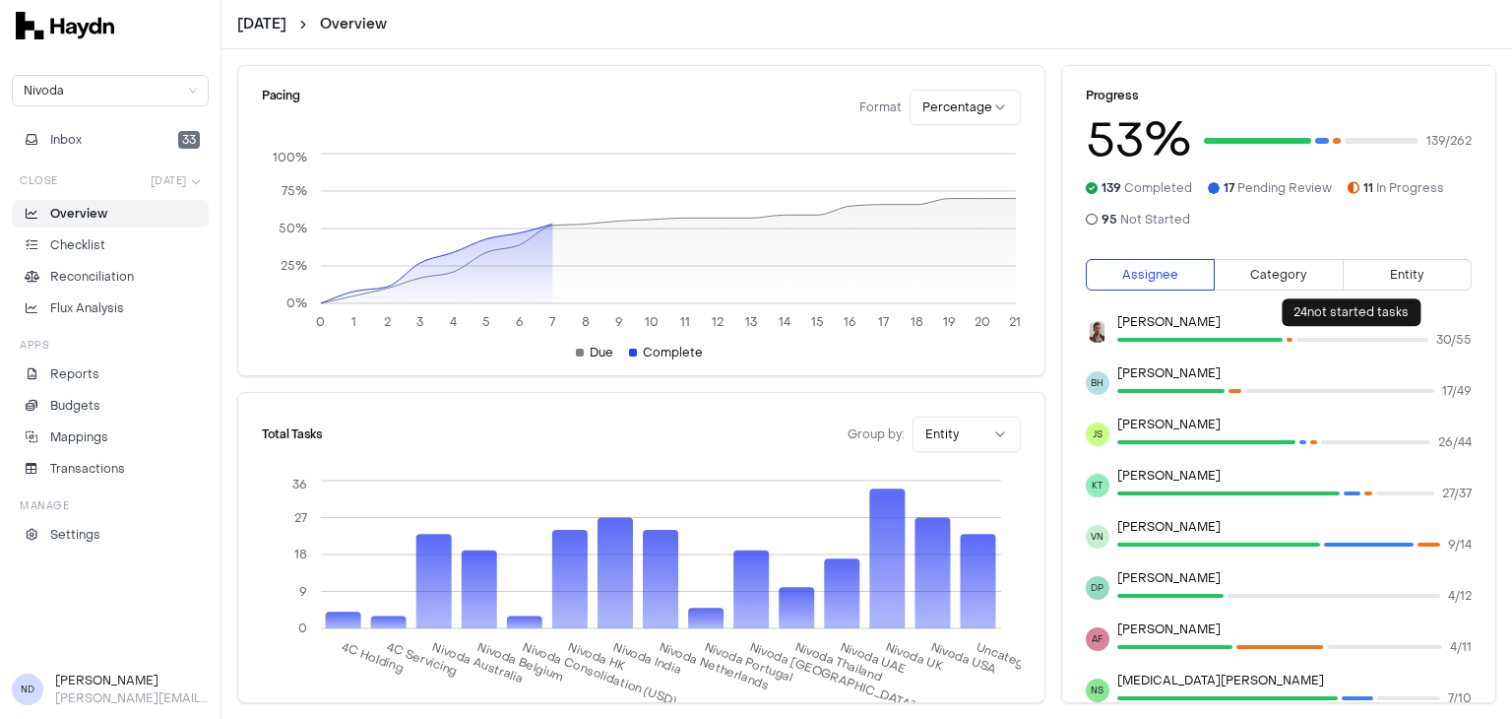
click at [1325, 340] on div at bounding box center [1362, 340] width 132 height 4
click at [92, 248] on p "Checklist" at bounding box center [77, 245] width 55 height 18
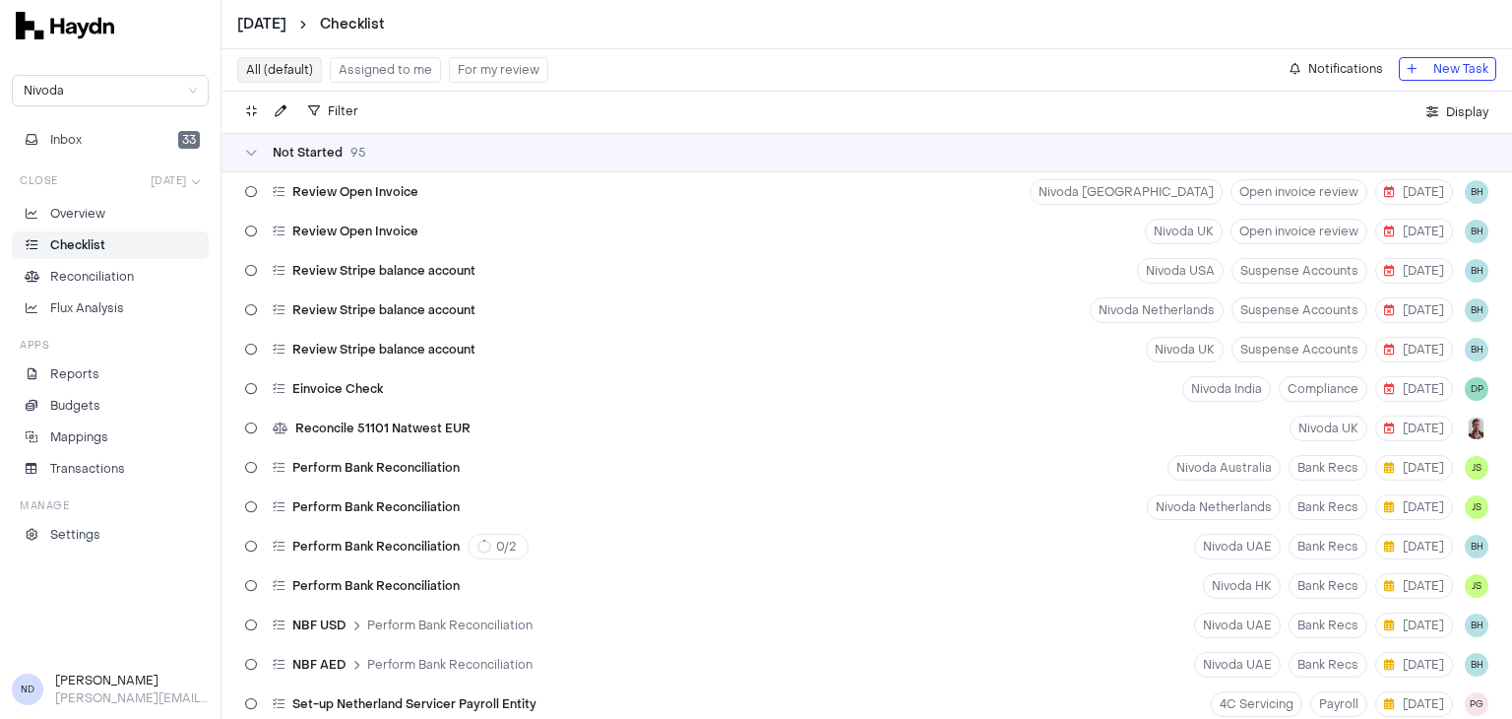
click at [510, 73] on button "For my review" at bounding box center [498, 70] width 99 height 26
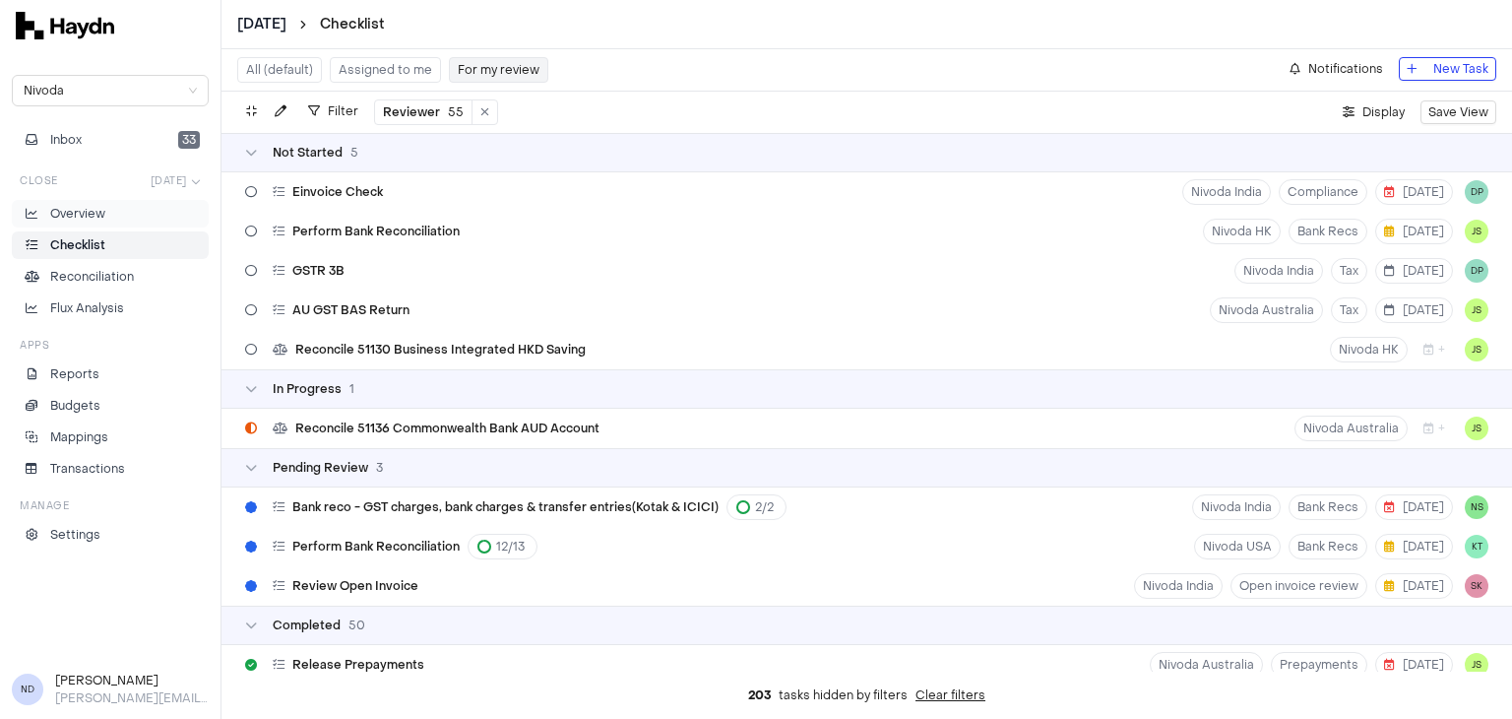
click at [121, 214] on li "Overview" at bounding box center [110, 214] width 179 height 18
